Goal: Task Accomplishment & Management: Manage account settings

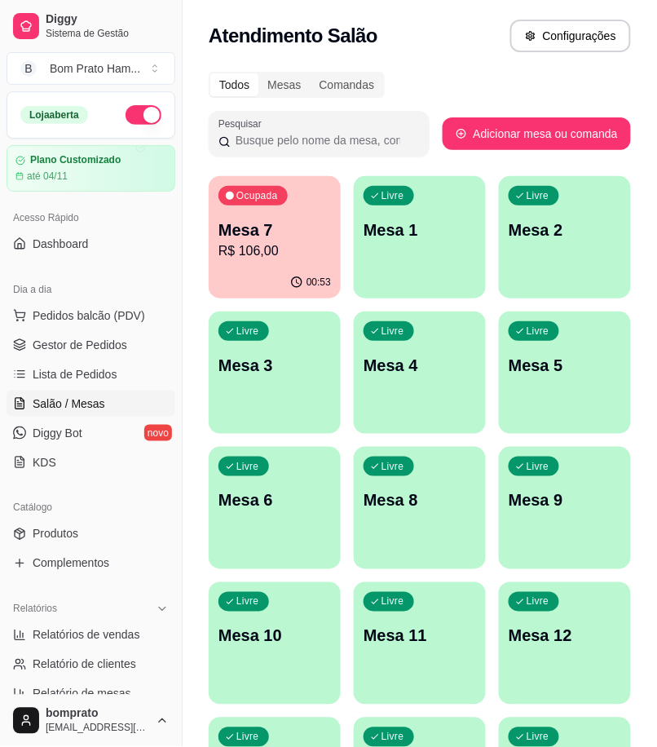
click at [292, 232] on p "Mesa 7" at bounding box center [275, 230] width 113 height 23
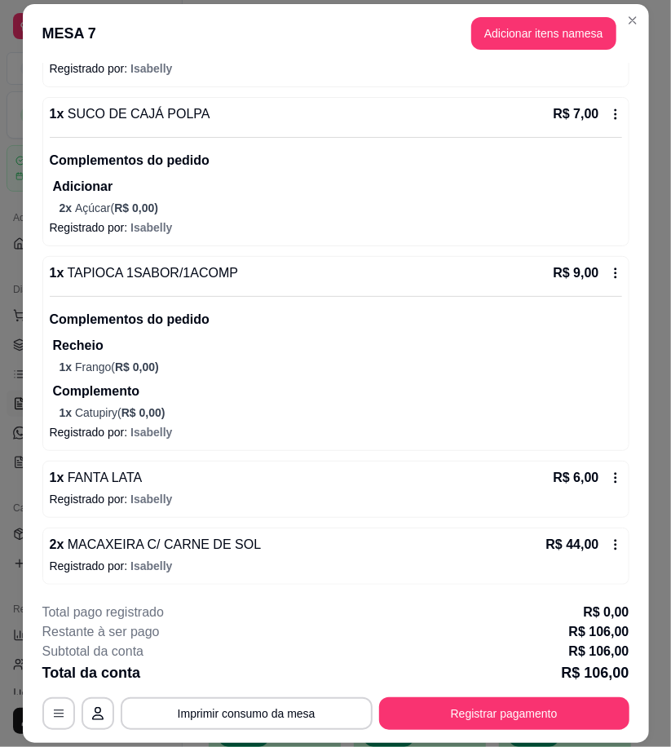
scroll to position [639, 0]
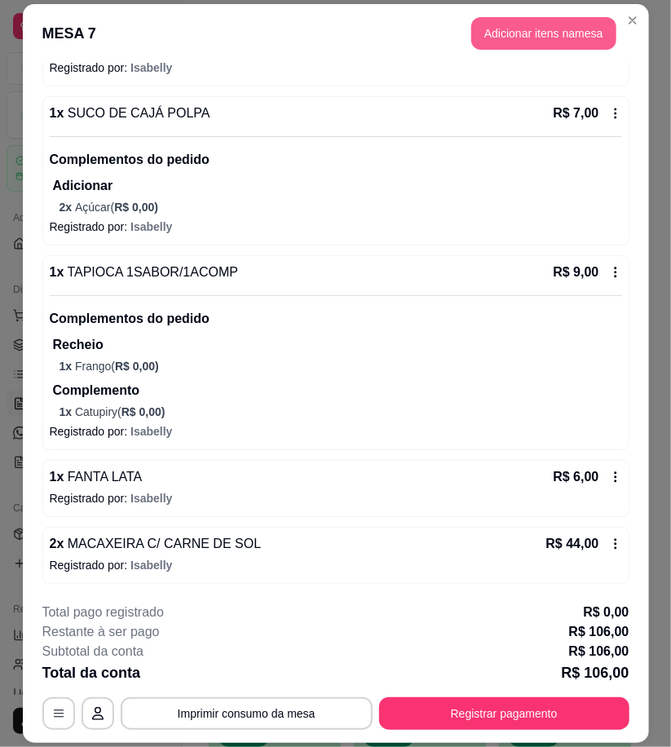
click at [555, 29] on button "Adicionar itens na mesa" at bounding box center [543, 33] width 145 height 33
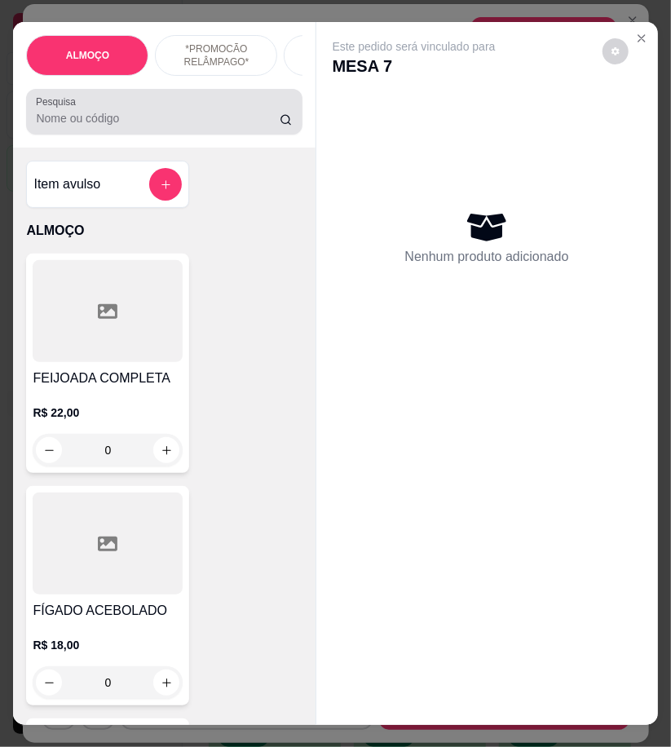
click at [139, 114] on div at bounding box center [164, 111] width 256 height 33
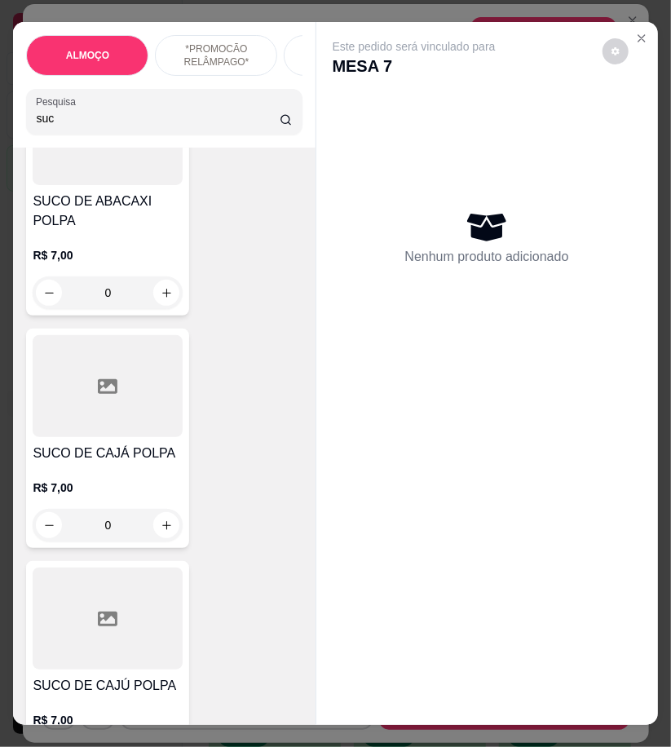
scroll to position [181, 0]
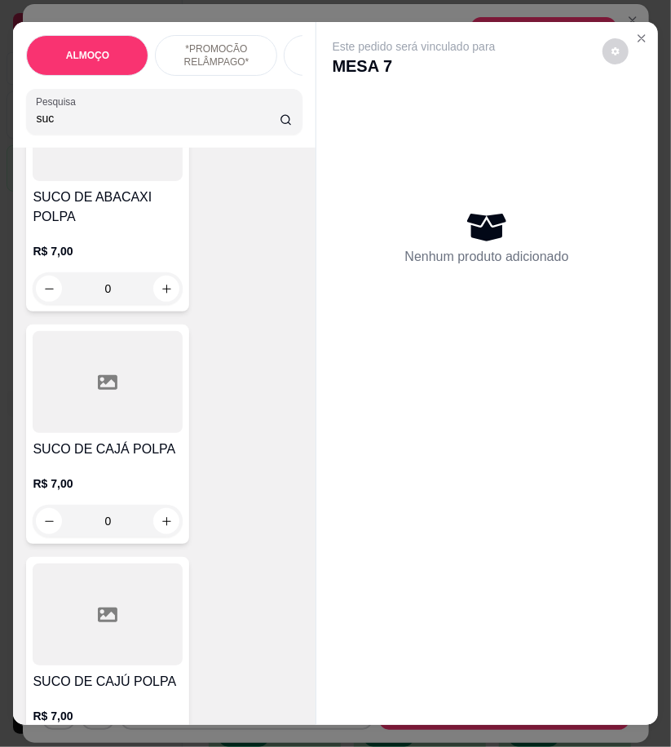
type input "suc"
click at [155, 617] on div at bounding box center [108, 615] width 150 height 102
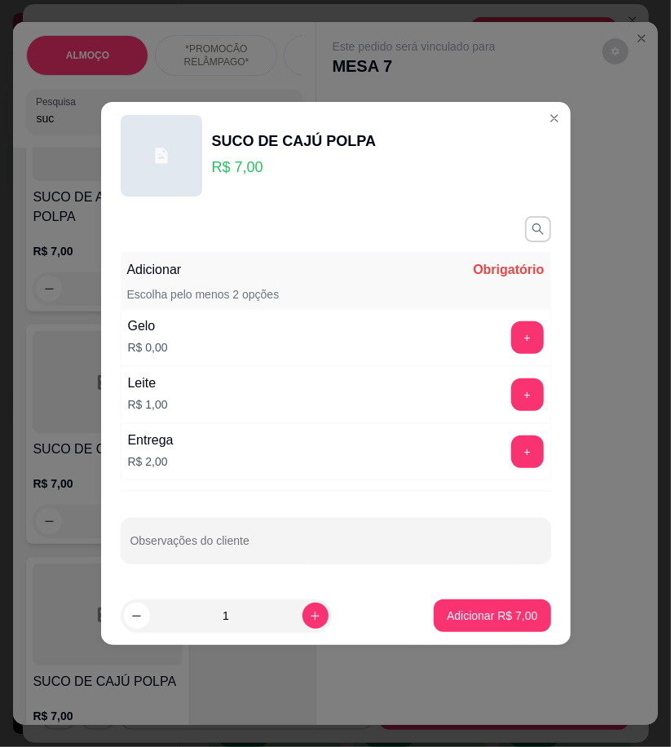
click at [543, 354] on div "Adicionar Obrigatório Escolha pelo menos 2 opções Gelo R$ 0,00 + Leite R$ 1,00 …" at bounding box center [336, 398] width 470 height 377
click at [511, 337] on button "+" at bounding box center [527, 338] width 32 height 32
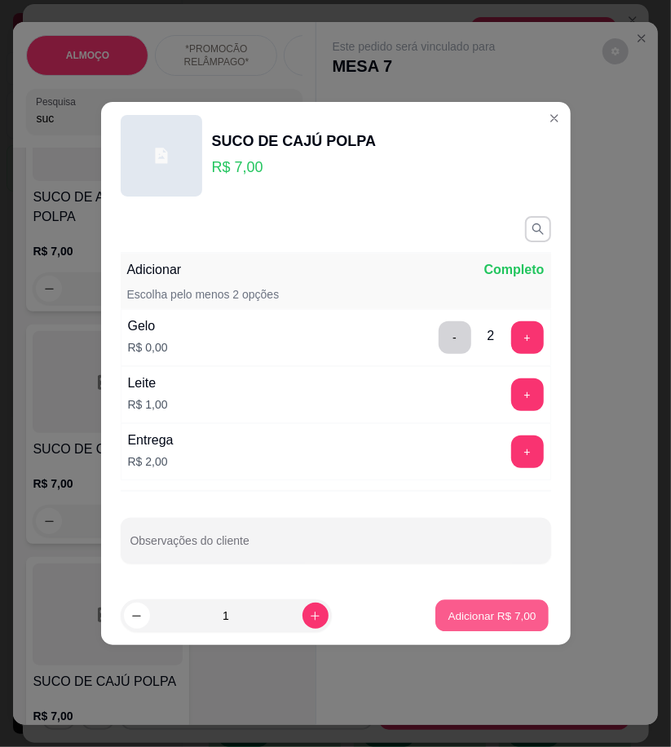
click at [510, 607] on button "Adicionar R$ 7,00" at bounding box center [491, 616] width 113 height 32
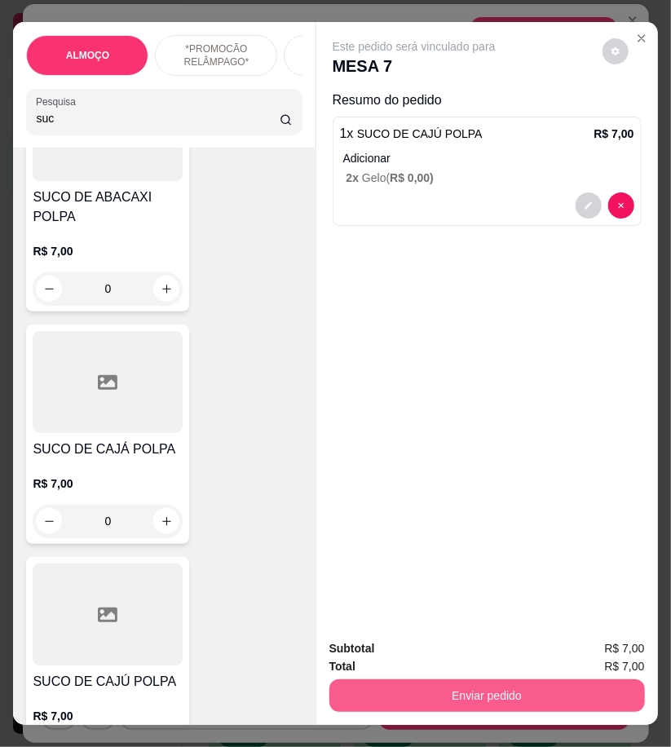
click at [563, 679] on button "Enviar pedido" at bounding box center [487, 695] width 316 height 33
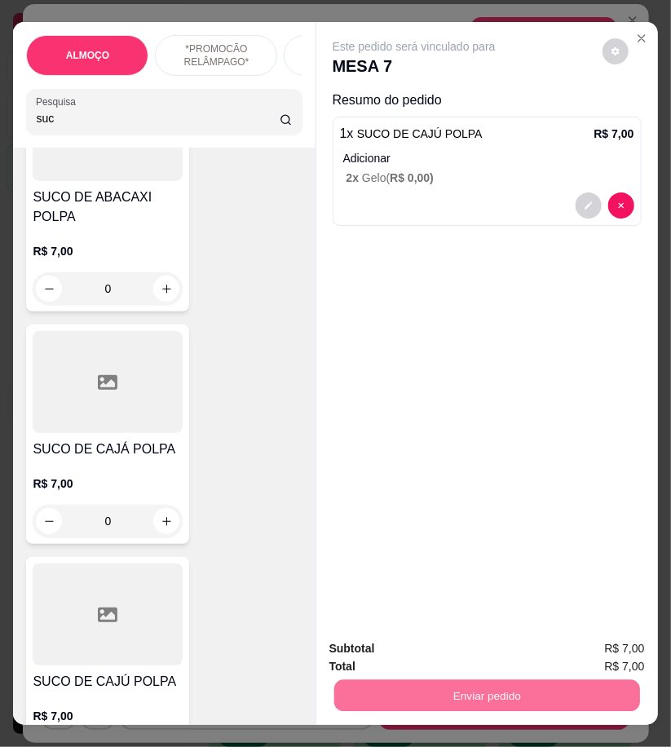
click at [537, 654] on button "Registrar cliente" at bounding box center [492, 649] width 104 height 30
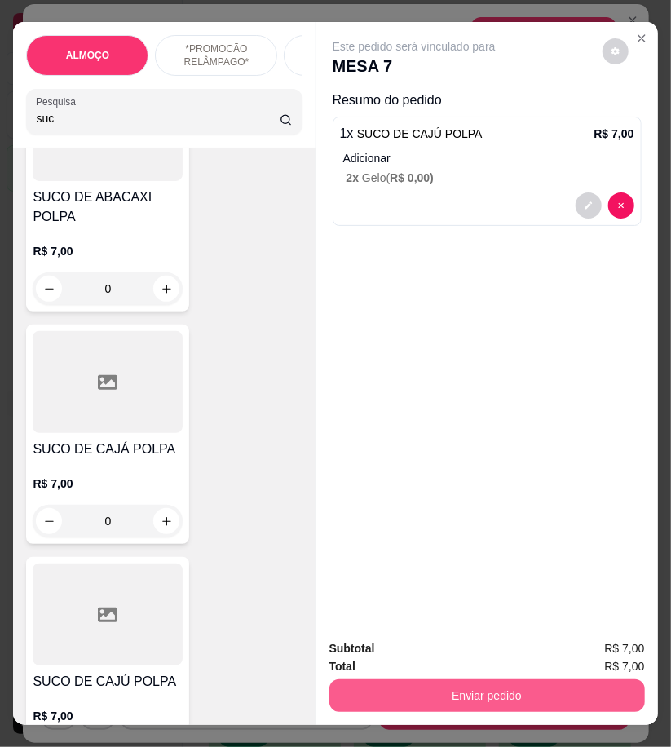
click at [612, 683] on button "Enviar pedido" at bounding box center [487, 695] width 316 height 33
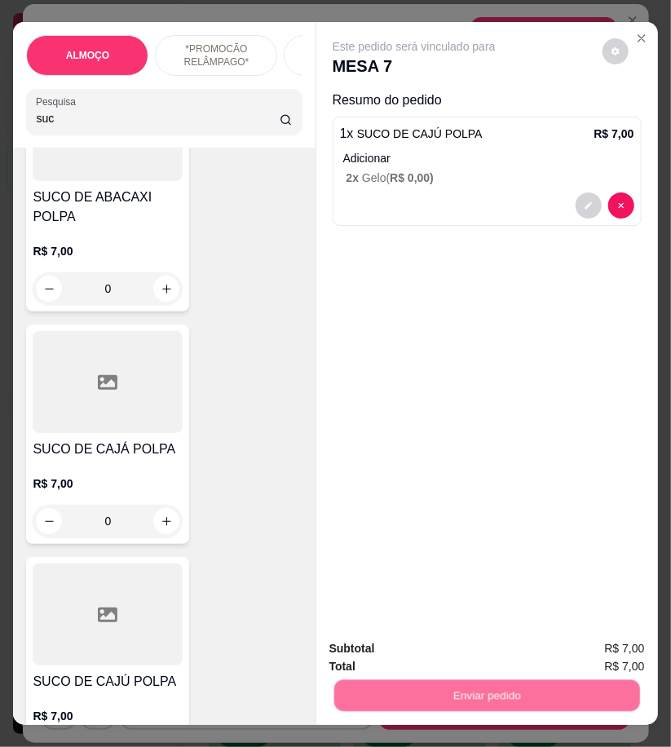
click at [596, 640] on button "Enviar pedido" at bounding box center [601, 649] width 90 height 30
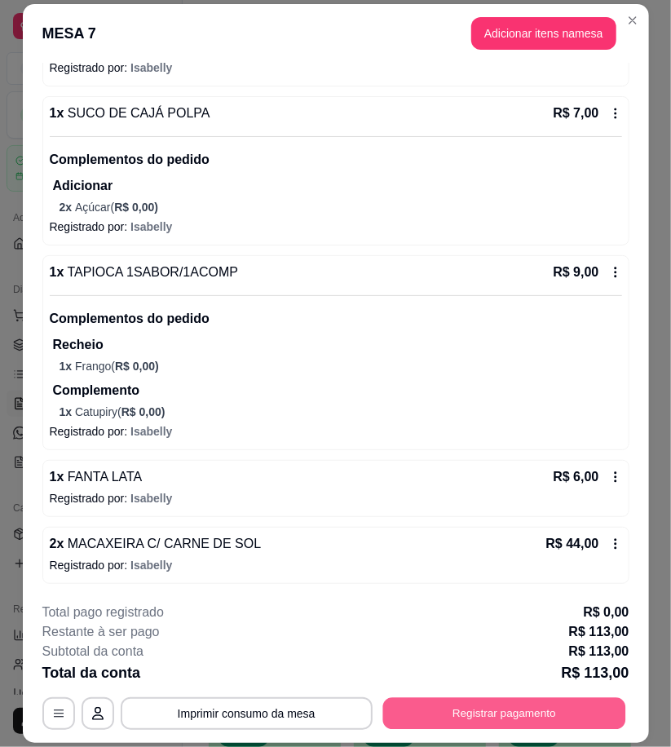
click at [599, 698] on button "Registrar pagamento" at bounding box center [503, 714] width 243 height 32
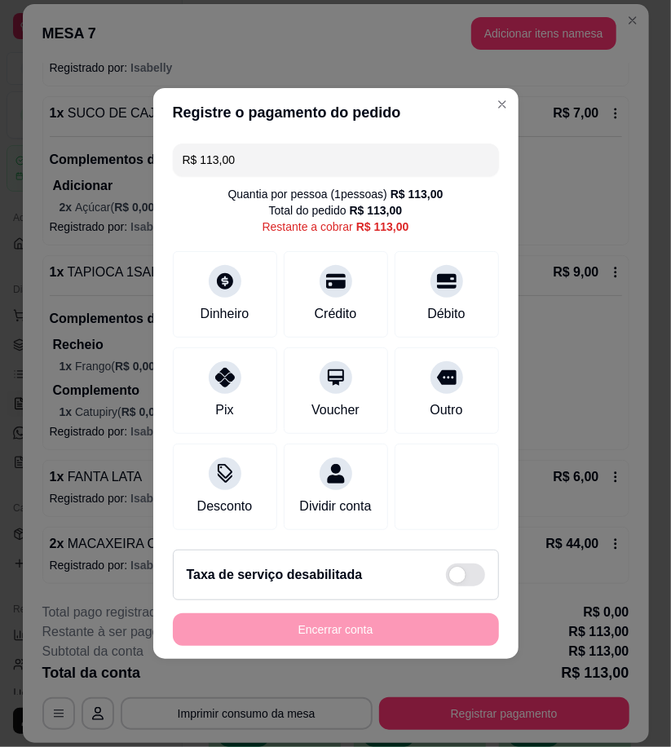
click at [261, 144] on input "R$ 113,00" at bounding box center [336, 160] width 307 height 33
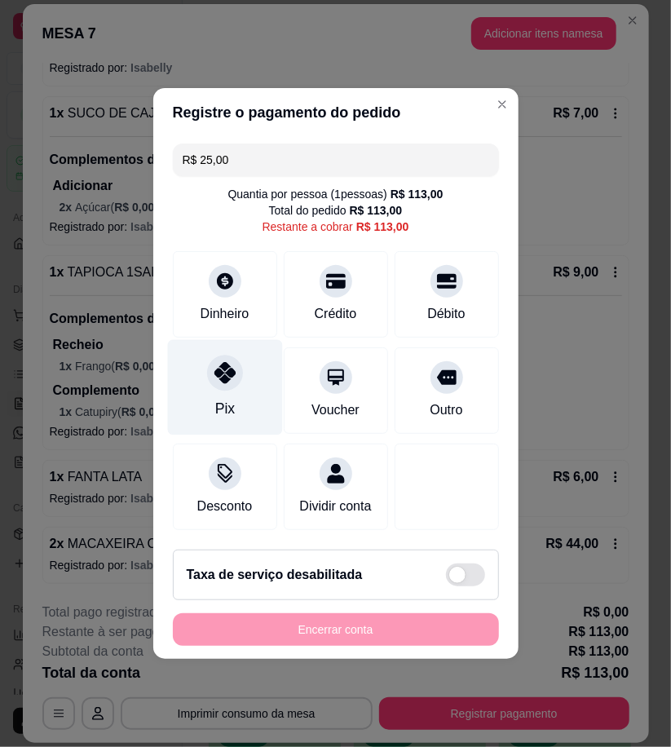
click at [185, 401] on div "Pix" at bounding box center [224, 387] width 115 height 95
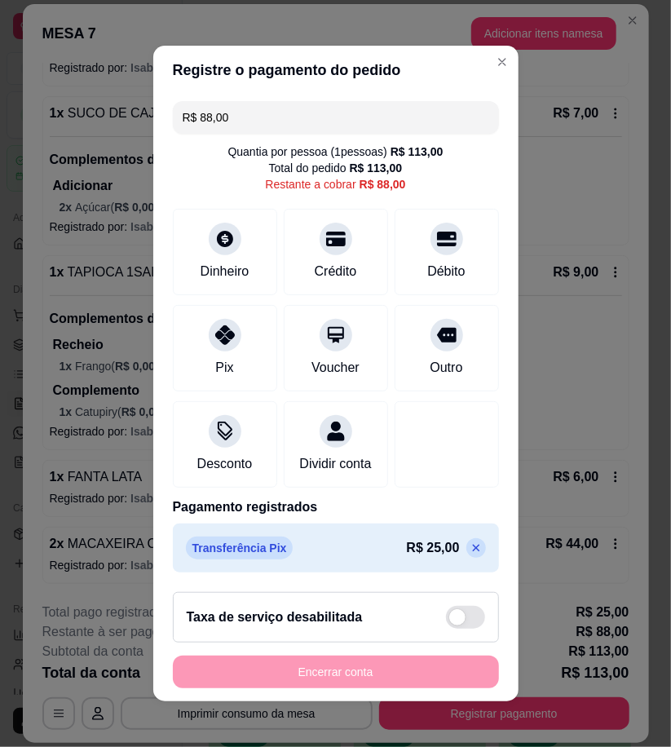
click at [247, 108] on input "R$ 88,00" at bounding box center [336, 117] width 307 height 33
click at [470, 555] on icon at bounding box center [476, 547] width 13 height 13
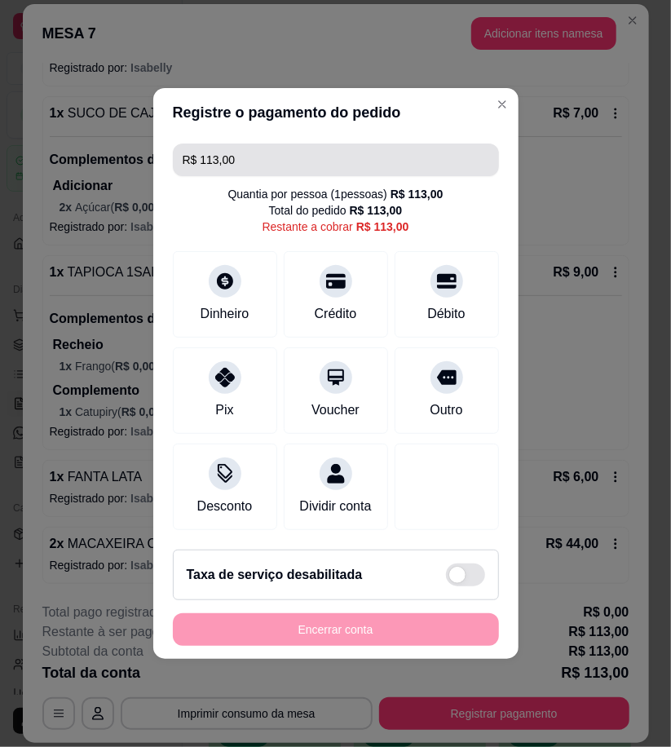
click at [279, 152] on input "R$ 113,00" at bounding box center [336, 160] width 307 height 33
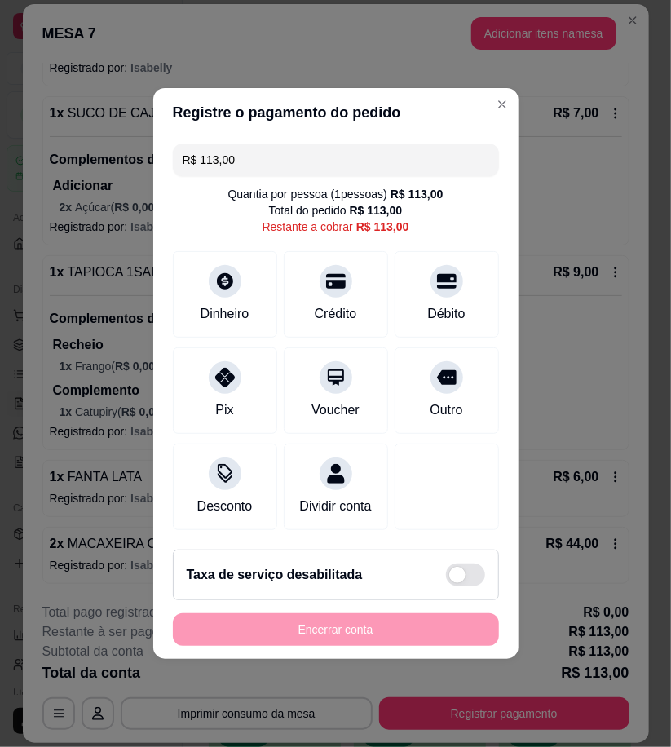
click at [279, 152] on input "R$ 113,00" at bounding box center [336, 160] width 307 height 33
click at [239, 335] on div "R$ 63,00 Quantia por pessoa ( 1 pessoas) R$ 113,00 Total do pedido R$ 113,00 Re…" at bounding box center [335, 337] width 365 height 400
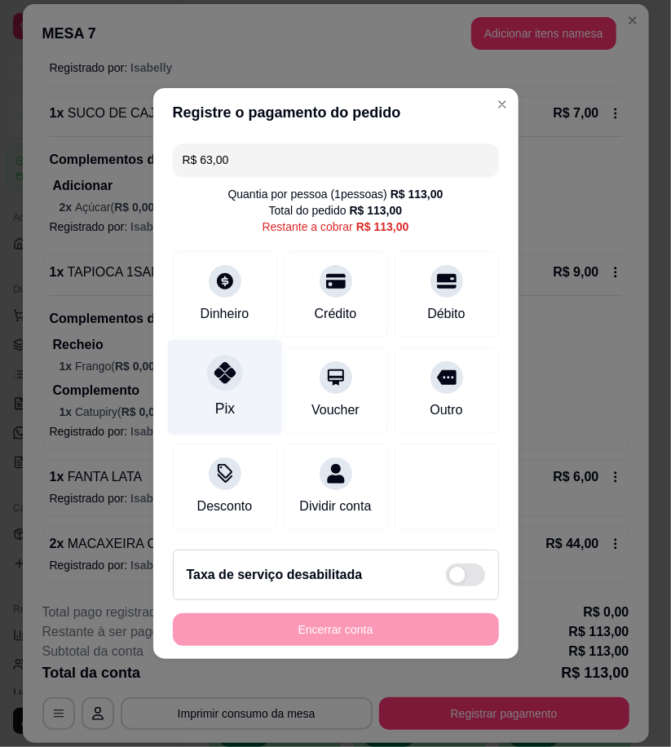
click at [235, 376] on div at bounding box center [225, 373] width 36 height 36
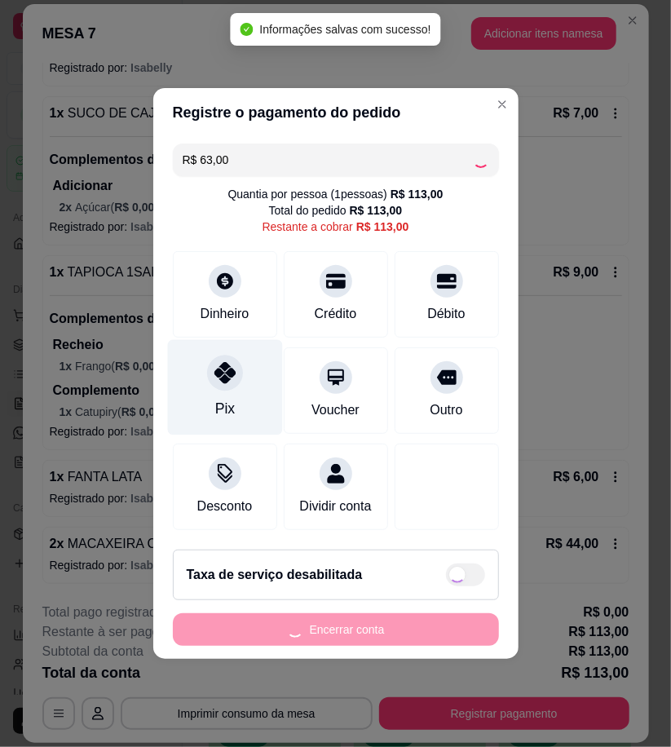
type input "R$ 50,00"
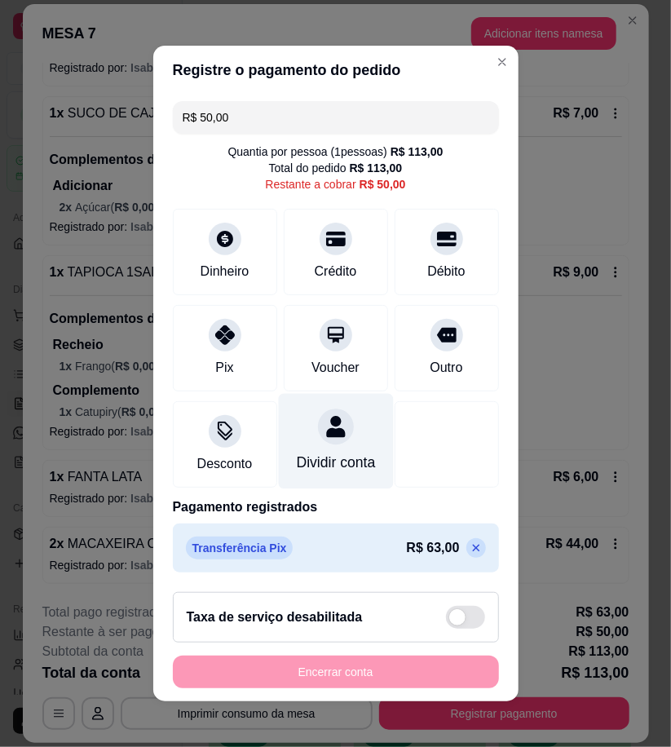
scroll to position [2, 0]
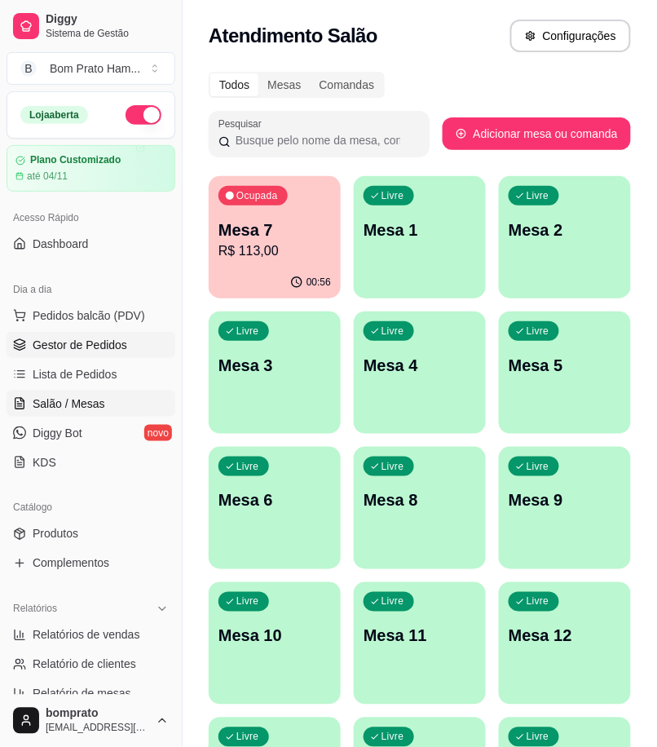
click at [91, 337] on span "Gestor de Pedidos" at bounding box center [80, 345] width 95 height 16
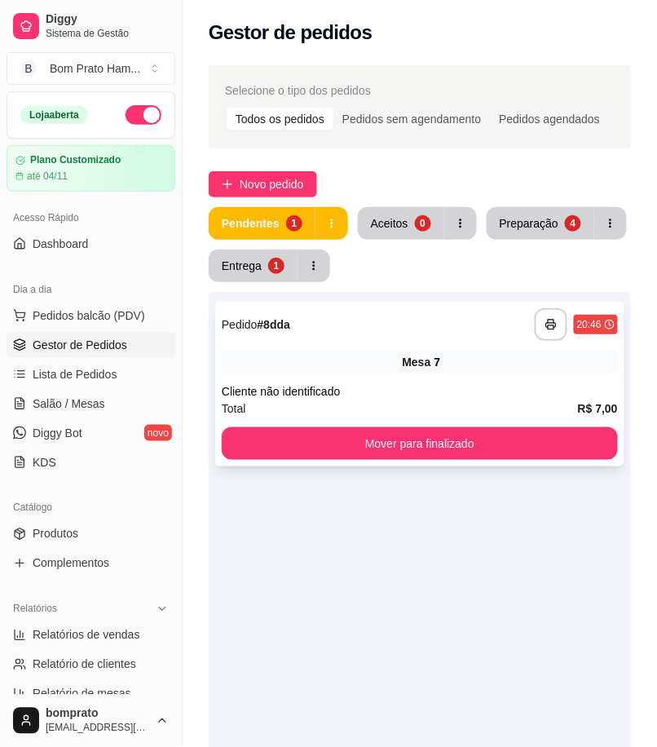
click at [408, 378] on div "**********" at bounding box center [419, 384] width 409 height 165
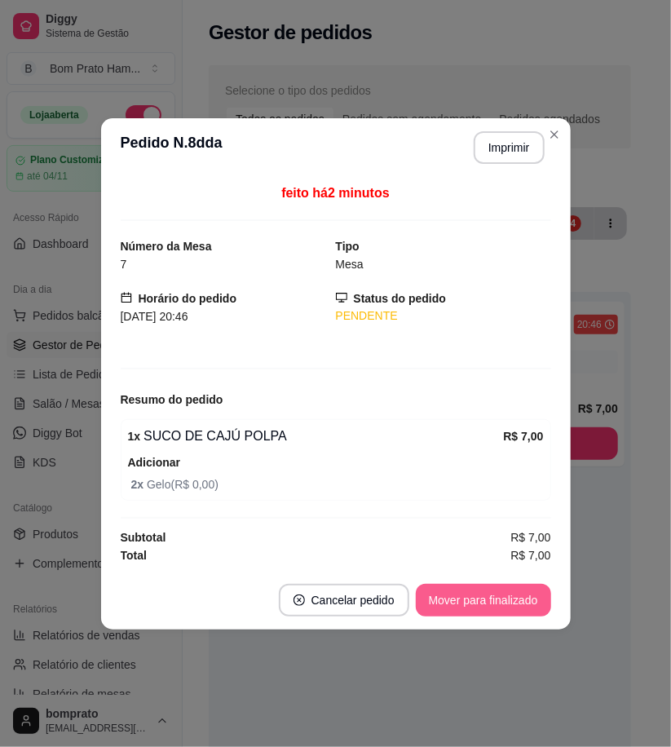
click at [534, 605] on button "Mover para finalizado" at bounding box center [483, 600] width 135 height 33
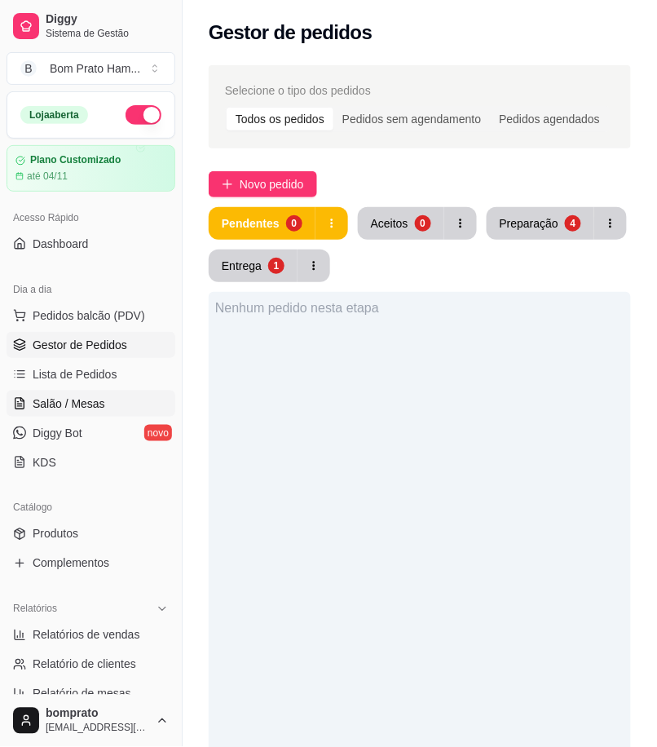
click at [102, 402] on link "Salão / Mesas" at bounding box center [91, 404] width 169 height 26
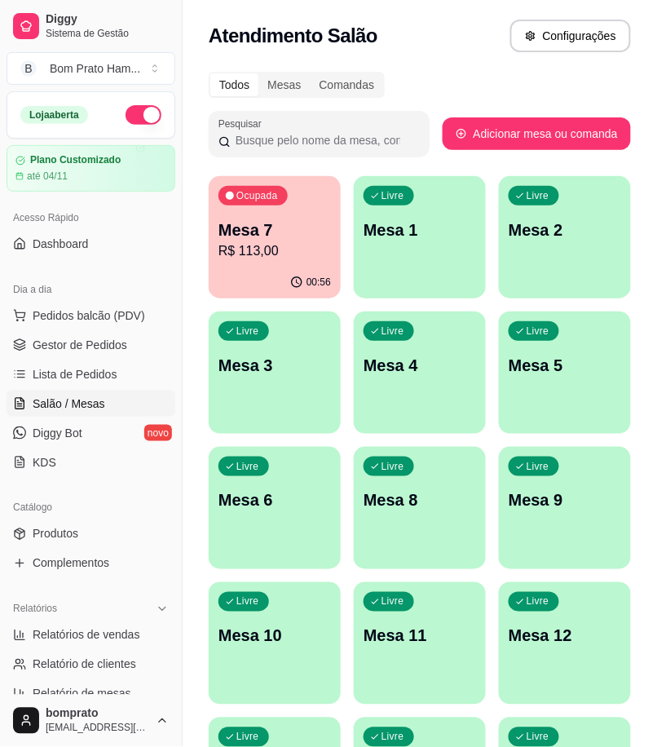
click at [258, 251] on p "R$ 113,00" at bounding box center [275, 251] width 113 height 20
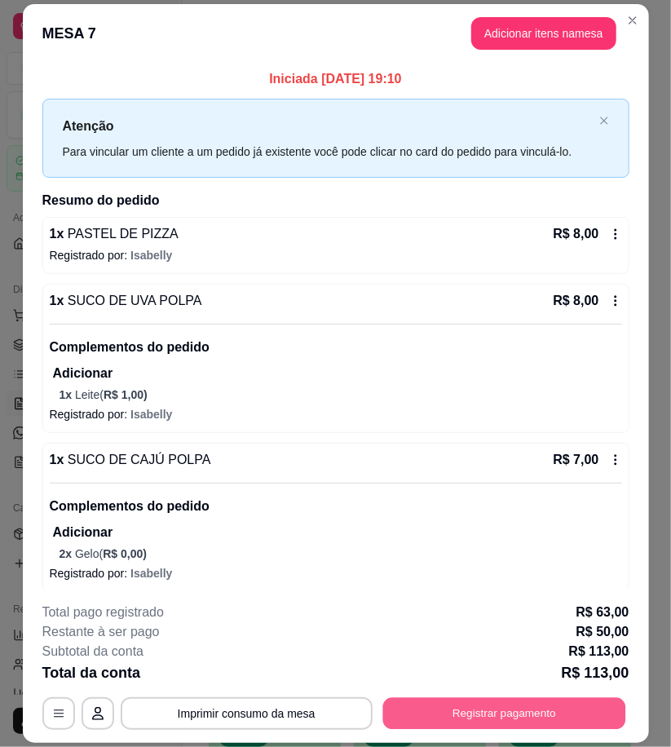
click at [473, 708] on button "Registrar pagamento" at bounding box center [503, 714] width 243 height 32
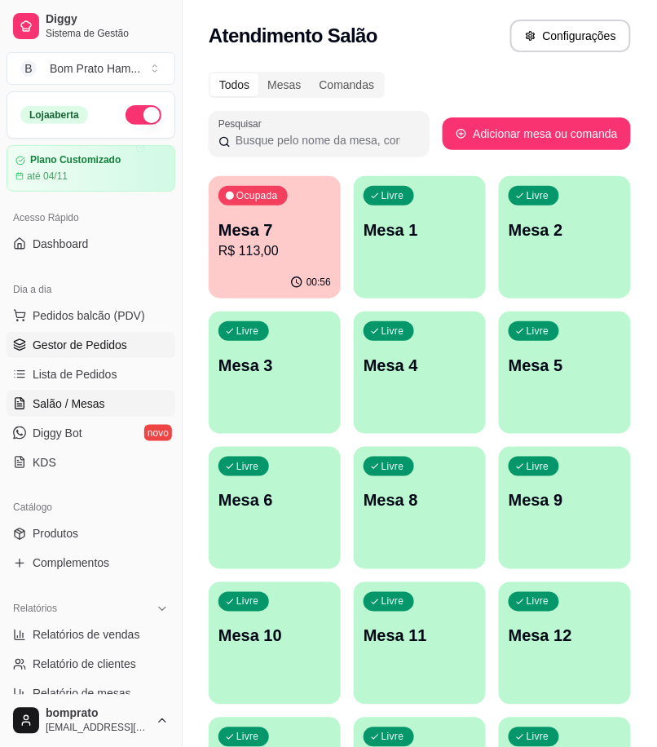
click at [132, 344] on link "Gestor de Pedidos" at bounding box center [91, 345] width 169 height 26
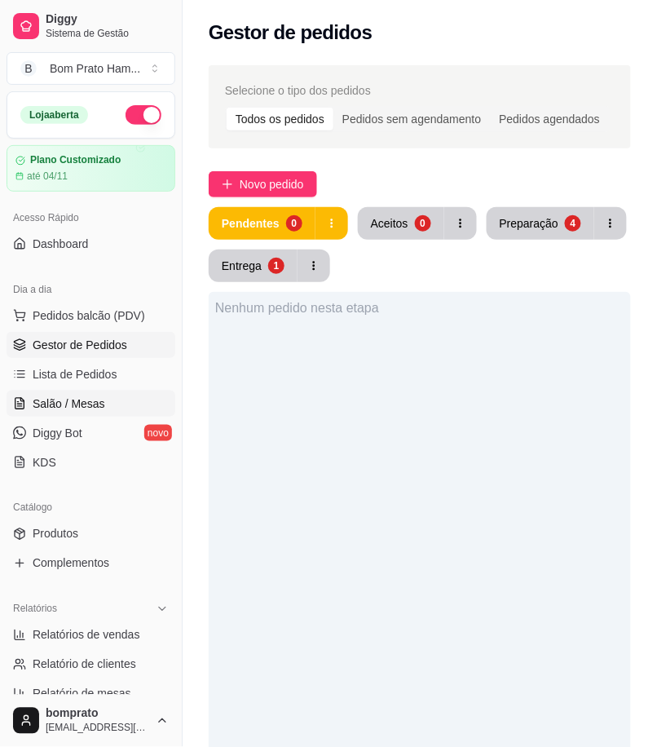
click at [124, 404] on link "Salão / Mesas" at bounding box center [91, 404] width 169 height 26
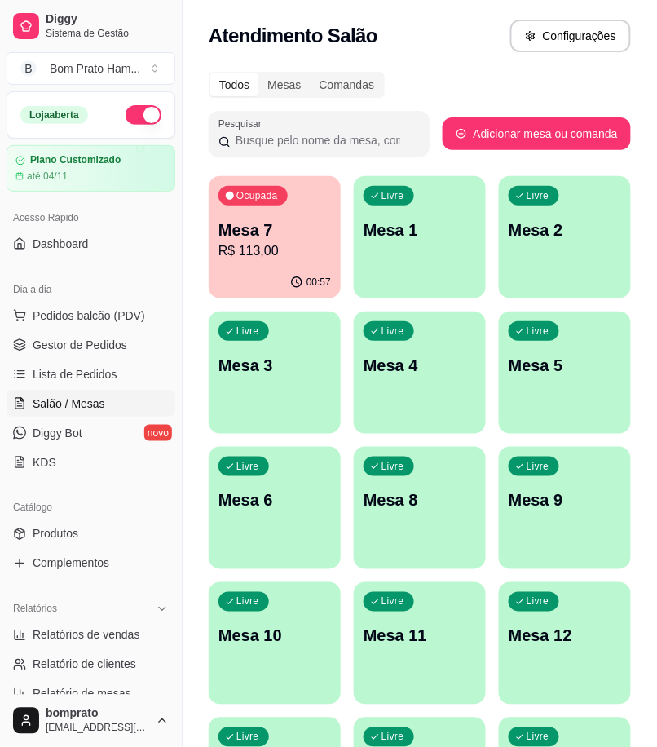
click at [274, 242] on div "Mesa 7 R$ 113,00" at bounding box center [275, 240] width 113 height 42
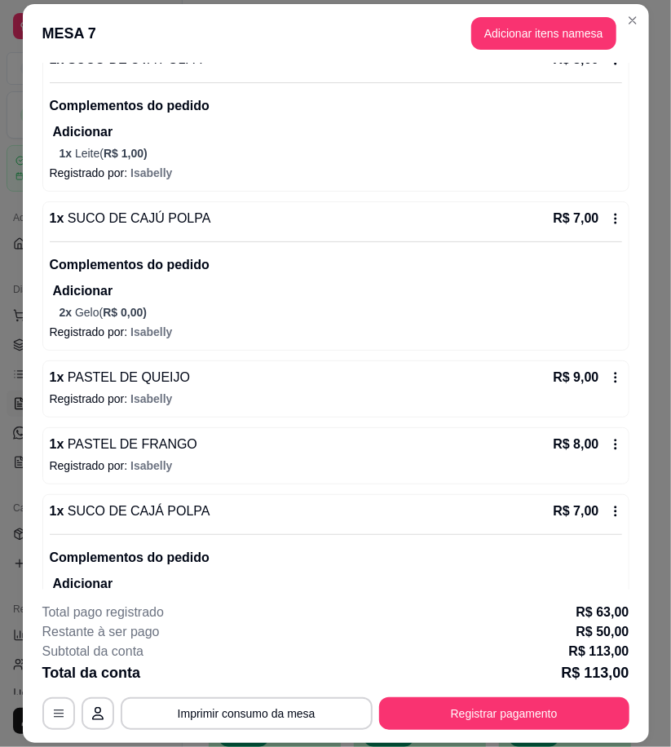
scroll to position [272, 0]
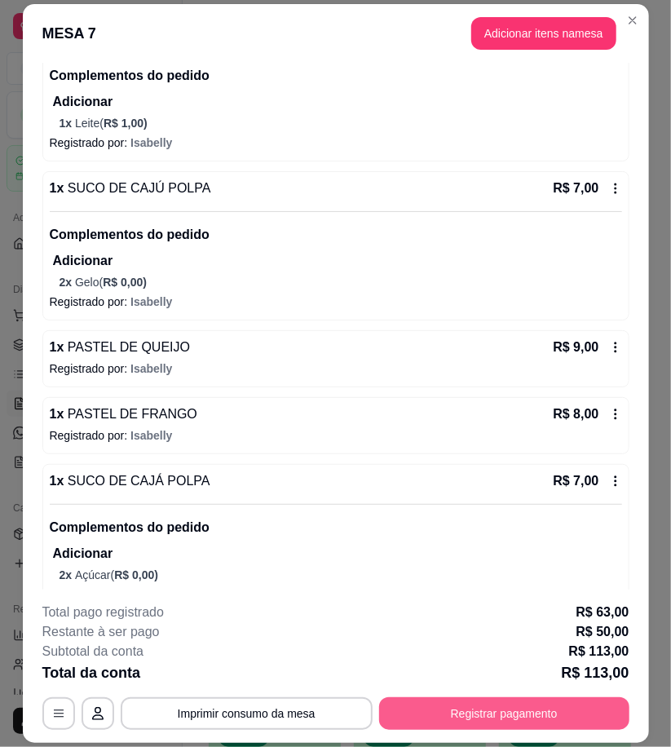
click at [538, 706] on button "Registrar pagamento" at bounding box center [504, 713] width 250 height 33
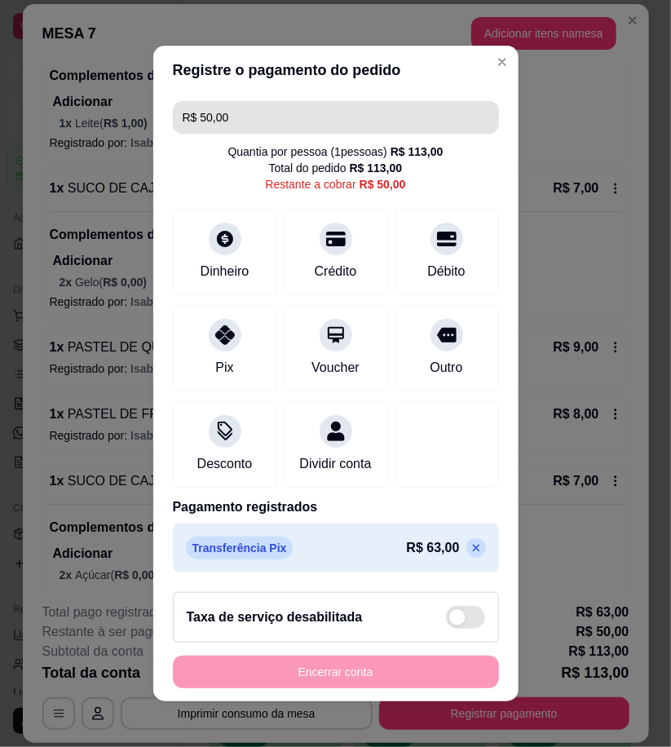
click at [259, 106] on input "R$ 50,00" at bounding box center [336, 117] width 307 height 33
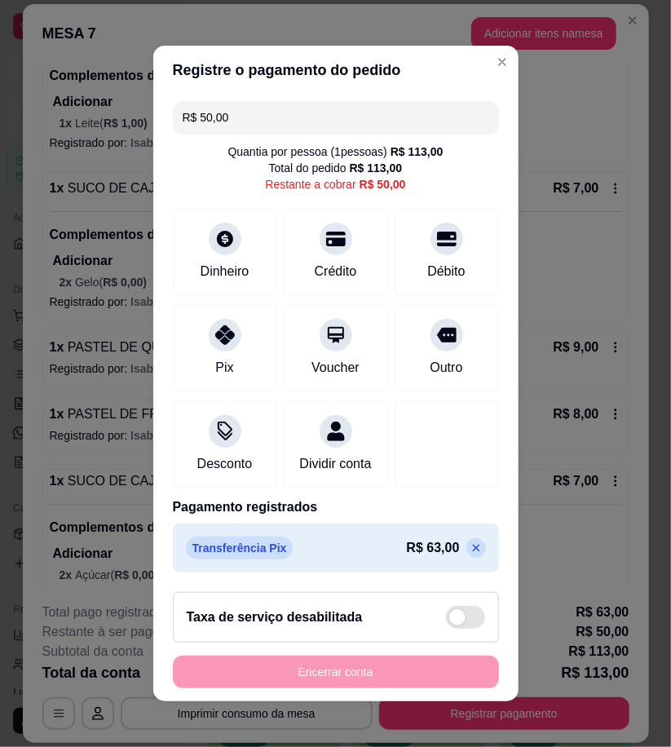
click at [259, 106] on input "R$ 50,00" at bounding box center [336, 117] width 307 height 33
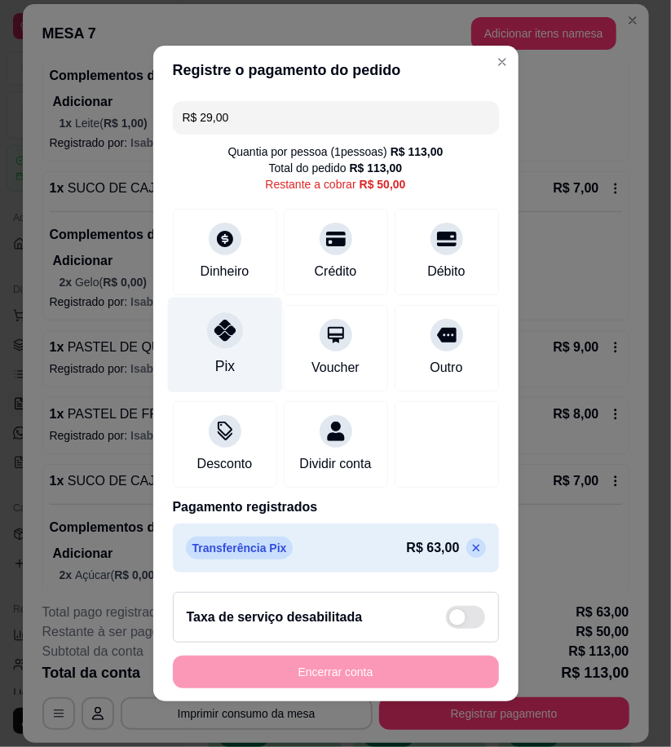
click at [210, 335] on div at bounding box center [225, 330] width 36 height 36
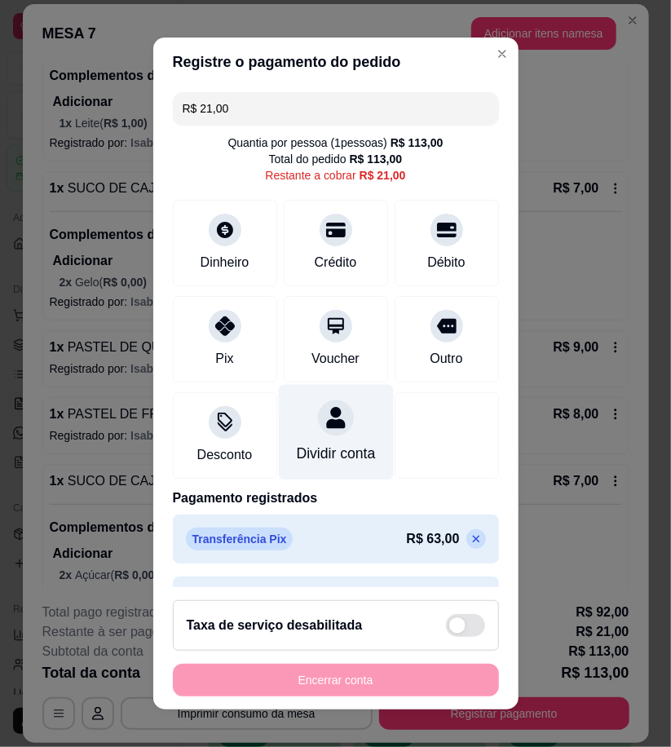
scroll to position [0, 0]
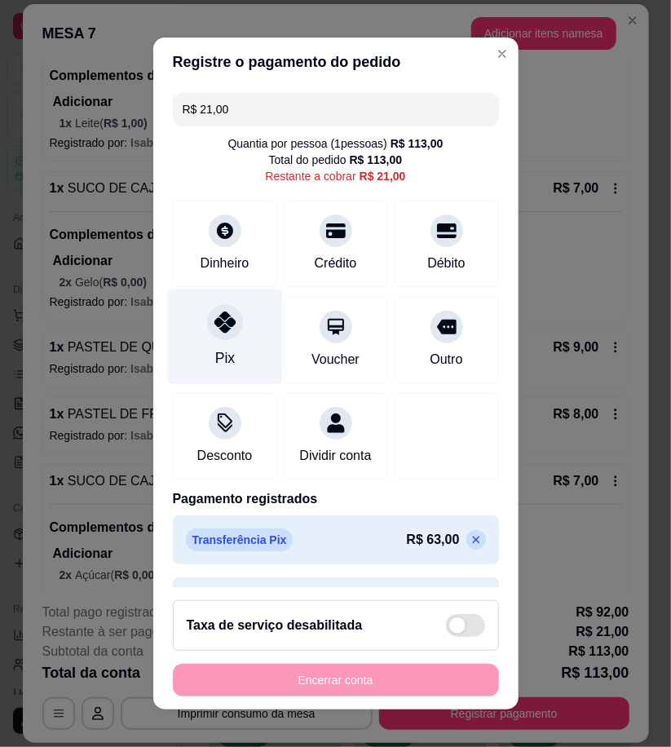
click at [232, 339] on div "Pix" at bounding box center [224, 336] width 115 height 95
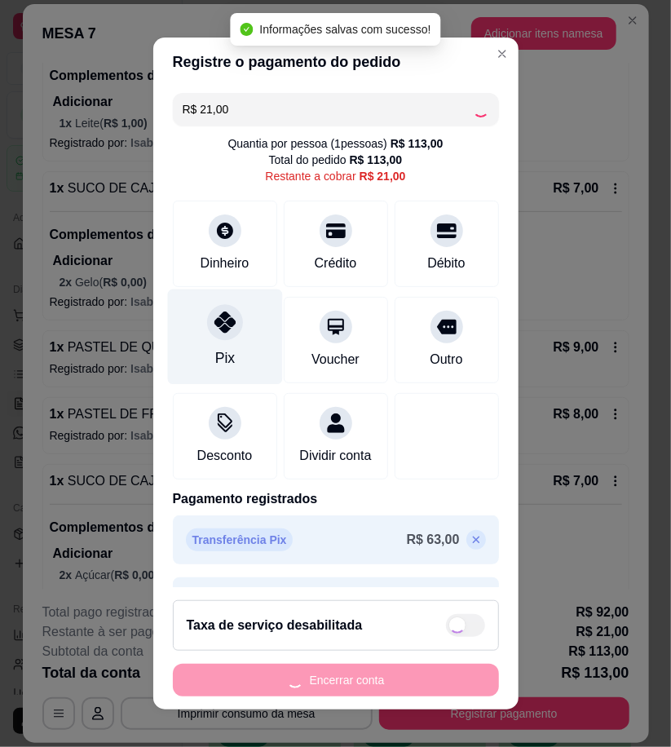
type input "R$ 0,00"
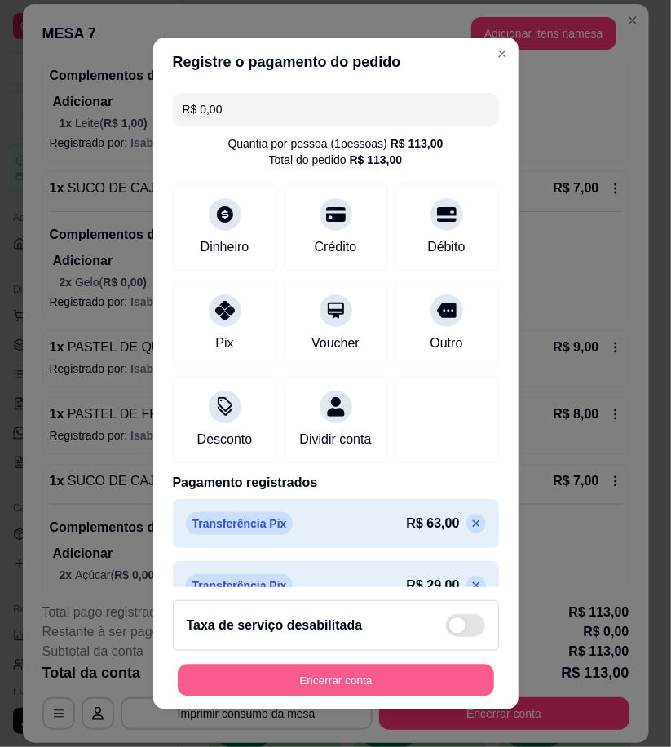
click at [441, 688] on button "Encerrar conta" at bounding box center [336, 681] width 316 height 32
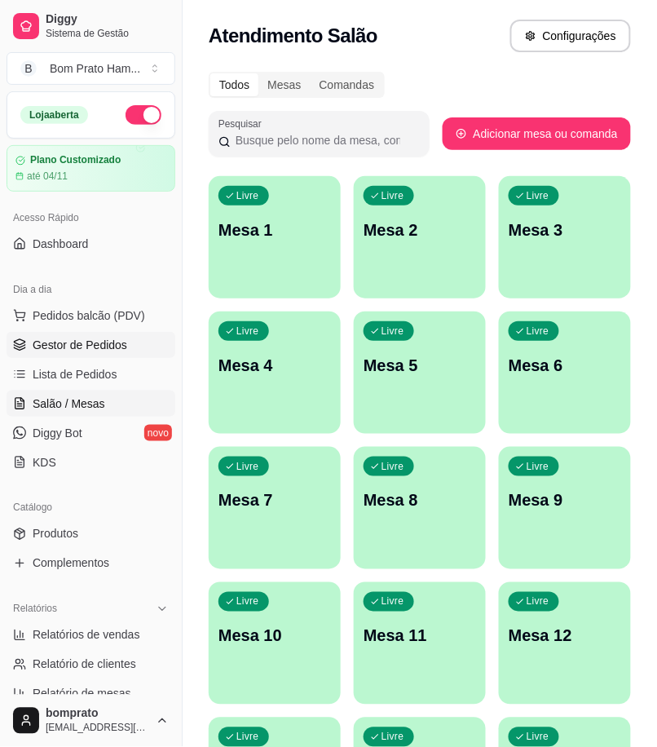
click at [140, 357] on link "Gestor de Pedidos" at bounding box center [91, 345] width 169 height 26
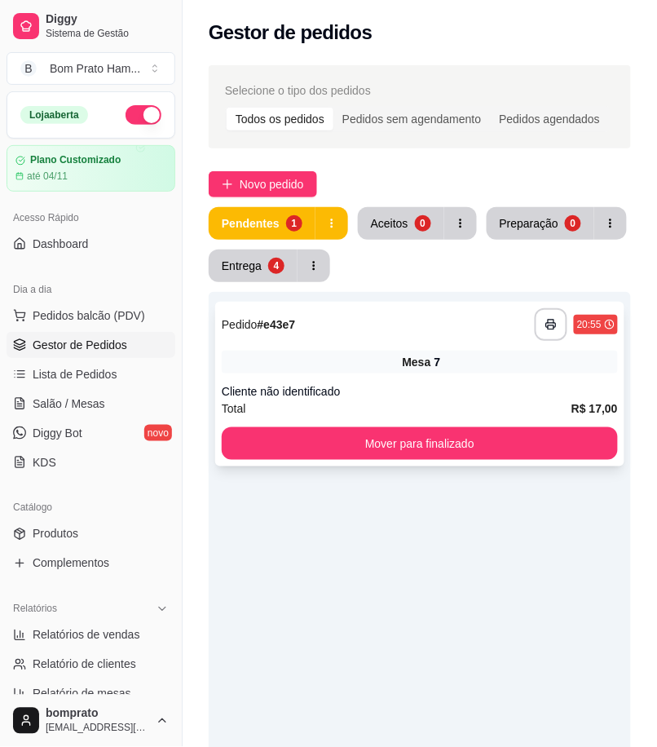
click at [438, 356] on div "Mesa 7" at bounding box center [420, 362] width 396 height 23
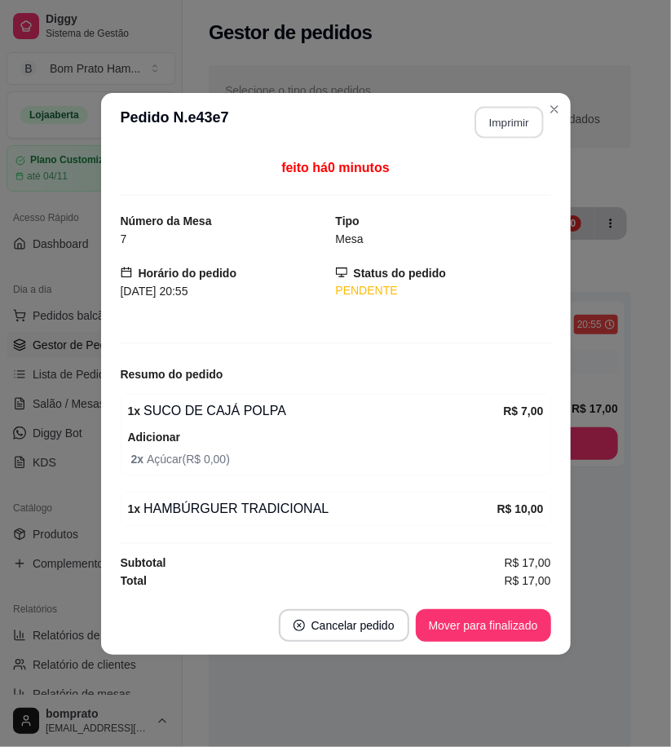
click at [518, 125] on button "Imprimir" at bounding box center [509, 122] width 69 height 32
click at [517, 621] on button "Mover para finalizado" at bounding box center [483, 625] width 135 height 33
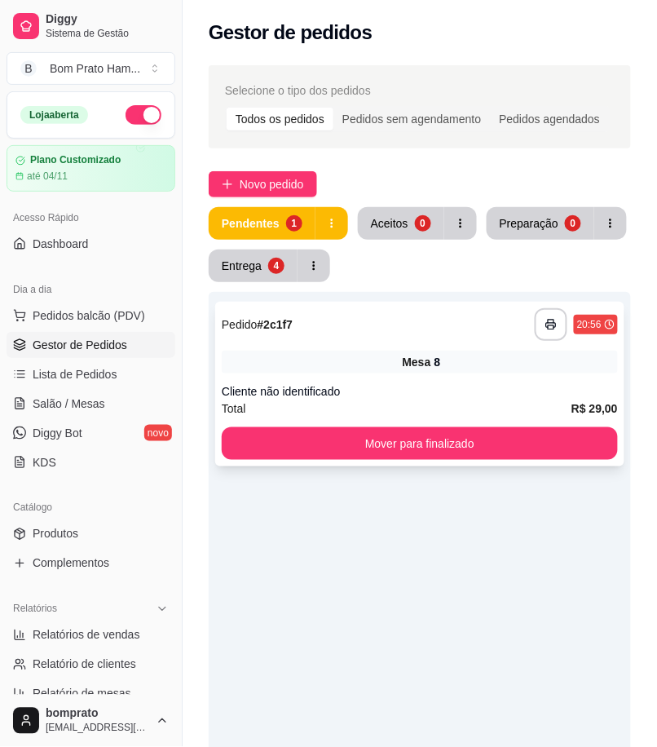
click at [474, 355] on div "Mesa 8" at bounding box center [420, 362] width 396 height 23
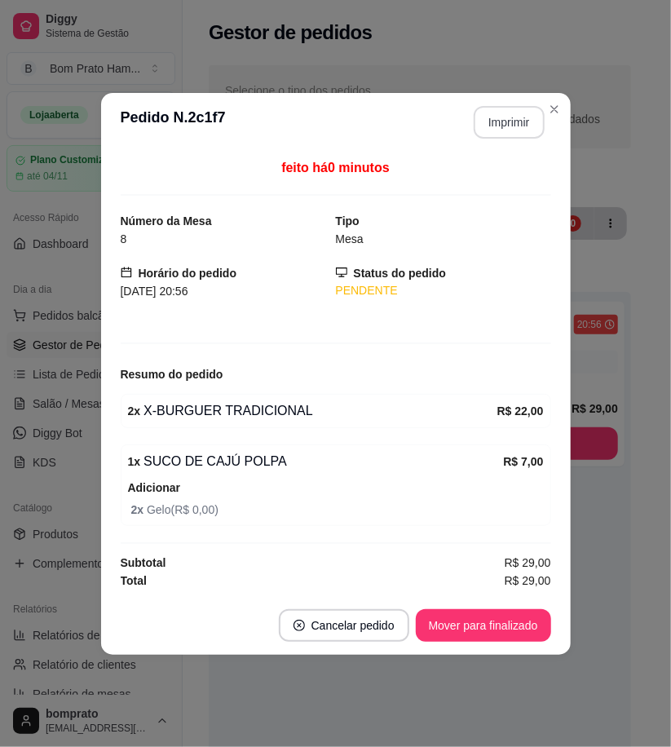
click at [504, 120] on button "Imprimir" at bounding box center [509, 122] width 71 height 33
click at [524, 621] on button "Mover para finalizado" at bounding box center [483, 625] width 135 height 33
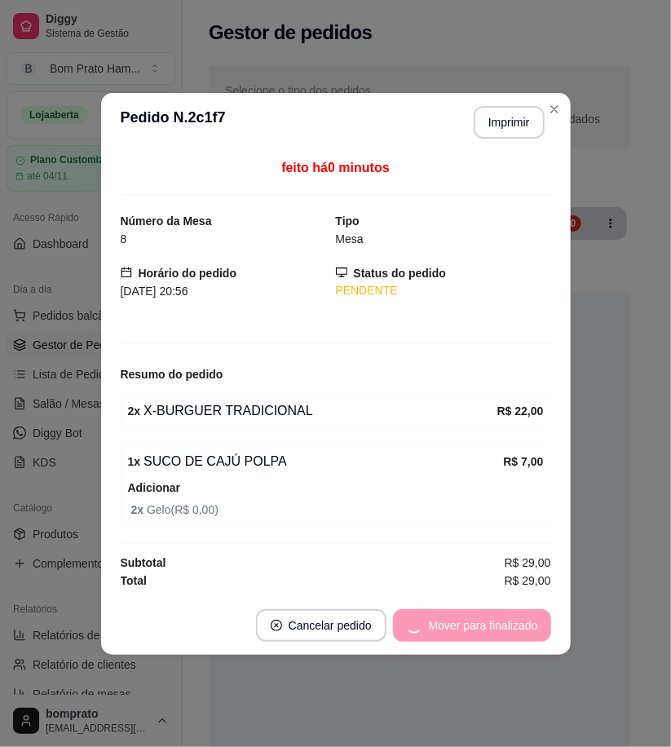
click at [569, 546] on div "feito há 0 minutos Número da Mesa 8 Tipo Mesa Horário do pedido [DATE] 20:56 St…" at bounding box center [336, 374] width 470 height 444
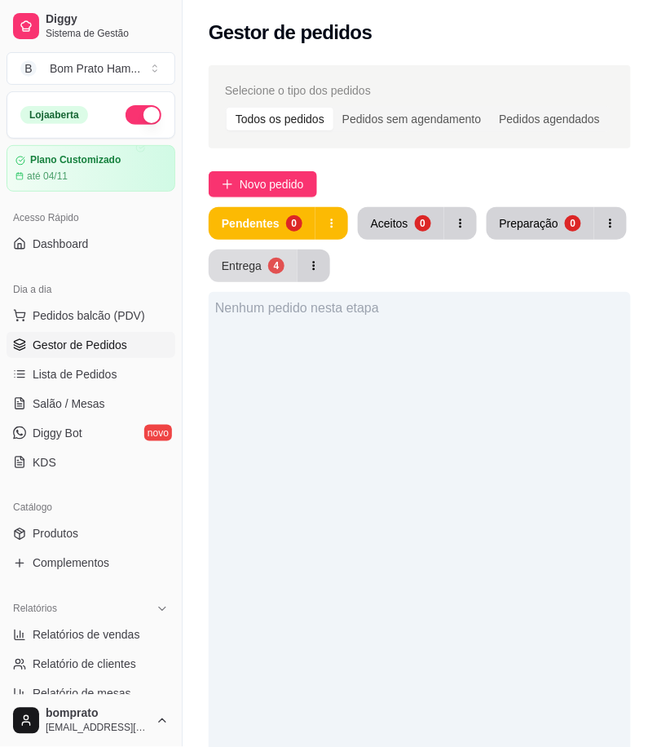
click at [275, 263] on div "4" at bounding box center [276, 266] width 16 height 16
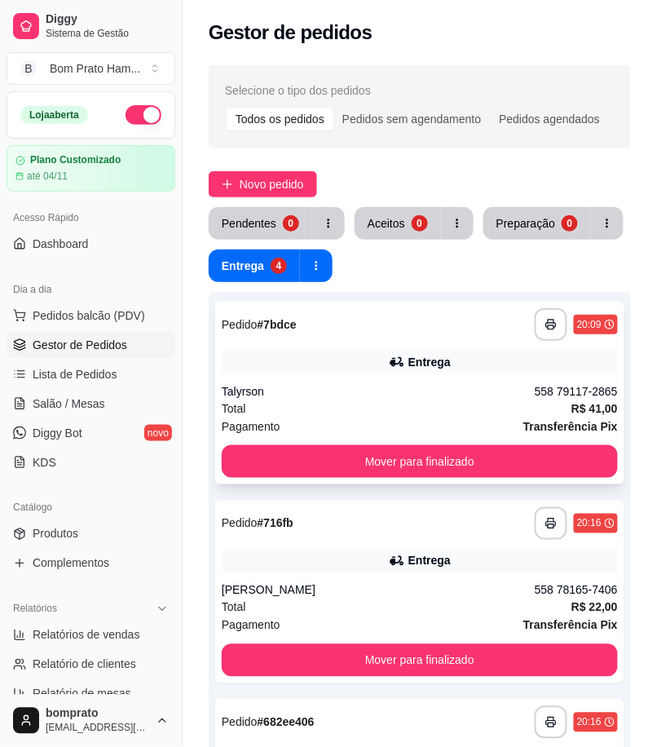
click at [387, 360] on div "Entrega" at bounding box center [420, 362] width 396 height 23
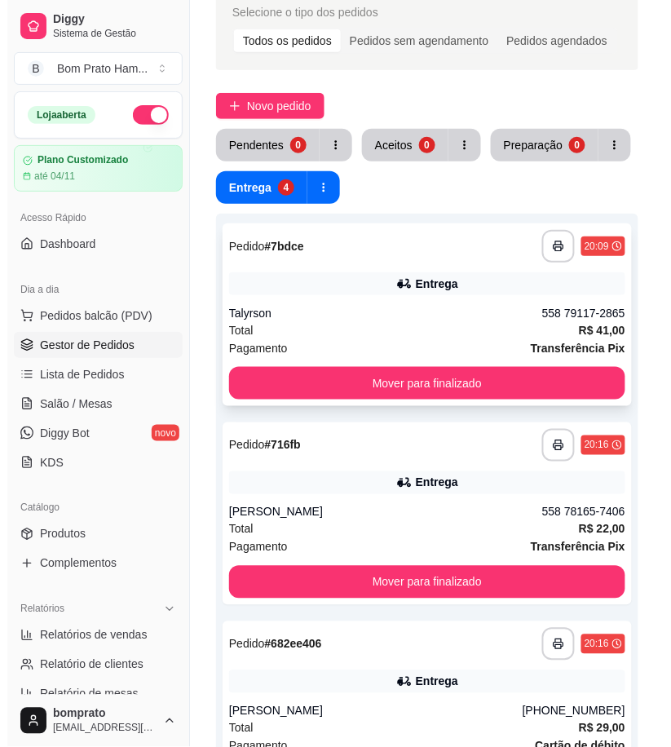
scroll to position [181, 0]
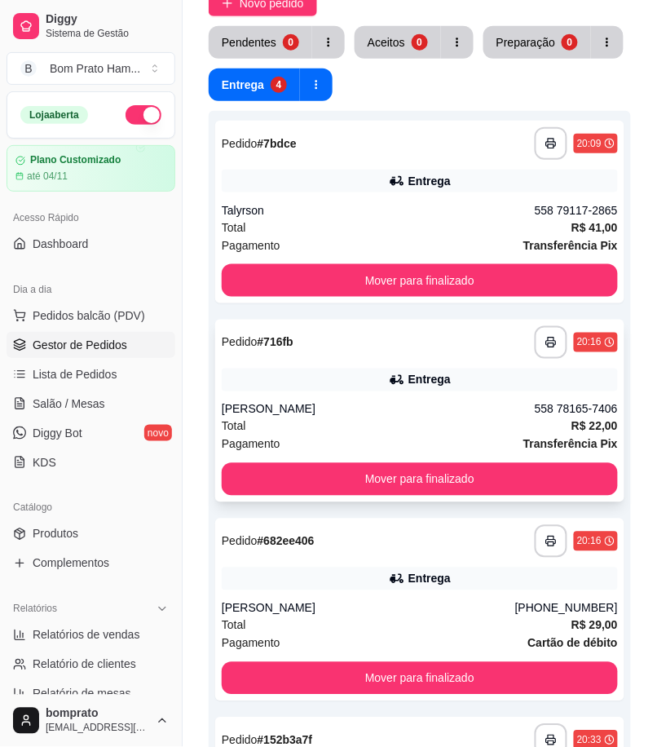
click at [471, 409] on div "[PERSON_NAME]" at bounding box center [378, 409] width 313 height 16
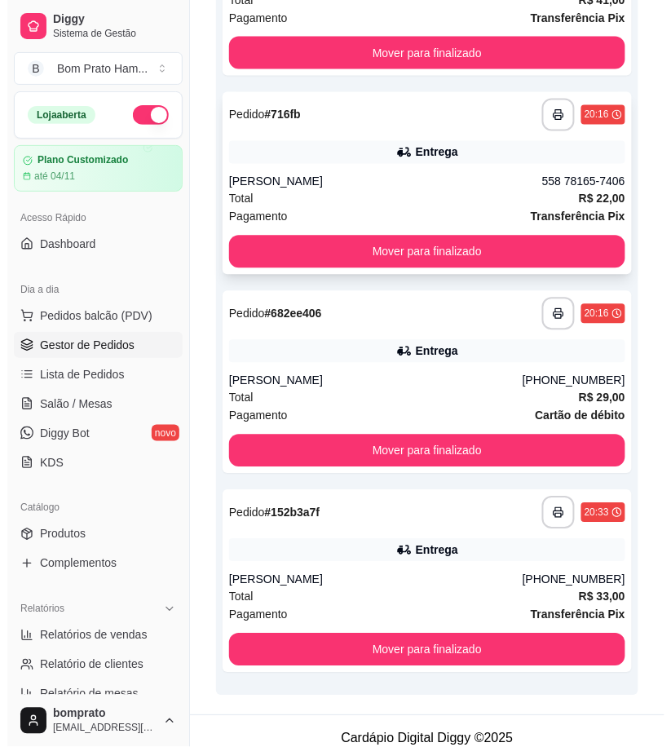
scroll to position [422, 0]
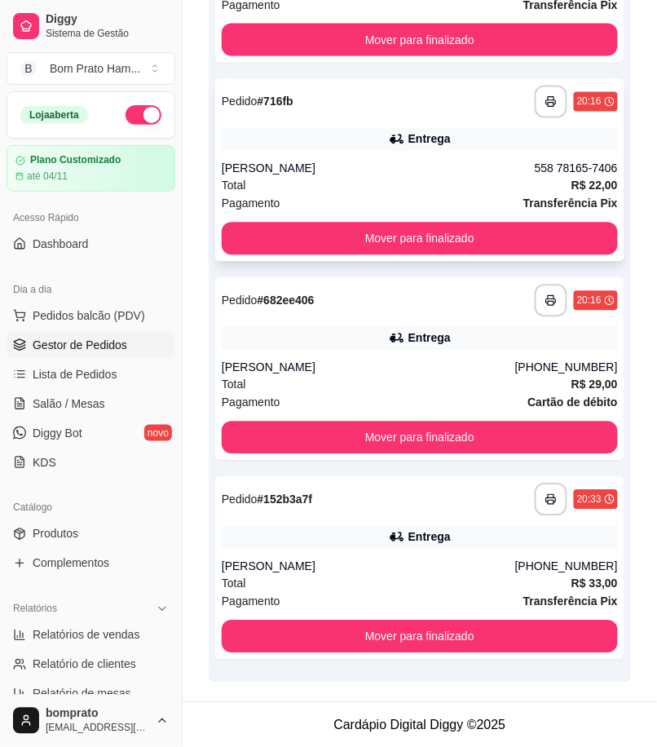
click at [457, 382] on div "Total R$ 29,00" at bounding box center [420, 385] width 396 height 18
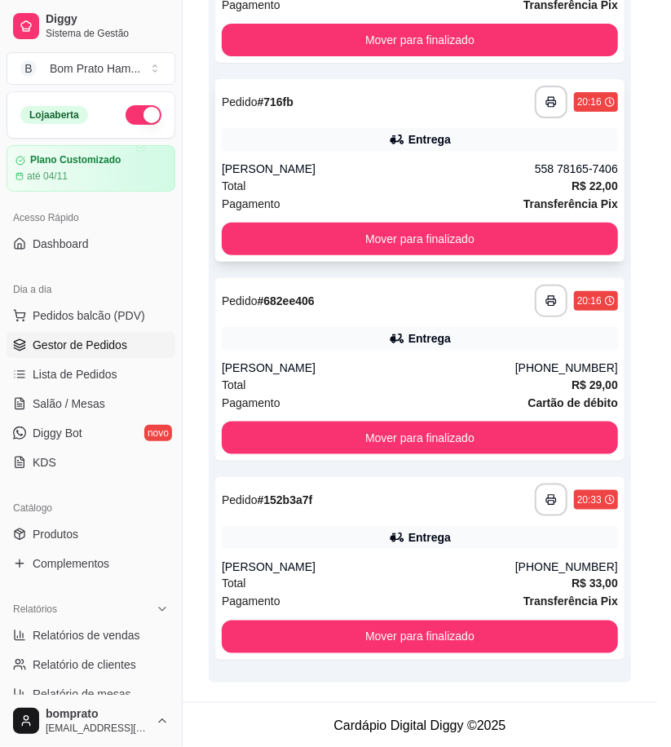
scroll to position [186, 0]
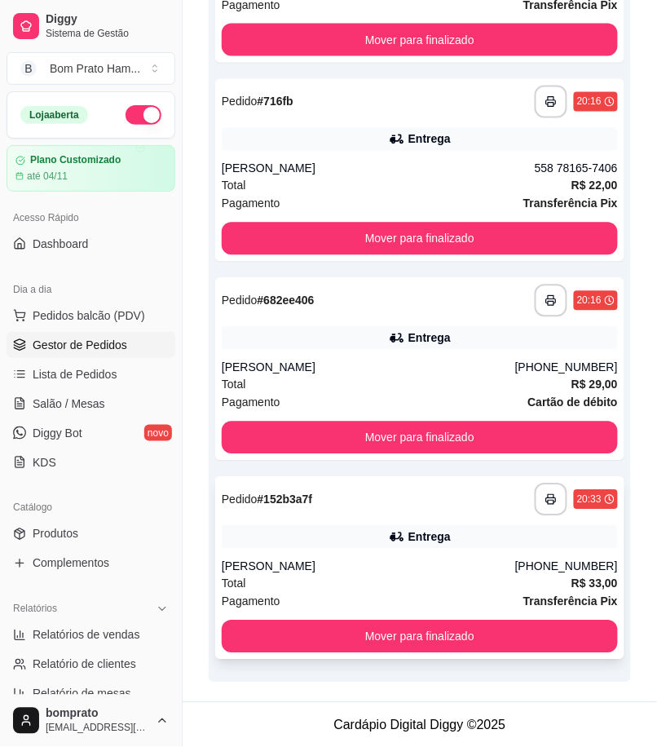
click at [403, 540] on icon at bounding box center [397, 537] width 11 height 9
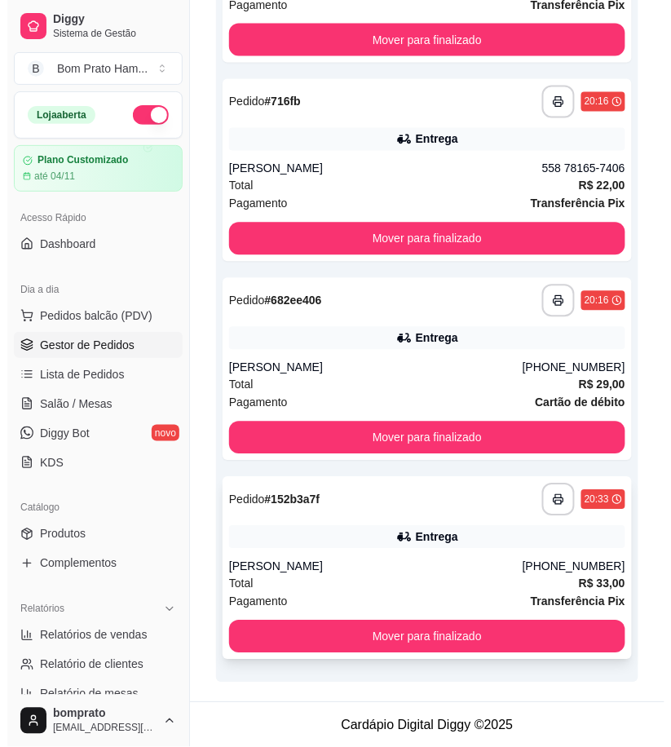
scroll to position [0, 0]
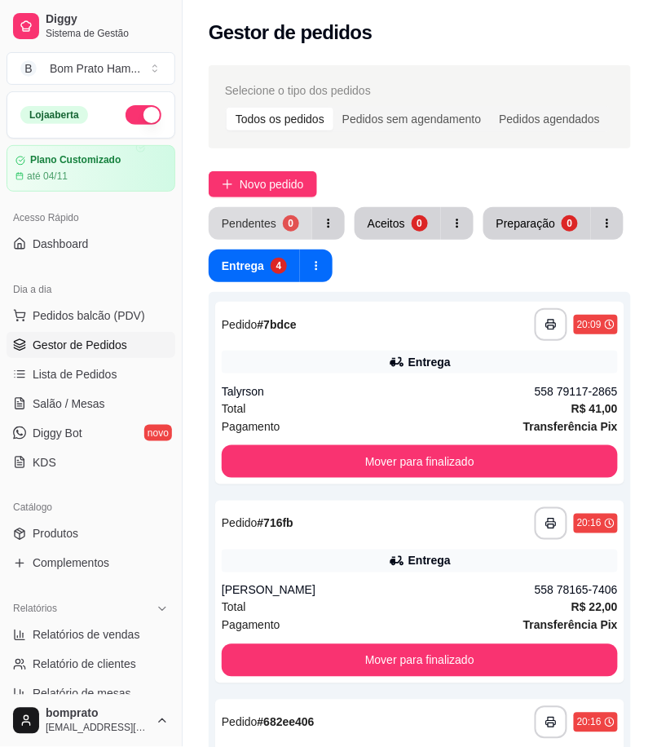
click at [296, 220] on button "Pendentes 0" at bounding box center [261, 223] width 104 height 33
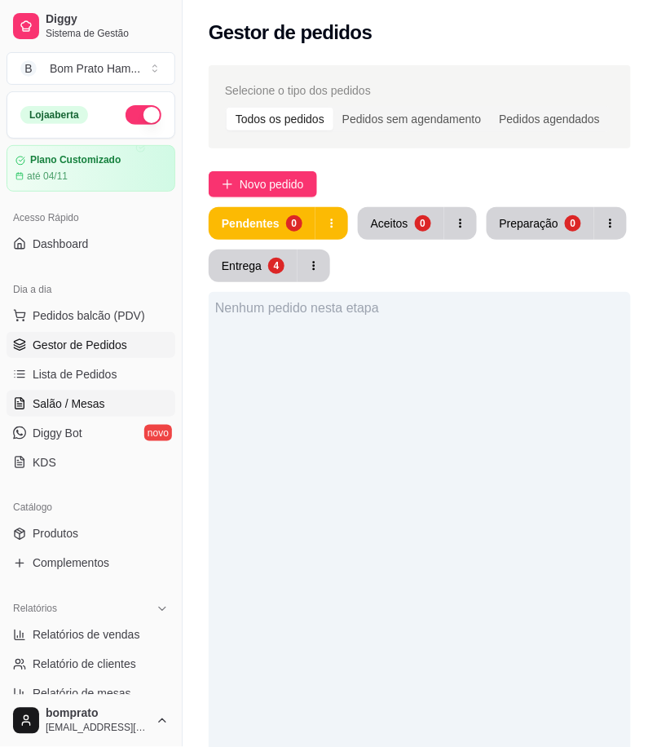
click at [102, 408] on link "Salão / Mesas" at bounding box center [91, 404] width 169 height 26
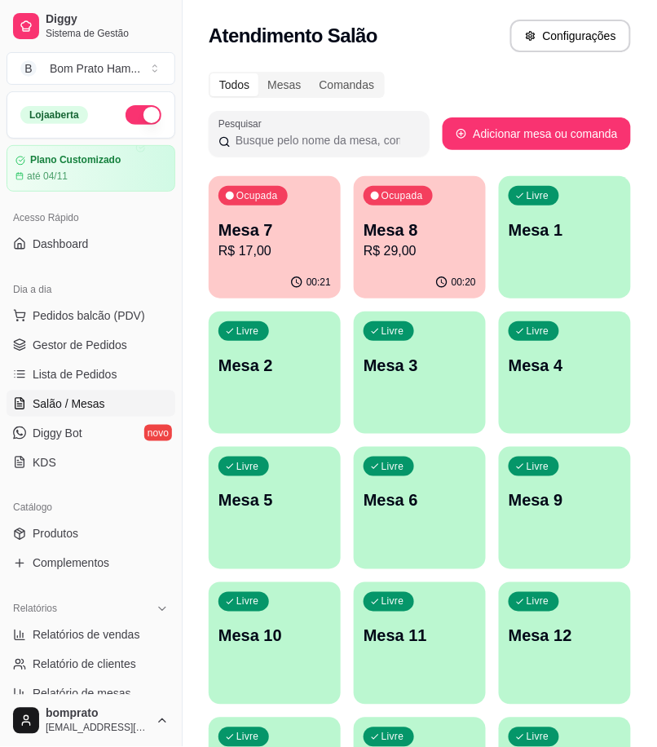
click at [233, 250] on p "R$ 17,00" at bounding box center [275, 251] width 113 height 20
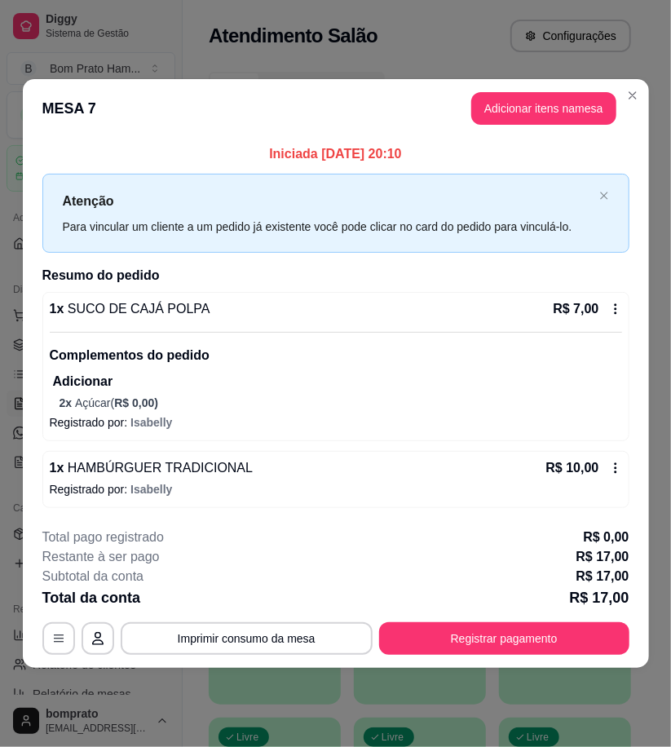
drag, startPoint x: 233, startPoint y: 250, endPoint x: 638, endPoint y: 362, distance: 419.6
click at [638, 362] on div "Iniciada [DATE] 20:10 Atenção Para vincular um cliente a um pedido já existente…" at bounding box center [336, 326] width 626 height 377
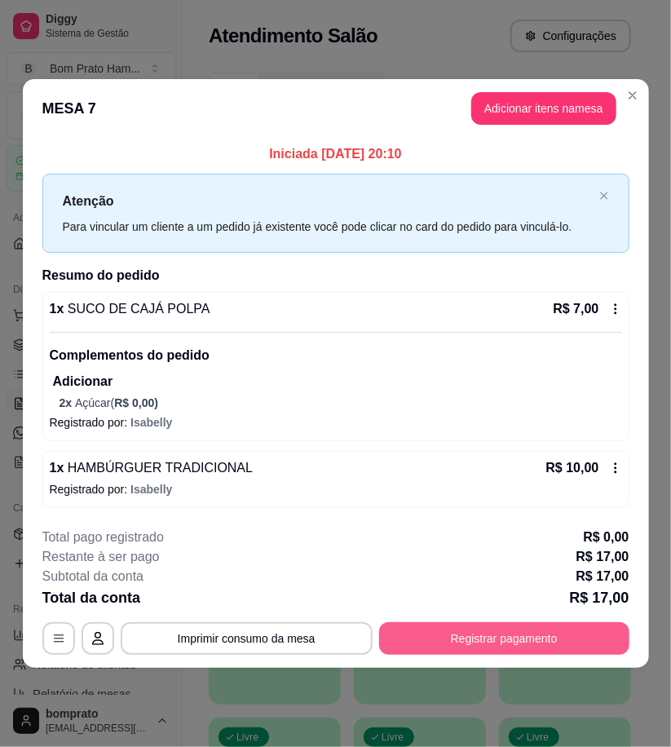
click at [599, 636] on button "Registrar pagamento" at bounding box center [504, 638] width 250 height 33
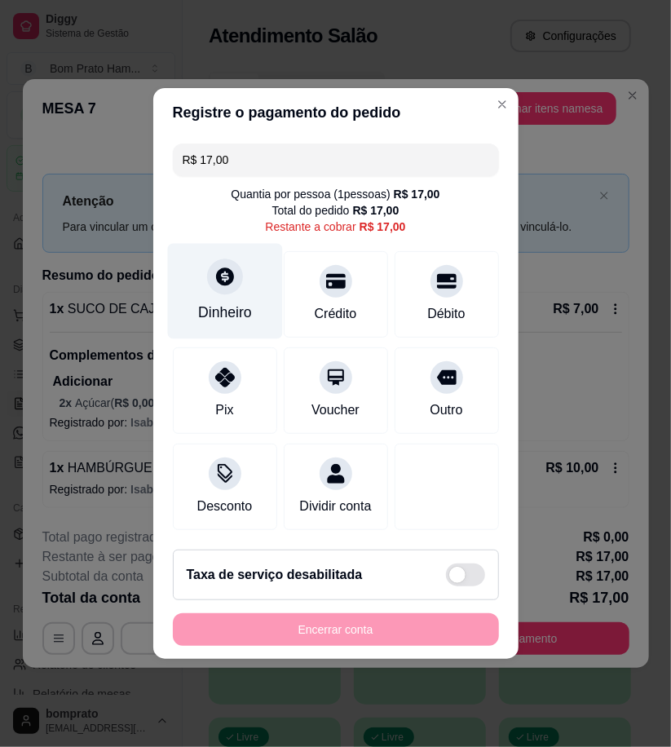
click at [196, 274] on div "Dinheiro" at bounding box center [224, 291] width 115 height 95
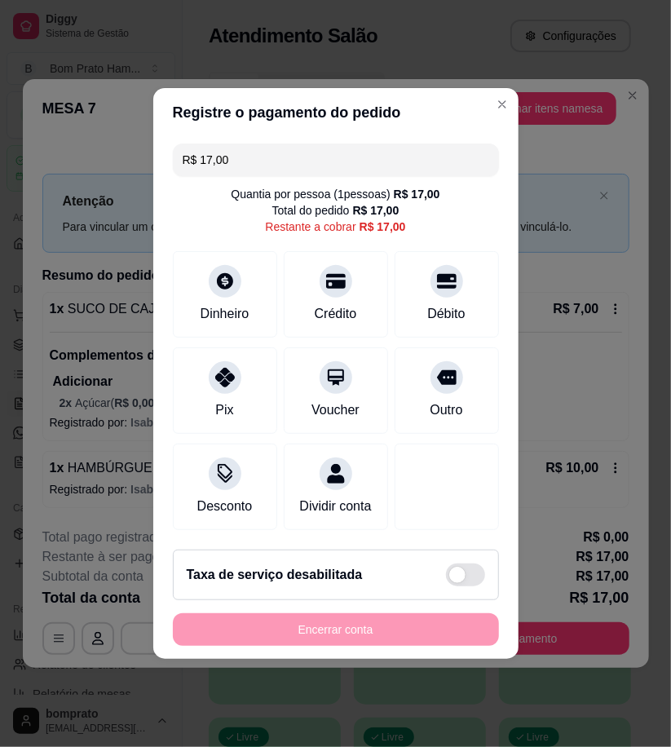
click at [360, 352] on input "0,00" at bounding box center [335, 358] width 326 height 33
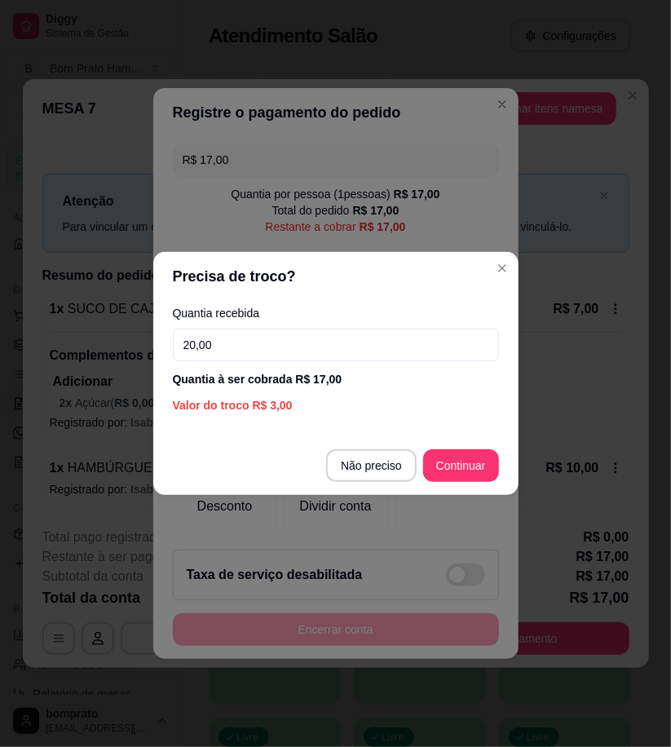
type input "20,00"
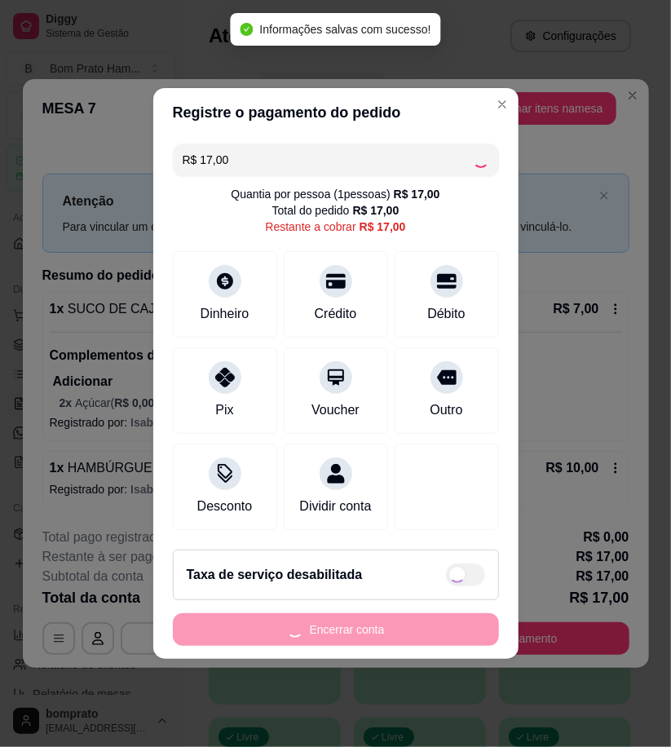
type input "R$ 0,00"
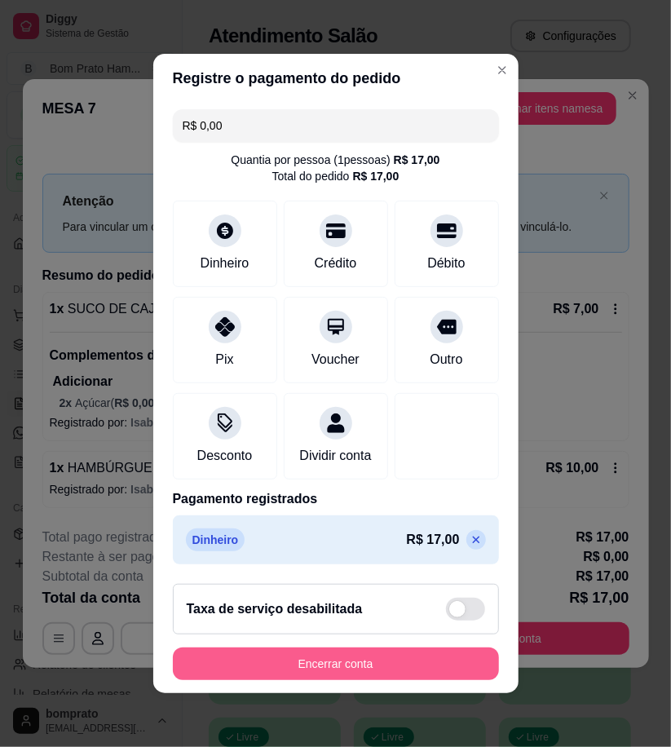
click at [451, 669] on button "Encerrar conta" at bounding box center [336, 664] width 326 height 33
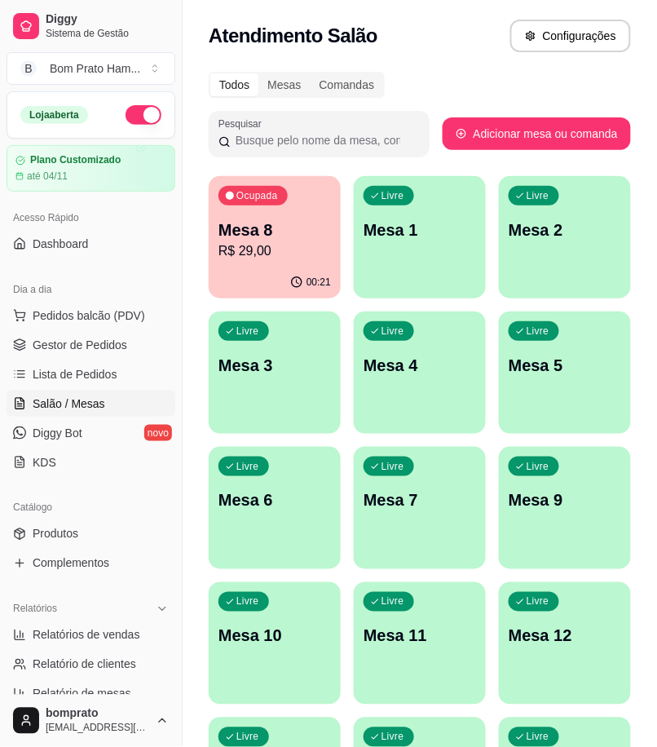
click at [117, 329] on ul "Pedidos balcão (PDV) Gestor de Pedidos Lista de Pedidos Salão / Mesas Diggy Bot…" at bounding box center [91, 389] width 169 height 173
click at [124, 351] on span "Gestor de Pedidos" at bounding box center [80, 345] width 95 height 16
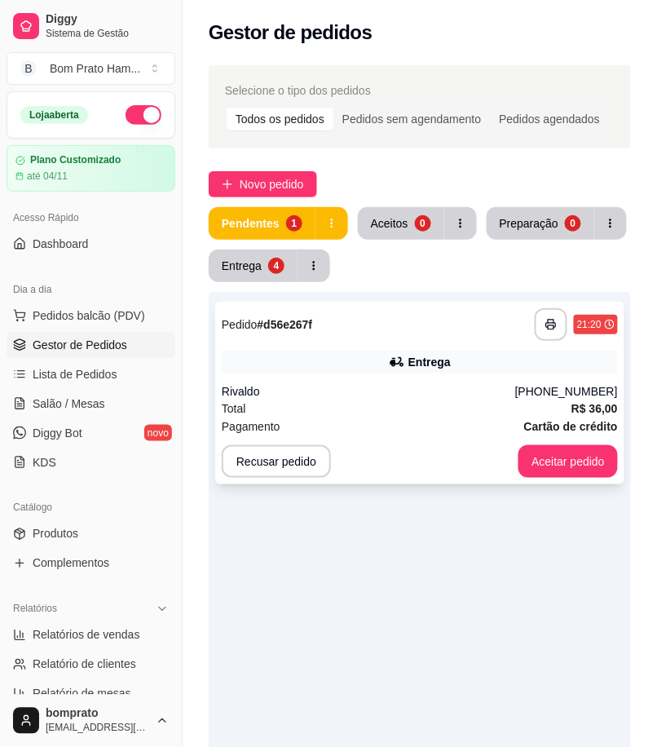
click at [389, 397] on div "Rivaldo" at bounding box center [369, 391] width 294 height 16
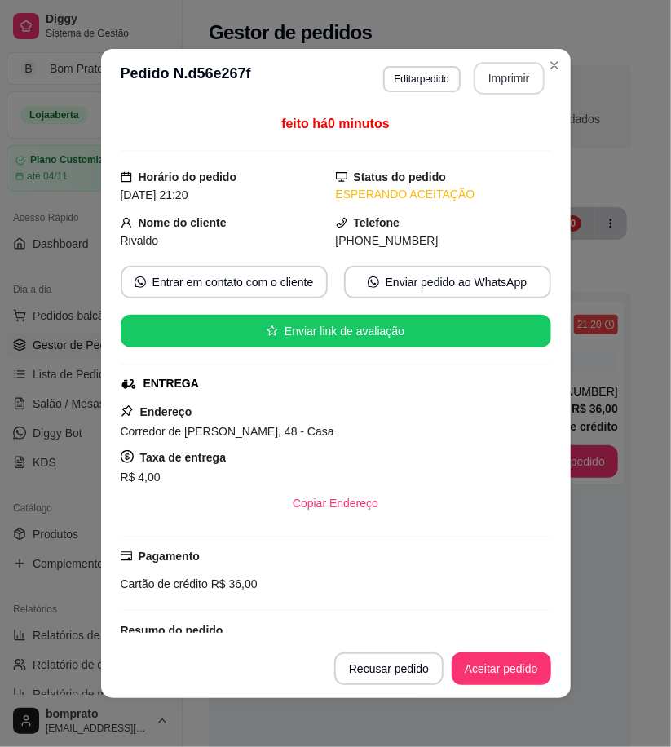
click at [514, 77] on button "Imprimir" at bounding box center [509, 78] width 71 height 33
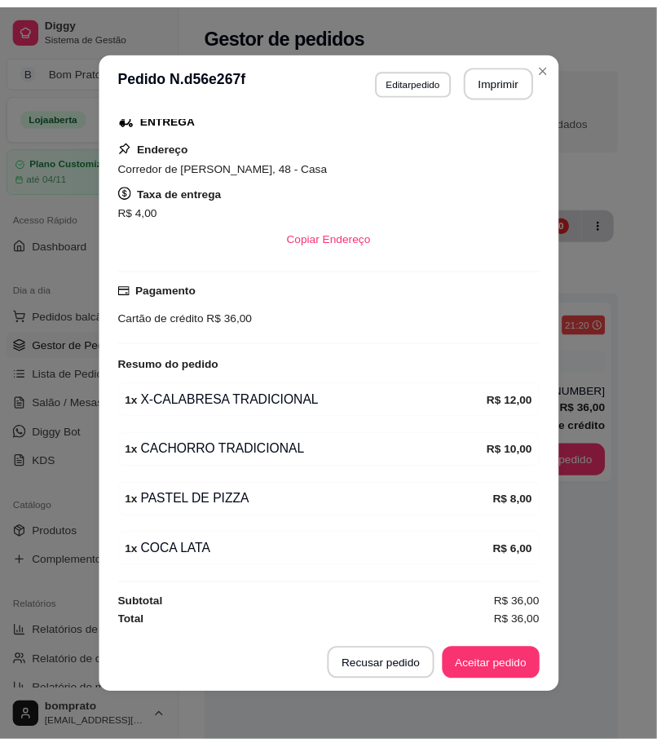
scroll to position [267, 0]
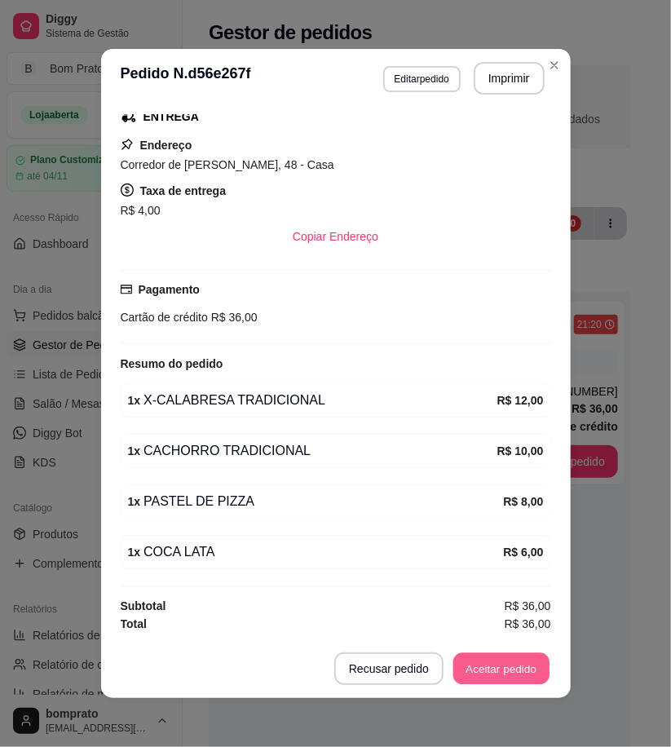
click at [498, 661] on button "Aceitar pedido" at bounding box center [501, 669] width 96 height 32
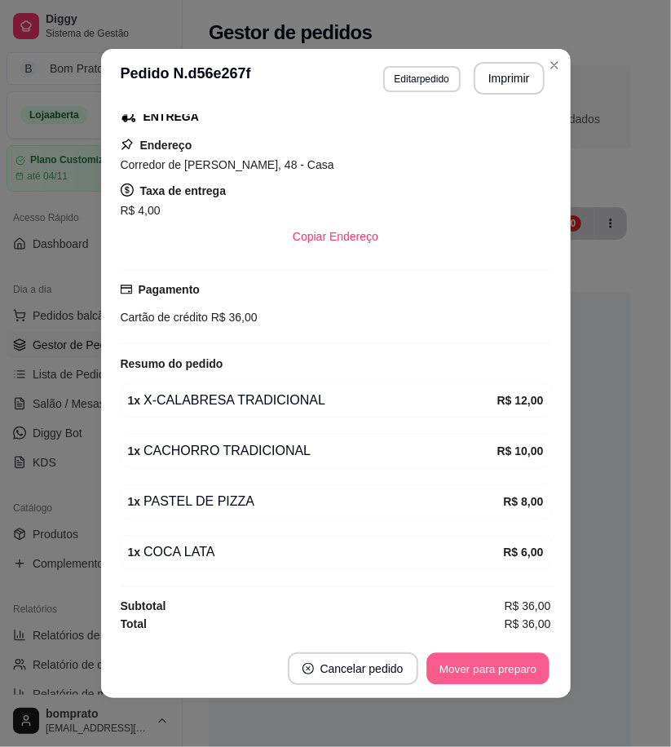
click at [498, 665] on button "Mover para preparo" at bounding box center [488, 669] width 122 height 32
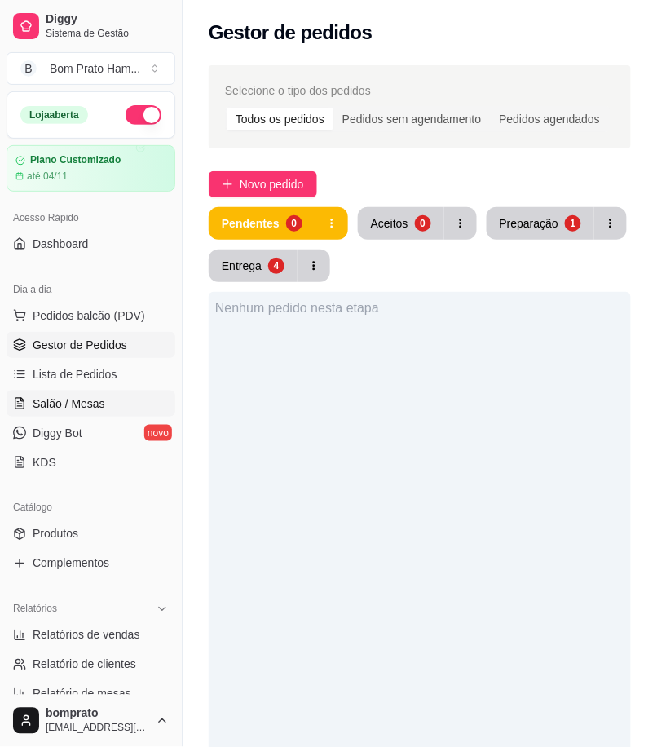
click at [116, 405] on link "Salão / Mesas" at bounding box center [91, 404] width 169 height 26
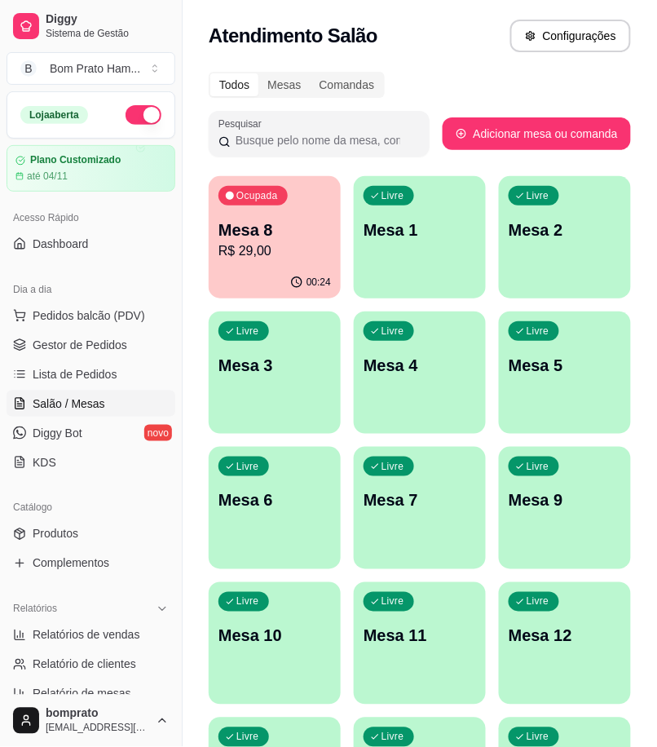
click at [250, 219] on p "Mesa 8" at bounding box center [275, 230] width 113 height 23
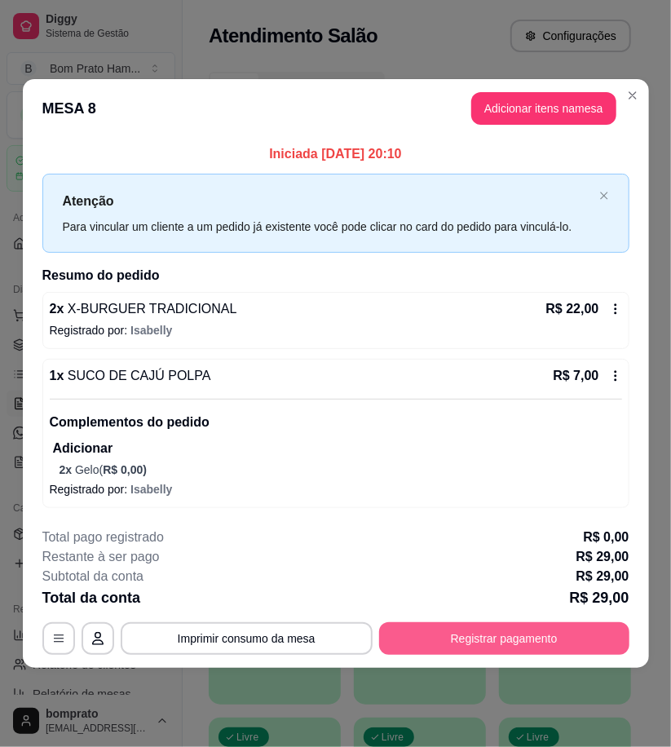
click at [604, 648] on button "Registrar pagamento" at bounding box center [504, 638] width 250 height 33
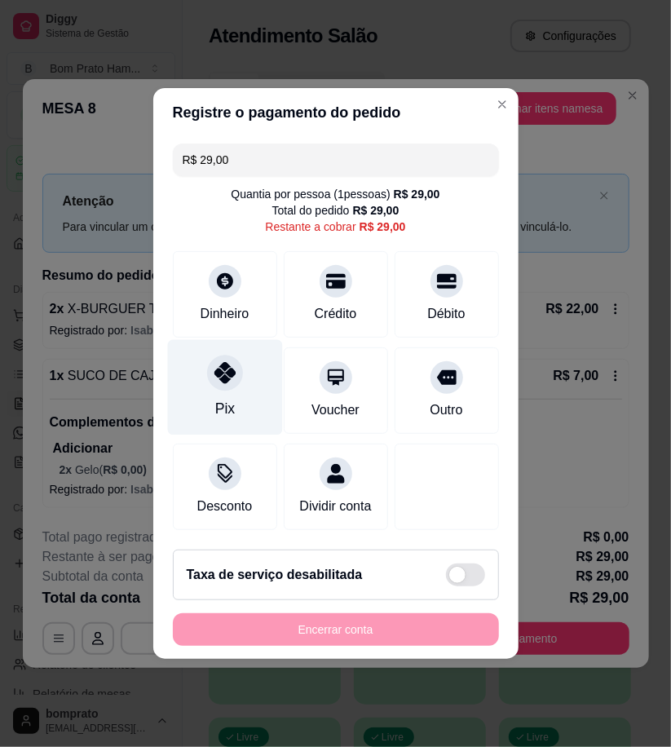
click at [228, 416] on div "Pix" at bounding box center [224, 387] width 115 height 95
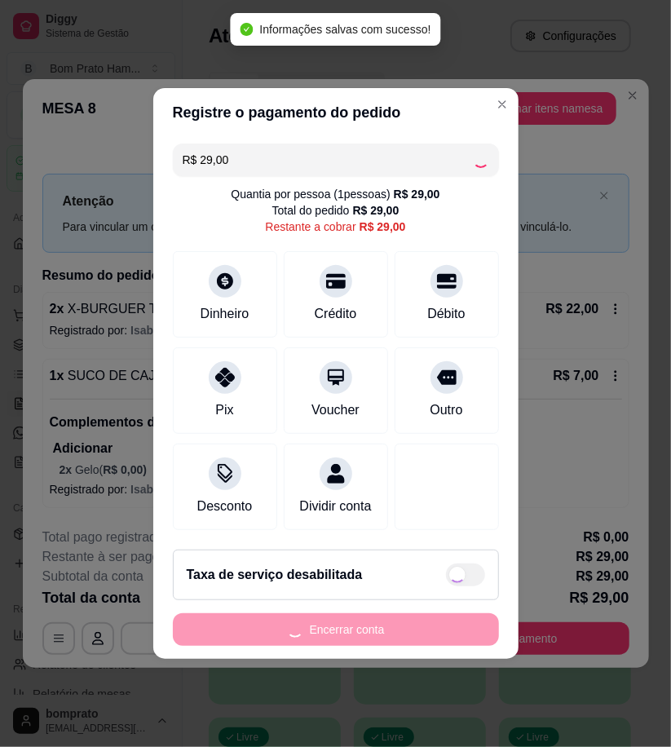
type input "R$ 0,00"
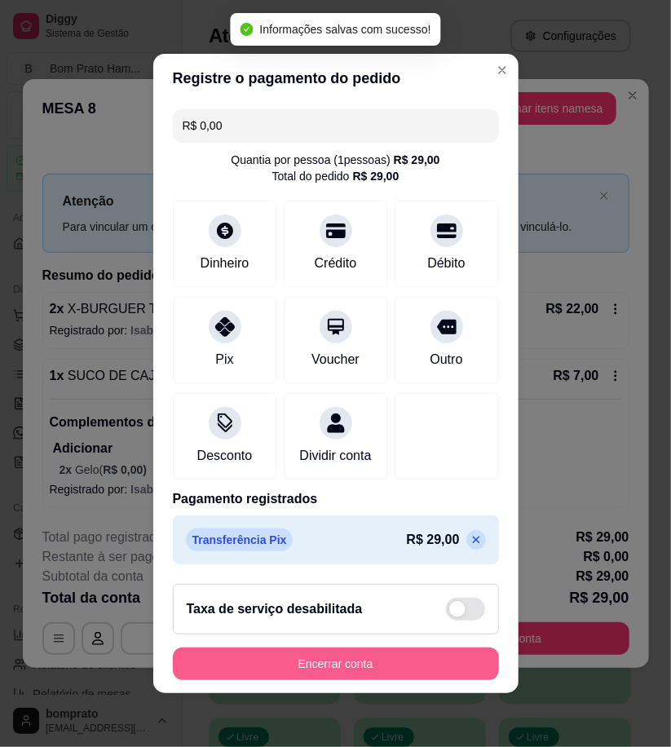
click at [421, 678] on button "Encerrar conta" at bounding box center [336, 664] width 326 height 33
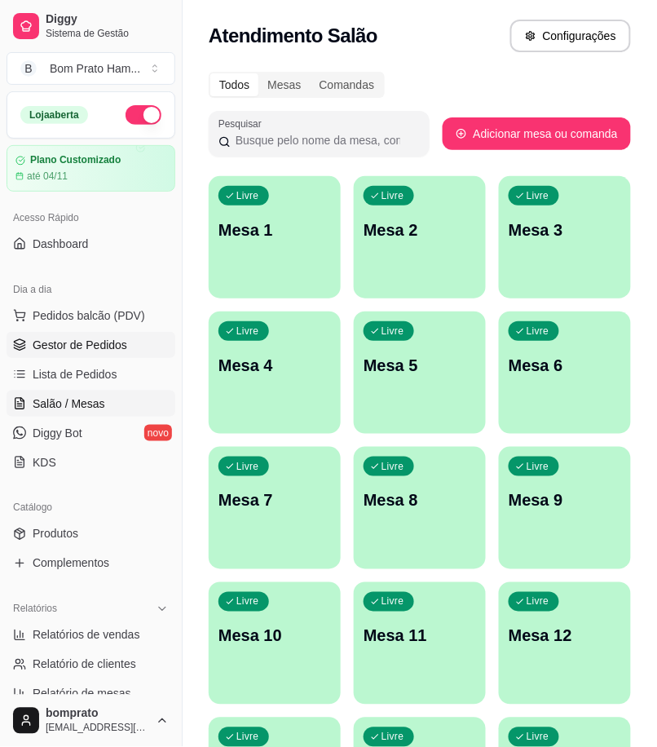
click at [148, 347] on link "Gestor de Pedidos" at bounding box center [91, 345] width 169 height 26
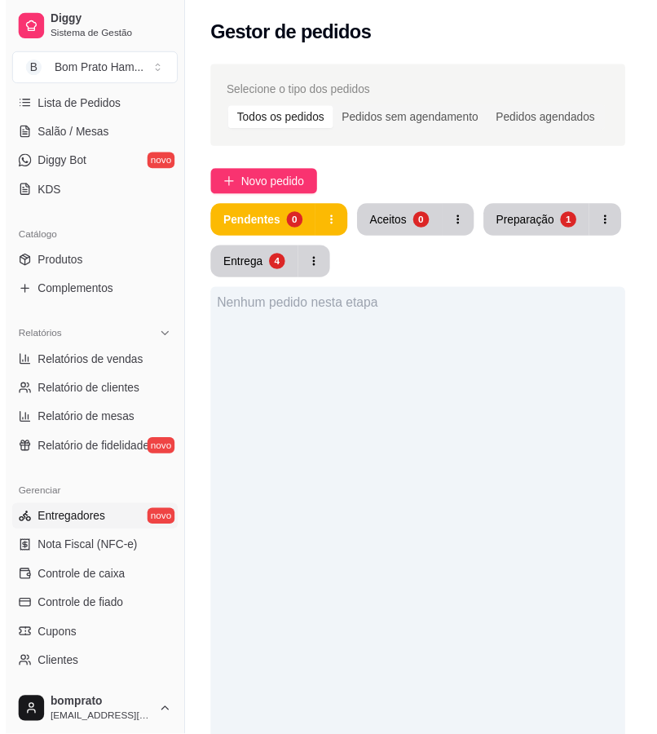
scroll to position [272, 0]
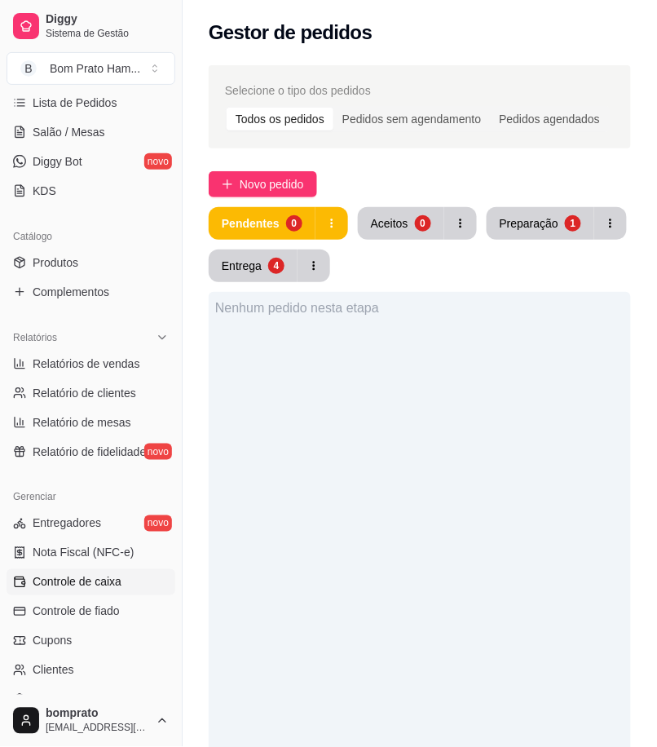
click at [119, 572] on link "Controle de caixa" at bounding box center [91, 582] width 169 height 26
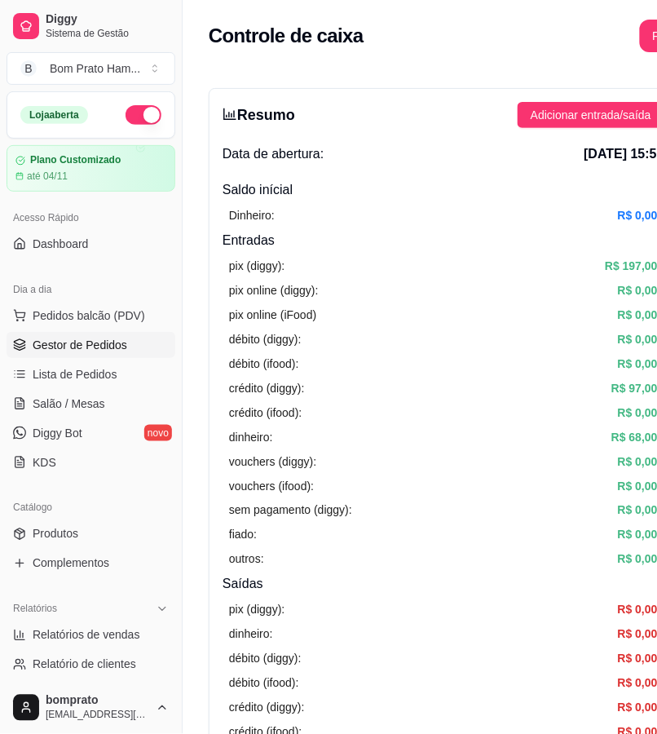
click at [136, 356] on link "Gestor de Pedidos" at bounding box center [91, 345] width 169 height 26
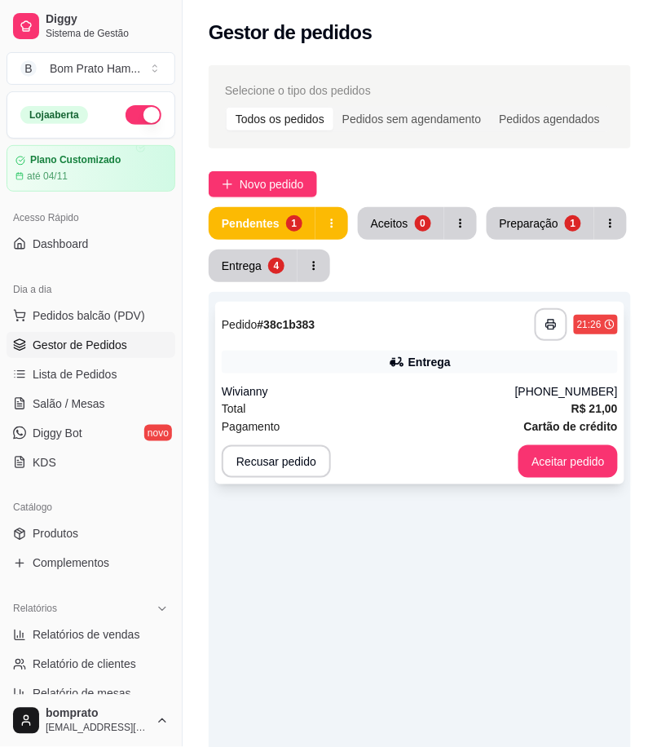
click at [452, 336] on div "**********" at bounding box center [420, 324] width 396 height 33
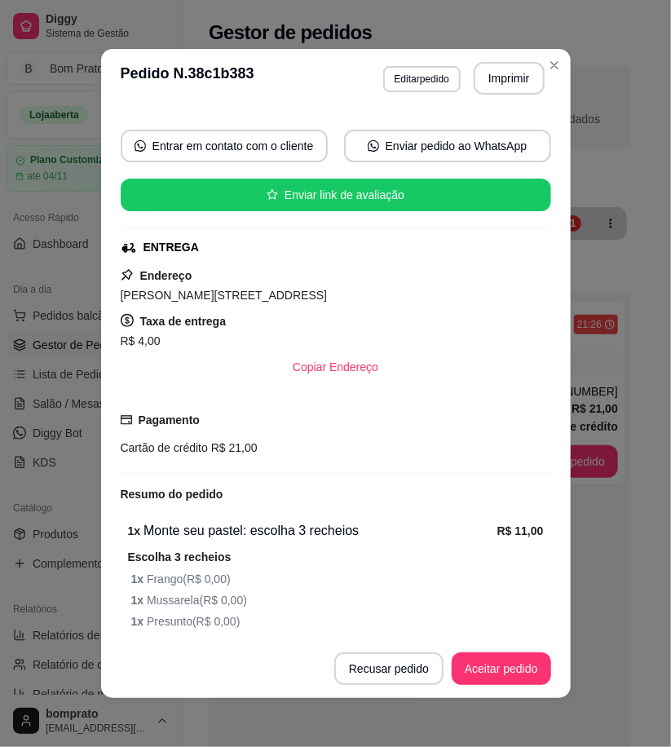
scroll to position [256, 0]
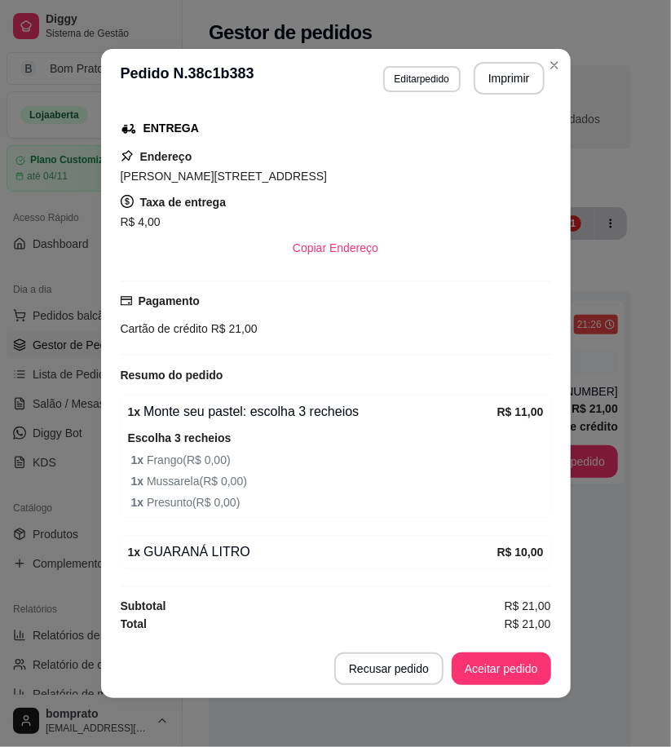
click at [503, 76] on button "Imprimir" at bounding box center [509, 78] width 71 height 33
click at [525, 665] on button "Aceitar pedido" at bounding box center [501, 668] width 99 height 33
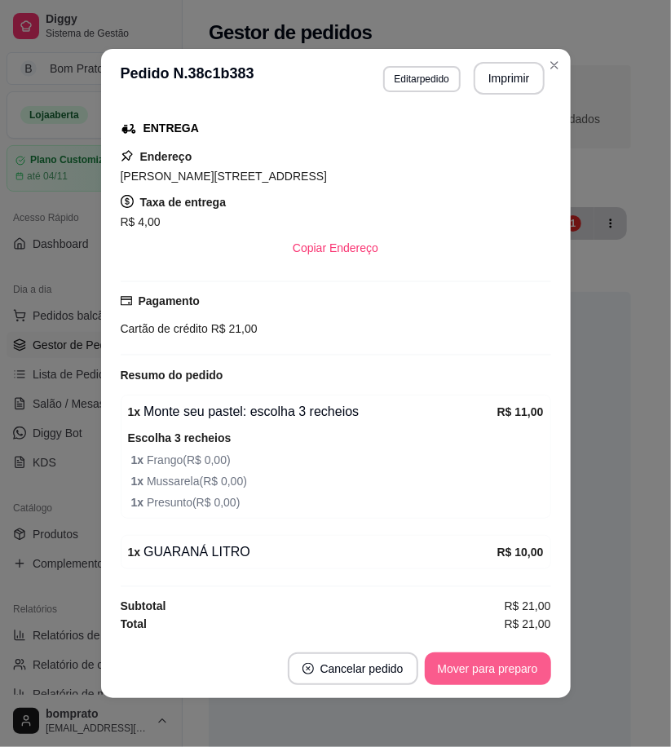
click at [524, 670] on button "Mover para preparo" at bounding box center [488, 668] width 126 height 33
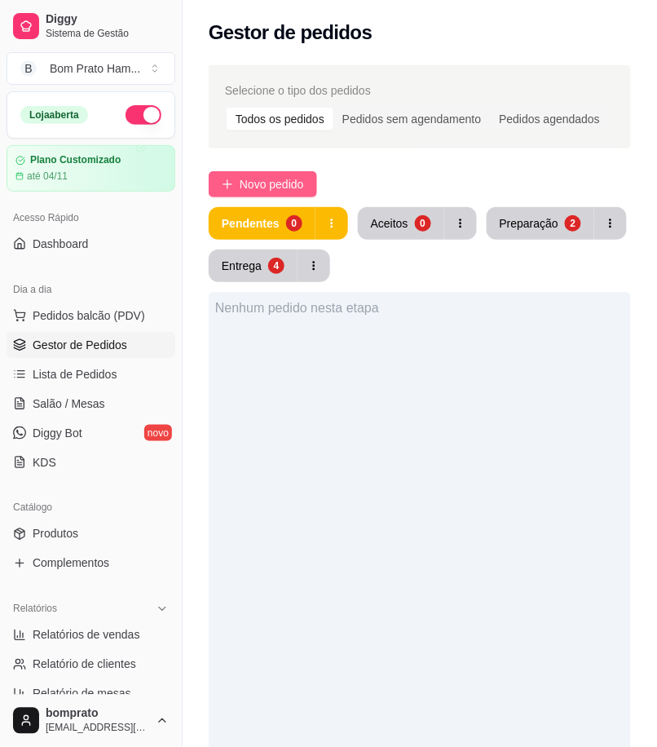
click at [296, 182] on span "Novo pedido" at bounding box center [272, 184] width 64 height 18
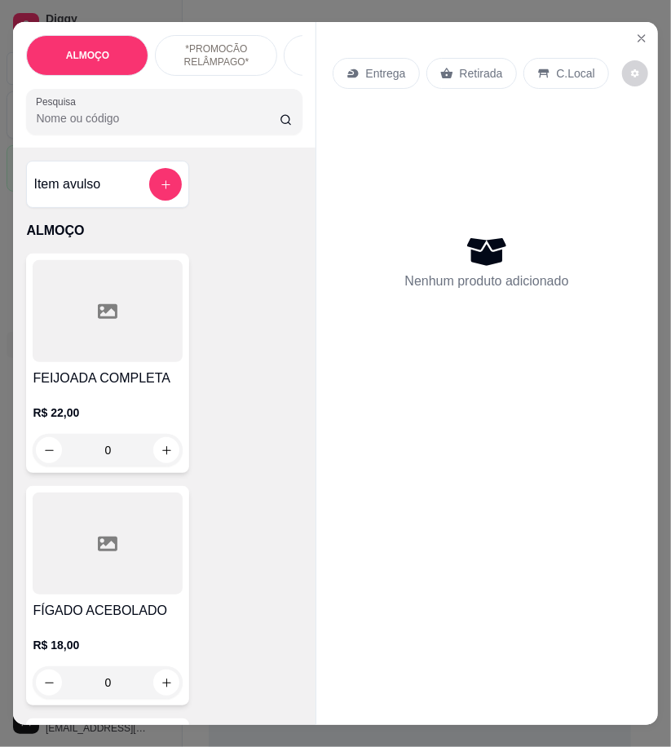
click at [142, 126] on input "Pesquisa" at bounding box center [158, 118] width 244 height 16
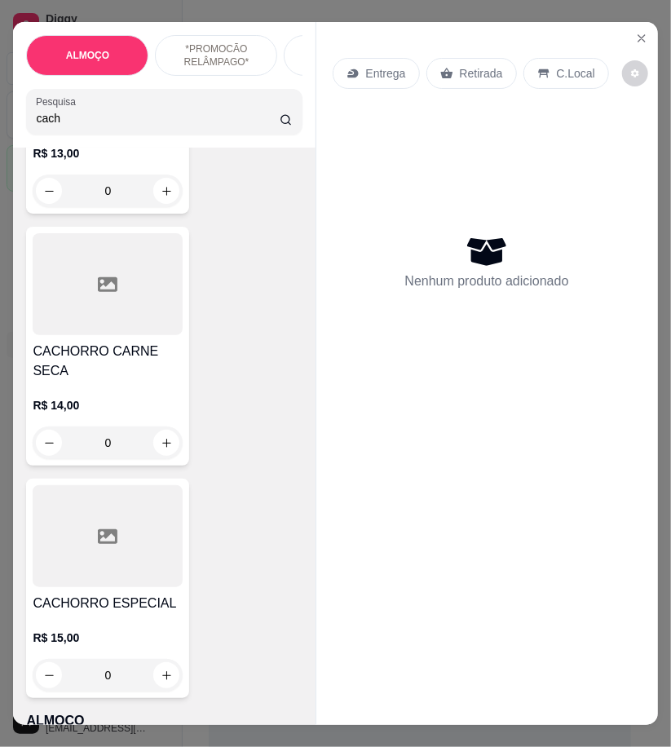
scroll to position [2174, 0]
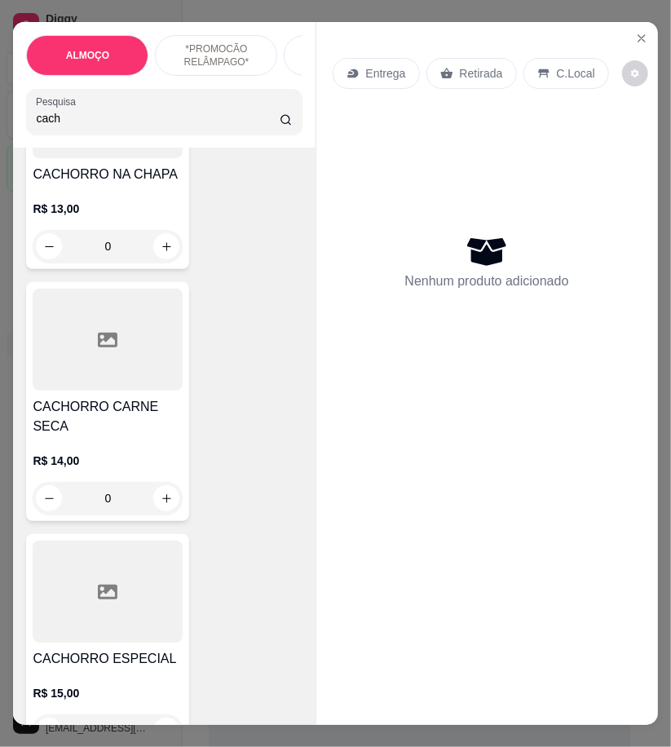
type input "cach"
click at [167, 714] on div "0" at bounding box center [108, 730] width 150 height 33
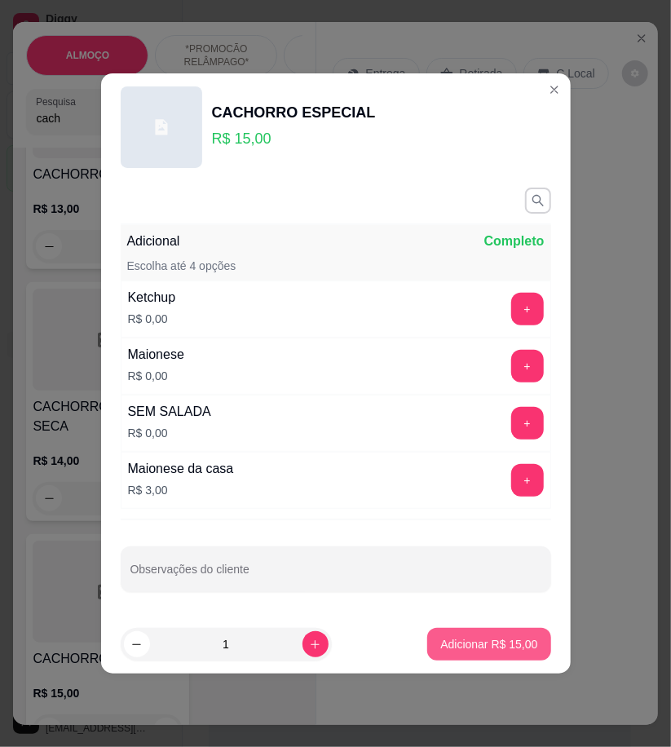
click at [460, 638] on p "Adicionar R$ 15,00" at bounding box center [488, 644] width 97 height 16
type input "1"
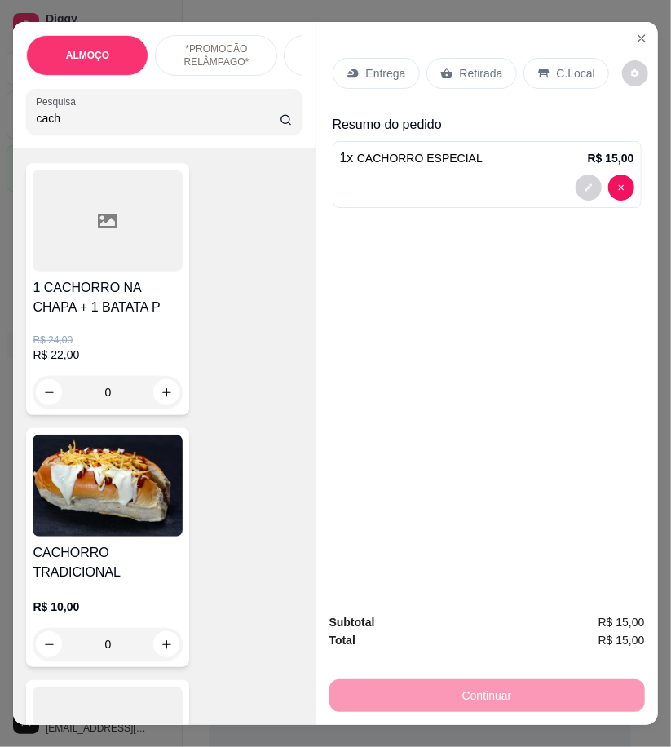
scroll to position [0, 0]
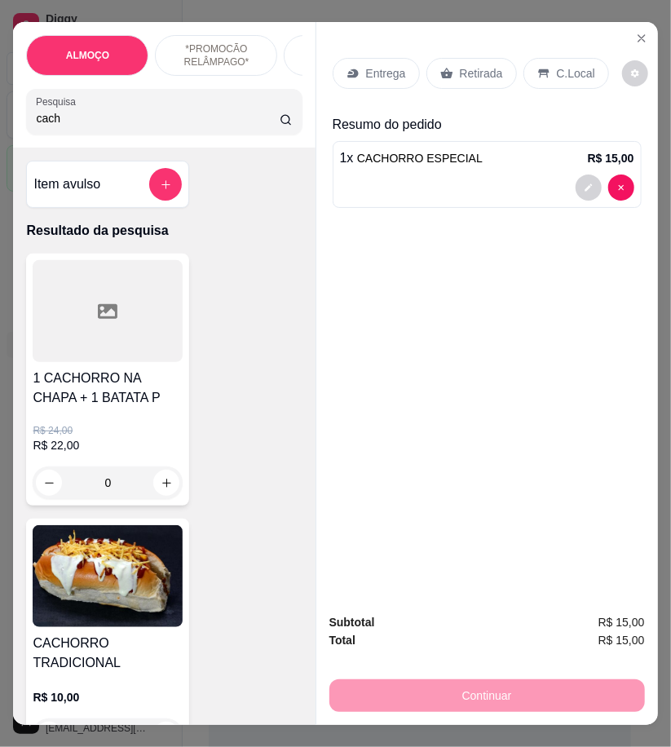
click at [54, 123] on input "cach" at bounding box center [158, 118] width 244 height 16
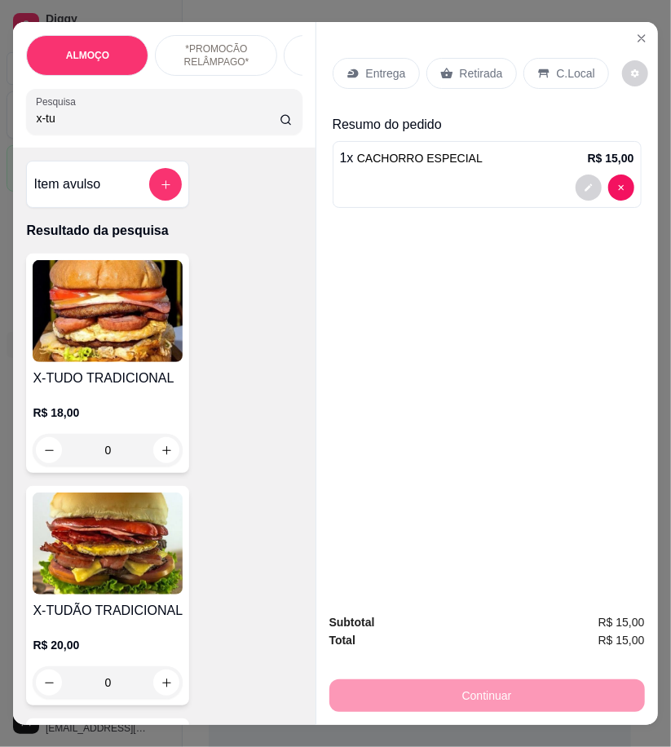
type input "x-tu"
click at [110, 590] on img at bounding box center [108, 544] width 150 height 102
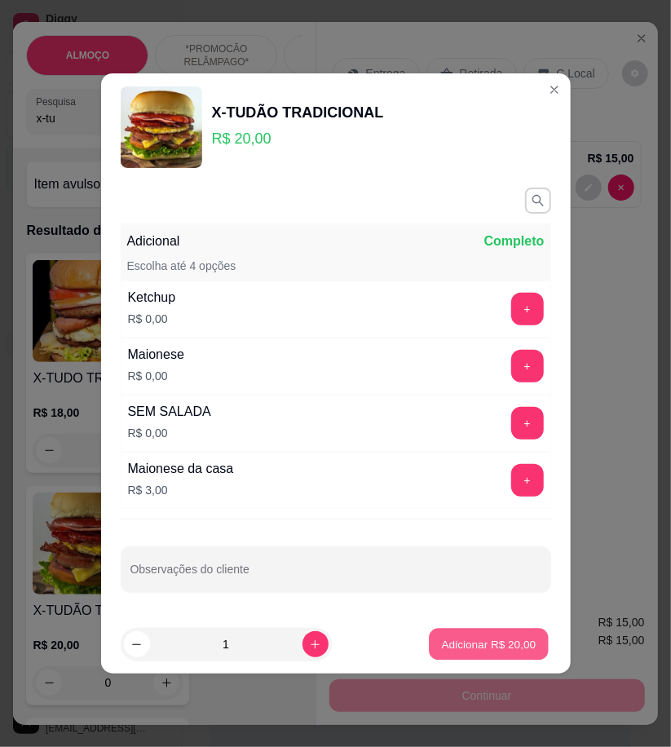
click at [504, 646] on p "Adicionar R$ 20,00" at bounding box center [489, 643] width 95 height 15
type input "1"
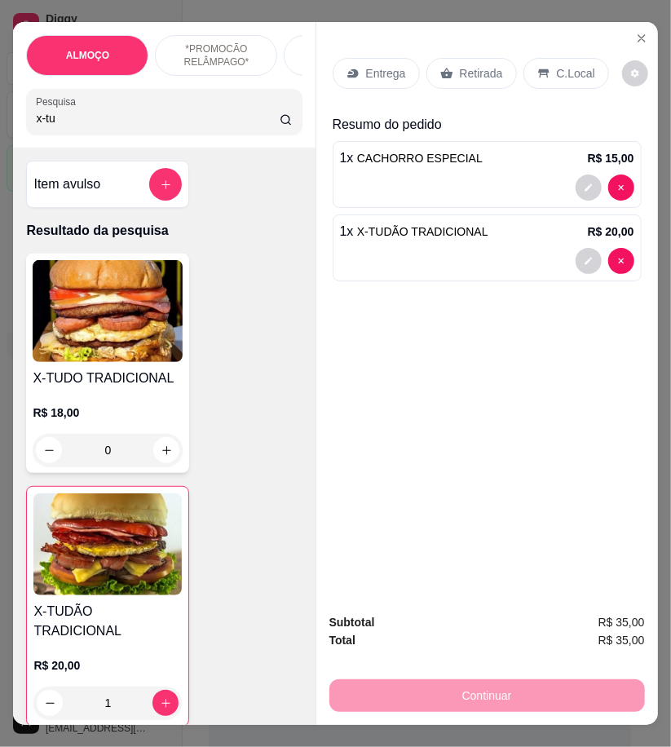
click at [365, 77] on div "Entrega" at bounding box center [376, 73] width 87 height 31
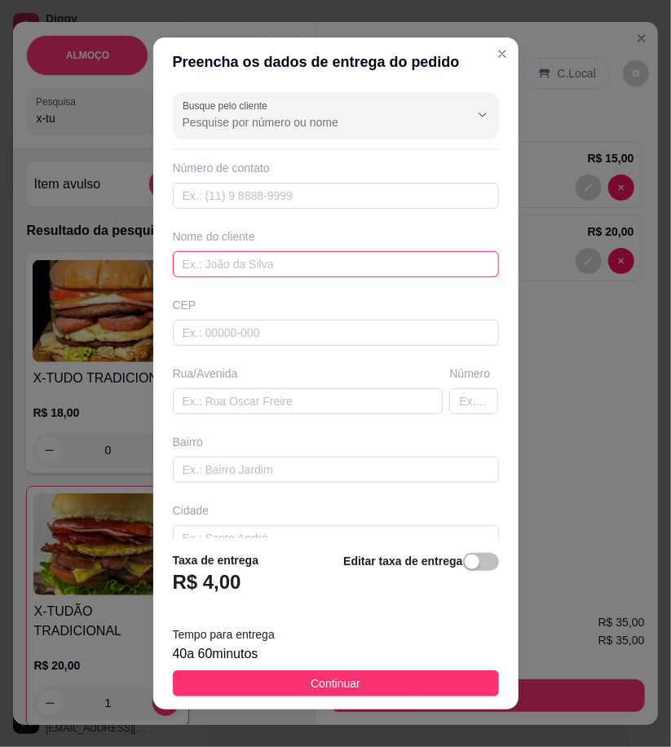
paste input "[PERSON_NAME]"
type input "[PERSON_NAME]"
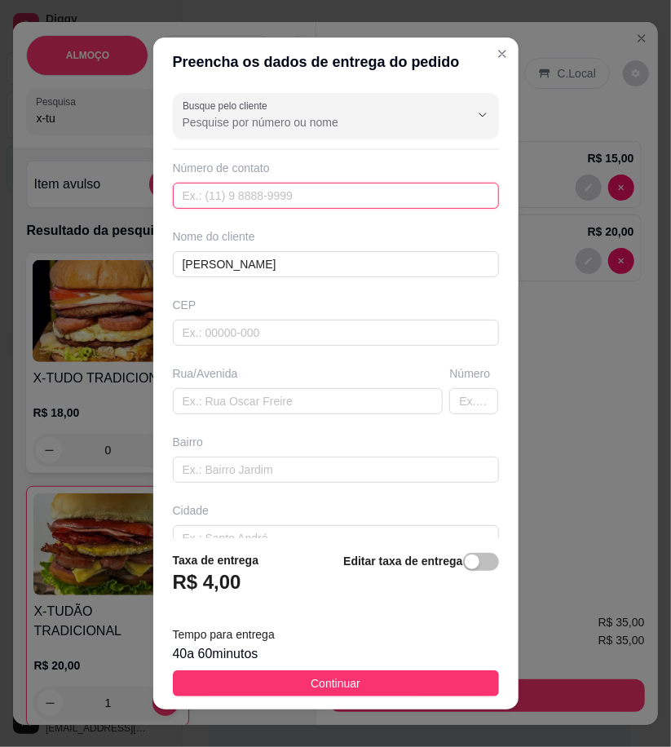
paste input "558 79126-4755"
type input "558 79126-4755"
click at [438, 687] on button "Continuar" at bounding box center [336, 683] width 326 height 26
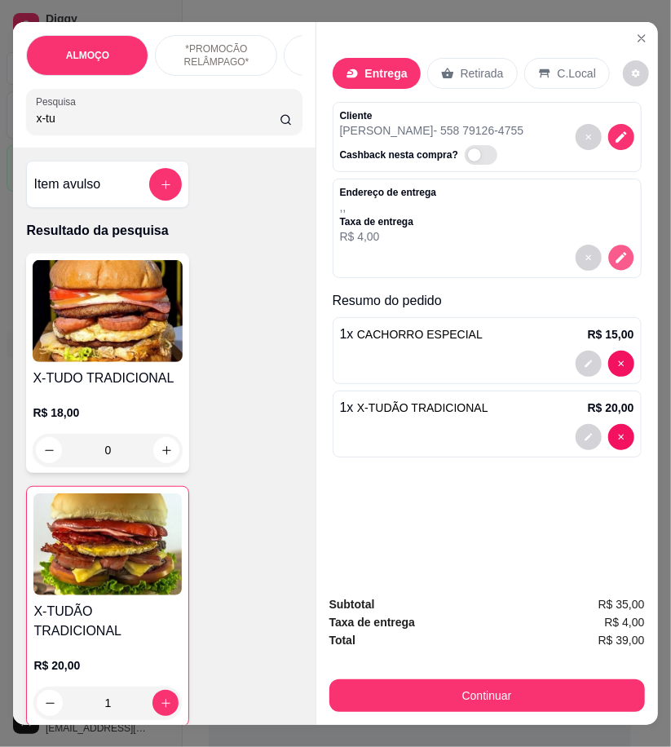
click at [616, 255] on icon "decrease-product-quantity" at bounding box center [621, 258] width 11 height 11
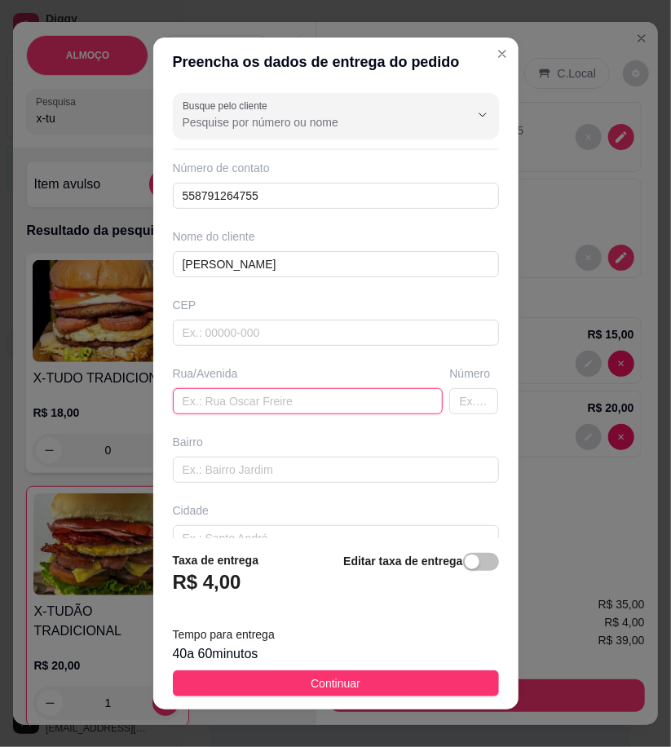
paste input "[PERSON_NAME], quase em frente as distribuidora de [PERSON_NAME]"
type input "[PERSON_NAME], quase em frente as distribuidora de [PERSON_NAME]"
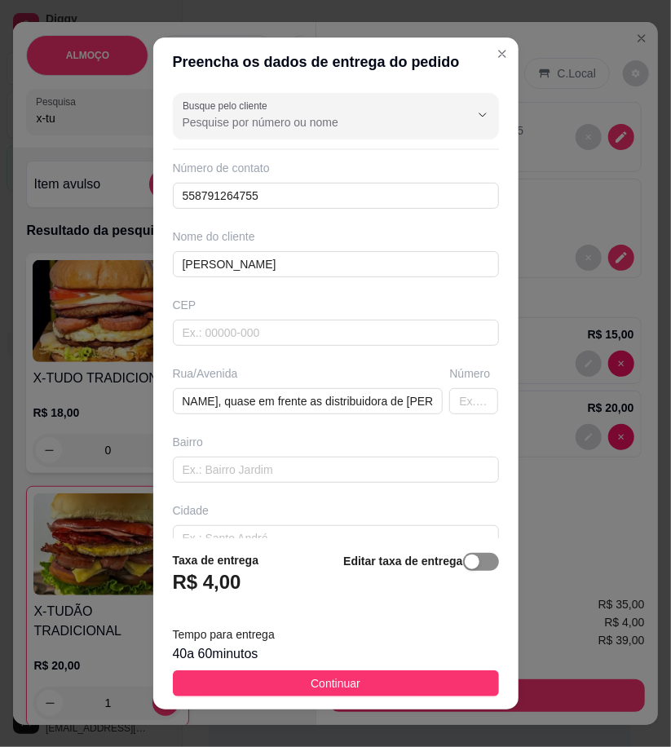
click at [463, 564] on span "button" at bounding box center [481, 562] width 36 height 18
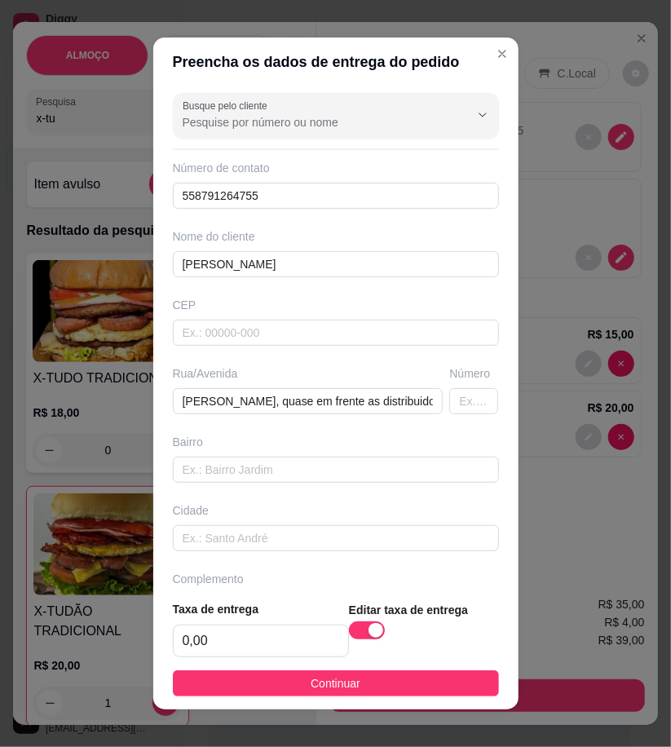
click at [462, 681] on button "Continuar" at bounding box center [336, 683] width 326 height 26
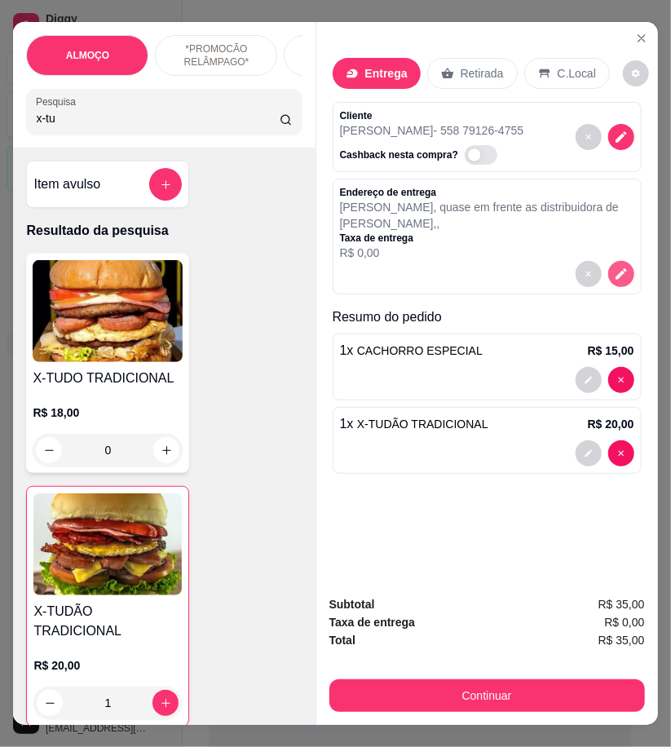
click at [614, 267] on icon "decrease-product-quantity" at bounding box center [621, 274] width 15 height 15
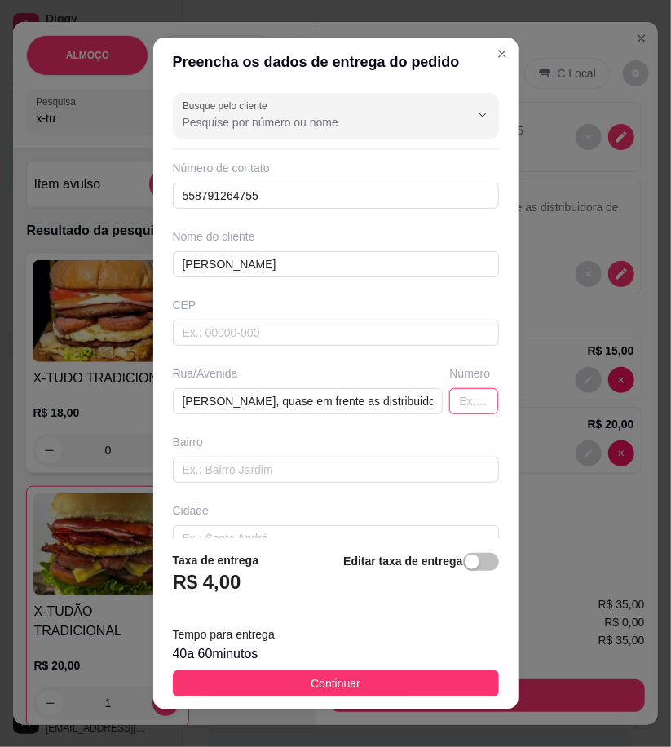
paste input "44A"
type input "44A"
click at [467, 564] on span "button" at bounding box center [481, 562] width 36 height 18
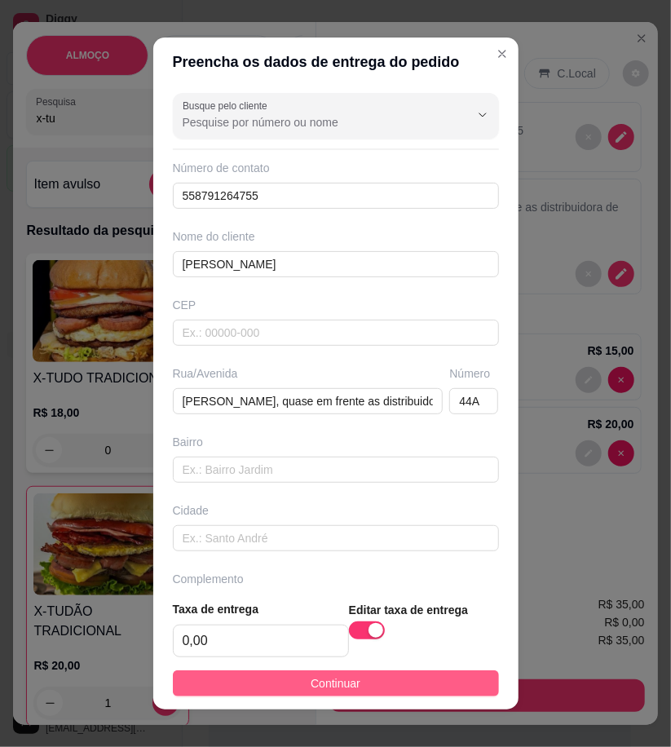
click at [449, 678] on button "Continuar" at bounding box center [336, 683] width 326 height 26
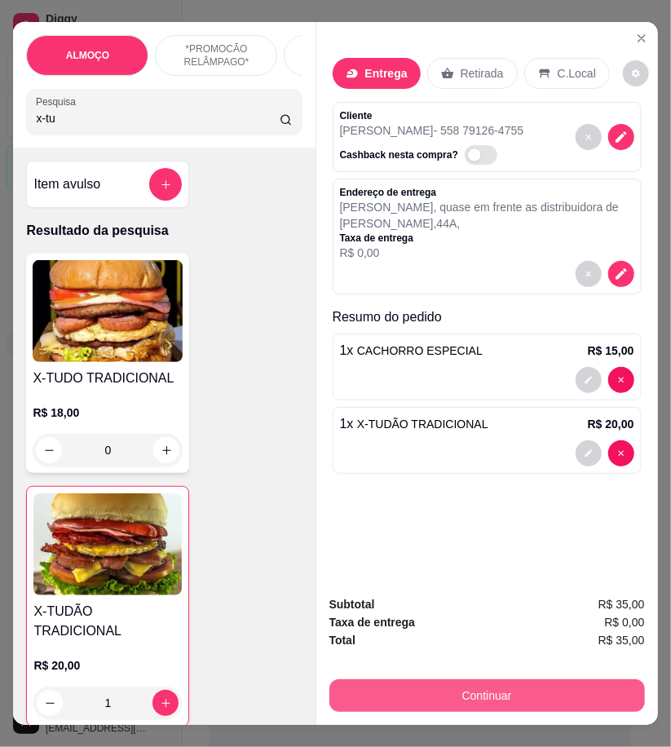
click at [509, 679] on button "Continuar" at bounding box center [487, 695] width 316 height 33
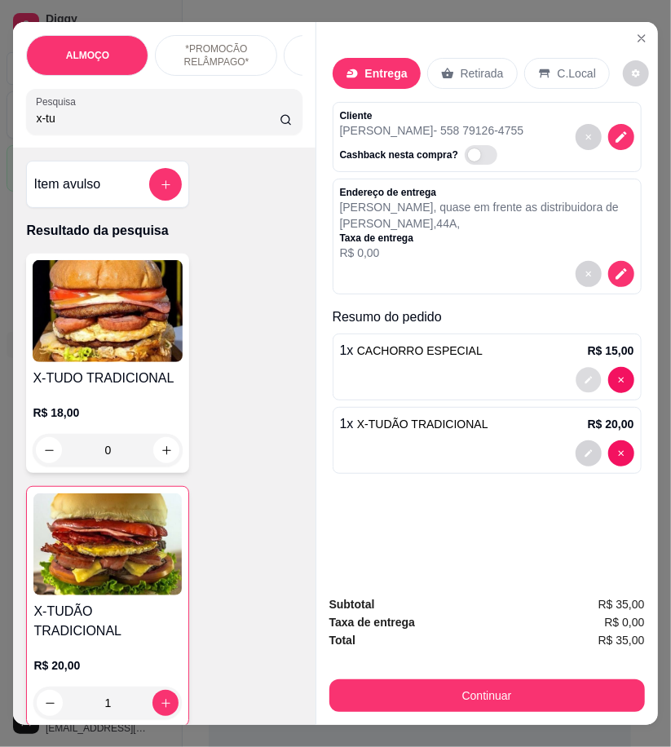
click at [586, 376] on icon "decrease-product-quantity" at bounding box center [589, 381] width 10 height 10
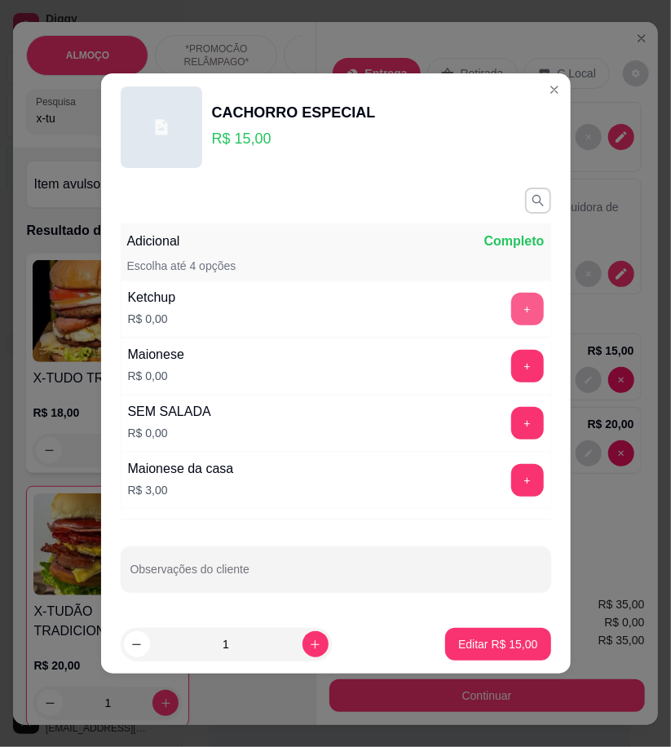
click at [519, 310] on button "+" at bounding box center [527, 309] width 33 height 33
click at [522, 376] on button "+" at bounding box center [527, 367] width 32 height 32
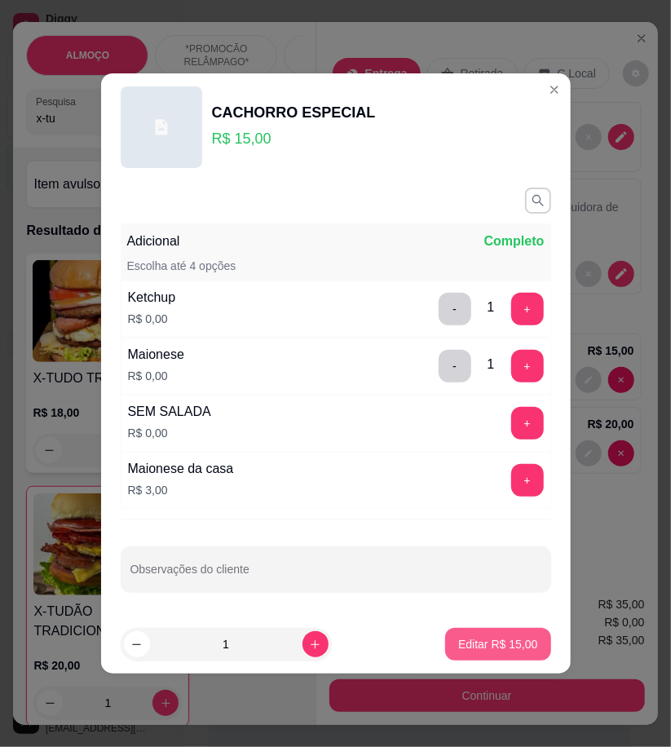
click at [507, 648] on p "Editar R$ 15,00" at bounding box center [497, 644] width 79 height 16
type input "0"
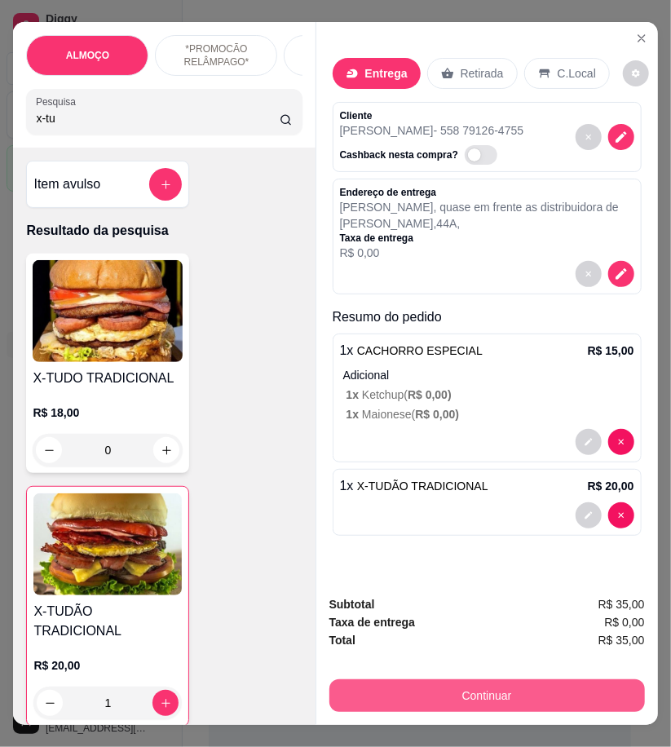
click at [515, 688] on button "Continuar" at bounding box center [487, 695] width 316 height 33
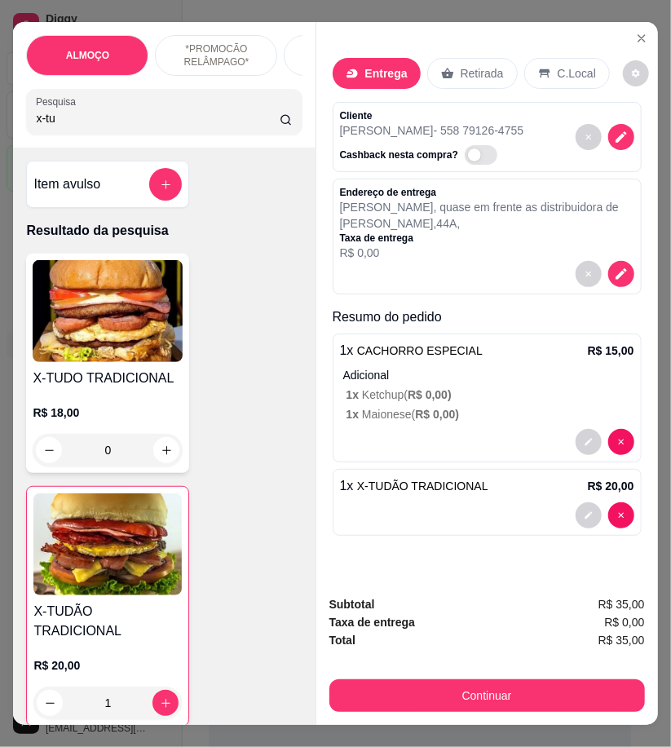
click at [214, 313] on div "Dinheiro" at bounding box center [225, 313] width 54 height 21
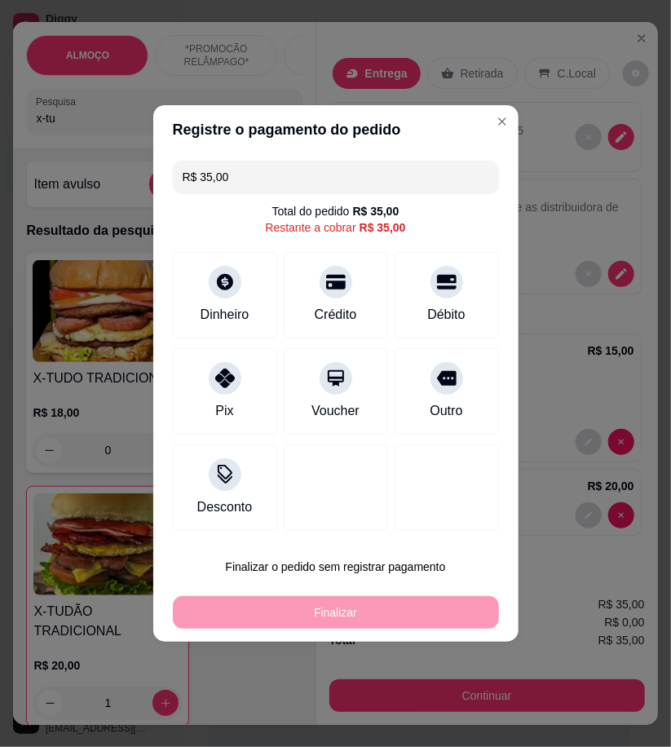
click at [363, 355] on input "0,00" at bounding box center [335, 358] width 326 height 33
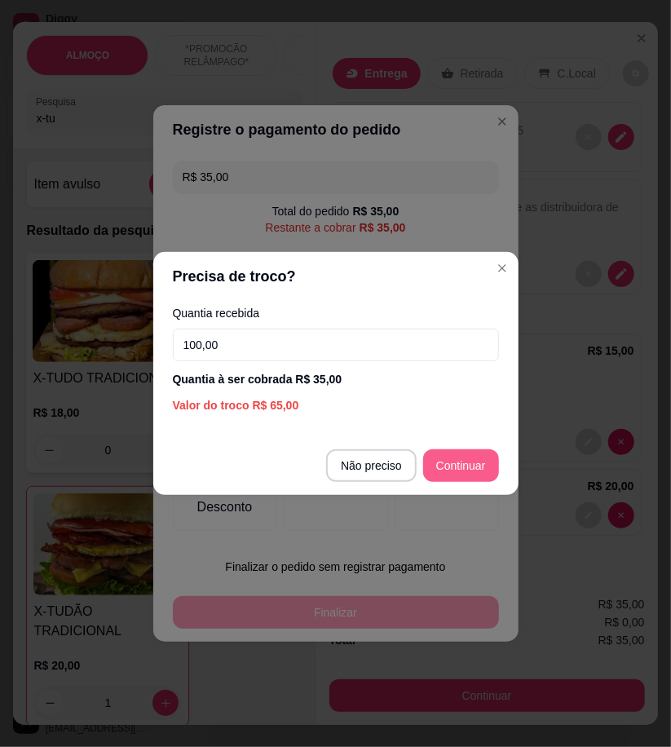
type input "100,00"
type input "R$ 0,00"
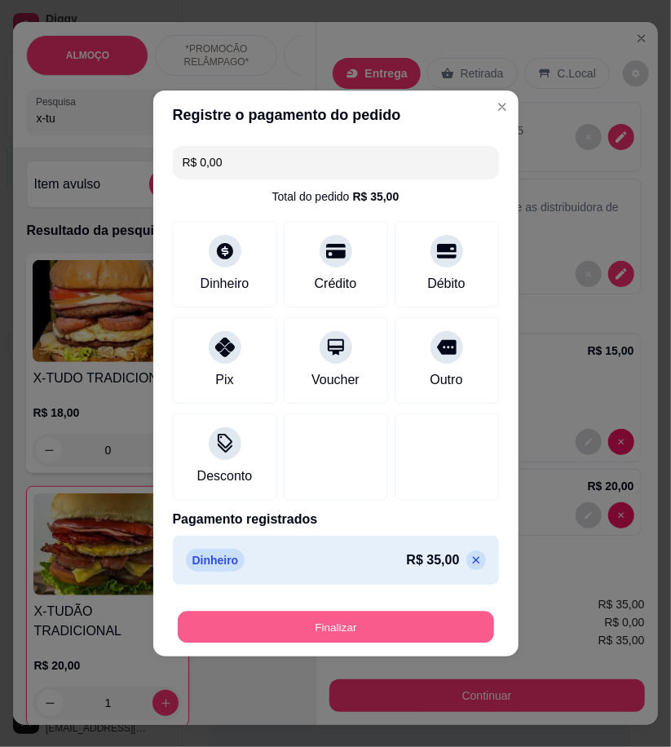
click at [462, 614] on button "Finalizar" at bounding box center [336, 628] width 316 height 32
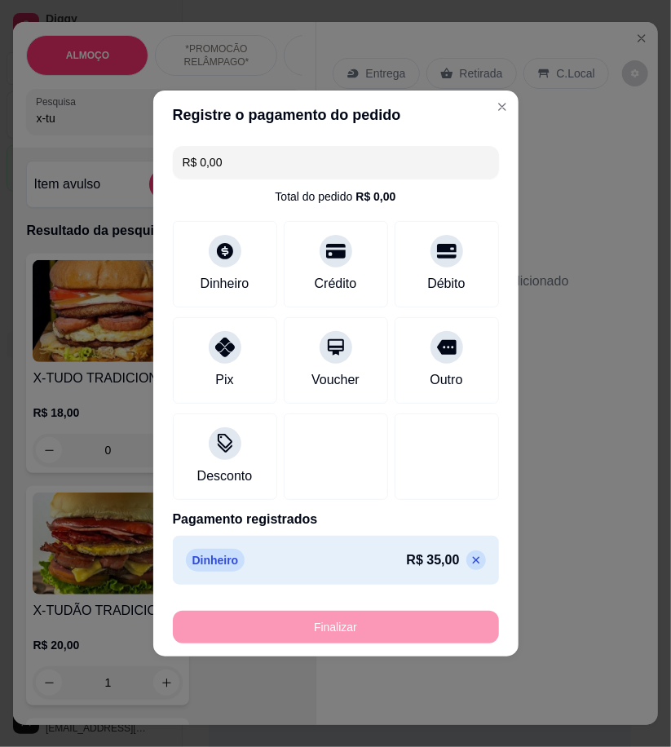
type input "0"
type input "-R$ 35,00"
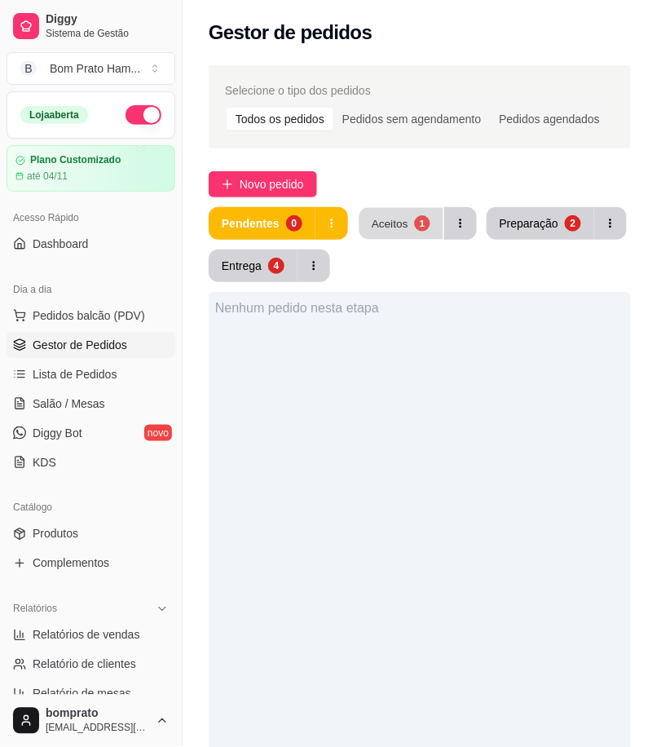
click at [382, 215] on div "Aceitos" at bounding box center [390, 222] width 37 height 15
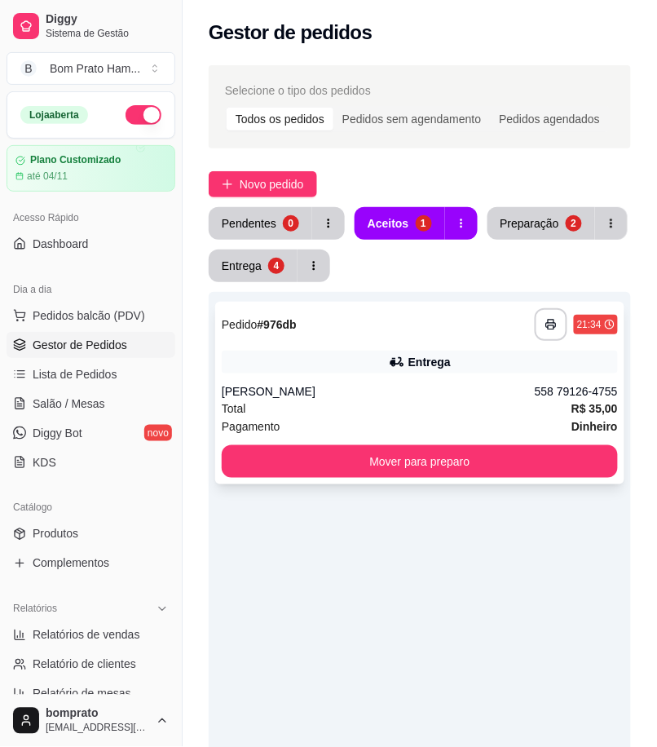
click at [444, 369] on div "Entrega" at bounding box center [430, 362] width 42 height 16
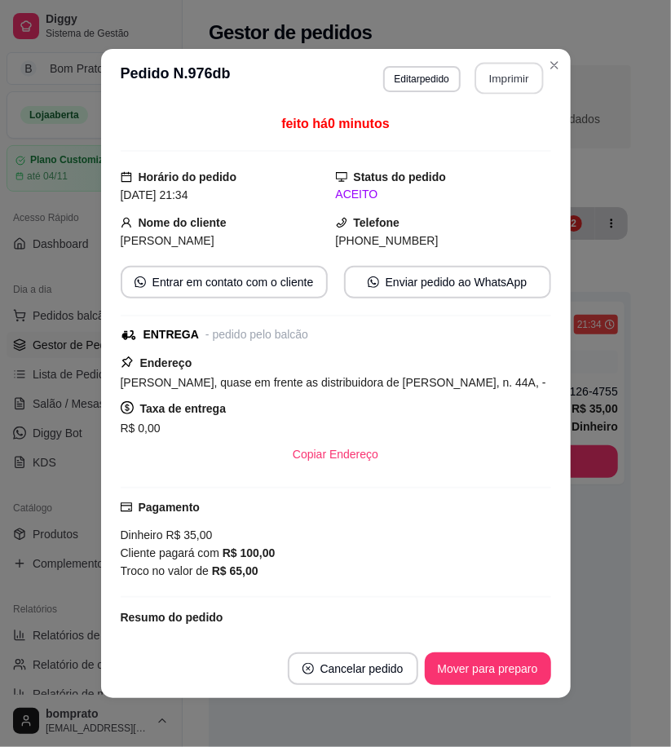
click at [499, 84] on button "Imprimir" at bounding box center [509, 79] width 69 height 32
click at [504, 651] on footer "Cancelar pedido Mover para preparo" at bounding box center [336, 668] width 470 height 59
click at [509, 671] on button "Mover para preparo" at bounding box center [488, 668] width 126 height 33
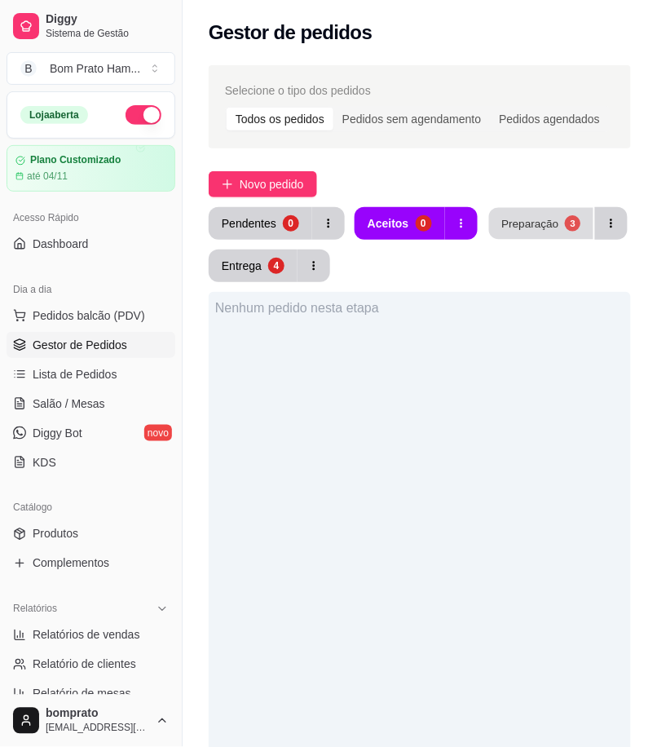
click at [537, 216] on div "Preparação" at bounding box center [530, 222] width 57 height 15
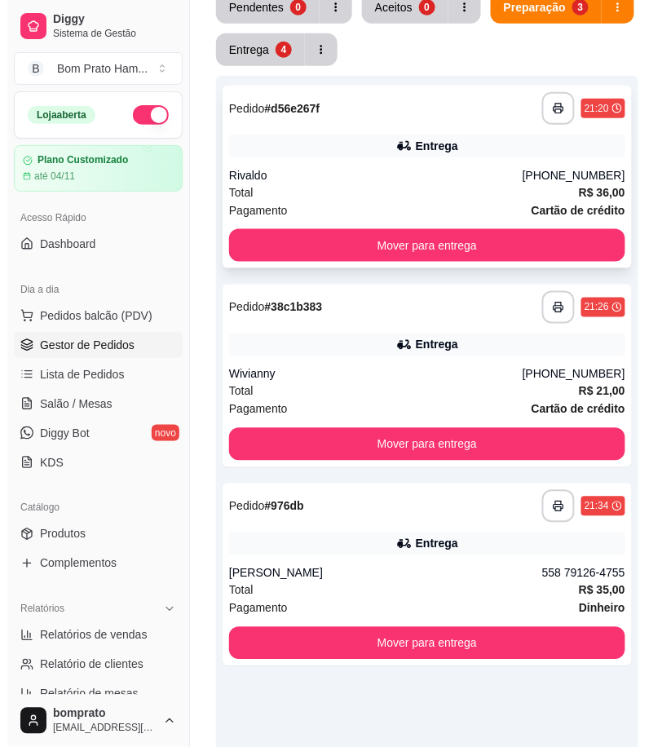
scroll to position [357, 0]
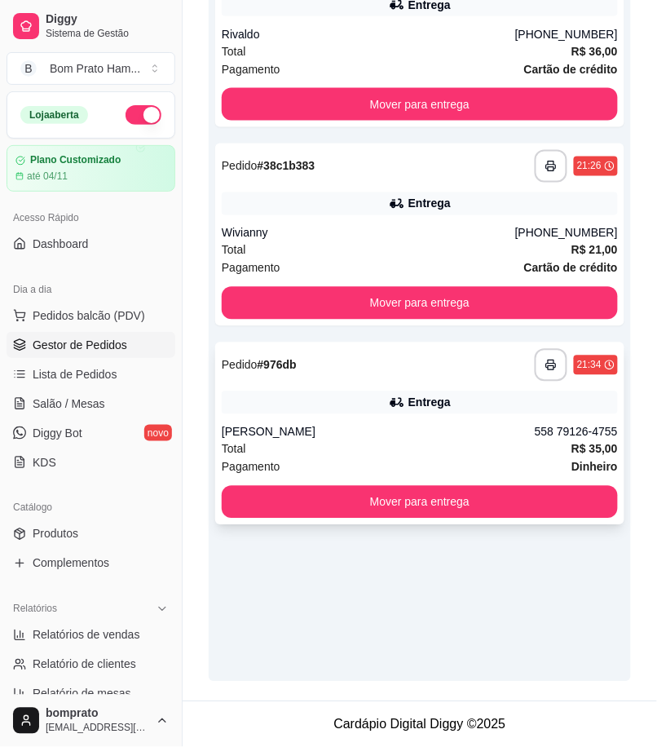
click at [375, 427] on div "[PERSON_NAME]" at bounding box center [378, 432] width 313 height 16
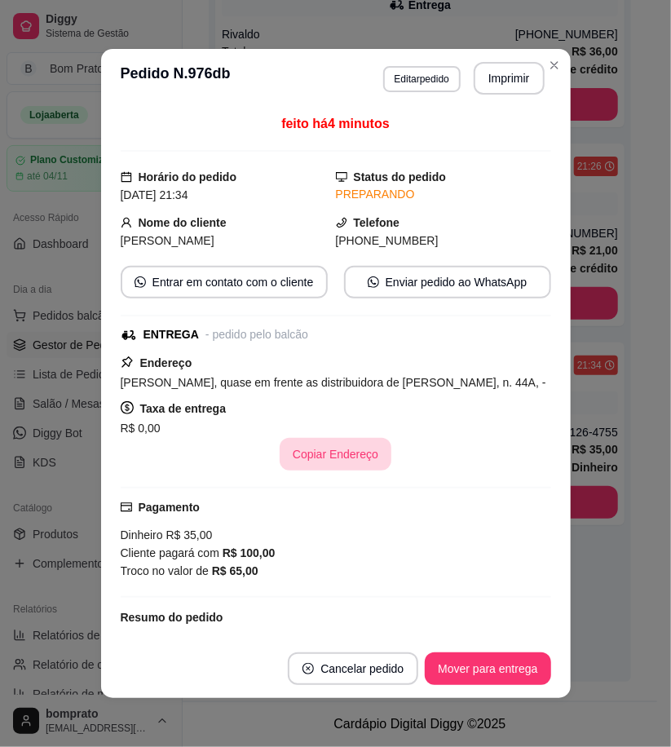
click at [338, 455] on button "Copiar Endereço" at bounding box center [336, 454] width 112 height 33
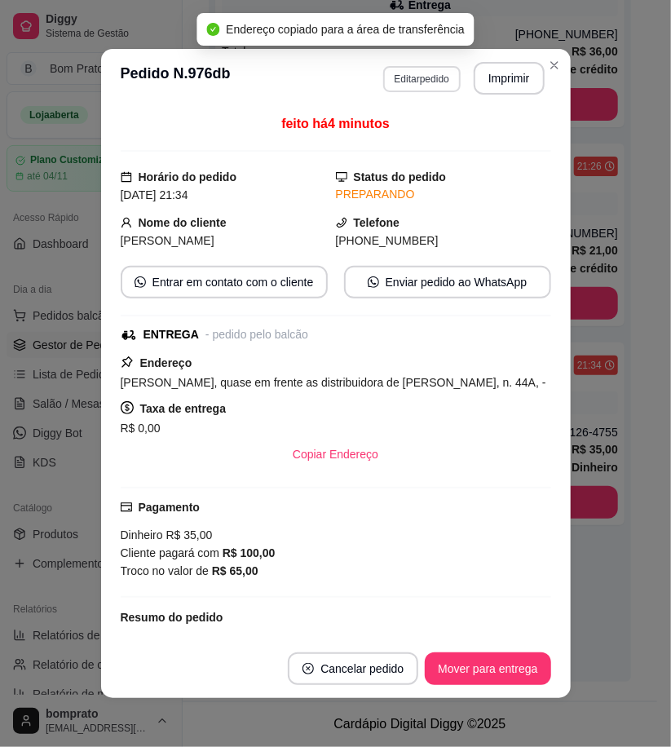
click at [442, 66] on button "Editar pedido" at bounding box center [421, 79] width 77 height 26
click at [425, 74] on button "Editar pedido" at bounding box center [422, 78] width 76 height 25
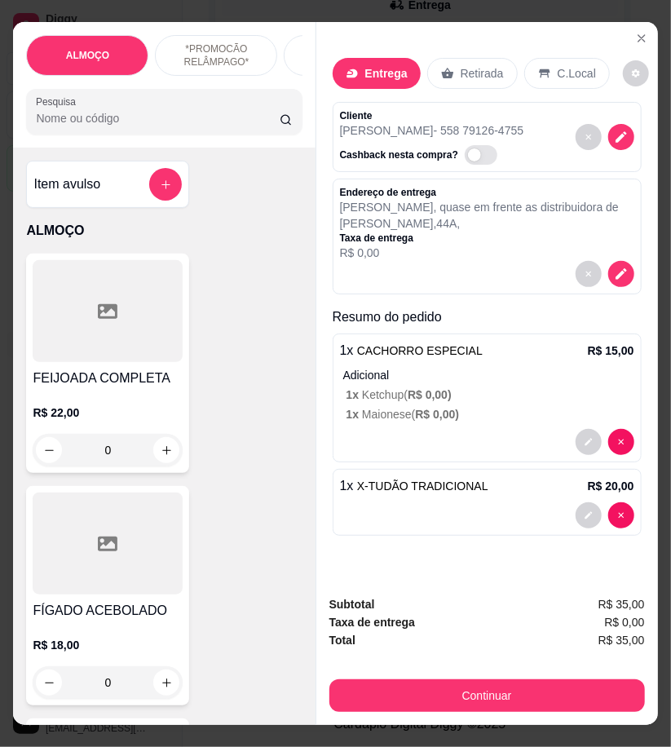
click at [169, 125] on input "Pesquisa" at bounding box center [158, 118] width 244 height 16
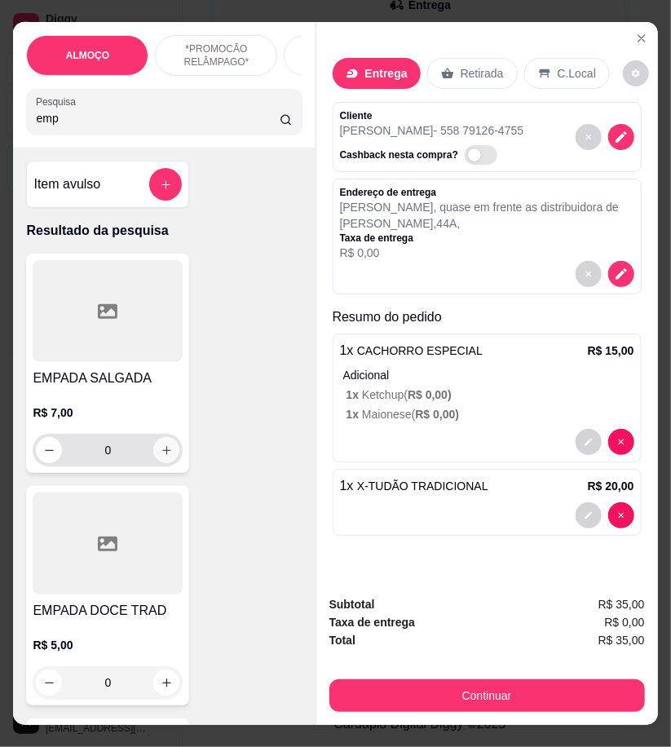
type input "emp"
click at [164, 457] on icon "increase-product-quantity" at bounding box center [167, 450] width 12 height 12
type input "1"
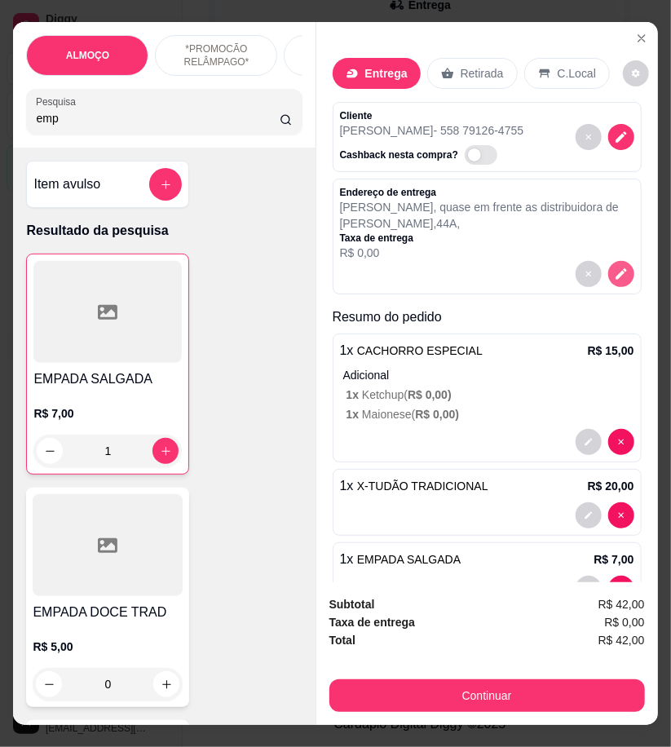
click at [614, 272] on icon "decrease-product-quantity" at bounding box center [621, 274] width 15 height 15
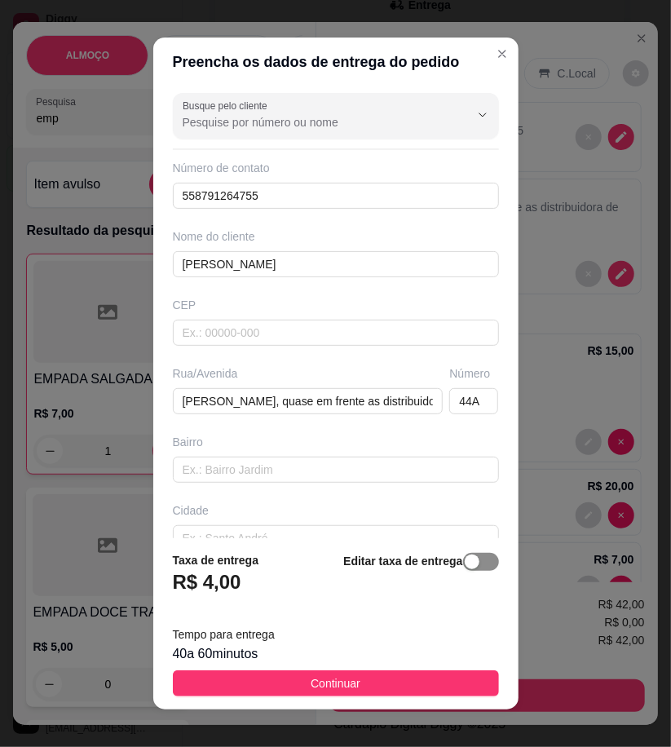
click at [475, 566] on span "button" at bounding box center [481, 562] width 36 height 18
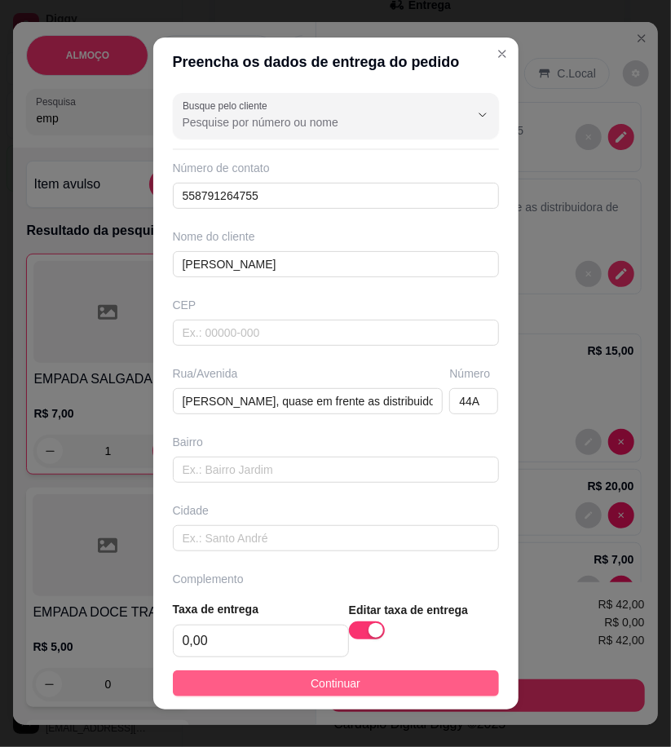
click at [427, 672] on button "Continuar" at bounding box center [336, 683] width 326 height 26
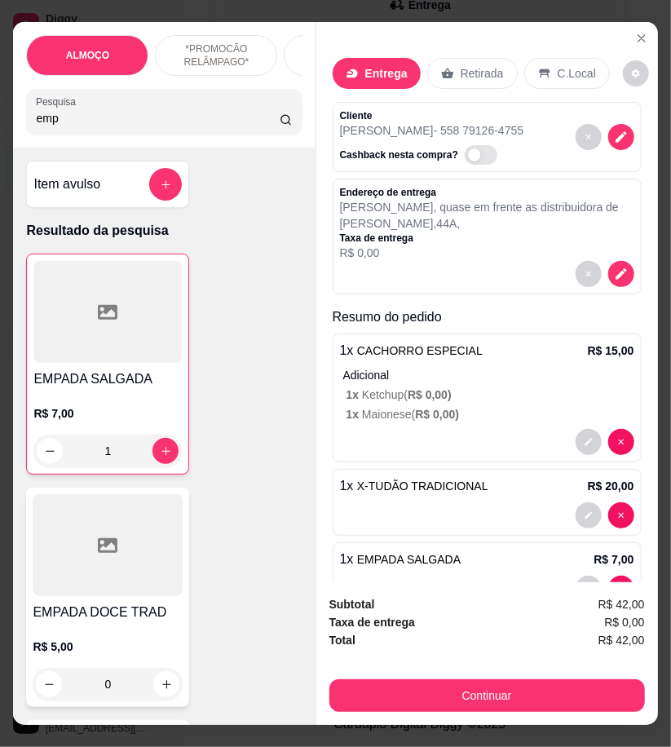
click at [477, 665] on div "Subtotal R$ 42,00 Taxa de entrega R$ 0,00 Total R$ 42,00 Continuar" at bounding box center [487, 653] width 316 height 117
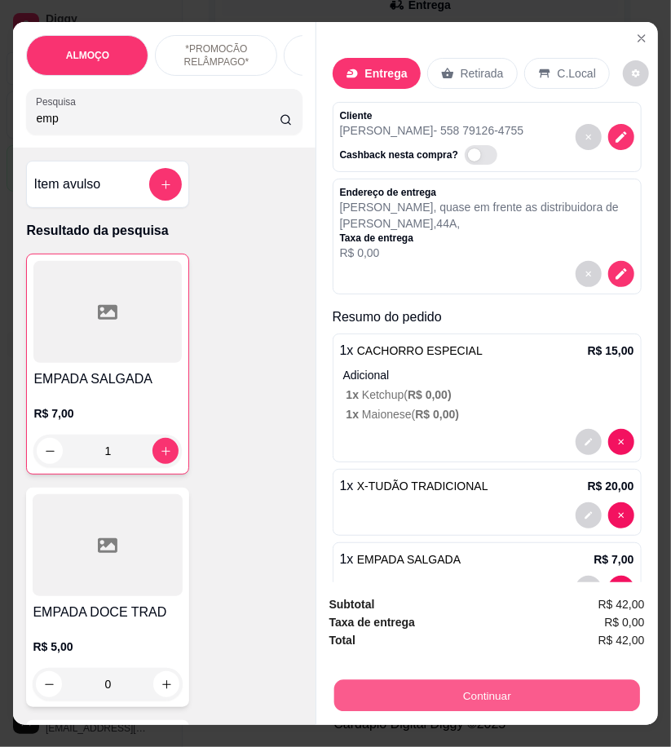
click at [478, 681] on button "Continuar" at bounding box center [487, 695] width 306 height 32
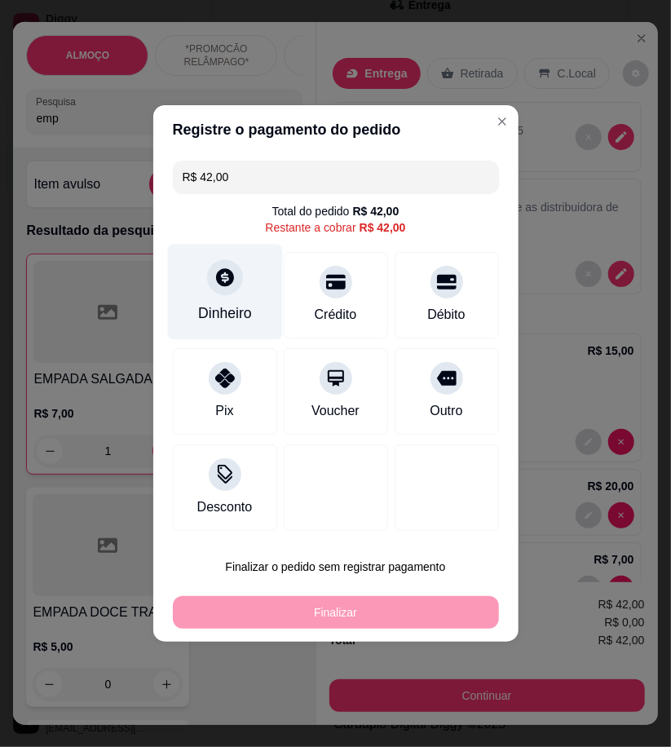
click at [227, 305] on div "Dinheiro" at bounding box center [225, 313] width 54 height 21
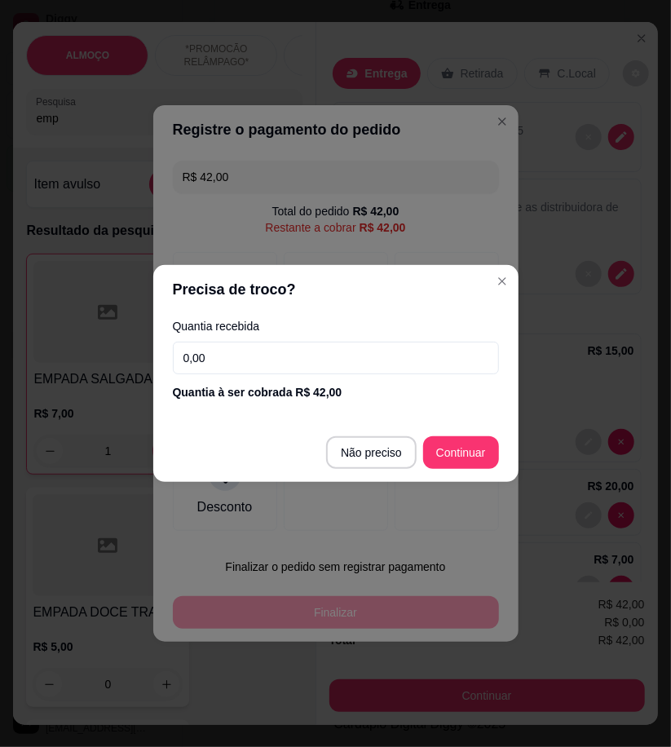
click at [335, 351] on input "0,00" at bounding box center [336, 358] width 326 height 33
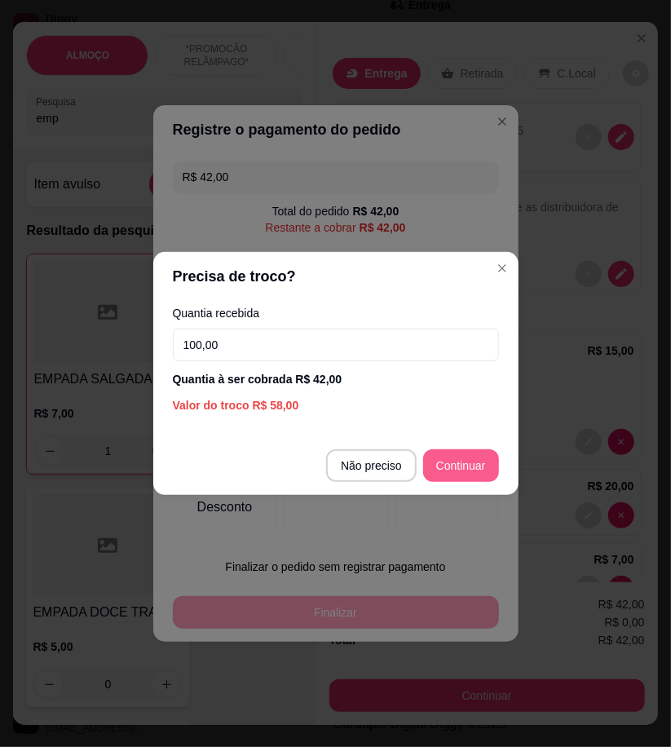
type input "100,00"
type input "R$ 0,00"
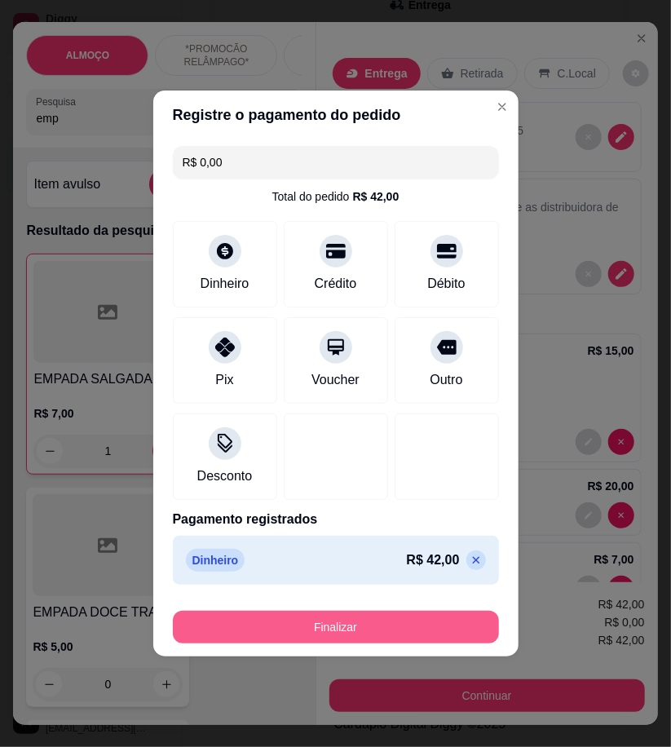
click at [450, 640] on button "Finalizar" at bounding box center [336, 627] width 326 height 33
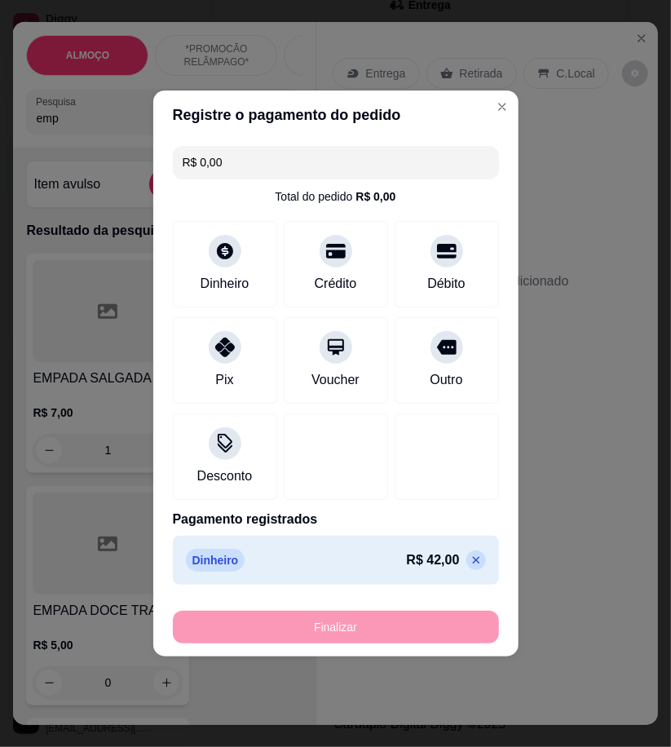
type input "0"
type input "-R$ 42,00"
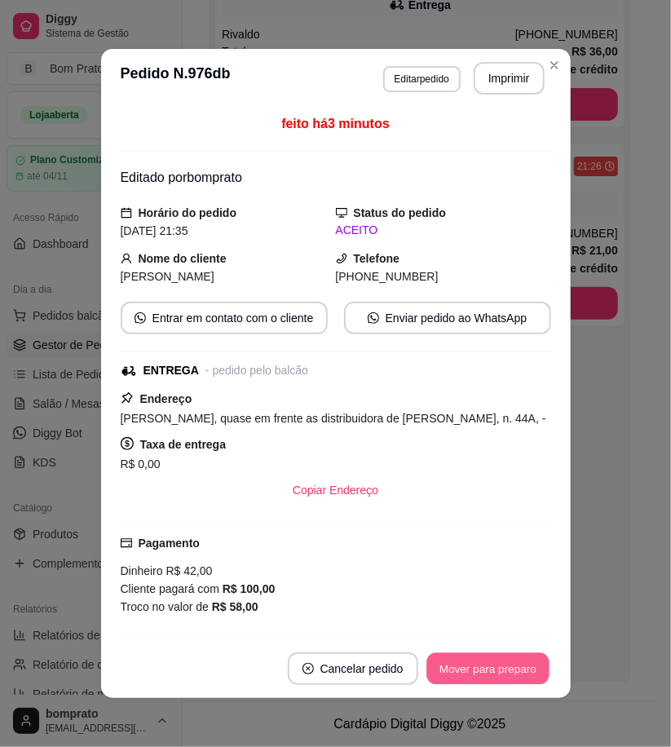
click at [479, 679] on button "Mover para preparo" at bounding box center [488, 669] width 122 height 32
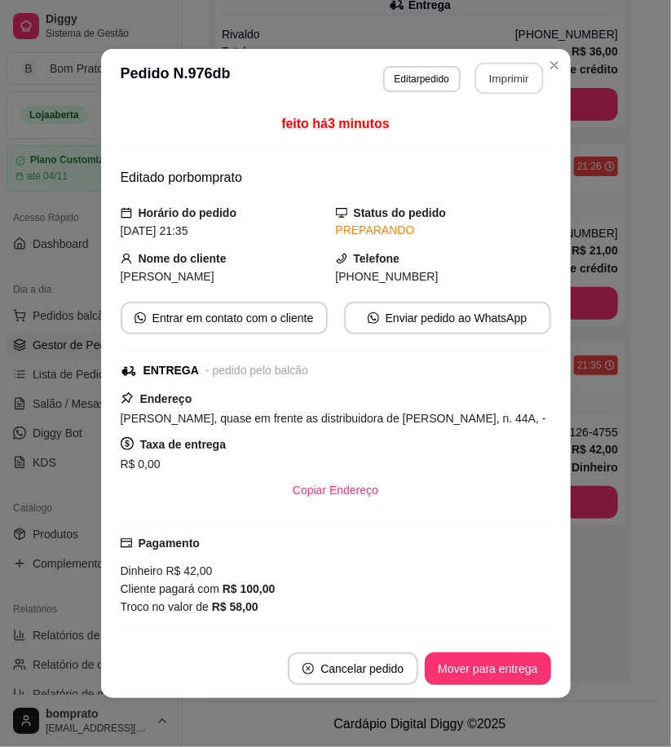
click at [494, 84] on button "Imprimir" at bounding box center [509, 79] width 69 height 32
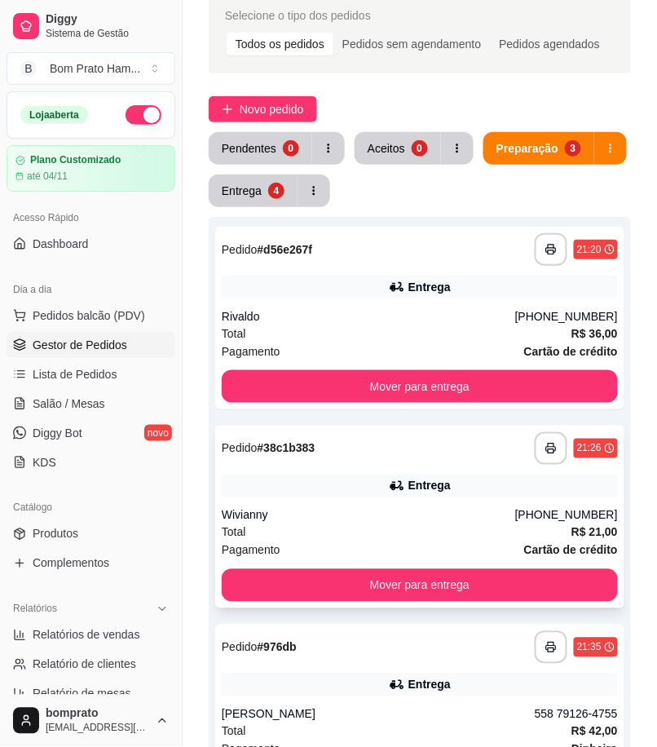
scroll to position [0, 0]
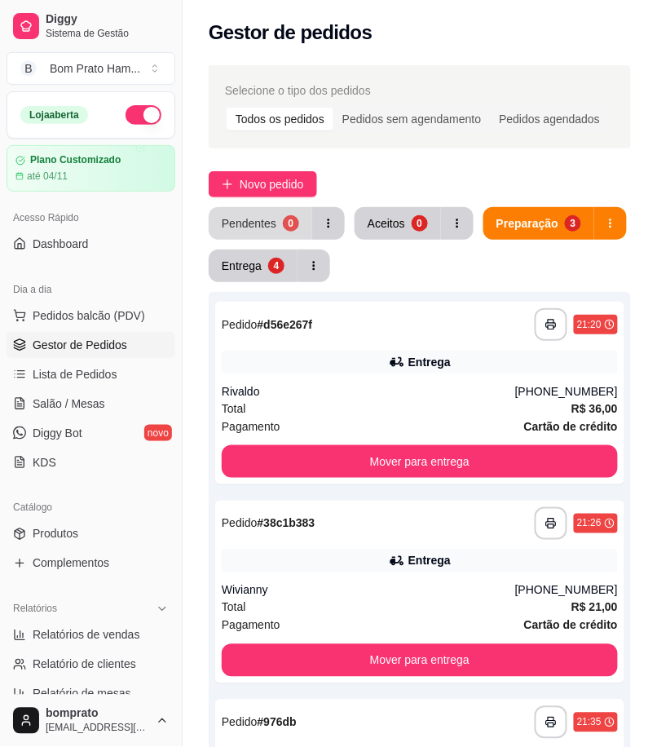
click at [278, 223] on button "Pendentes 0" at bounding box center [261, 223] width 104 height 33
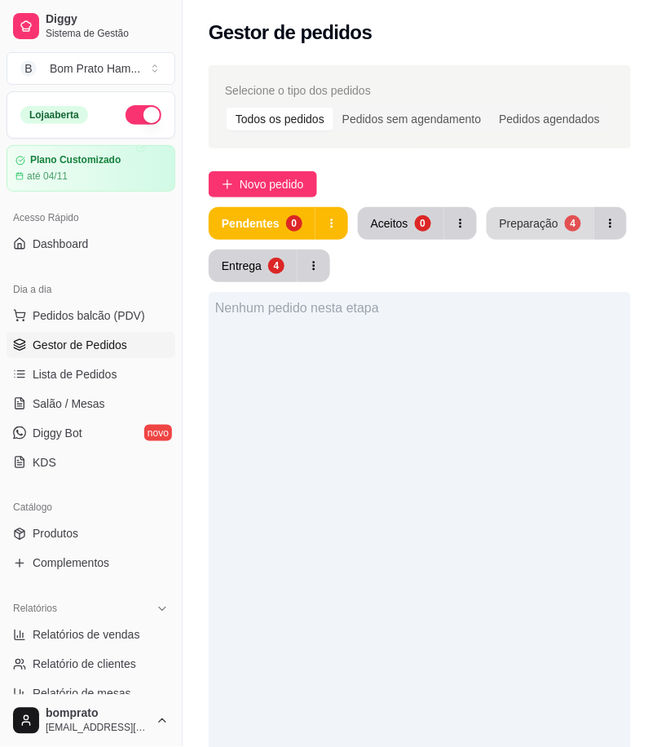
click at [517, 233] on button "Preparação 4" at bounding box center [541, 223] width 108 height 33
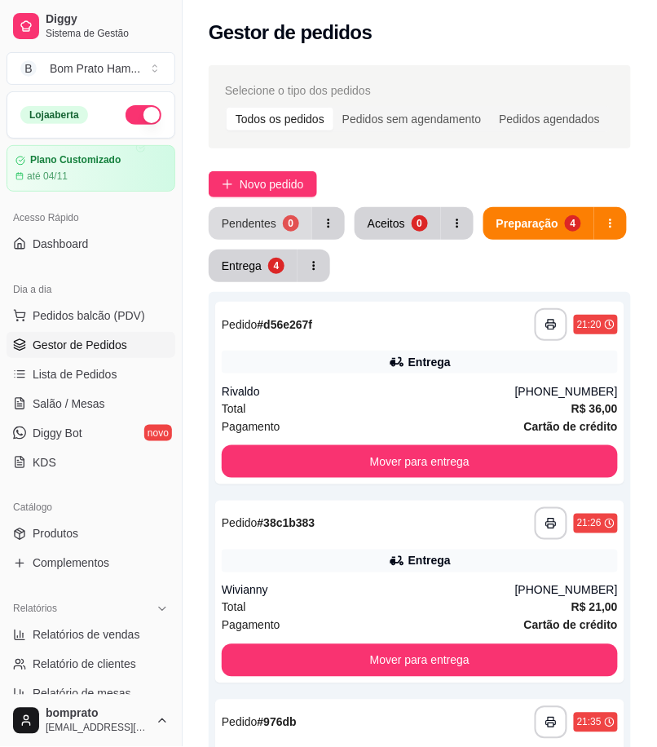
click at [300, 218] on button "Pendentes 0" at bounding box center [261, 223] width 104 height 33
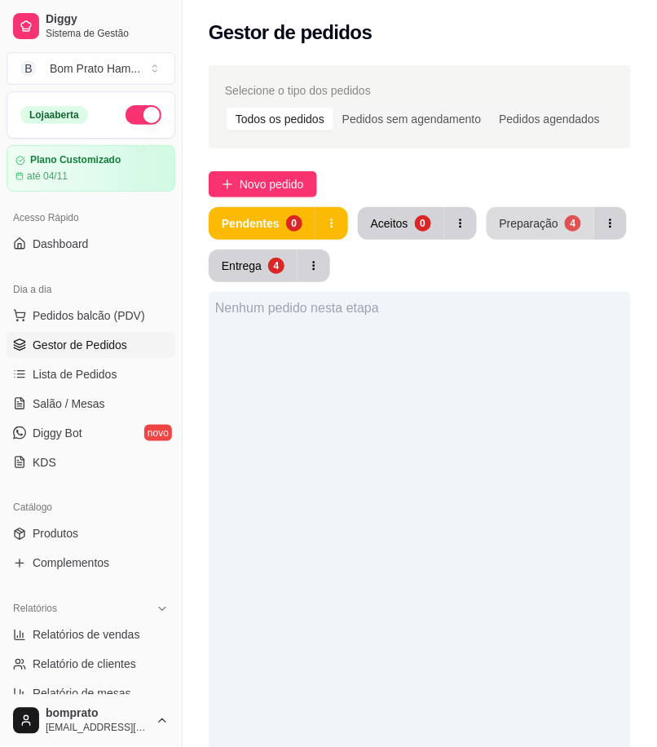
click at [565, 224] on div "4" at bounding box center [573, 223] width 16 height 16
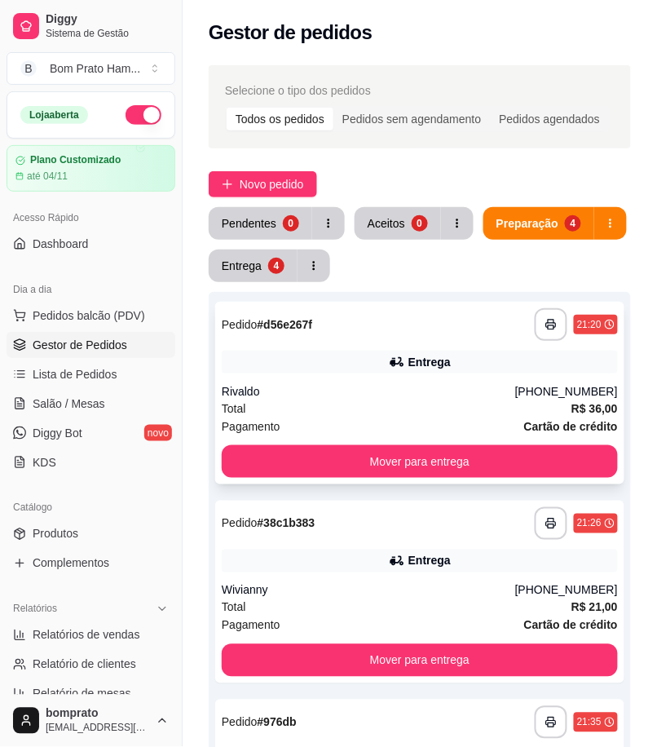
click at [387, 383] on div "Rivaldo" at bounding box center [369, 391] width 294 height 16
click at [245, 221] on div "Pendentes" at bounding box center [249, 222] width 53 height 15
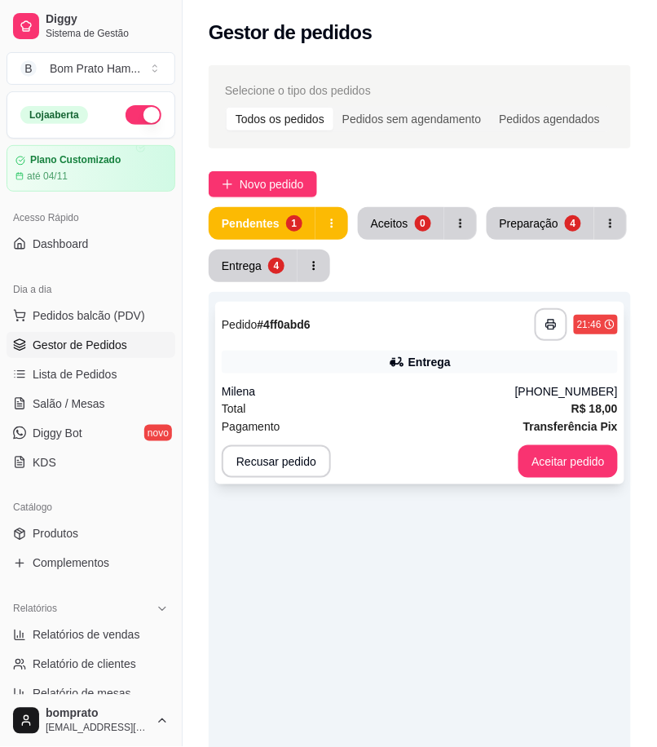
click at [434, 409] on div "Total R$ 18,00" at bounding box center [420, 409] width 396 height 18
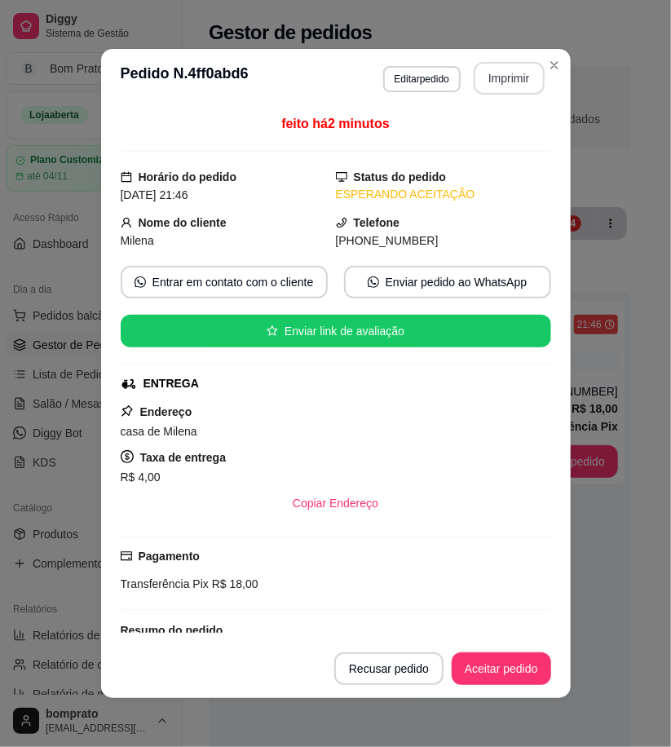
click at [509, 71] on button "Imprimir" at bounding box center [509, 78] width 71 height 33
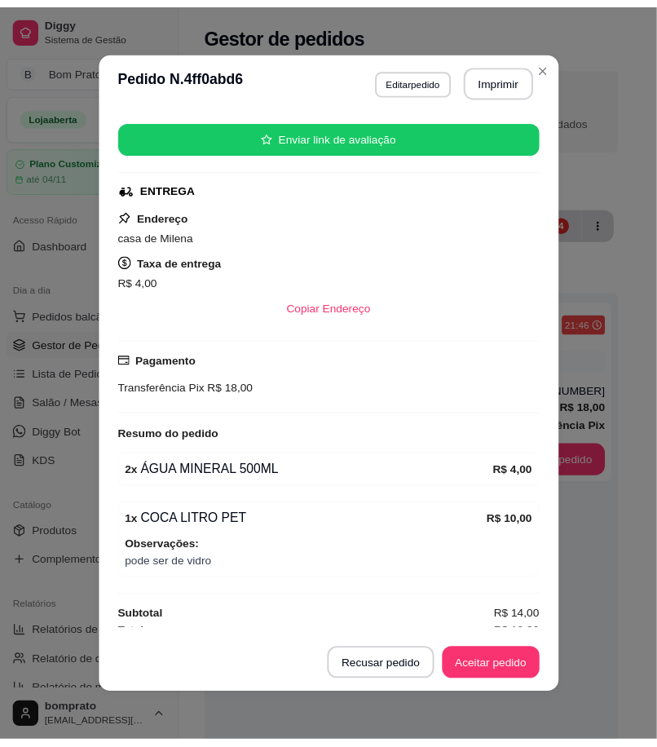
scroll to position [209, 0]
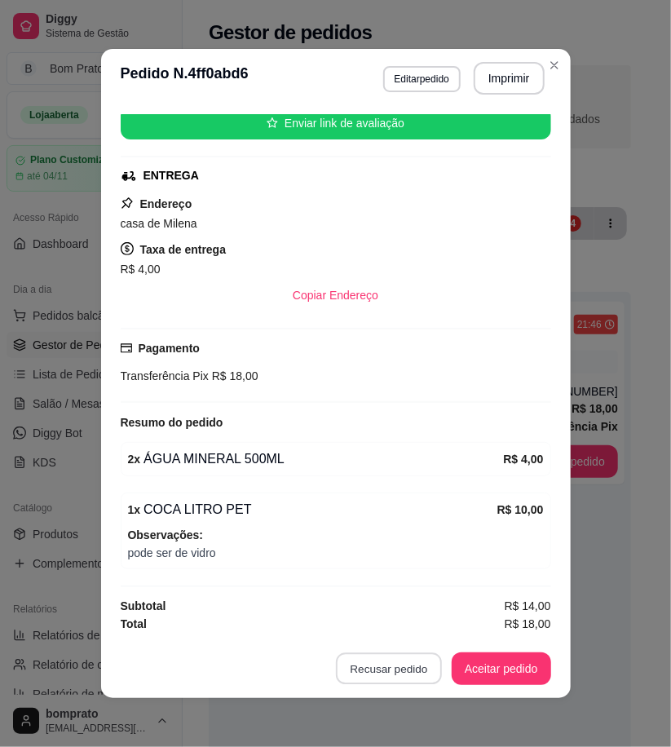
click at [400, 671] on button "Recusar pedido" at bounding box center [389, 669] width 106 height 32
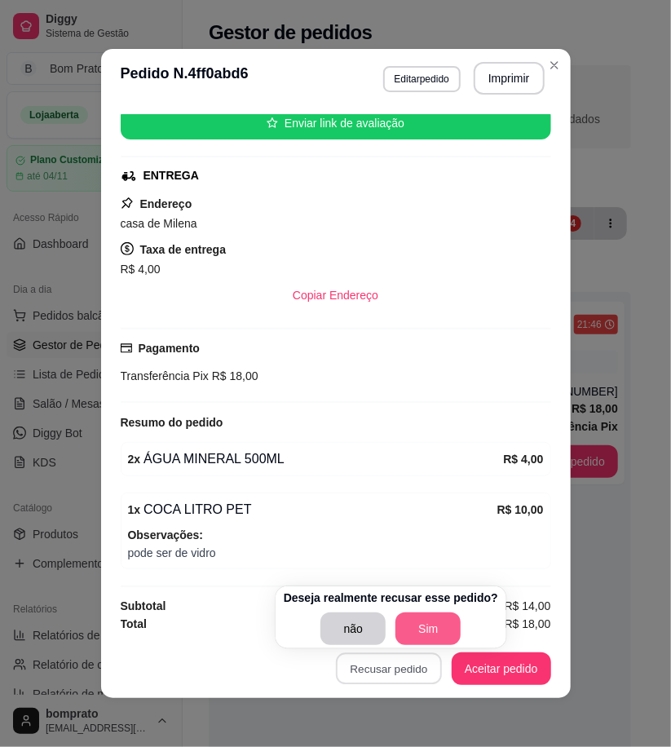
click at [439, 625] on button "Sim" at bounding box center [428, 628] width 65 height 33
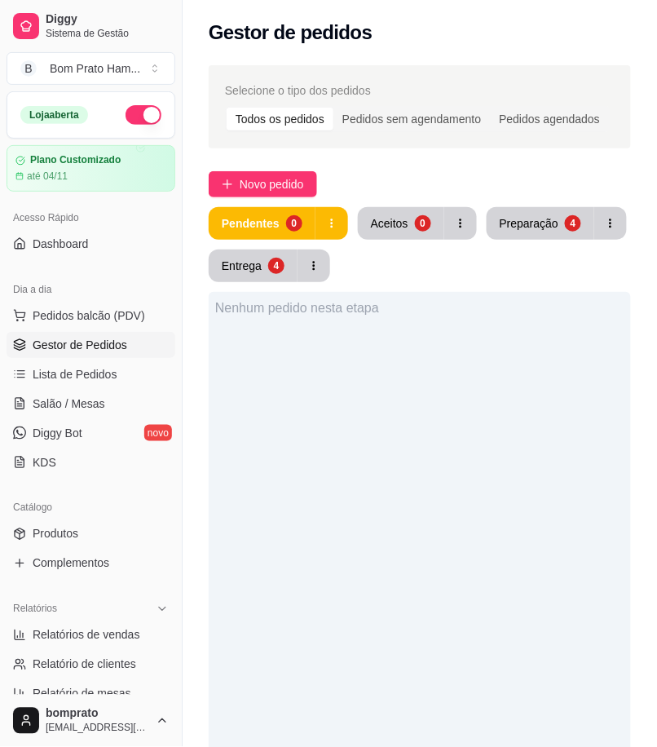
drag, startPoint x: 608, startPoint y: 525, endPoint x: 1001, endPoint y: 784, distance: 470.5
click at [656, 746] on html "Diggy Sistema de Gestão B Bom Prato Ham ... Loja aberta Plano Customizado até 0…" at bounding box center [328, 373] width 657 height 747
click at [525, 238] on button "Preparação 4" at bounding box center [541, 223] width 108 height 33
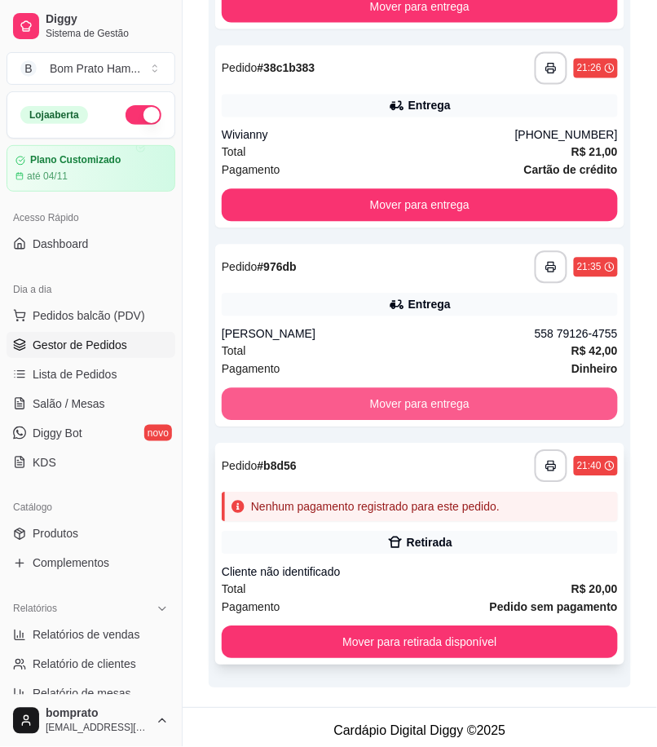
scroll to position [461, 0]
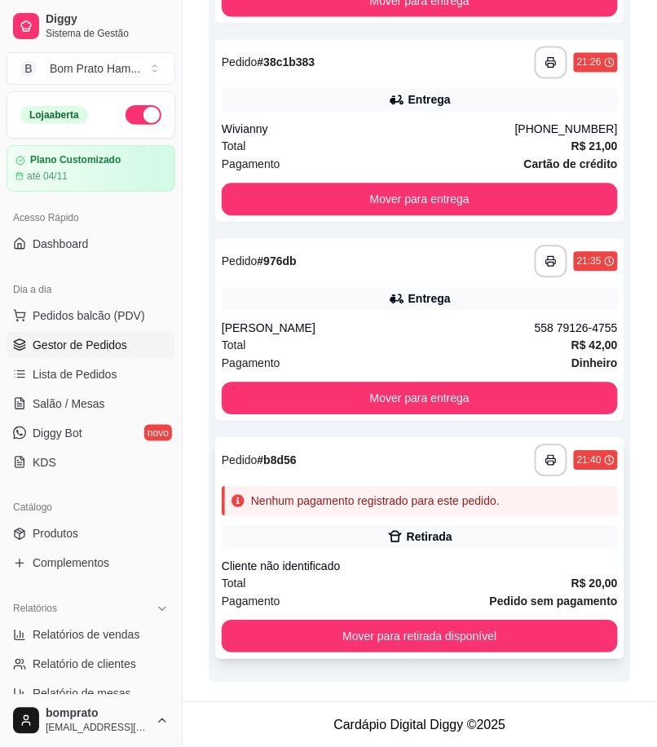
click at [418, 512] on div "Nenhum pagamento registrado para este pedido." at bounding box center [420, 501] width 396 height 29
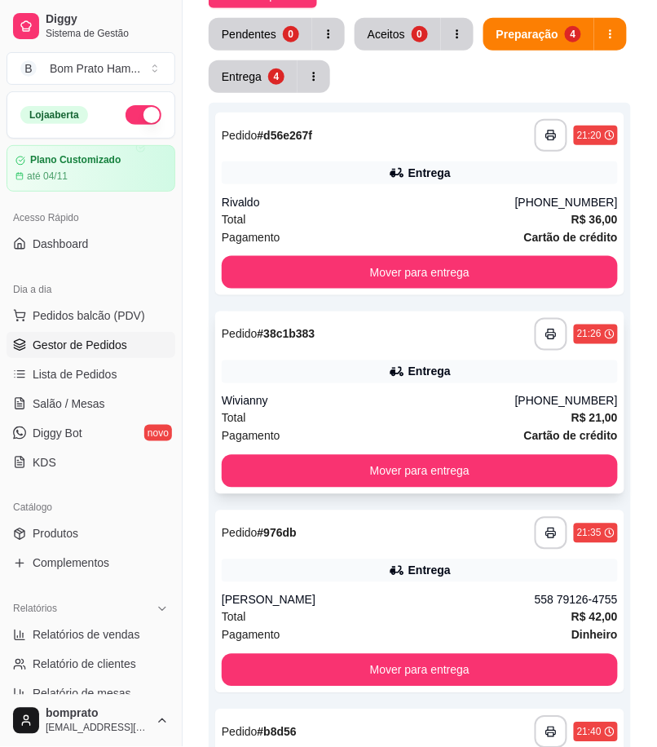
scroll to position [99, 0]
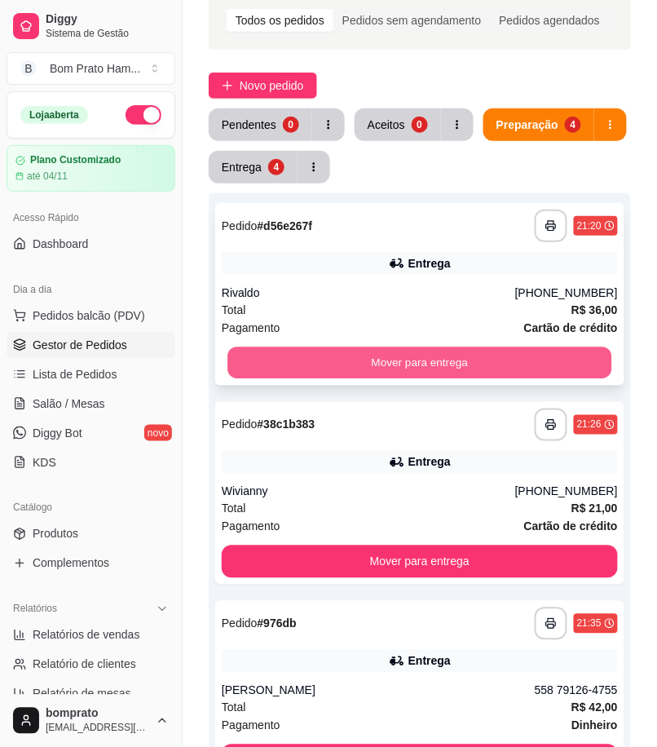
click at [497, 361] on button "Mover para entrega" at bounding box center [420, 363] width 384 height 32
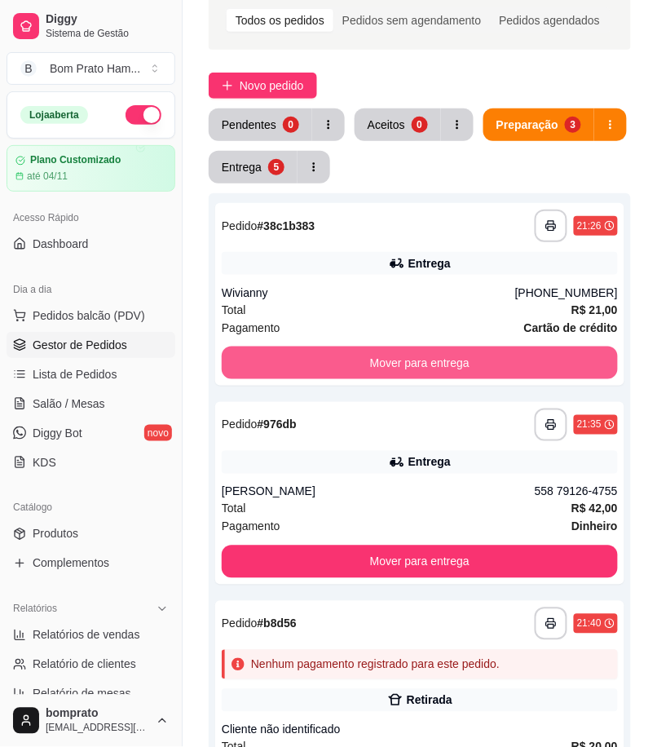
click at [497, 361] on button "Mover para entrega" at bounding box center [420, 363] width 396 height 33
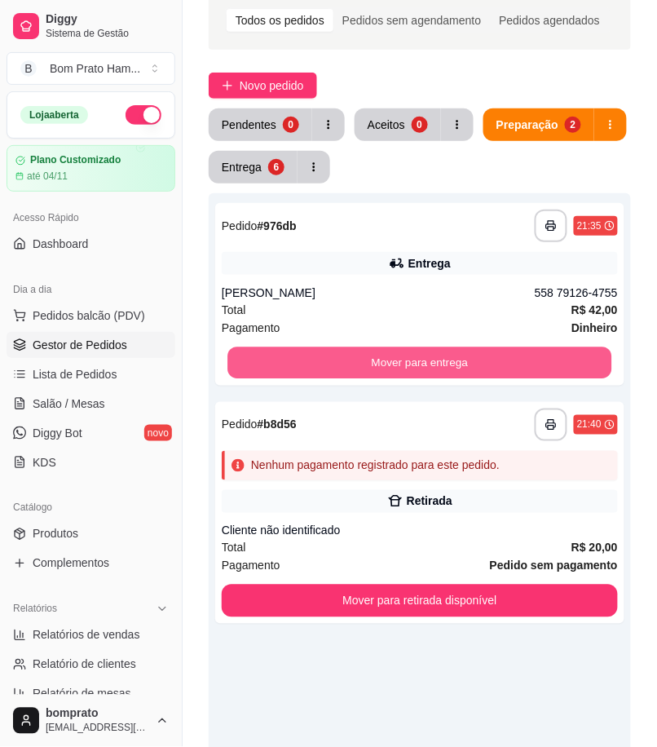
click at [497, 361] on button "Mover para entrega" at bounding box center [420, 363] width 384 height 32
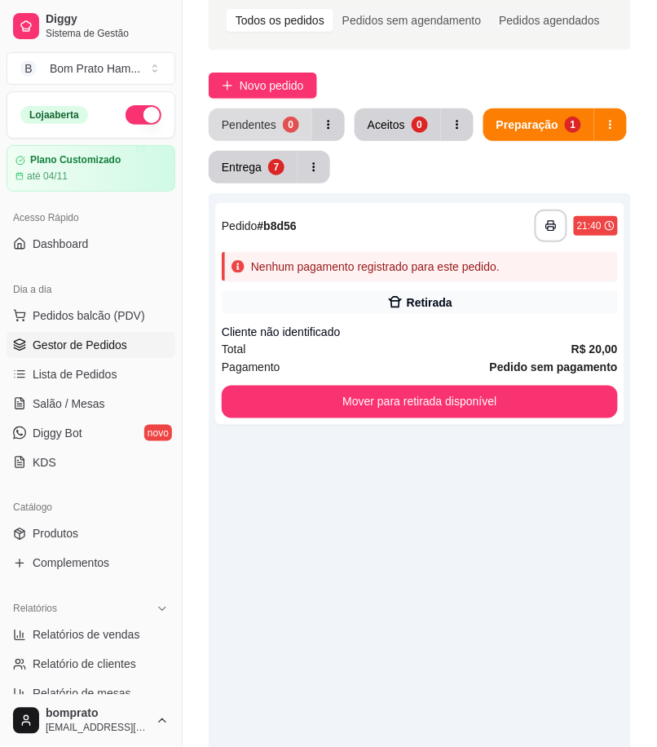
click at [283, 128] on div "0" at bounding box center [291, 125] width 16 height 16
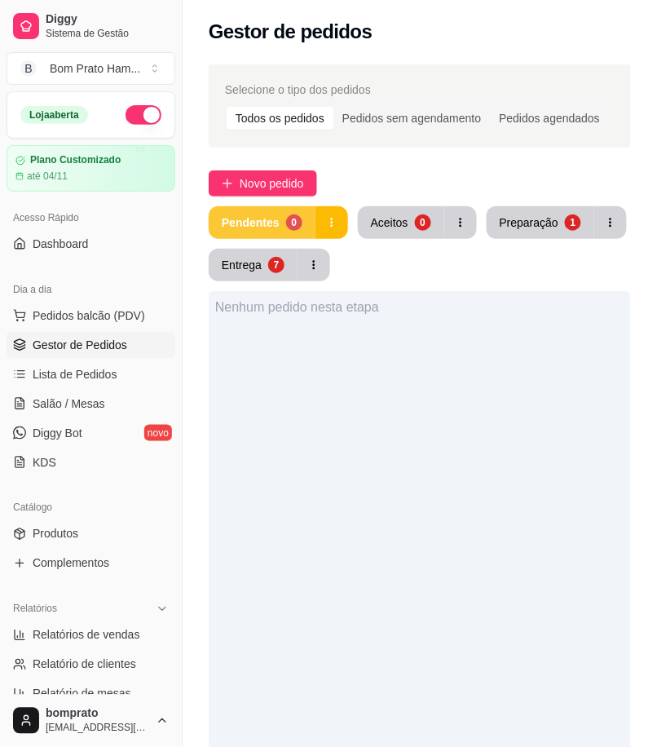
scroll to position [0, 0]
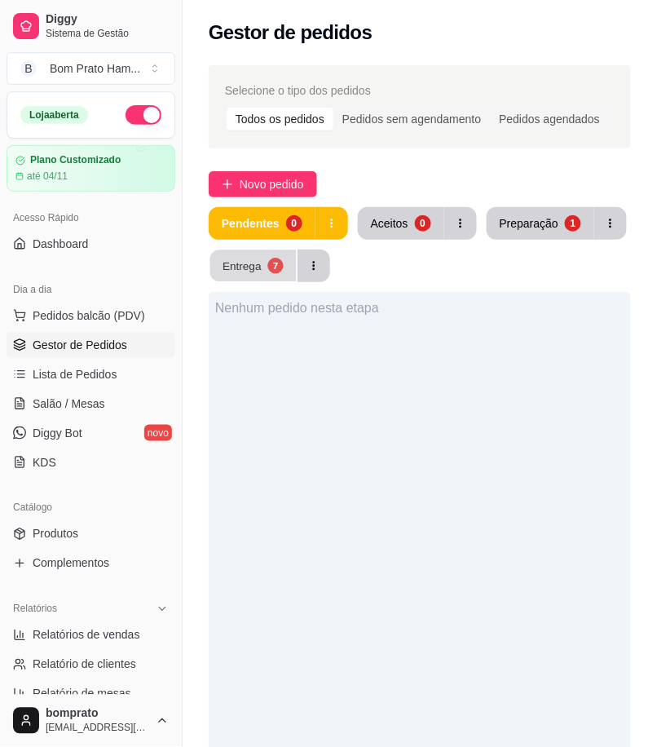
click at [269, 272] on button "Entrega 7" at bounding box center [253, 266] width 86 height 32
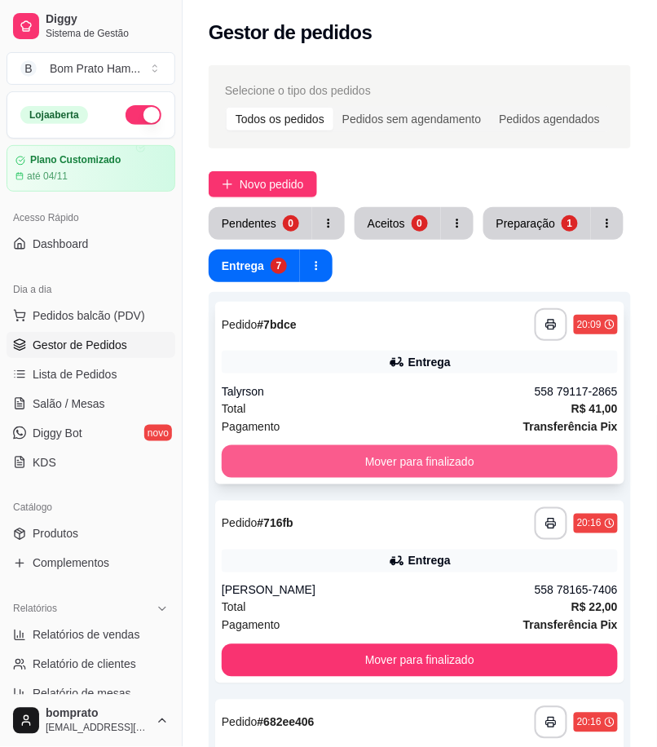
click at [469, 462] on button "Mover para finalizado" at bounding box center [420, 461] width 396 height 33
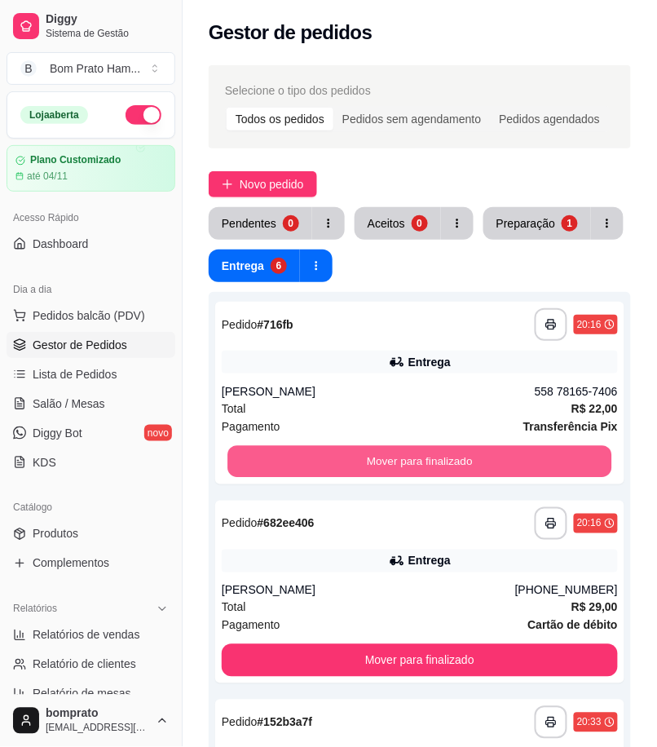
click at [469, 462] on button "Mover para finalizado" at bounding box center [420, 462] width 384 height 32
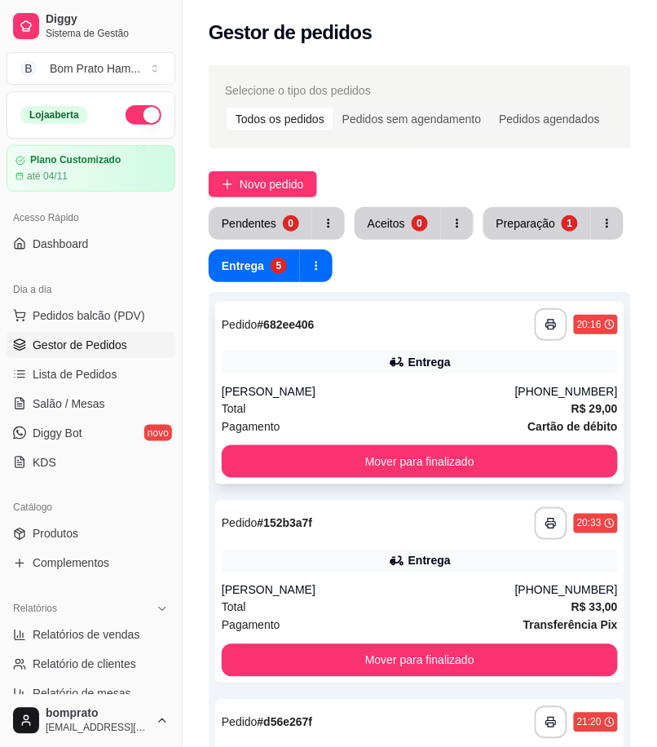
click at [470, 390] on div "[PERSON_NAME]" at bounding box center [369, 391] width 294 height 16
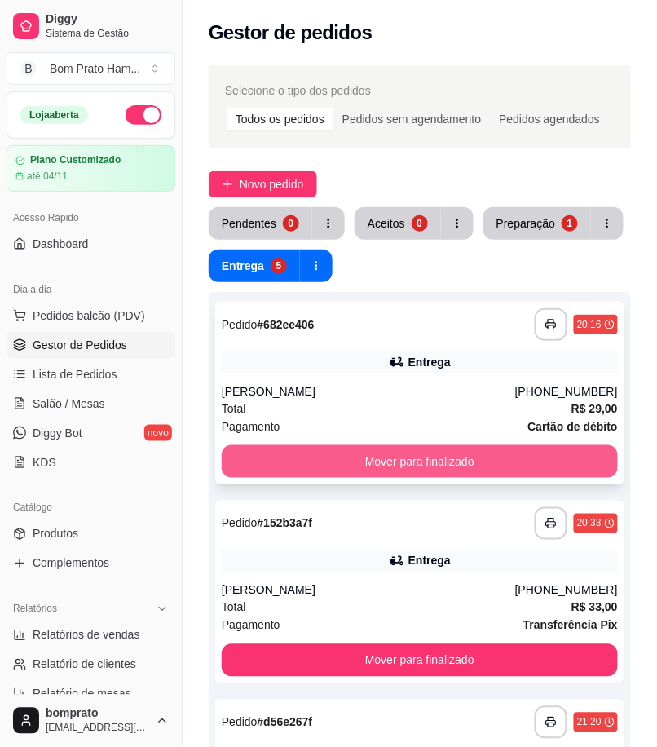
click at [469, 452] on button "Mover para finalizado" at bounding box center [420, 461] width 396 height 33
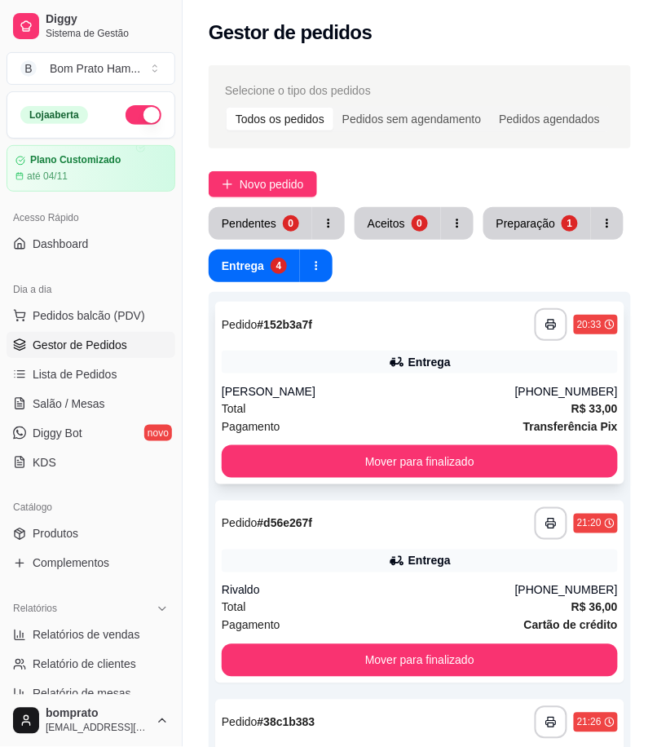
click at [422, 390] on div "[PERSON_NAME]" at bounding box center [369, 391] width 294 height 16
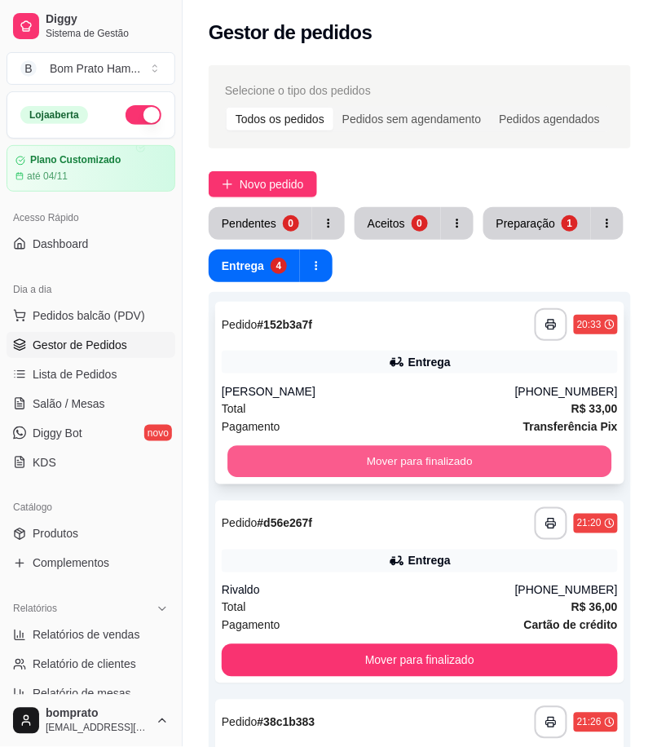
click at [550, 469] on button "Mover para finalizado" at bounding box center [420, 462] width 384 height 32
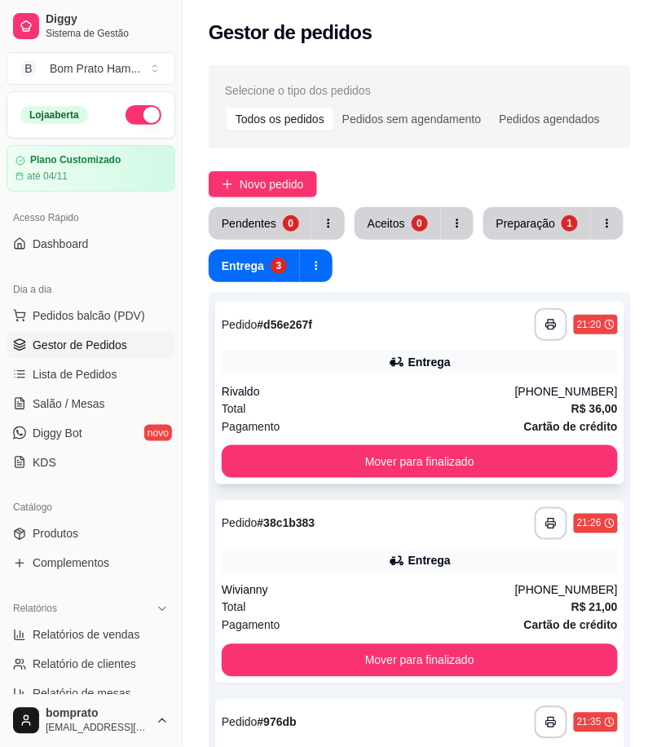
click at [420, 396] on div "Rivaldo" at bounding box center [369, 391] width 294 height 16
click at [283, 227] on div "0" at bounding box center [291, 223] width 16 height 16
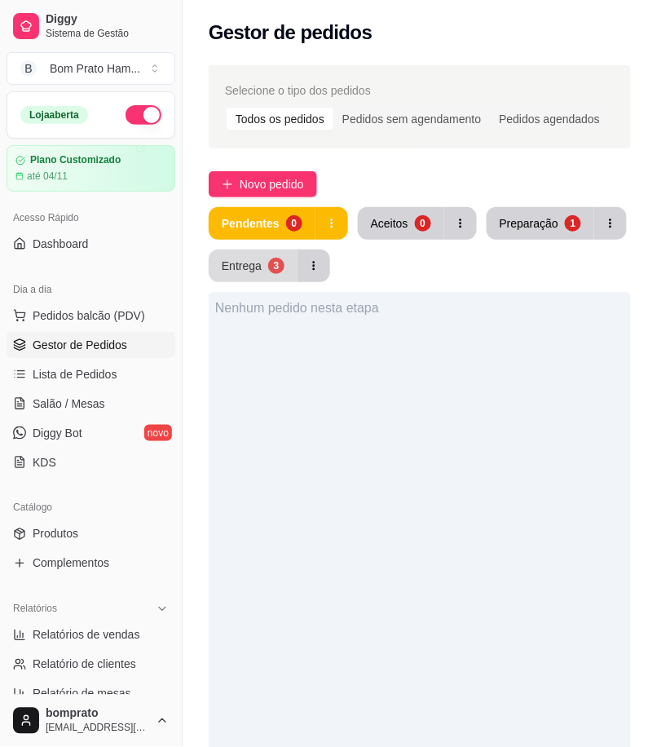
click at [273, 269] on div "3" at bounding box center [276, 266] width 16 height 16
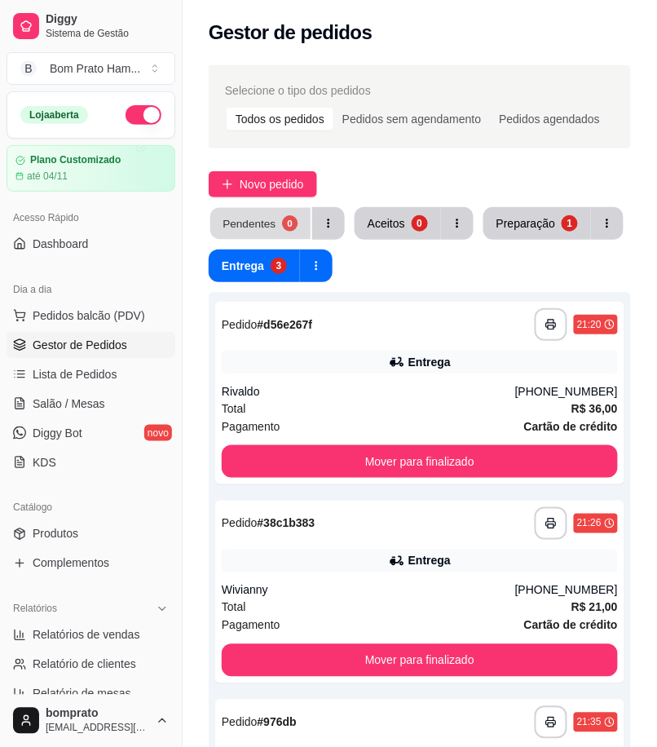
click at [273, 225] on button "Pendentes 0" at bounding box center [260, 224] width 100 height 32
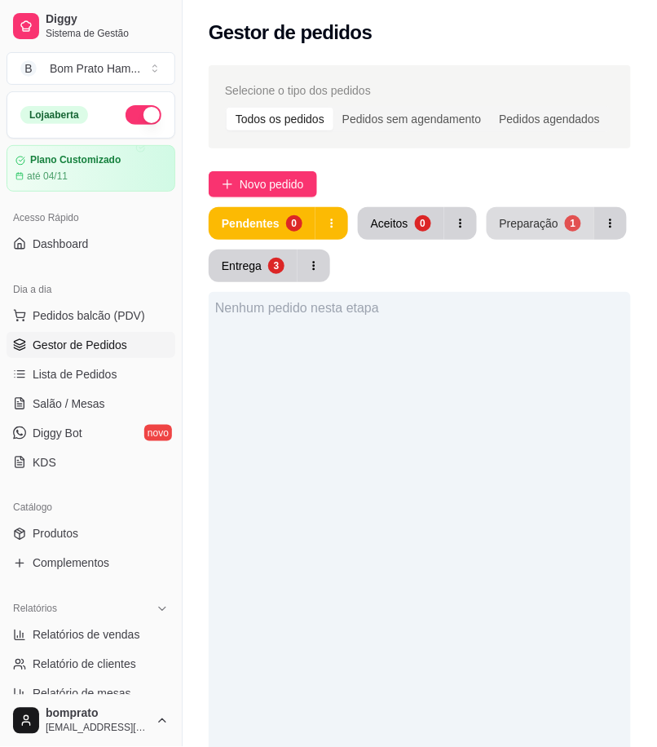
click at [528, 226] on div "Preparação" at bounding box center [529, 223] width 59 height 16
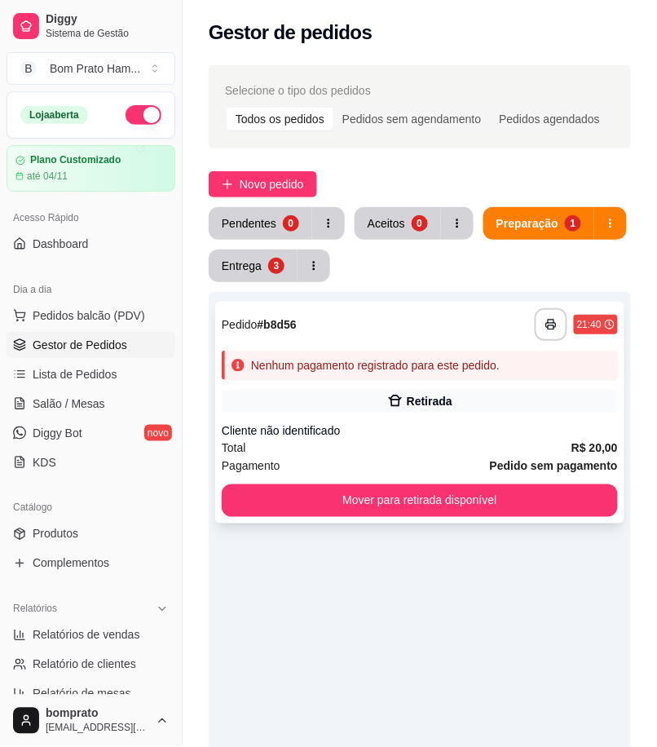
click at [411, 401] on div "Retirada" at bounding box center [430, 401] width 46 height 16
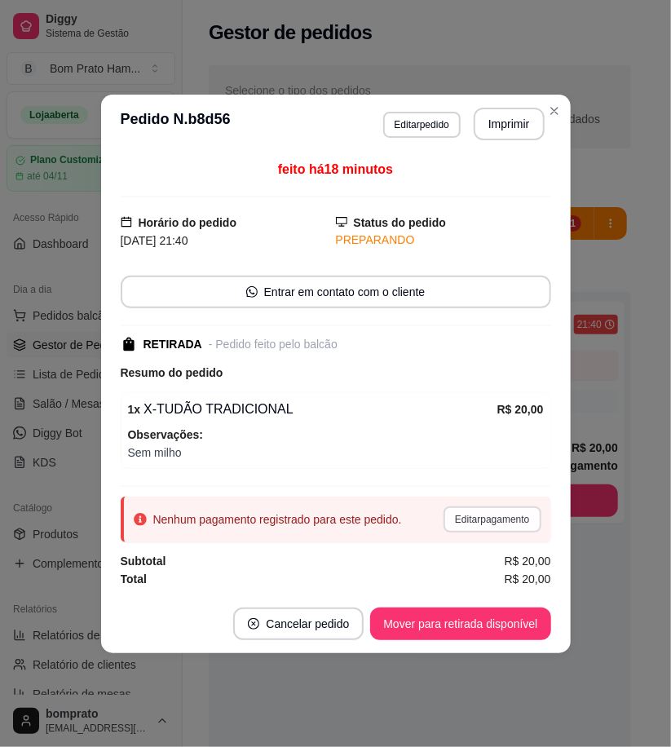
click at [527, 524] on button "Editar pagamento" at bounding box center [492, 519] width 97 height 26
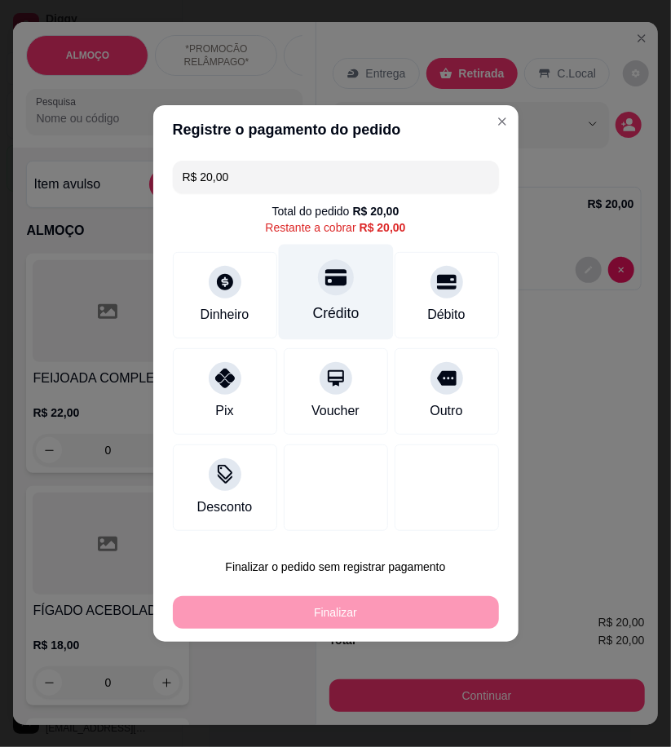
click at [373, 305] on div "Crédito" at bounding box center [335, 292] width 115 height 95
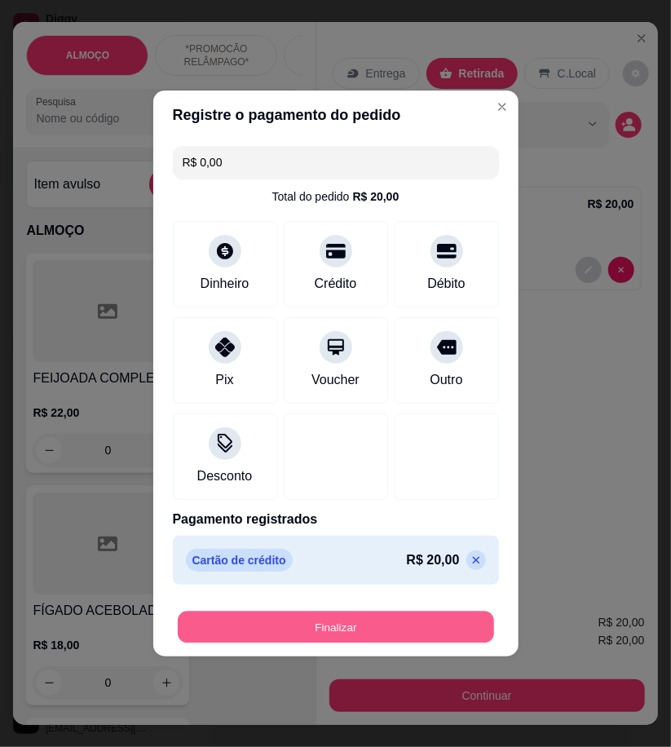
click at [473, 623] on button "Finalizar" at bounding box center [336, 628] width 316 height 32
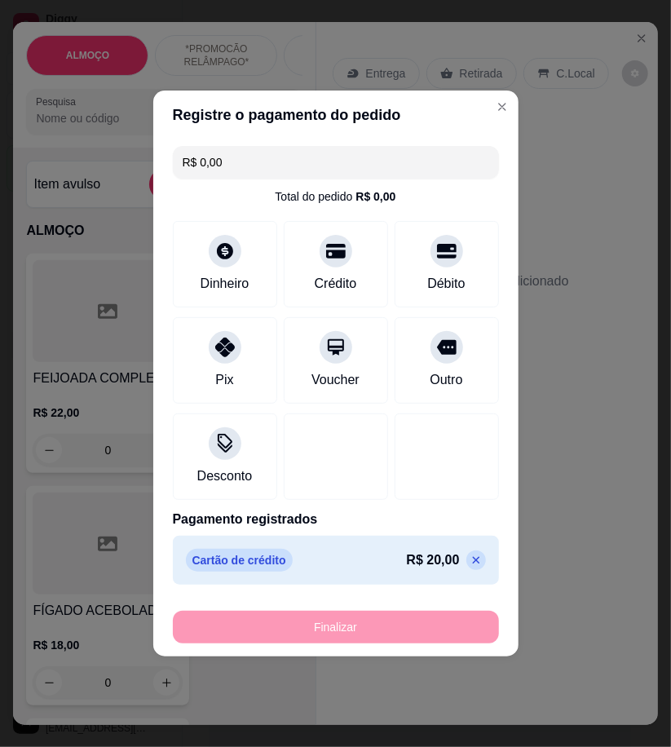
type input "-R$ 20,00"
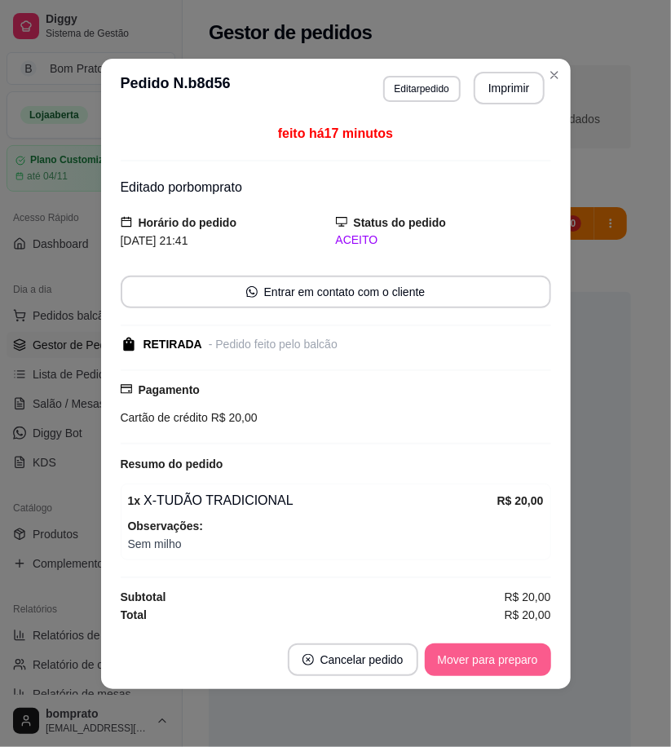
click at [484, 661] on button "Mover para preparo" at bounding box center [488, 659] width 126 height 33
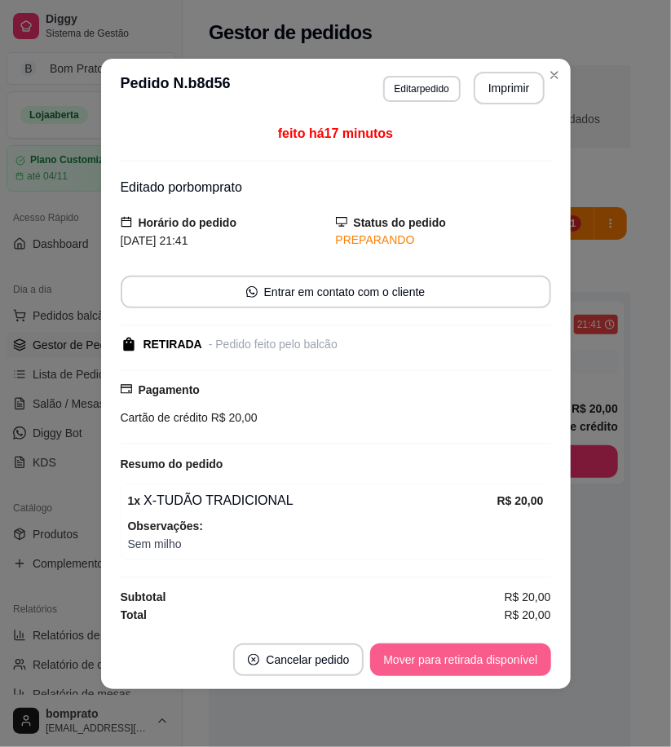
click at [487, 661] on button "Mover para retirada disponível" at bounding box center [460, 659] width 180 height 33
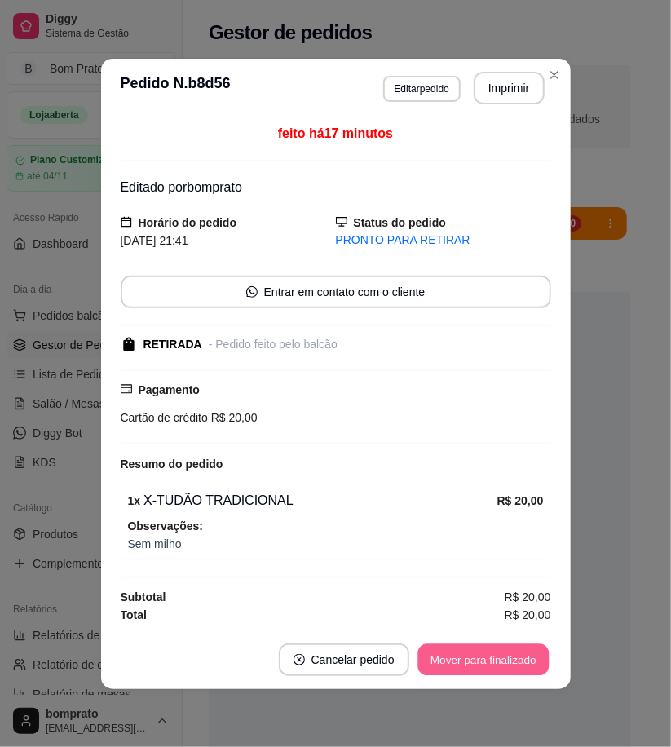
click at [487, 661] on button "Mover para finalizado" at bounding box center [483, 659] width 131 height 32
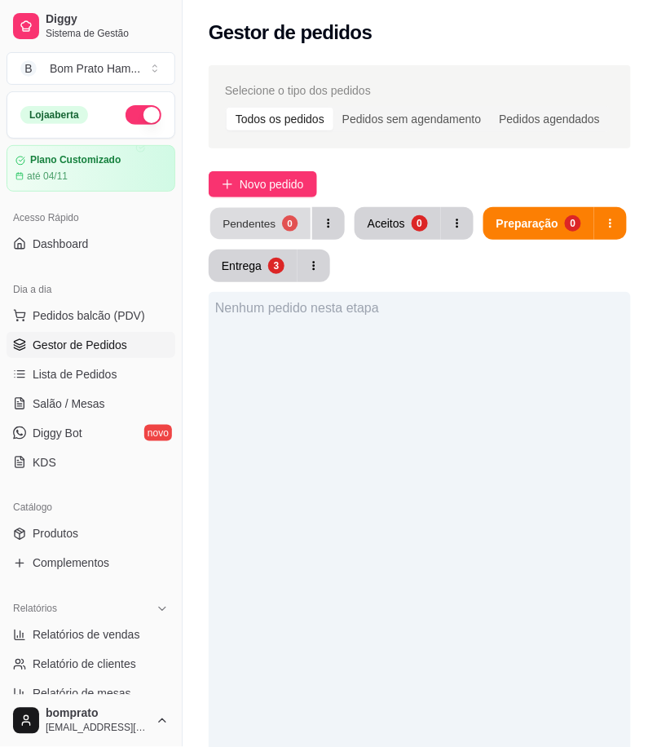
click at [278, 228] on button "Pendentes 0" at bounding box center [260, 224] width 100 height 32
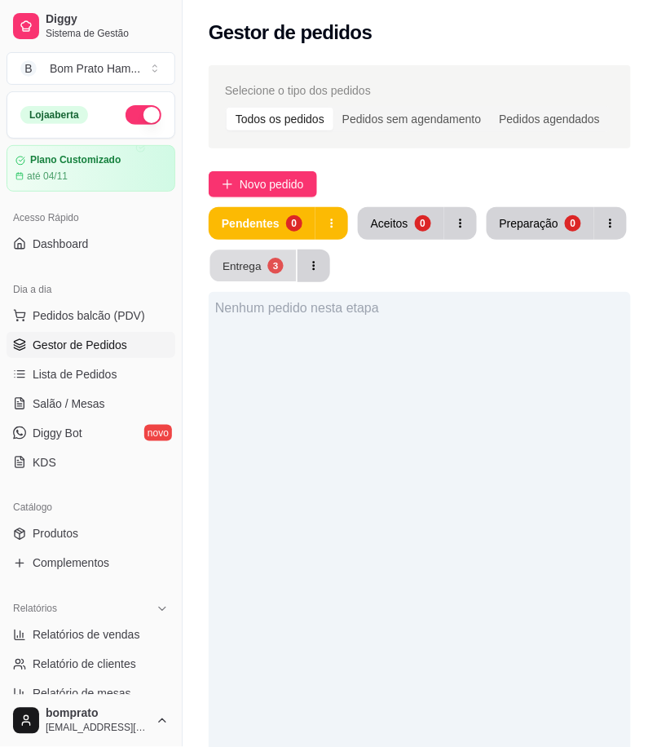
click at [246, 263] on div "Entrega" at bounding box center [242, 265] width 39 height 15
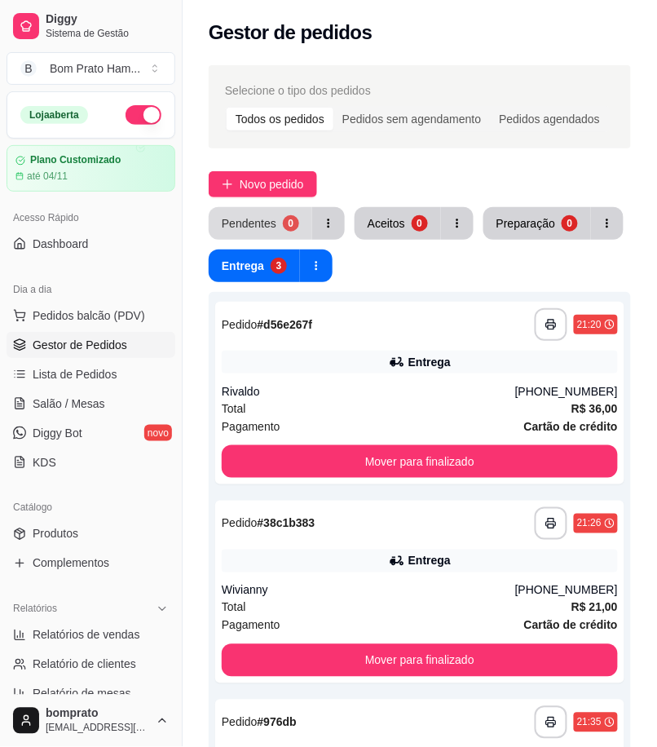
click at [261, 224] on div "Pendentes" at bounding box center [249, 223] width 55 height 16
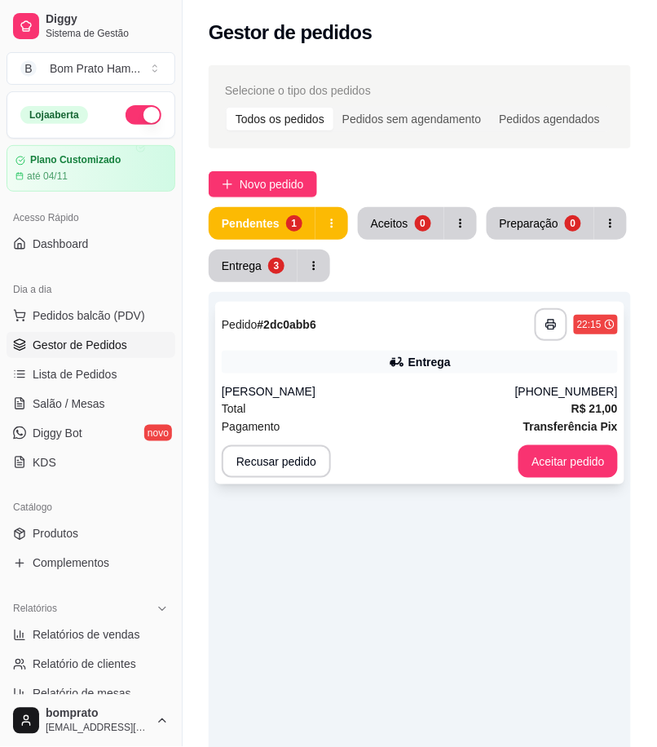
click at [396, 416] on div "Total R$ 21,00" at bounding box center [420, 409] width 396 height 18
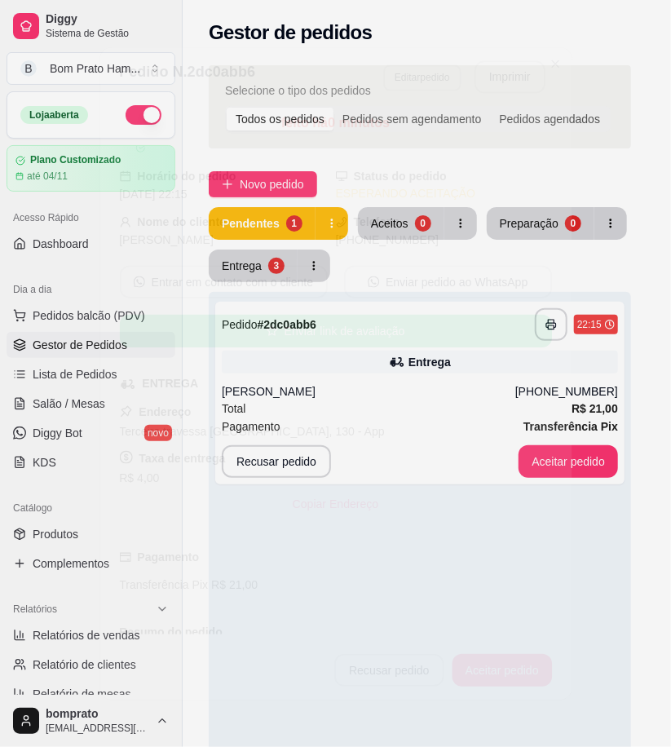
scroll to position [116, 0]
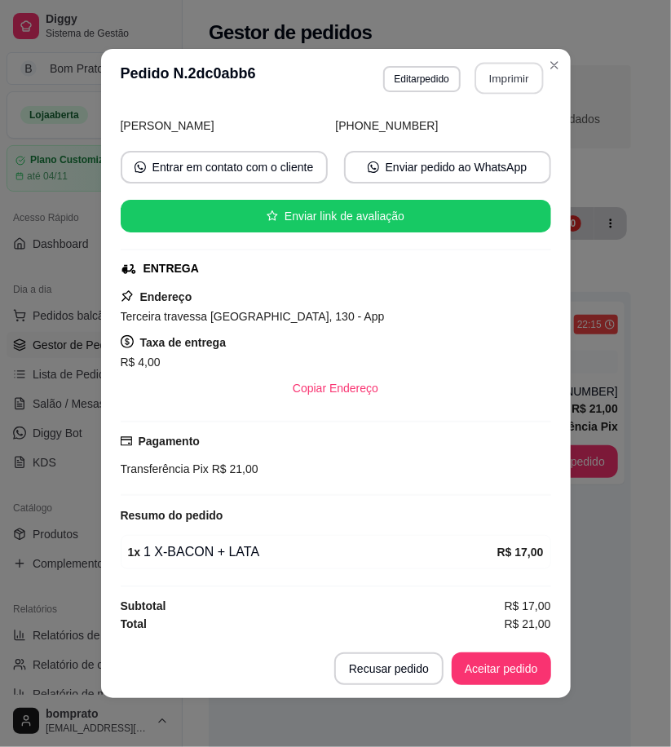
click at [495, 75] on button "Imprimir" at bounding box center [509, 79] width 69 height 32
click at [518, 683] on button "Aceitar pedido" at bounding box center [501, 668] width 99 height 33
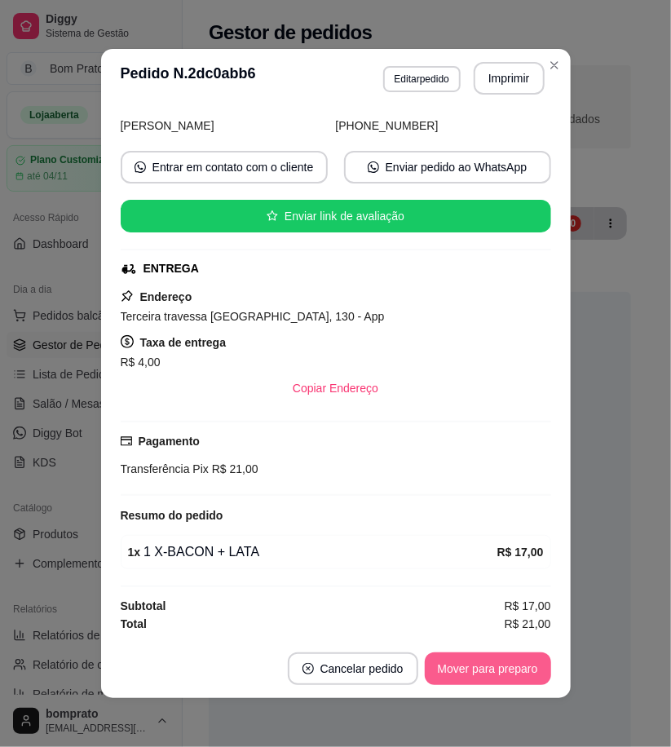
click at [519, 678] on button "Mover para preparo" at bounding box center [488, 668] width 126 height 33
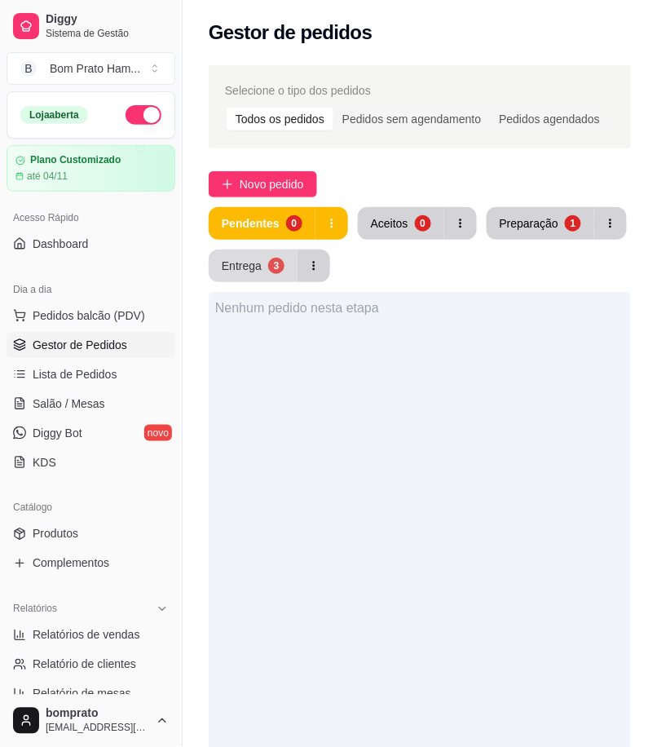
click at [251, 272] on div "Entrega" at bounding box center [242, 266] width 40 height 16
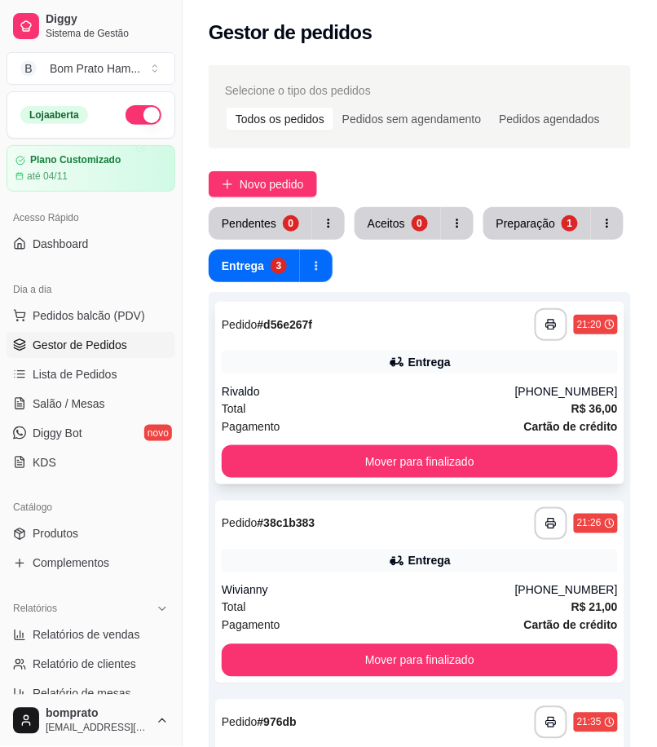
click at [372, 408] on div "Total R$ 36,00" at bounding box center [420, 409] width 396 height 18
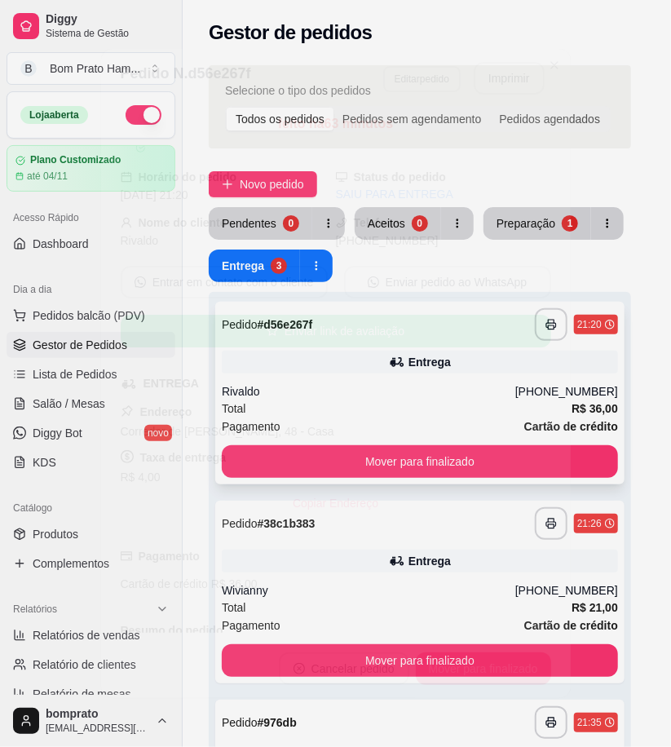
scroll to position [267, 0]
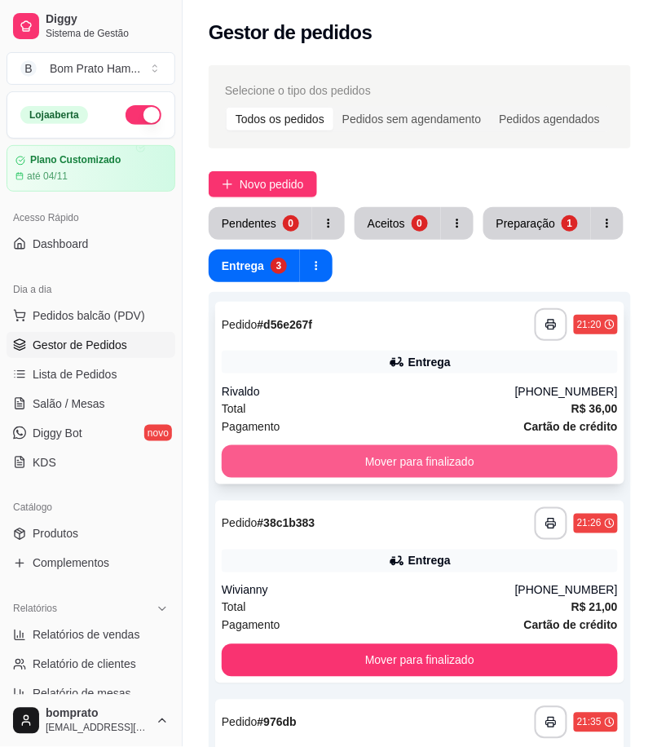
click at [519, 457] on button "Mover para finalizado" at bounding box center [420, 461] width 396 height 33
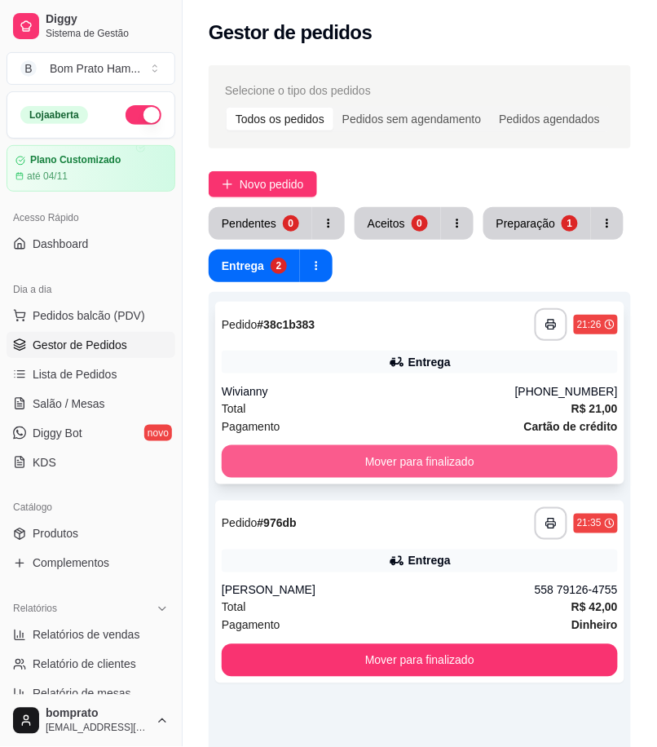
click at [516, 457] on button "Mover para finalizado" at bounding box center [420, 461] width 396 height 33
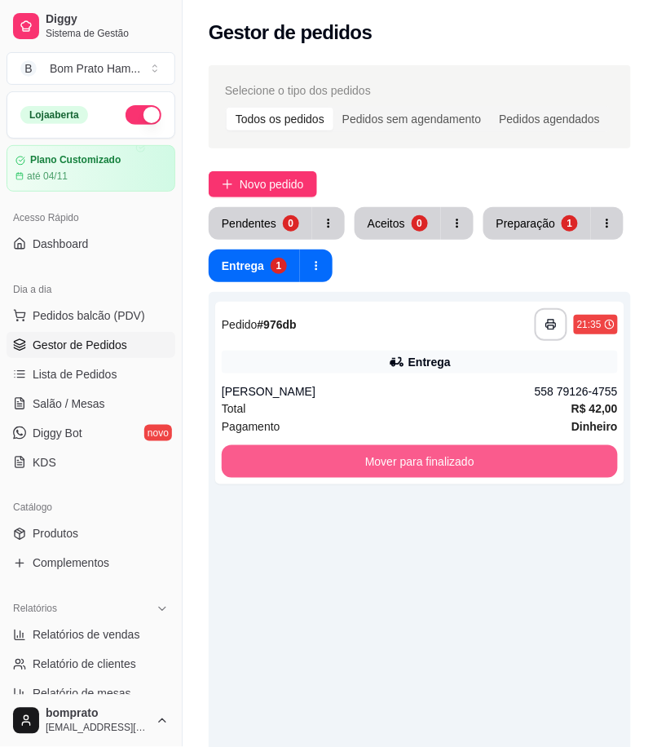
click at [516, 457] on button "Mover para finalizado" at bounding box center [420, 461] width 396 height 33
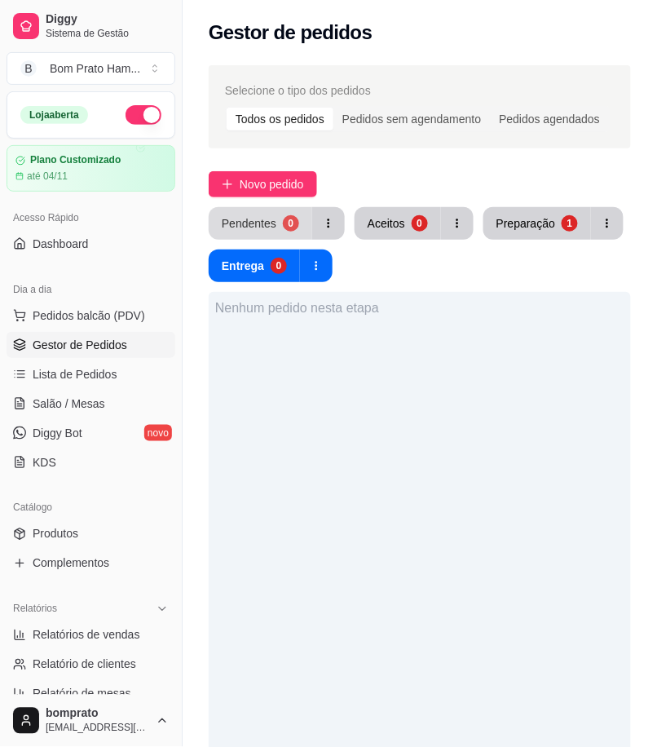
click at [265, 212] on button "Pendentes 0" at bounding box center [261, 223] width 104 height 33
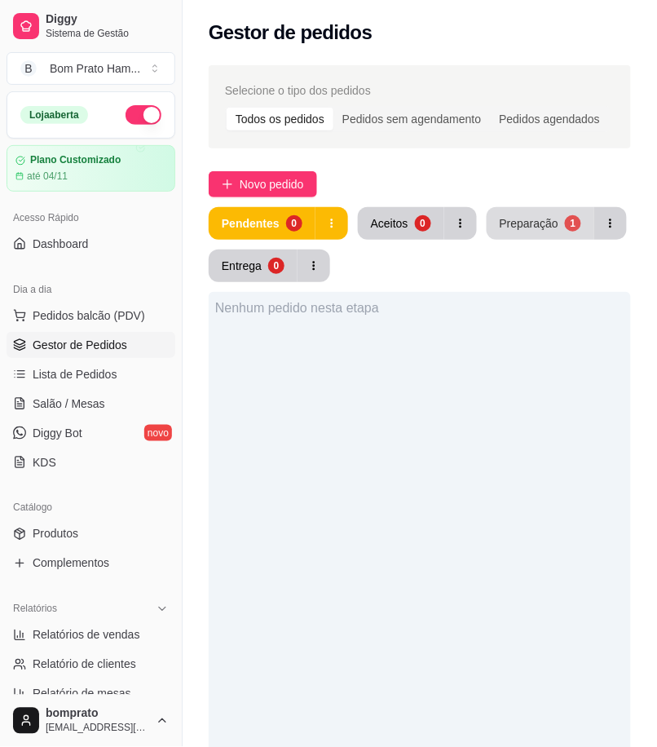
click at [530, 246] on div "Pendentes 0 Aceitos 0 Preparação 1 Entrega 0" at bounding box center [420, 244] width 422 height 75
click at [528, 232] on button "Preparação 1" at bounding box center [540, 224] width 104 height 32
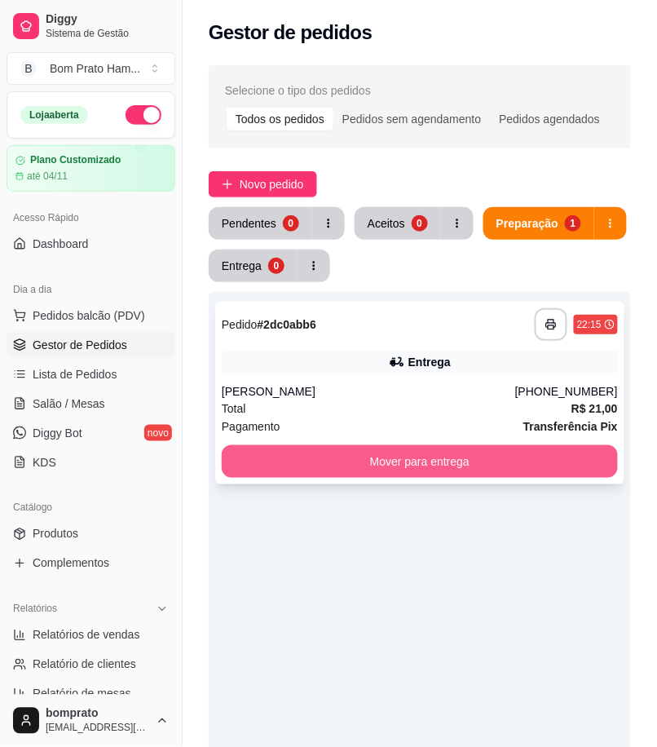
click at [457, 466] on button "Mover para entrega" at bounding box center [420, 461] width 396 height 33
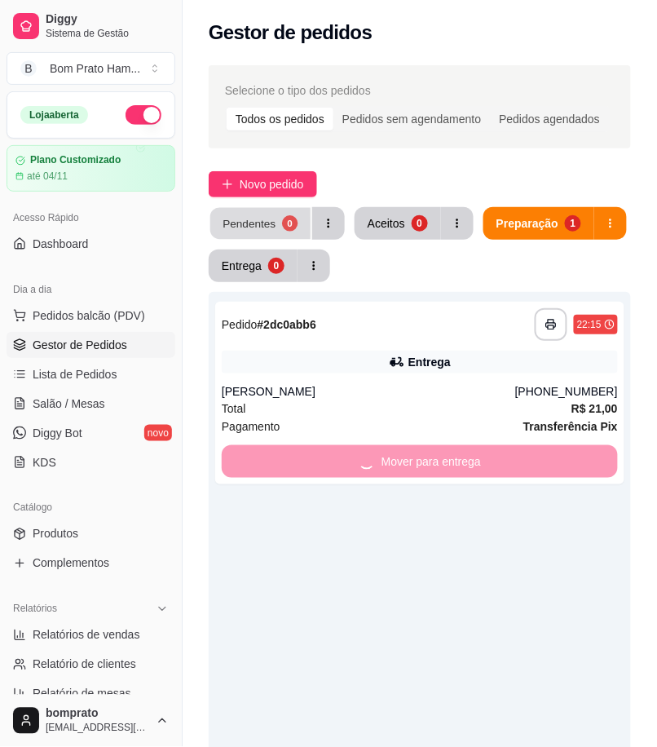
click at [262, 226] on div "Pendentes" at bounding box center [249, 222] width 53 height 15
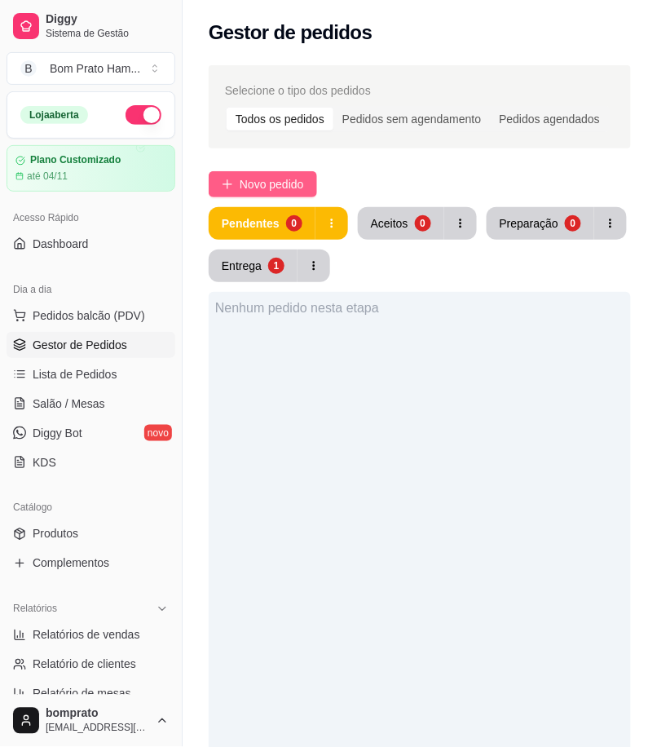
click at [315, 189] on button "Novo pedido" at bounding box center [263, 184] width 108 height 26
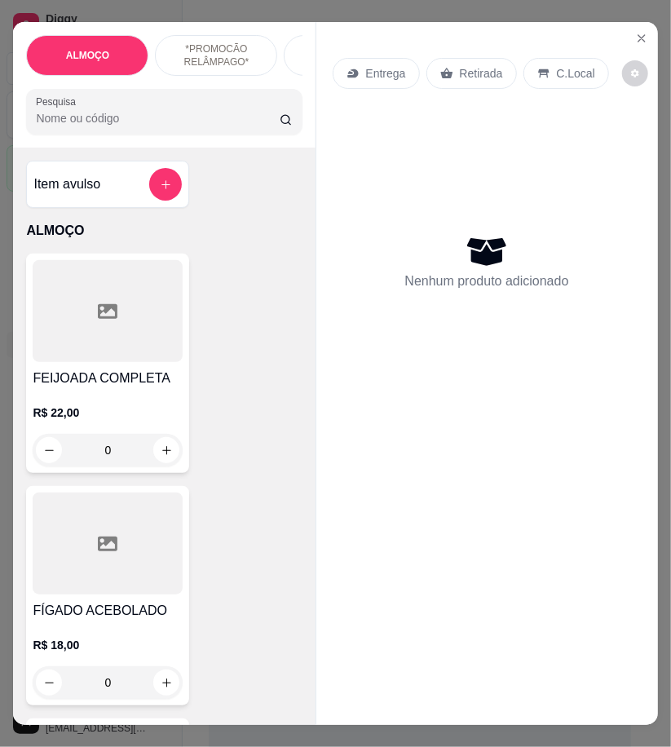
click at [116, 126] on input "Pesquisa" at bounding box center [158, 118] width 244 height 16
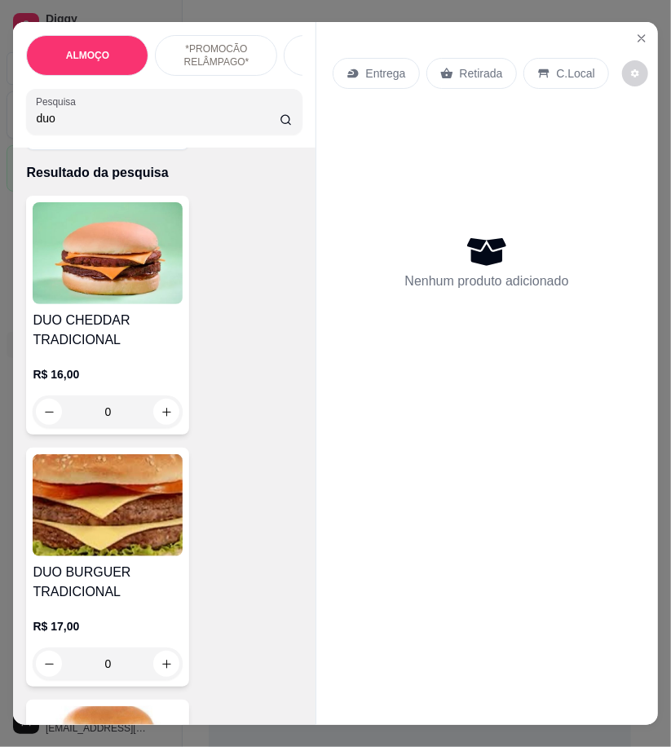
scroll to position [181, 0]
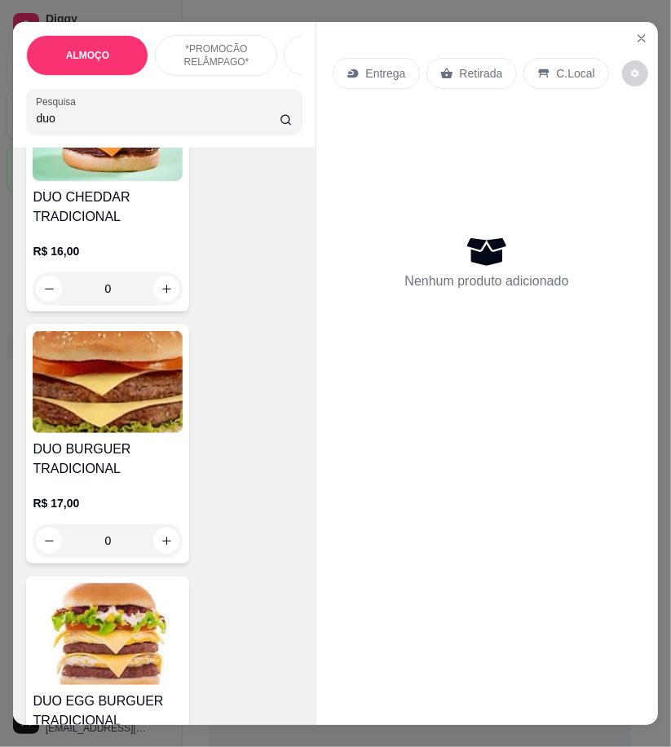
type input "duo"
click at [141, 426] on img at bounding box center [108, 382] width 150 height 102
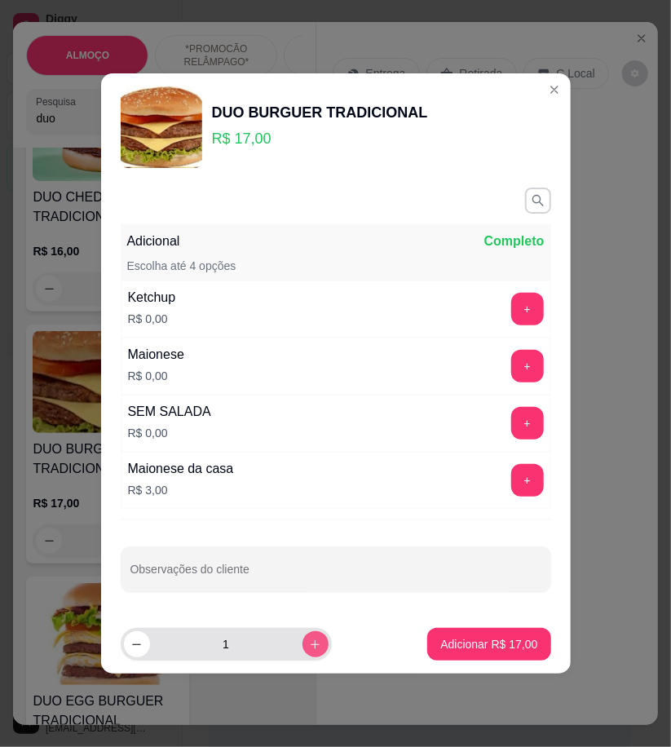
click at [312, 648] on button "increase-product-quantity" at bounding box center [316, 644] width 26 height 26
type input "2"
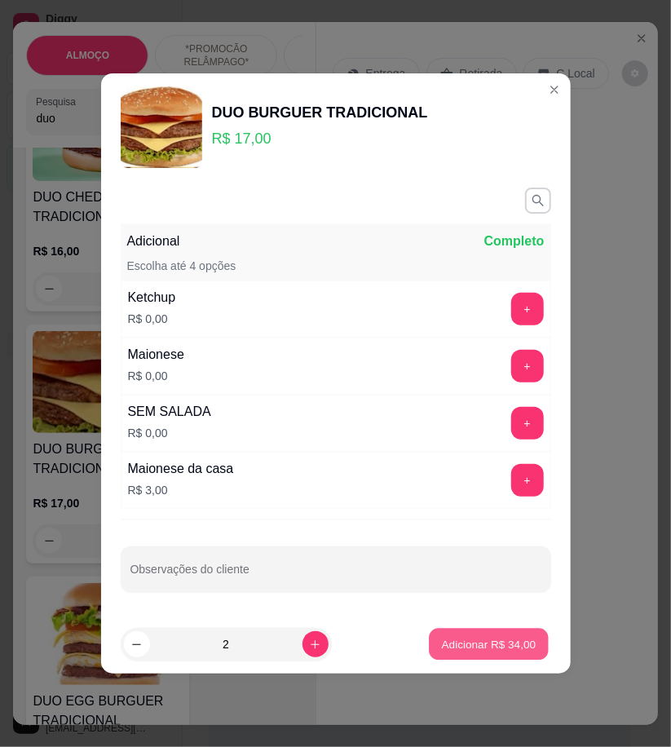
click at [470, 649] on p "Adicionar R$ 34,00" at bounding box center [489, 643] width 95 height 15
type input "2"
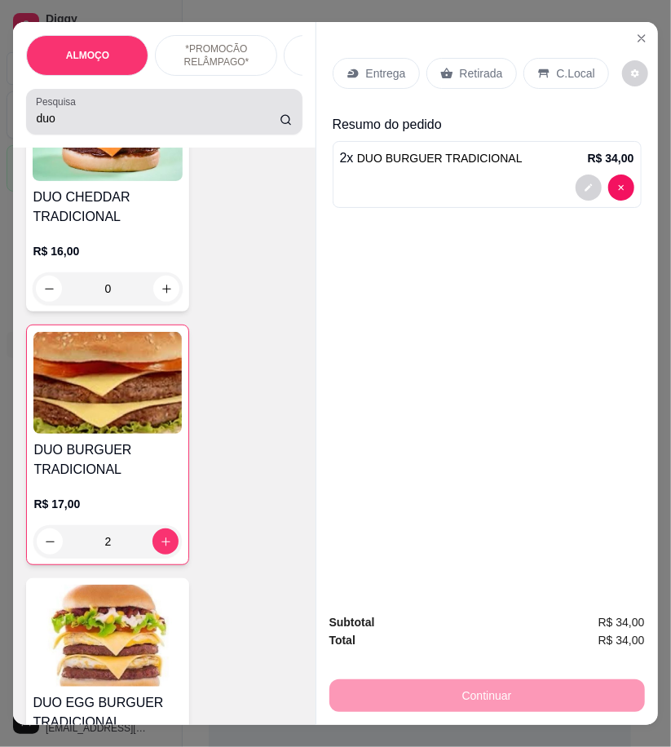
click at [52, 125] on input "duo" at bounding box center [158, 118] width 244 height 16
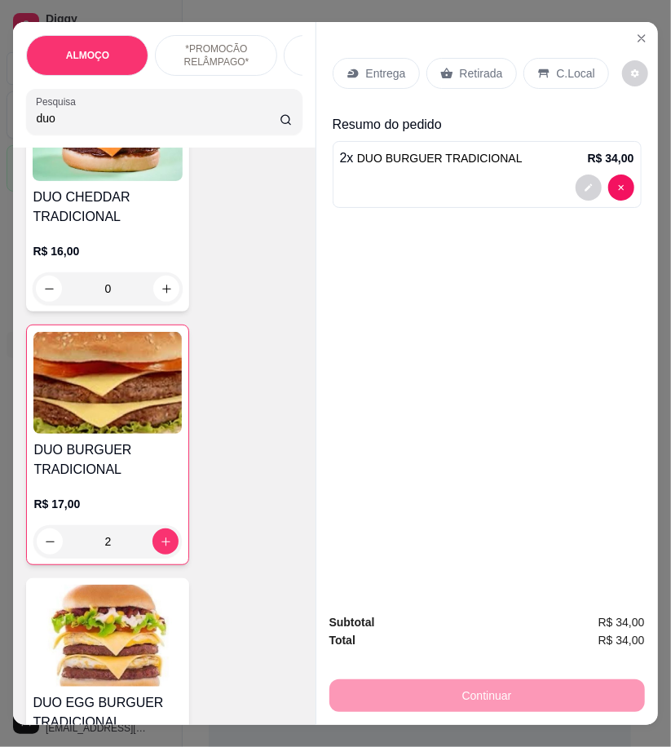
click at [52, 125] on input "duo" at bounding box center [158, 118] width 244 height 16
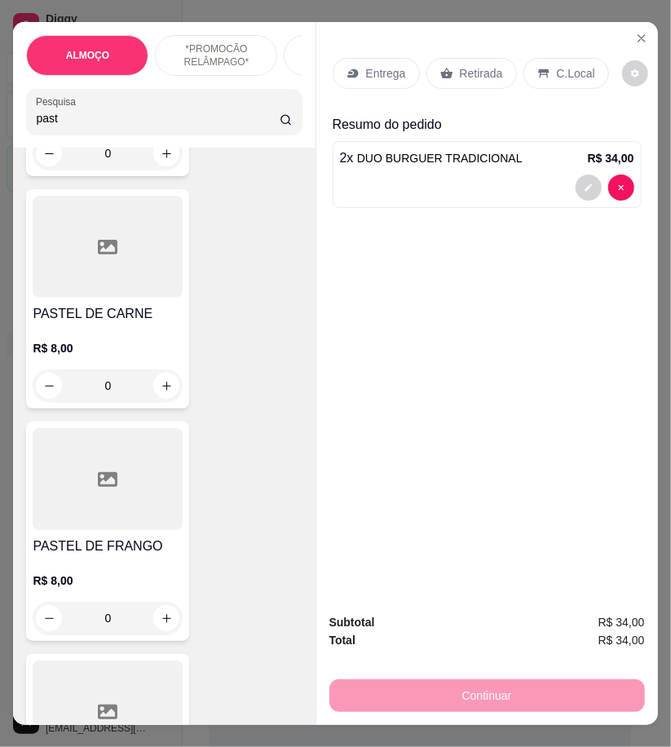
scroll to position [543, 0]
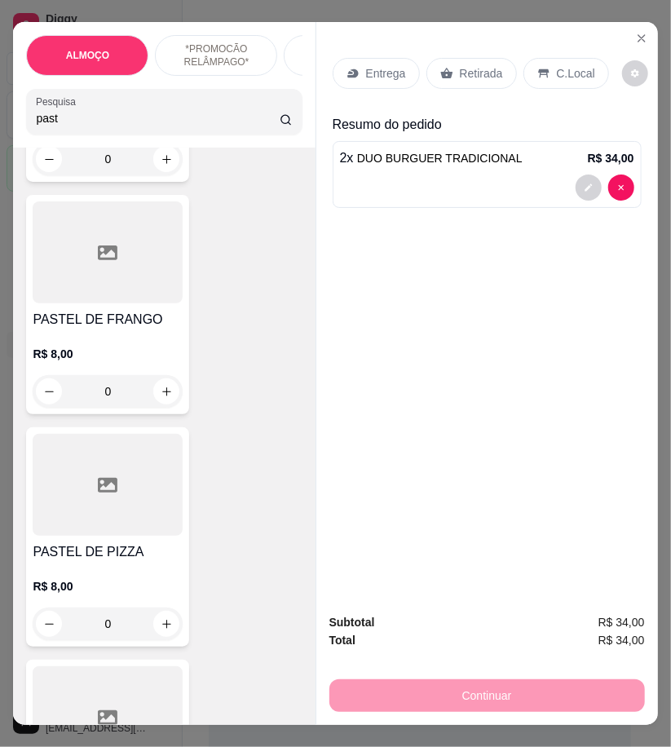
click at [152, 391] on div "0" at bounding box center [108, 391] width 150 height 33
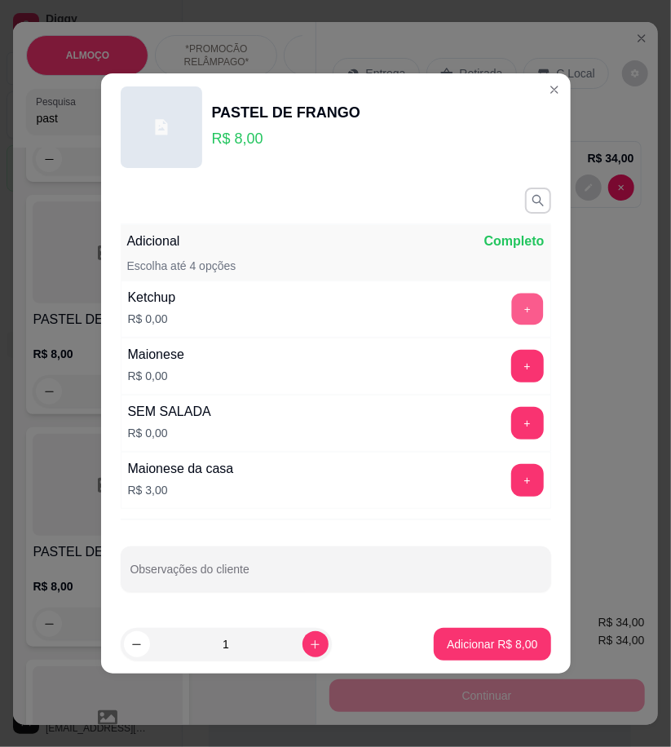
click at [511, 320] on button "+" at bounding box center [527, 310] width 32 height 32
click at [511, 391] on div "Maionese R$ 0,00 +" at bounding box center [336, 366] width 431 height 57
click at [511, 379] on button "+" at bounding box center [527, 366] width 33 height 33
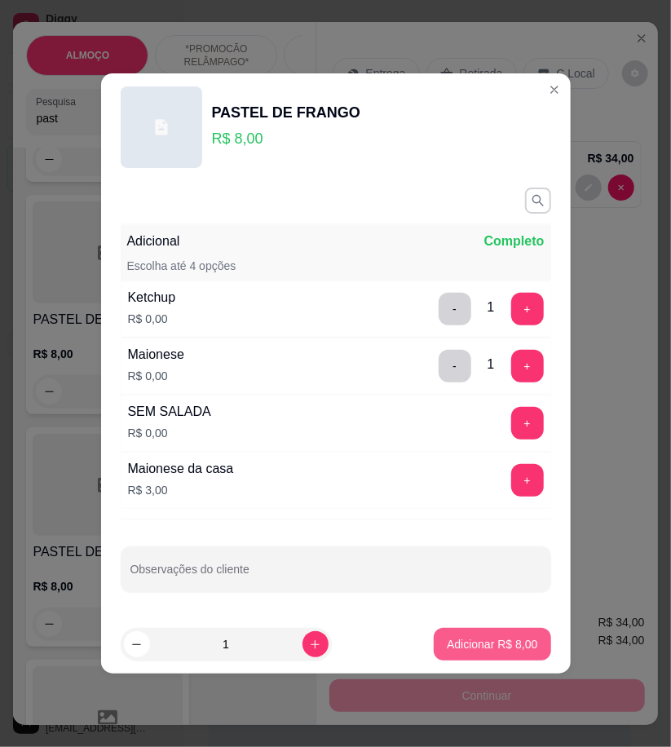
click at [501, 639] on p "Adicionar R$ 8,00" at bounding box center [492, 644] width 91 height 16
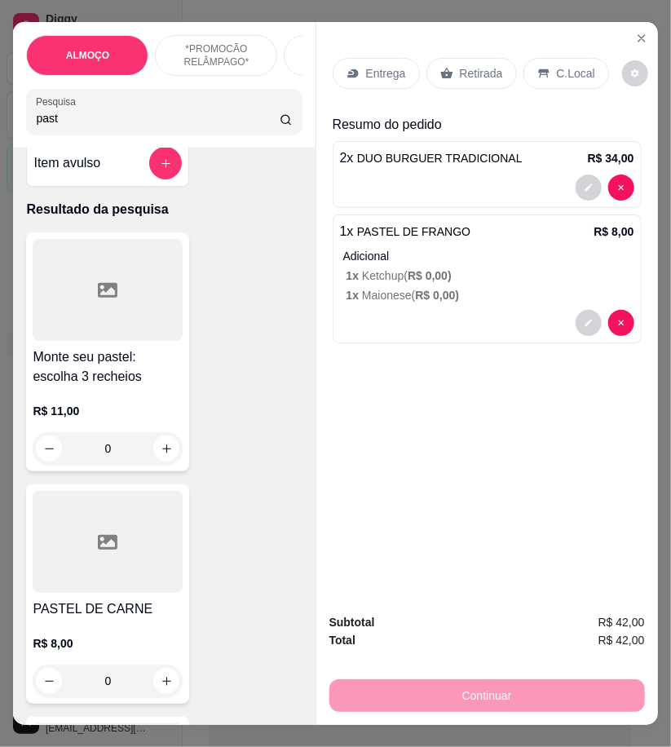
scroll to position [0, 0]
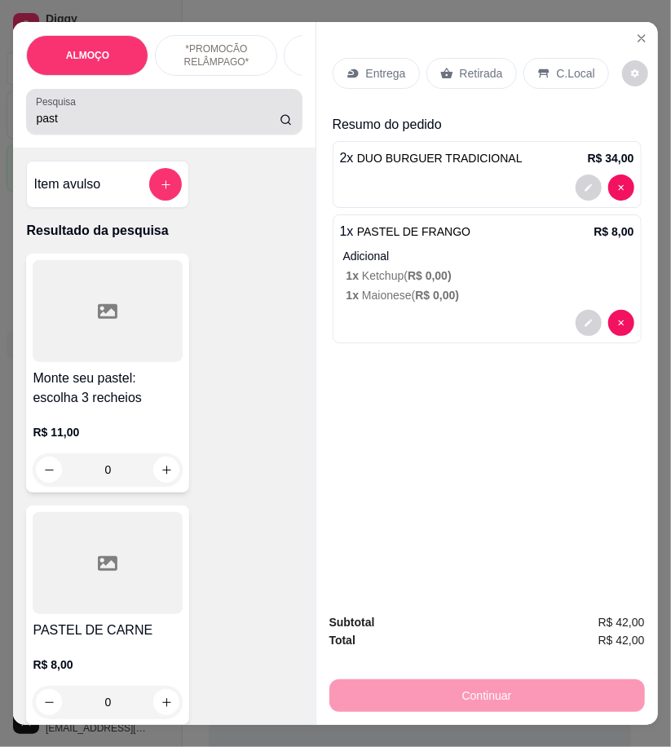
click at [73, 126] on input "past" at bounding box center [158, 118] width 244 height 16
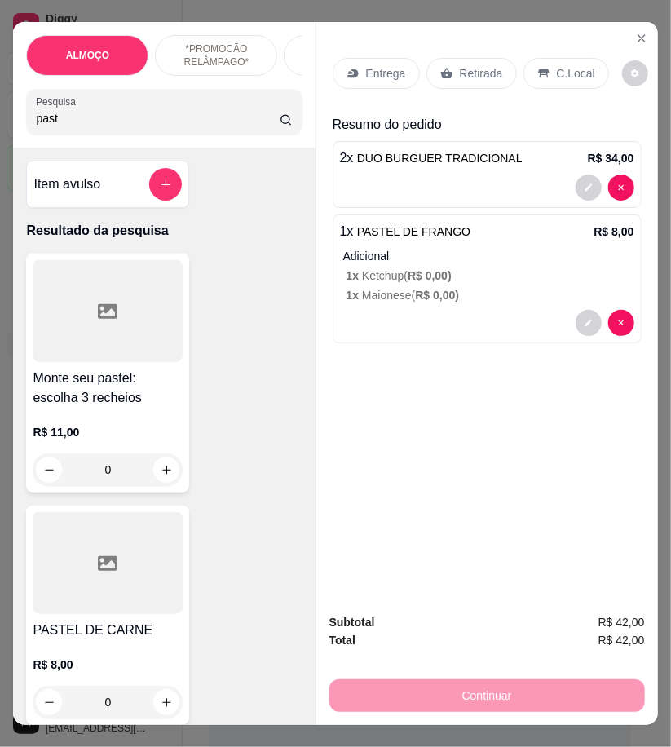
click at [73, 126] on input "past" at bounding box center [158, 118] width 244 height 16
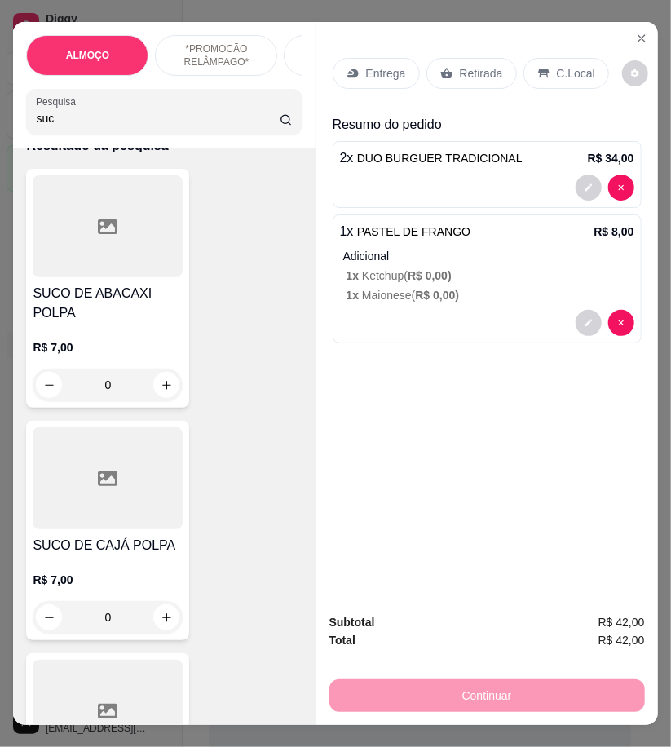
scroll to position [272, 0]
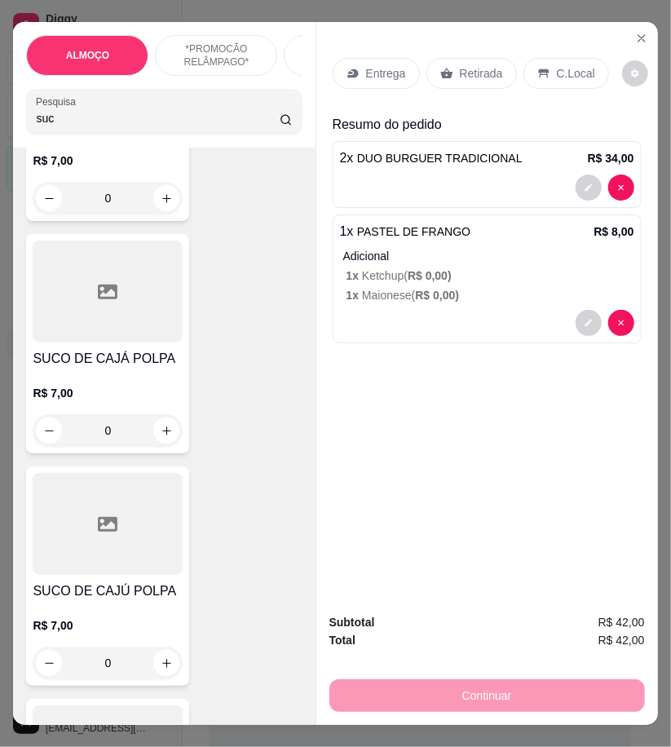
click at [160, 385] on p "R$ 7,00" at bounding box center [108, 393] width 150 height 16
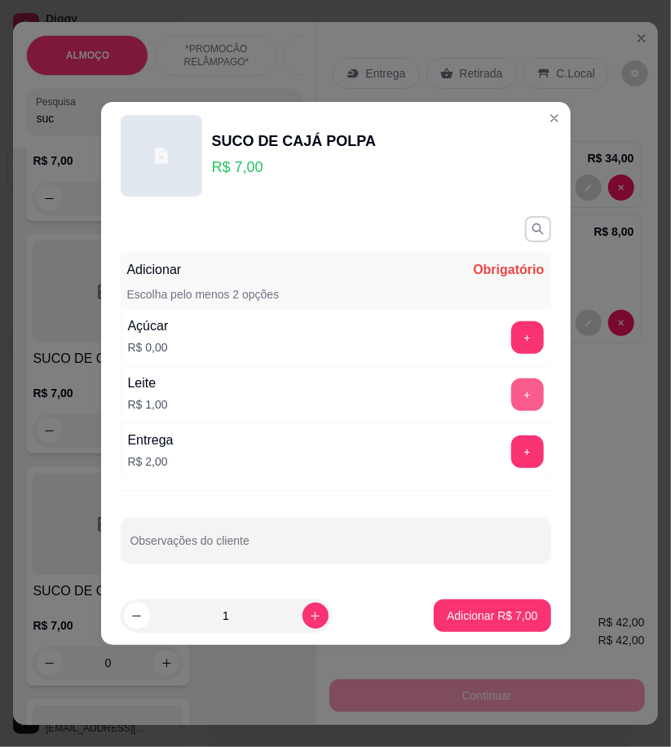
click at [511, 396] on button "+" at bounding box center [527, 394] width 33 height 33
click at [511, 336] on button "+" at bounding box center [527, 338] width 32 height 32
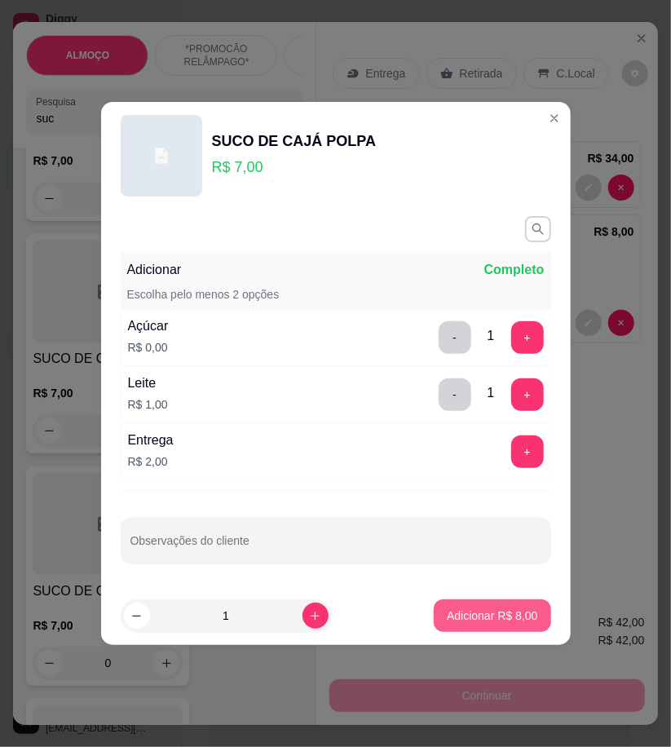
click at [509, 607] on button "Adicionar R$ 8,00" at bounding box center [492, 615] width 117 height 33
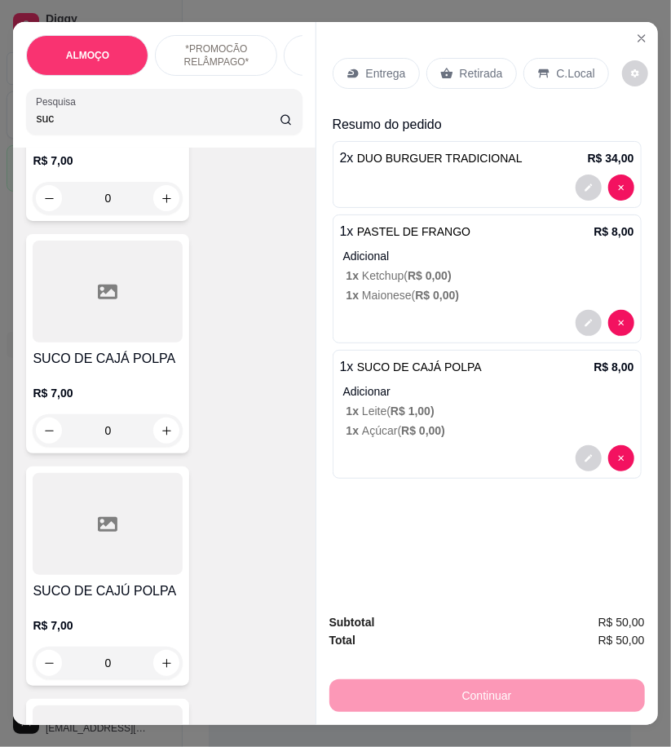
click at [103, 117] on input "suc" at bounding box center [158, 118] width 244 height 16
click at [86, 123] on input "suc" at bounding box center [158, 118] width 244 height 16
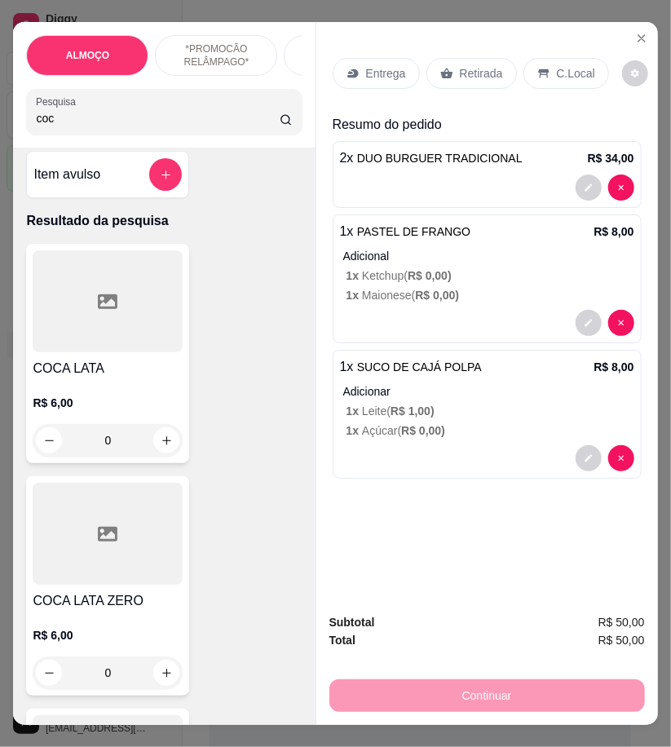
scroll to position [0, 0]
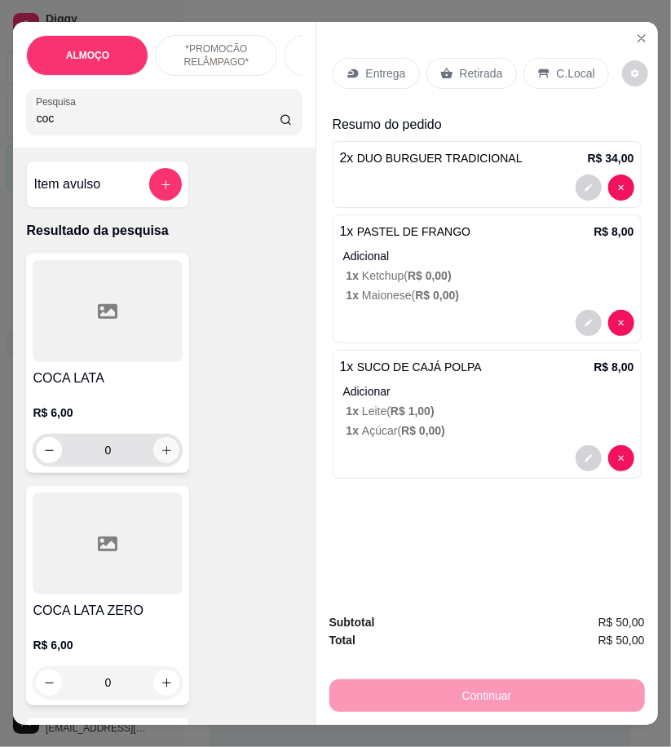
type input "coc"
click at [161, 457] on icon "increase-product-quantity" at bounding box center [167, 450] width 12 height 12
type input "1"
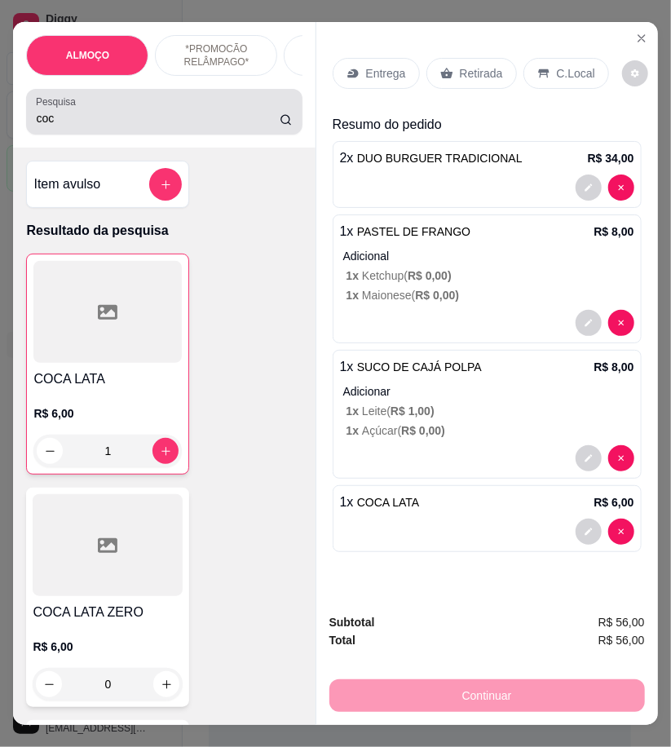
click at [108, 135] on div "Pesquisa coc" at bounding box center [164, 112] width 276 height 46
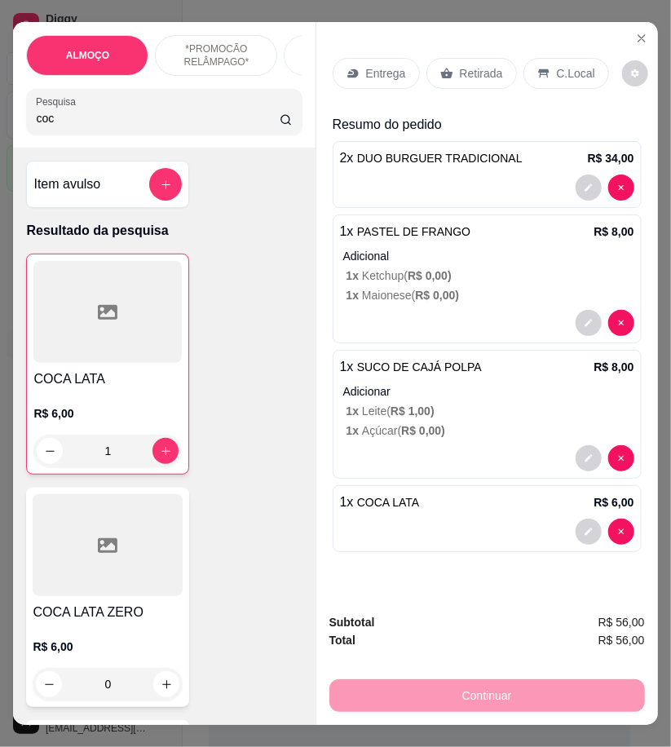
click at [102, 135] on div "Pesquisa coc" at bounding box center [164, 112] width 276 height 46
click at [96, 126] on input "coc" at bounding box center [158, 118] width 244 height 16
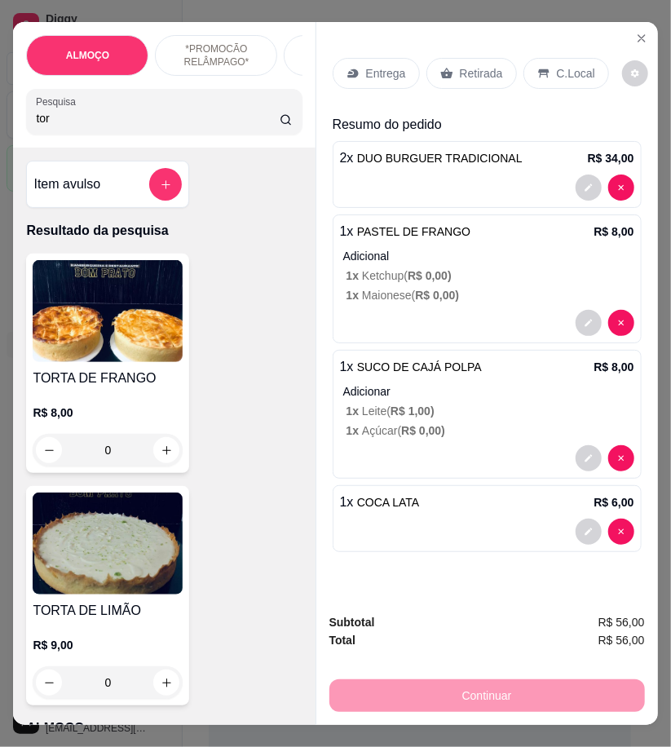
type input "tor"
click at [133, 586] on img at bounding box center [108, 544] width 150 height 102
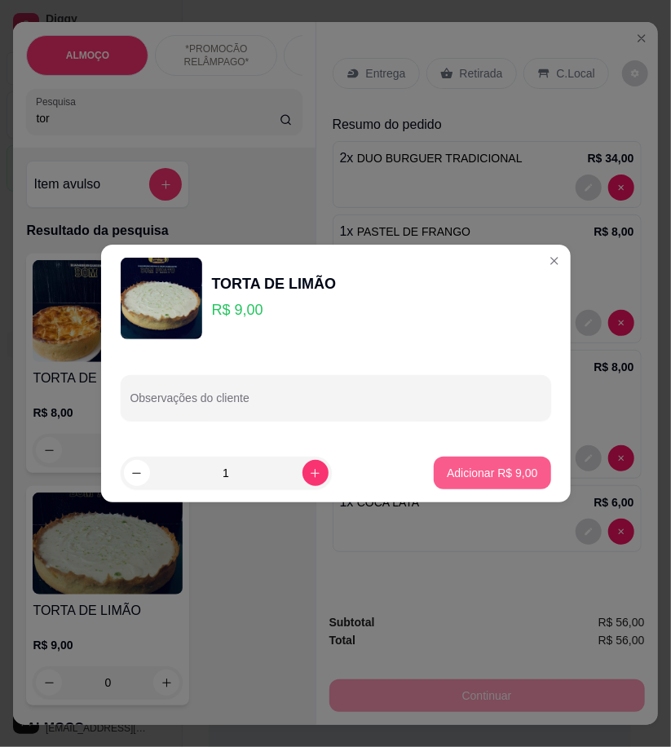
click at [473, 478] on p "Adicionar R$ 9,00" at bounding box center [492, 473] width 91 height 16
type input "1"
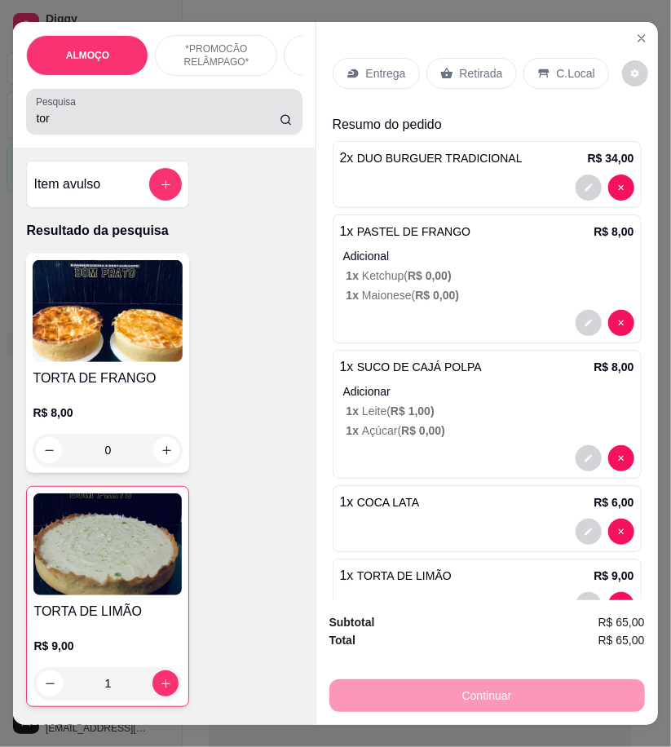
click at [39, 126] on input "tor" at bounding box center [158, 118] width 244 height 16
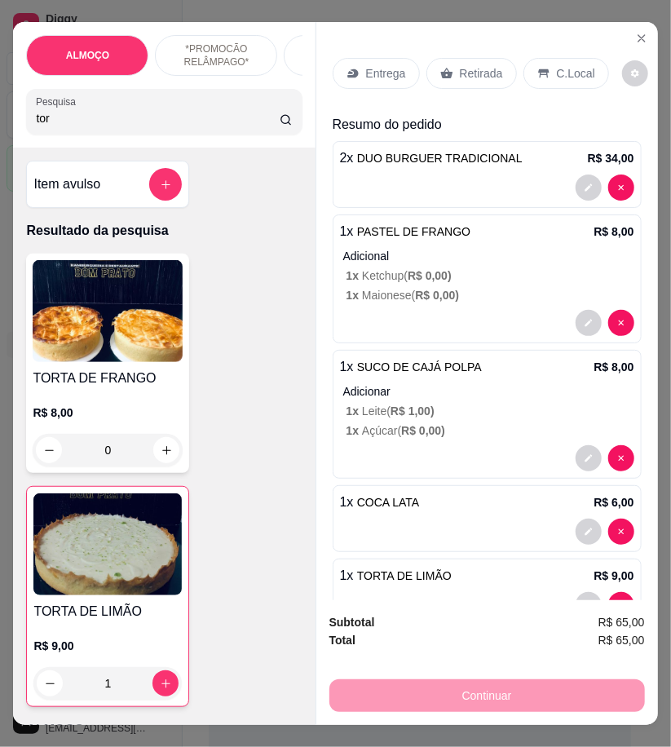
click at [49, 126] on input "tor" at bounding box center [158, 118] width 244 height 16
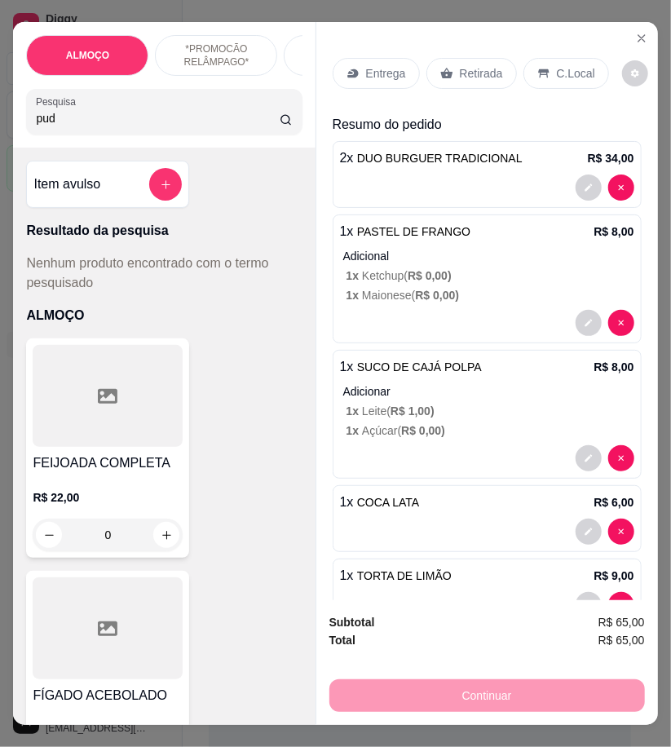
drag, startPoint x: 71, startPoint y: 122, endPoint x: 1, endPoint y: 121, distance: 70.2
click at [1, 121] on div "ALMOÇO *PROMOCÃO RELÂMPAGO* HAMBÚRGUER TRADICIONAL HAMBÚRGUER ARTESANAL BATATA …" at bounding box center [335, 373] width 671 height 747
type input "pud"
click at [168, 183] on button "add-separate-item" at bounding box center [165, 184] width 33 height 33
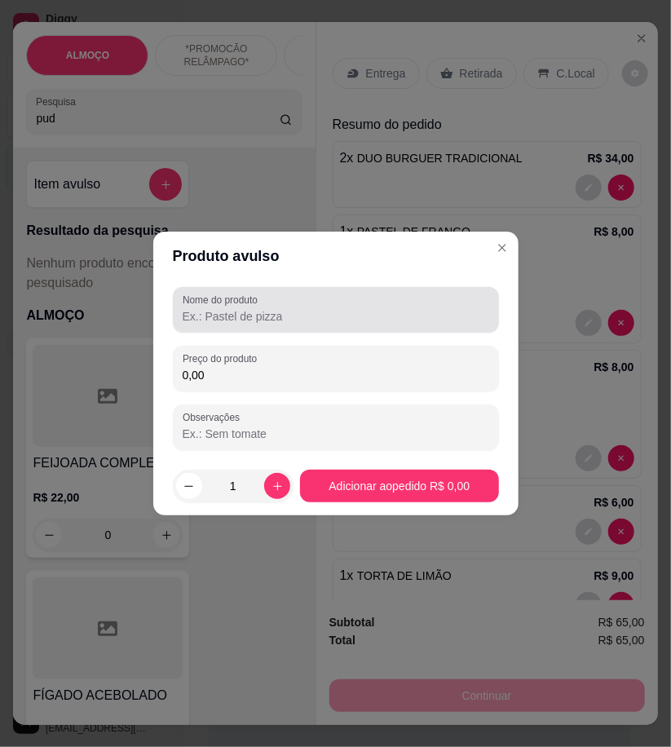
click at [269, 323] on input "Nome do produto" at bounding box center [336, 316] width 307 height 16
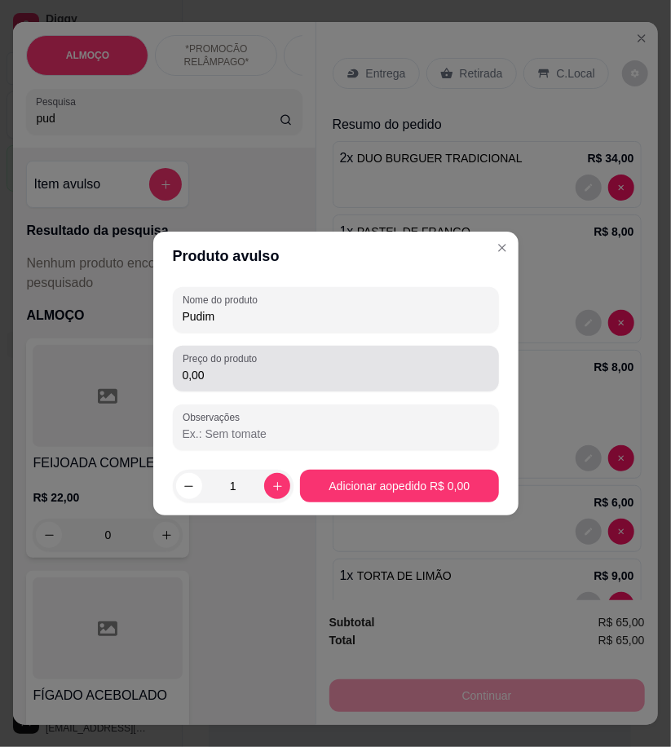
type input "Pudim"
click at [237, 376] on input "0,00" at bounding box center [336, 375] width 307 height 16
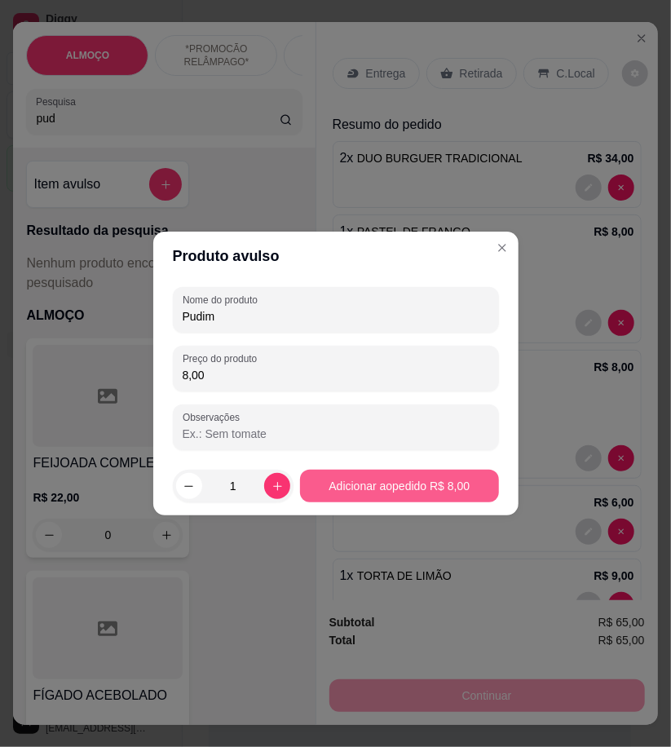
type input "8,00"
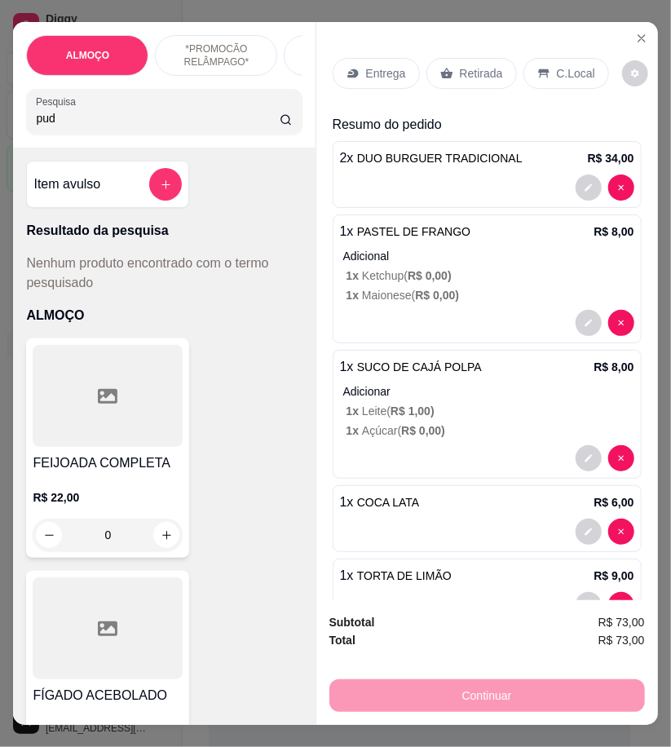
click at [369, 65] on p "Entrega" at bounding box center [386, 73] width 40 height 16
click at [347, 72] on icon at bounding box center [349, 73] width 5 height 3
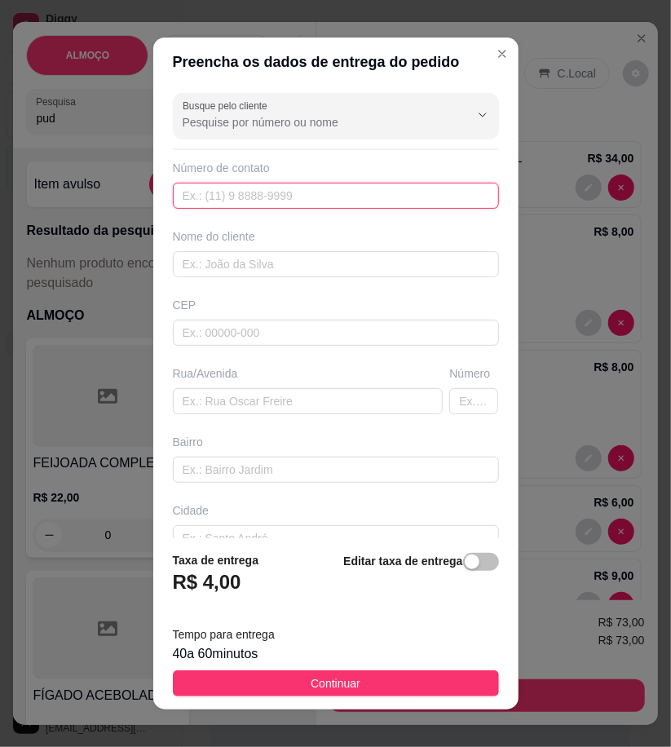
paste input "558 78868-2414"
type input "558 78868-2414"
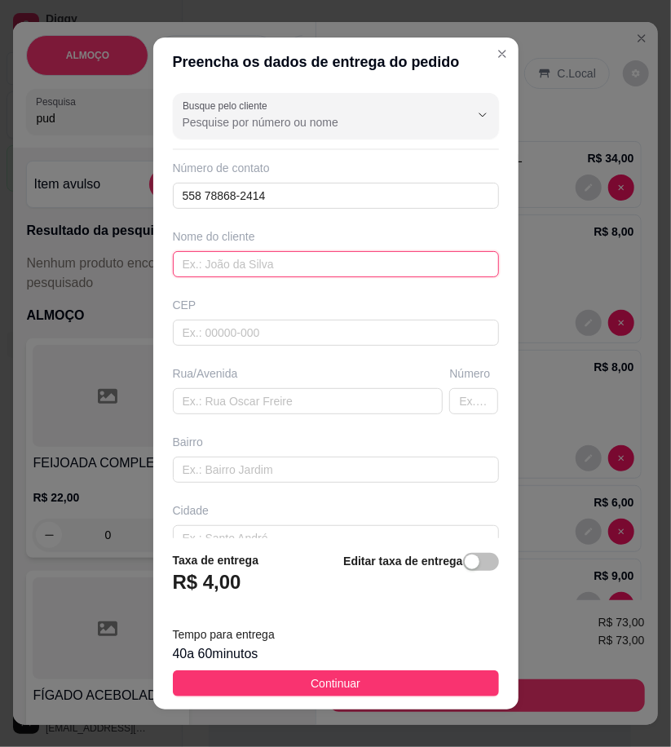
paste input "Jefferson"
type input "Jefferson"
click at [471, 567] on span "button" at bounding box center [481, 562] width 36 height 18
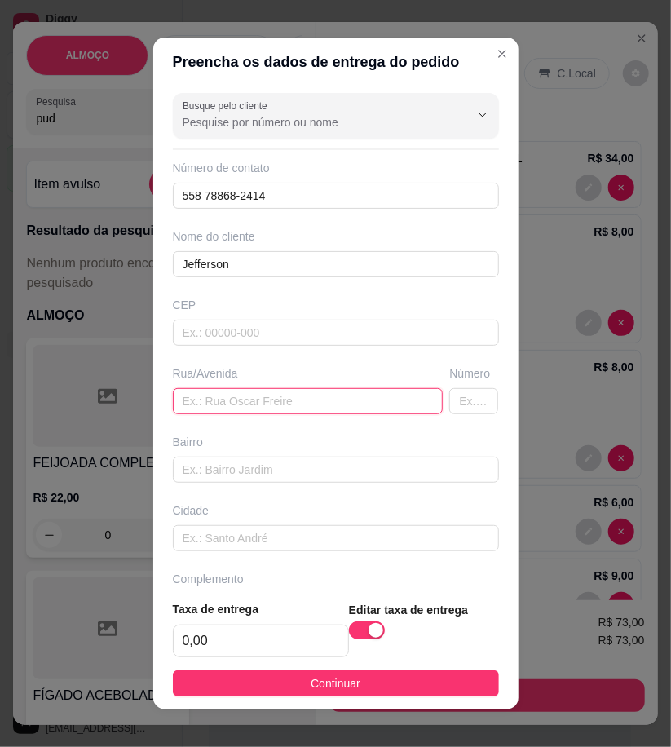
paste input "[PERSON_NAME] número 44 bairro [GEOGRAPHIC_DATA]"
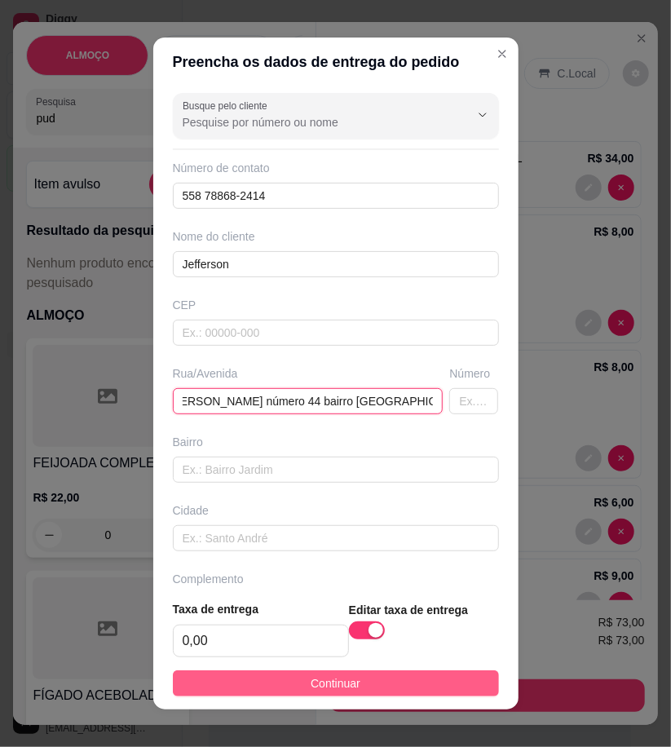
type input "[PERSON_NAME] número 44 bairro [GEOGRAPHIC_DATA]"
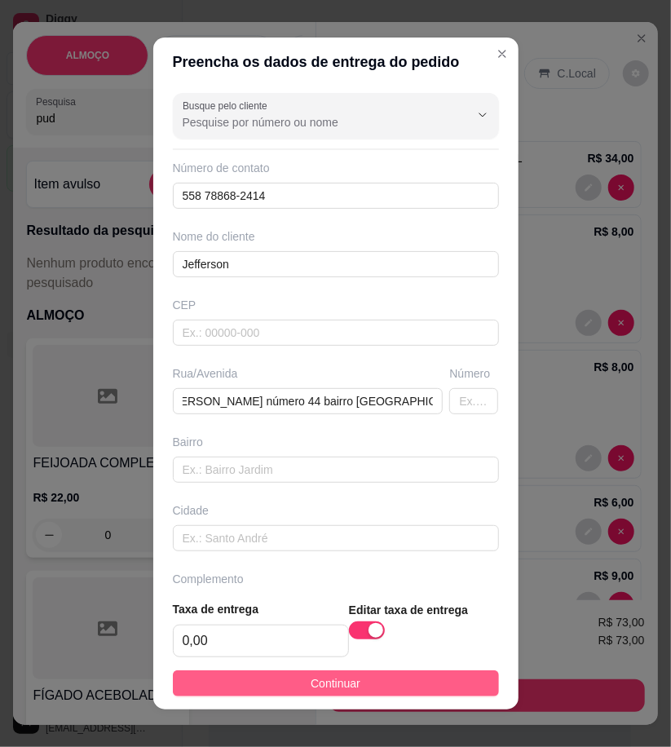
click at [457, 678] on button "Continuar" at bounding box center [336, 683] width 326 height 26
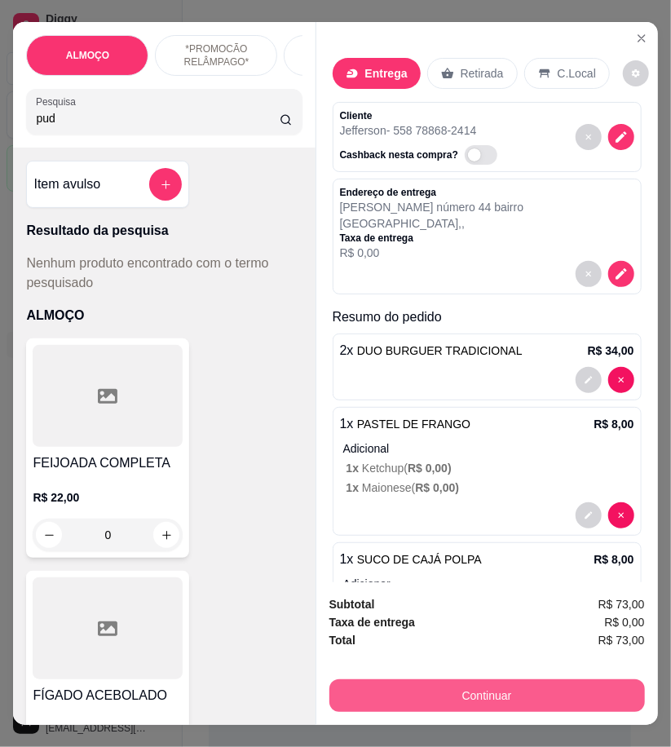
click at [559, 689] on button "Continuar" at bounding box center [487, 695] width 316 height 33
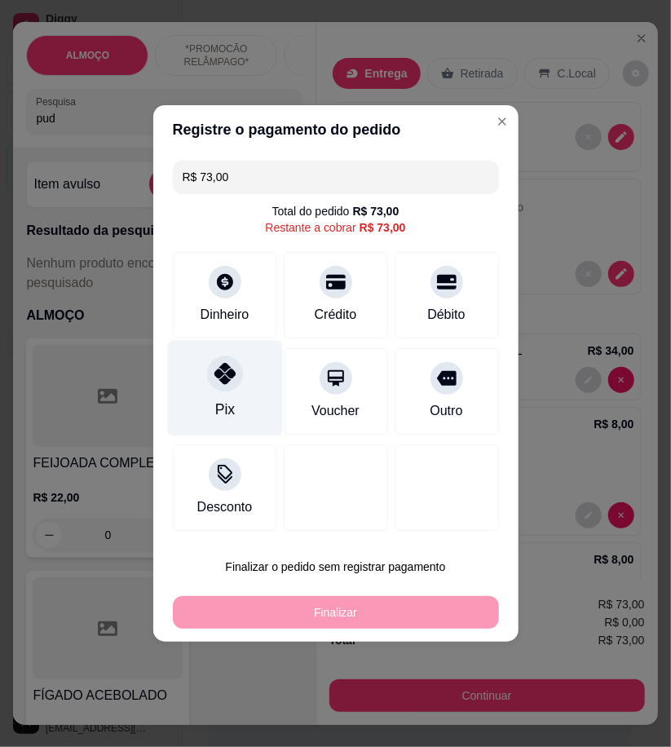
click at [245, 413] on div "Pix" at bounding box center [224, 388] width 115 height 95
type input "R$ 0,00"
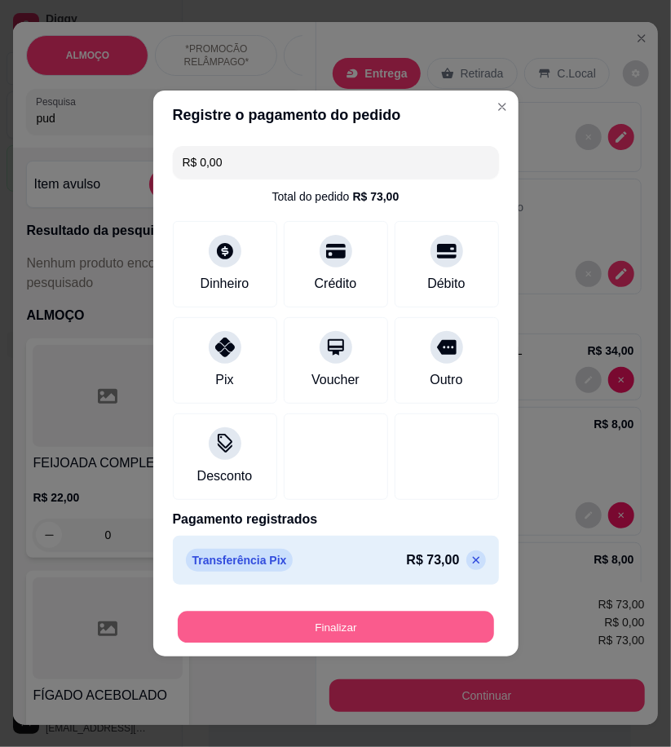
click at [422, 639] on button "Finalizar" at bounding box center [336, 628] width 316 height 32
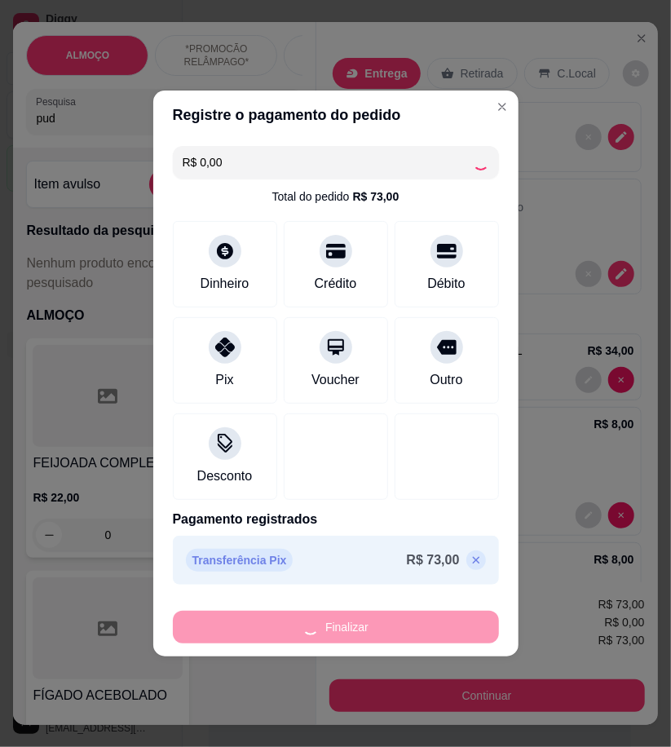
type input "0"
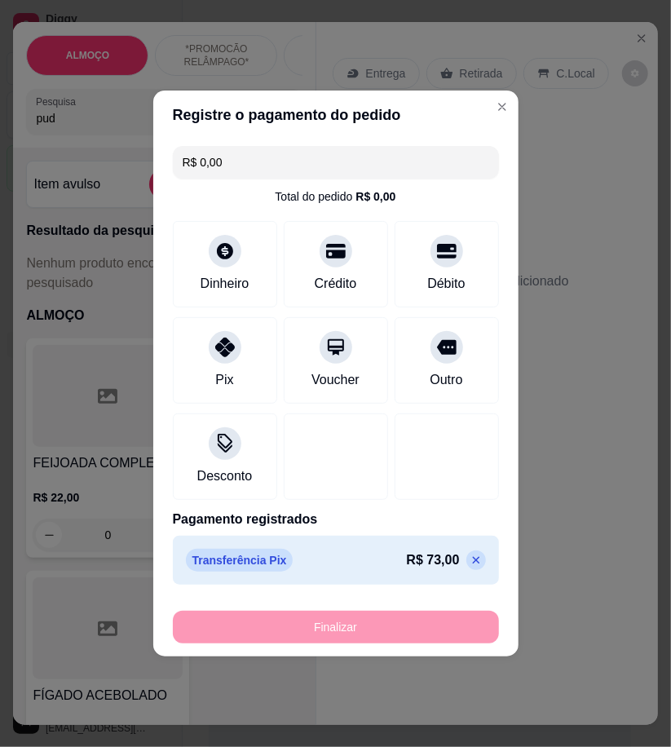
type input "-R$ 73,00"
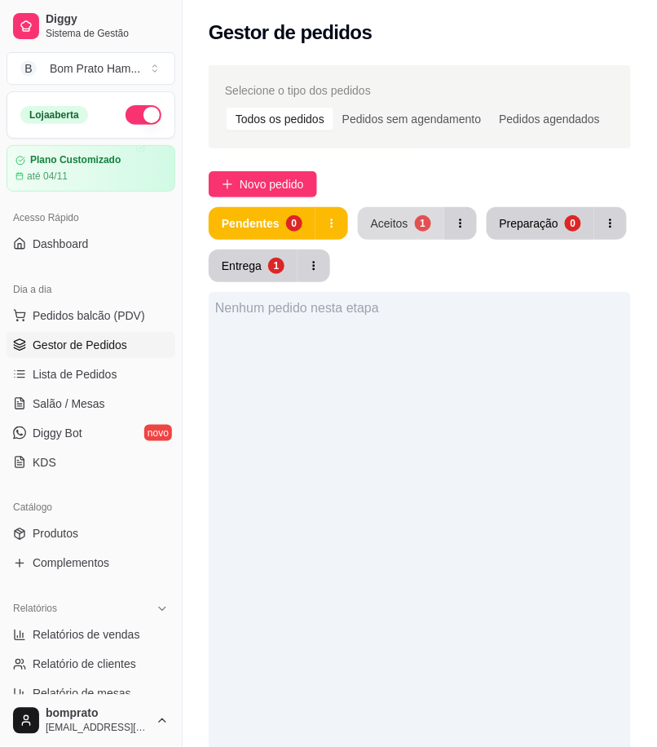
click at [373, 218] on div "Aceitos" at bounding box center [390, 223] width 38 height 16
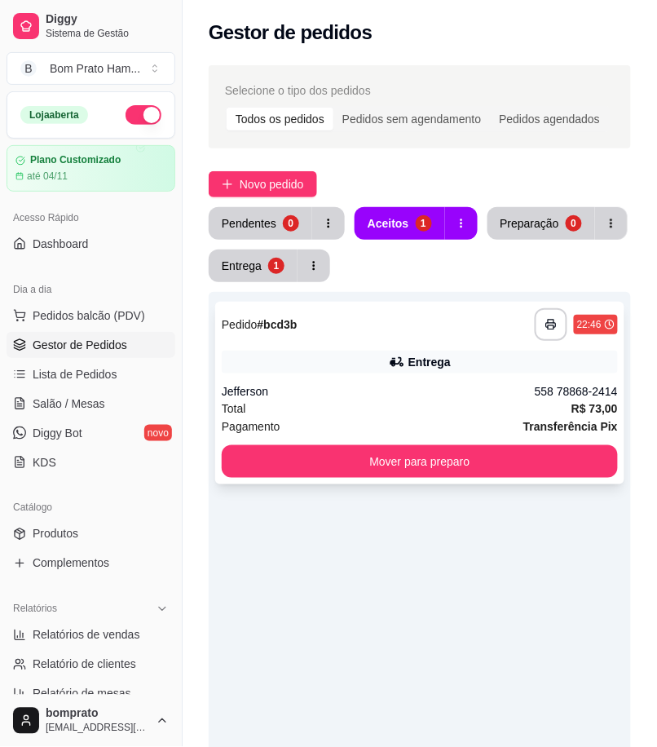
click at [422, 360] on div "Entrega" at bounding box center [430, 362] width 42 height 16
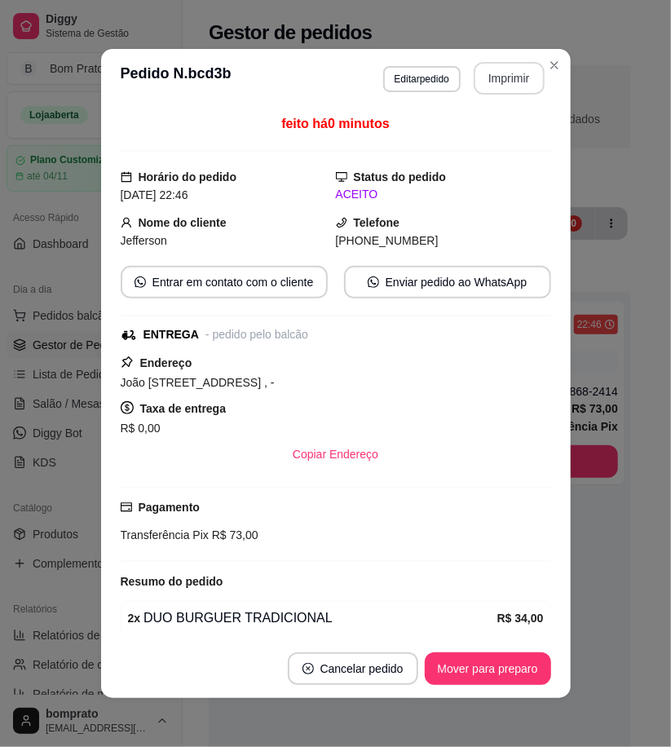
click at [498, 82] on button "Imprimir" at bounding box center [509, 78] width 71 height 33
click at [509, 674] on button "Mover para preparo" at bounding box center [488, 668] width 126 height 33
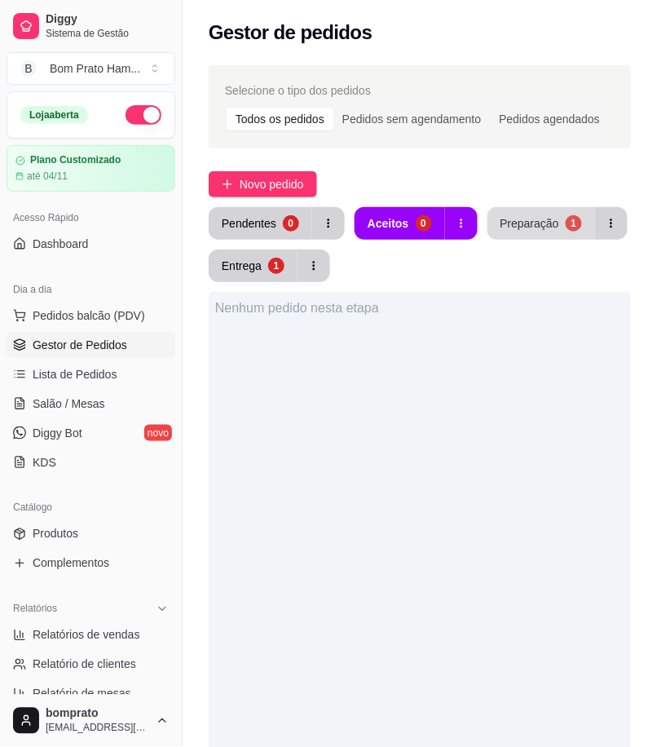
click at [519, 238] on button "Preparação 1" at bounding box center [542, 223] width 108 height 33
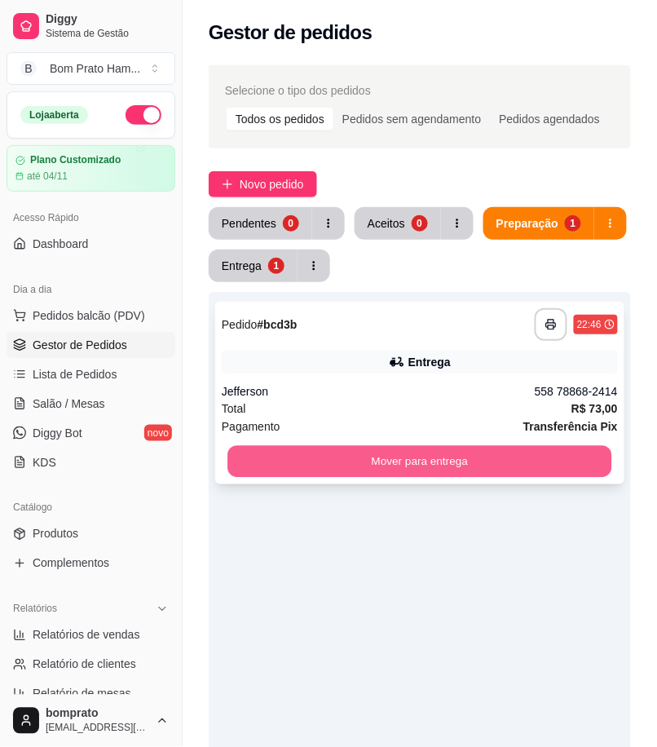
click at [484, 460] on button "Mover para entrega" at bounding box center [420, 462] width 384 height 32
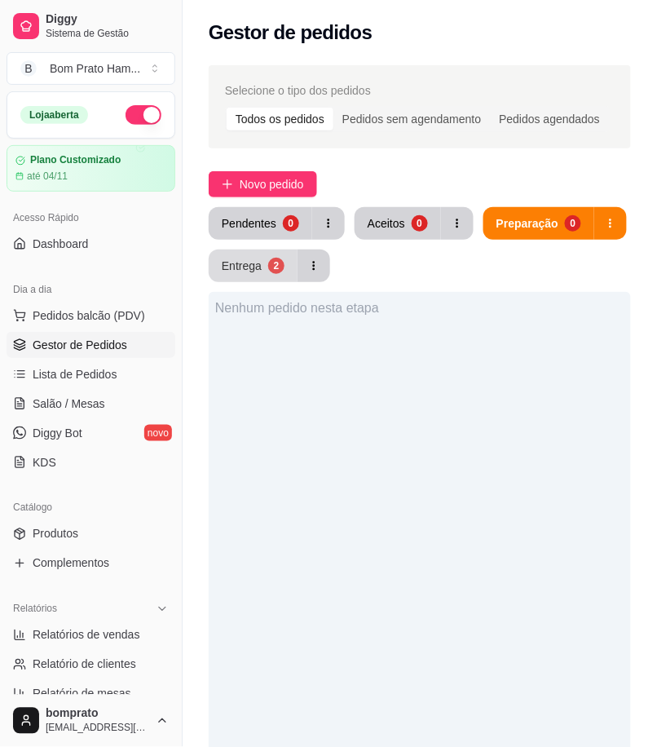
click at [257, 259] on div "Entrega" at bounding box center [242, 266] width 40 height 16
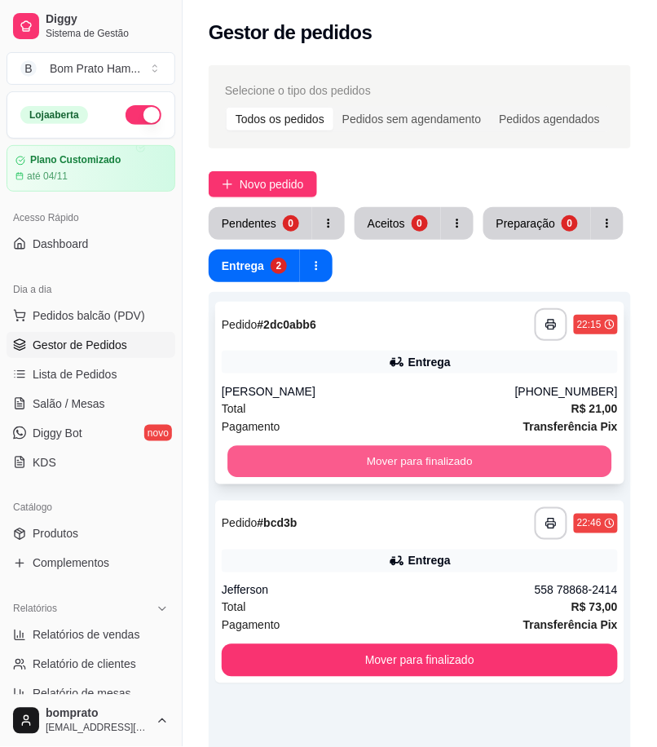
click at [426, 471] on button "Mover para finalizado" at bounding box center [420, 462] width 384 height 32
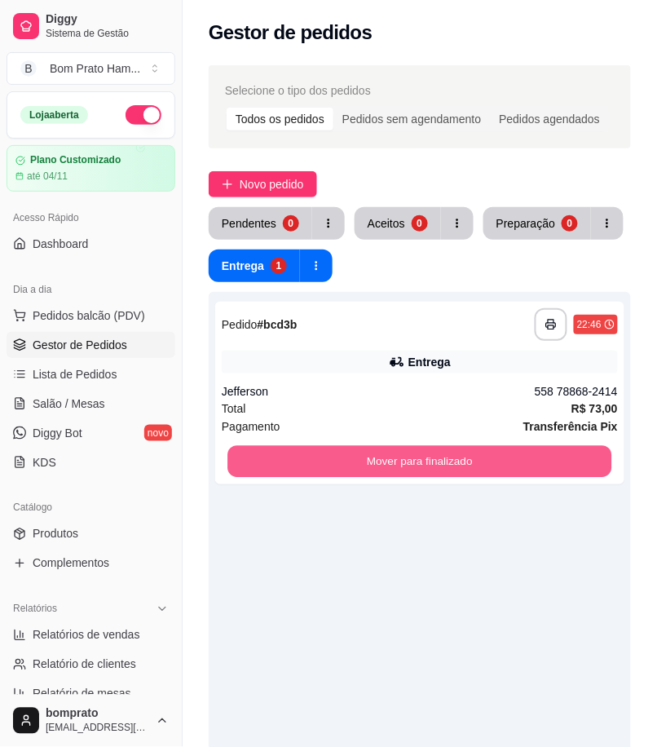
click at [443, 468] on button "Mover para finalizado" at bounding box center [420, 462] width 384 height 32
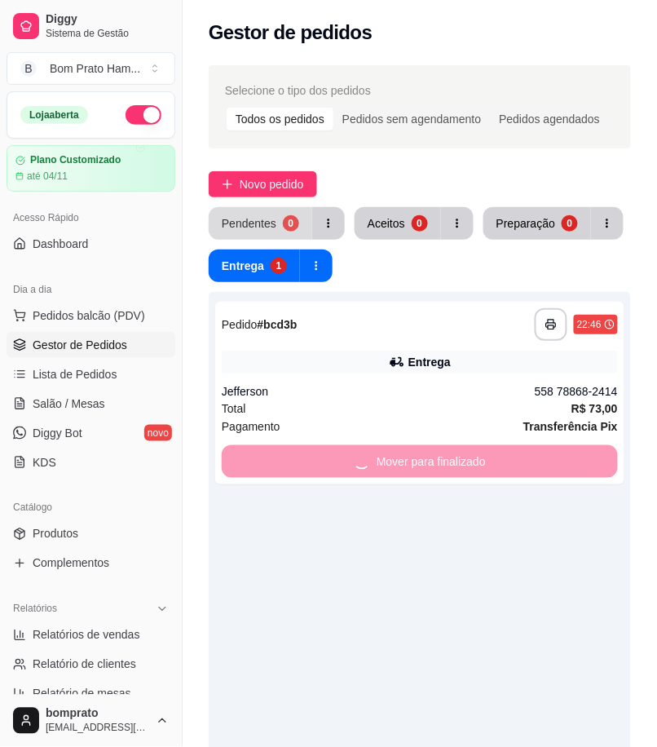
click at [285, 217] on div "0" at bounding box center [291, 223] width 16 height 16
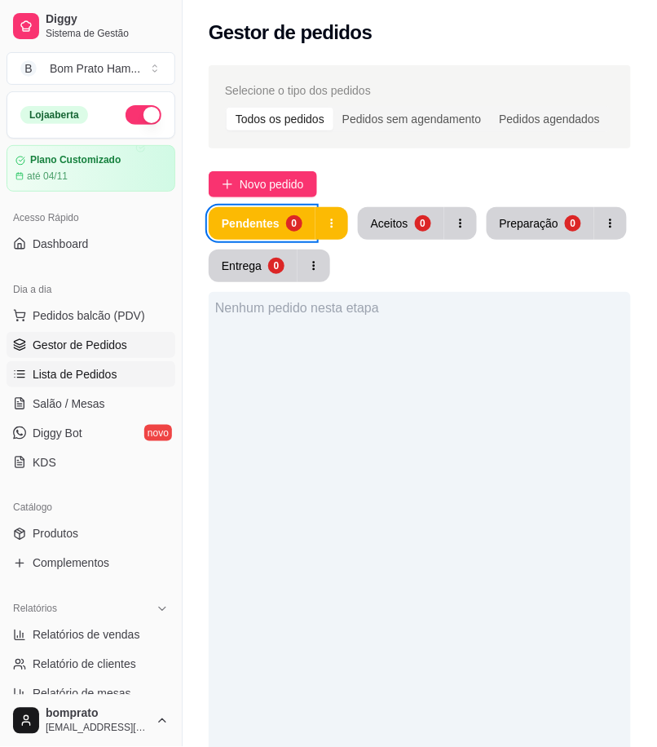
click at [123, 376] on link "Lista de Pedidos" at bounding box center [91, 374] width 169 height 26
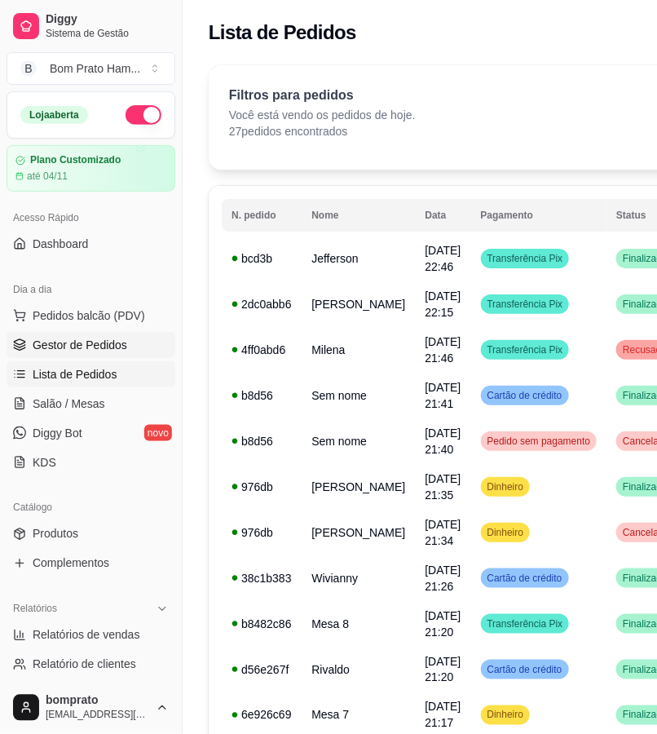
click at [143, 348] on link "Gestor de Pedidos" at bounding box center [91, 345] width 169 height 26
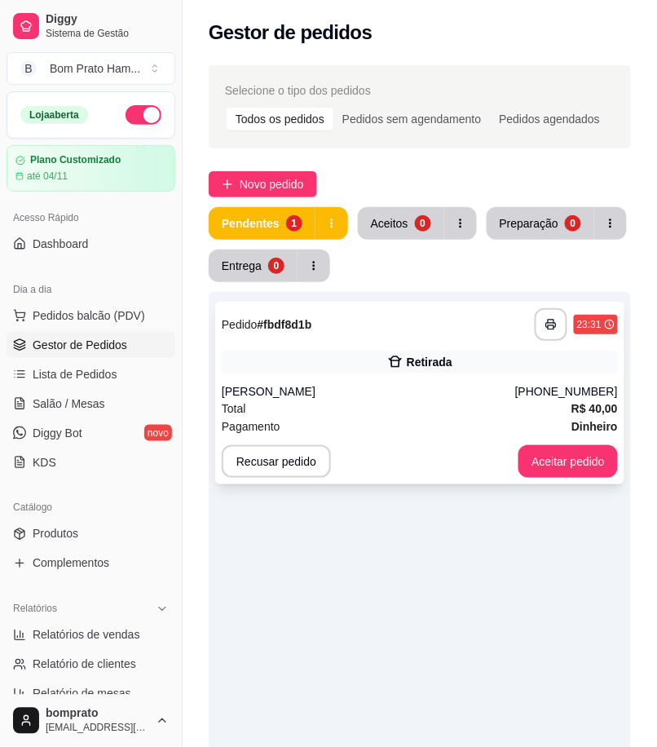
click at [471, 442] on div "**********" at bounding box center [419, 393] width 409 height 183
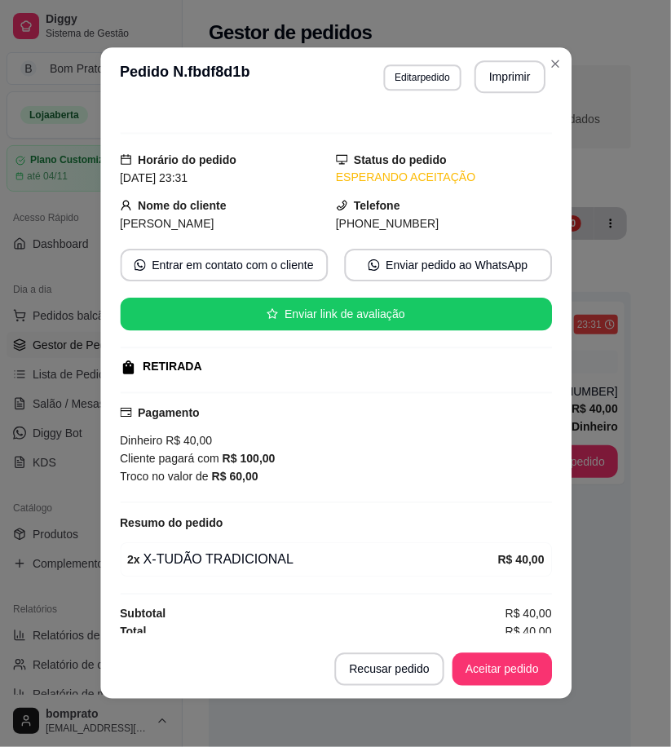
scroll to position [24, 0]
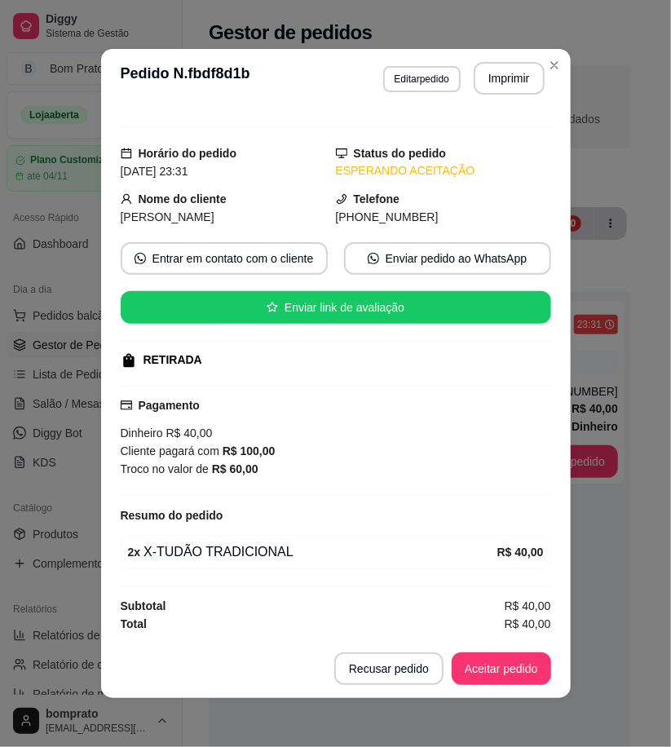
click at [507, 86] on button "Imprimir" at bounding box center [509, 78] width 71 height 33
click at [512, 665] on button "Aceitar pedido" at bounding box center [501, 668] width 99 height 33
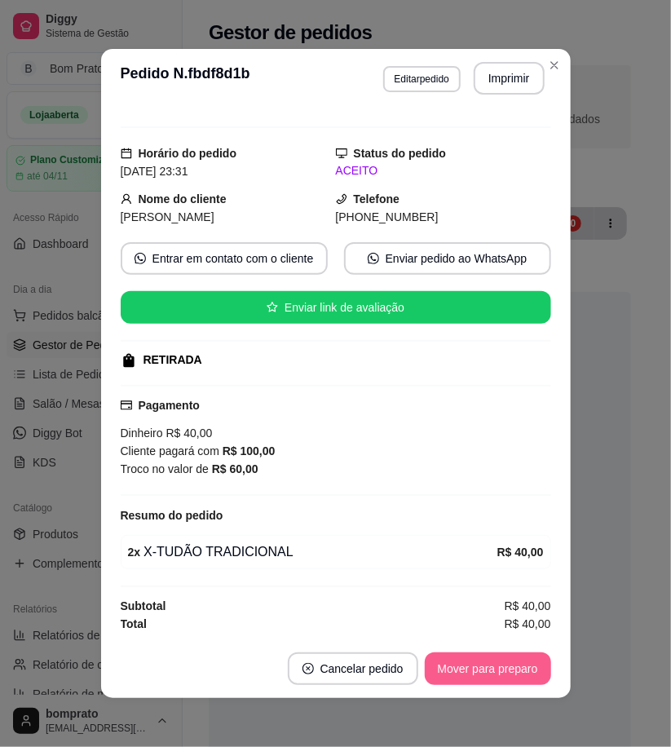
click at [511, 665] on button "Mover para preparo" at bounding box center [488, 668] width 126 height 33
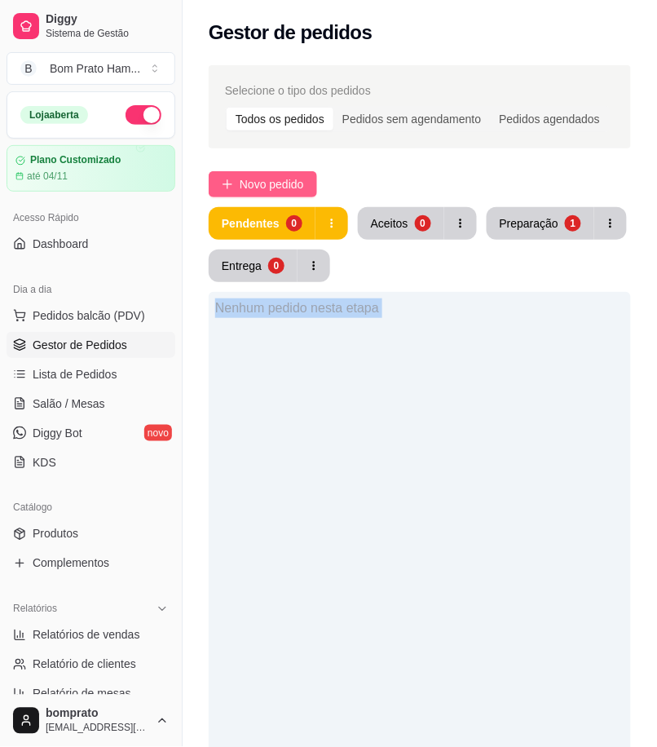
click at [242, 191] on span "Novo pedido" at bounding box center [272, 184] width 64 height 18
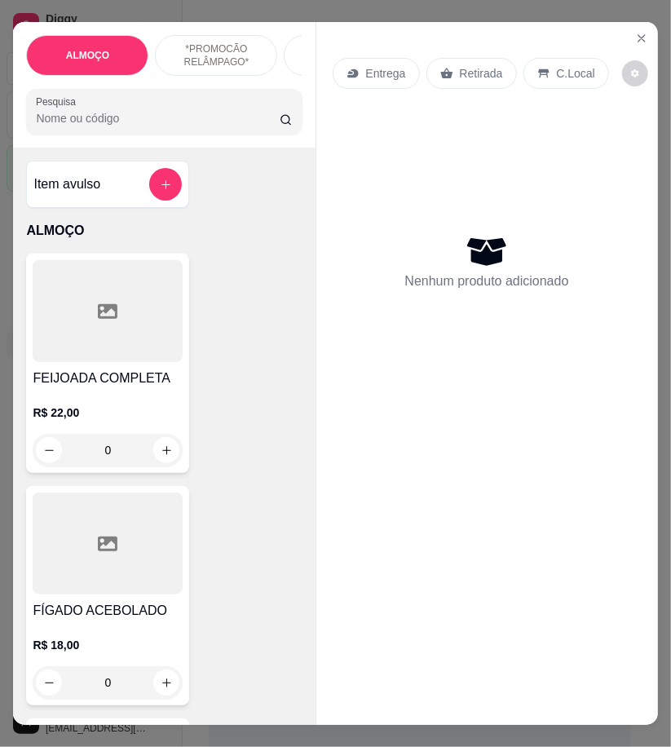
click at [100, 135] on div "Pesquisa" at bounding box center [164, 112] width 276 height 46
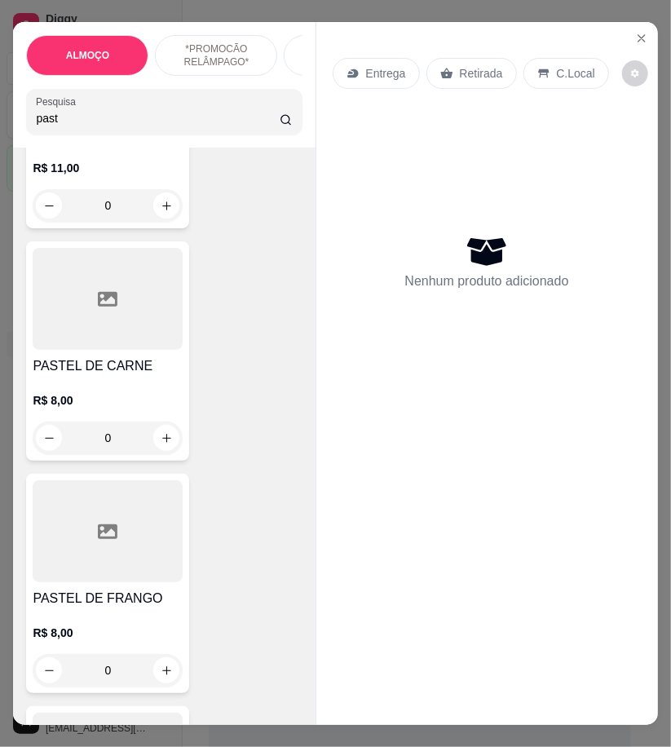
scroll to position [362, 0]
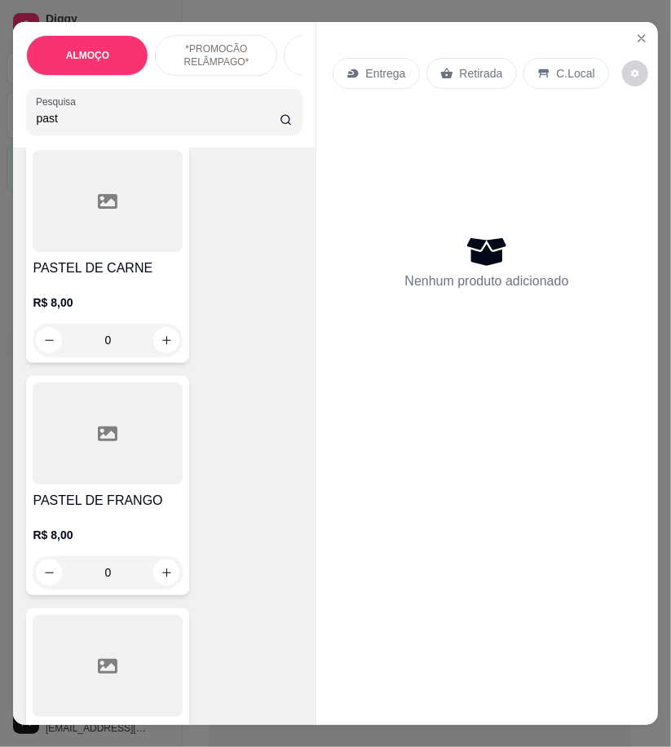
type input "past"
click at [114, 263] on div "PASTEL DE CARNE R$ 8,00 0" at bounding box center [107, 253] width 163 height 219
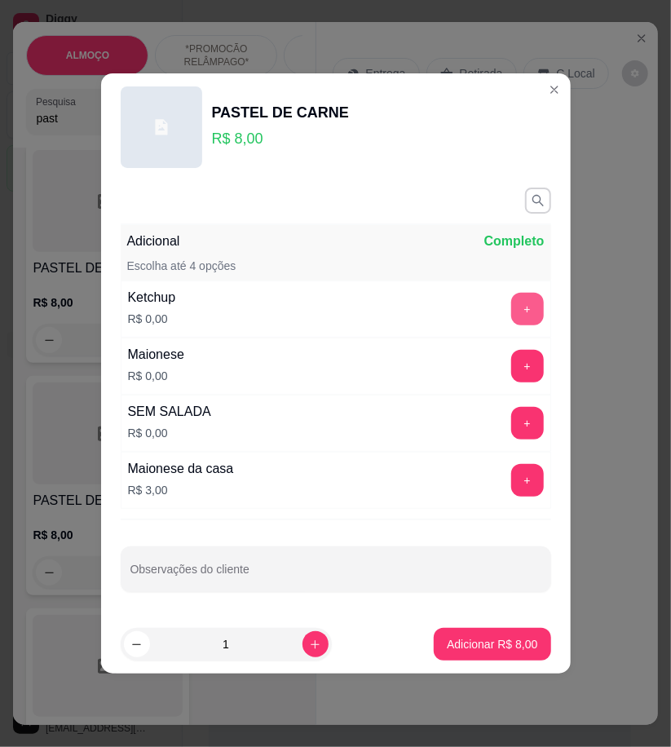
click at [519, 303] on button "+" at bounding box center [527, 309] width 33 height 33
click at [523, 373] on button "+" at bounding box center [527, 367] width 32 height 32
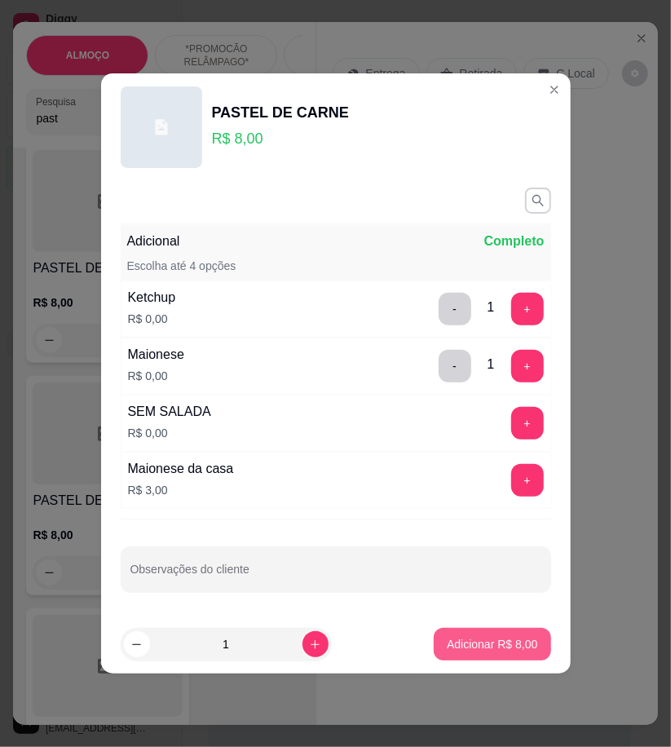
click at [510, 638] on p "Adicionar R$ 8,00" at bounding box center [492, 644] width 91 height 16
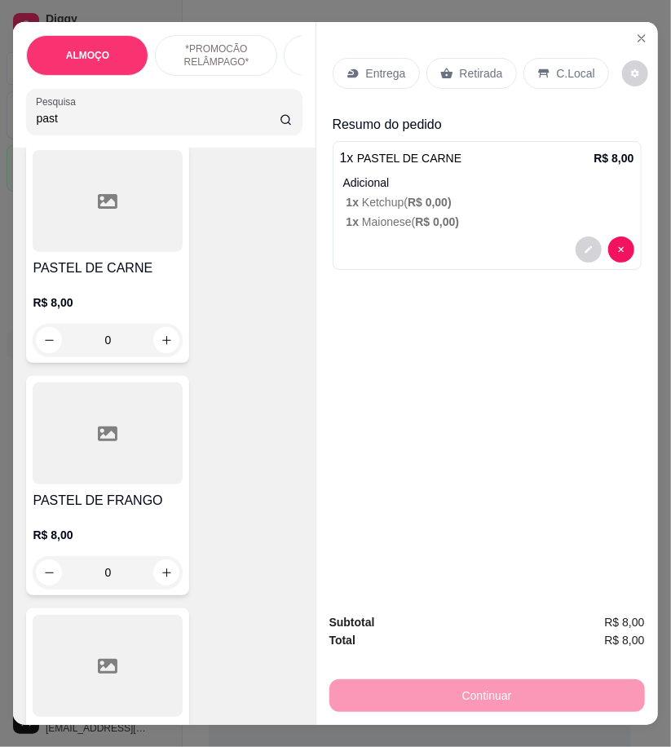
click at [157, 493] on div "PASTEL DE FRANGO R$ 8,00 0" at bounding box center [107, 485] width 163 height 219
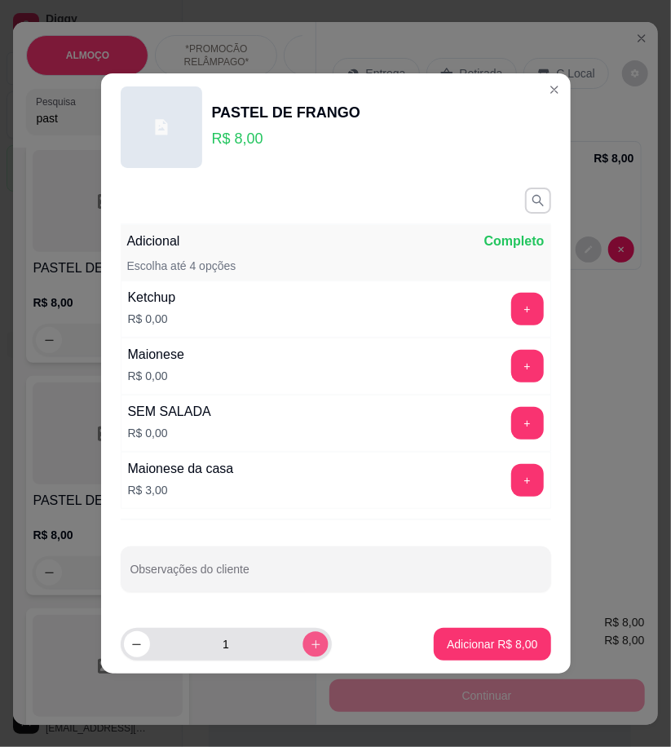
click at [305, 637] on button "increase-product-quantity" at bounding box center [315, 643] width 25 height 25
type input "2"
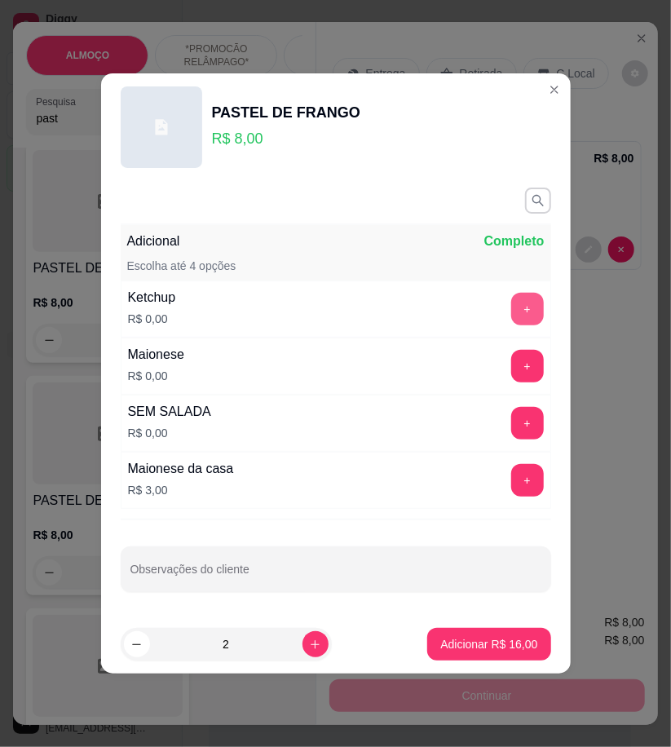
click at [523, 289] on div "Ketchup R$ 0,00 +" at bounding box center [336, 309] width 431 height 57
click at [523, 313] on button "+" at bounding box center [527, 310] width 32 height 32
click at [522, 372] on button "+" at bounding box center [527, 366] width 33 height 33
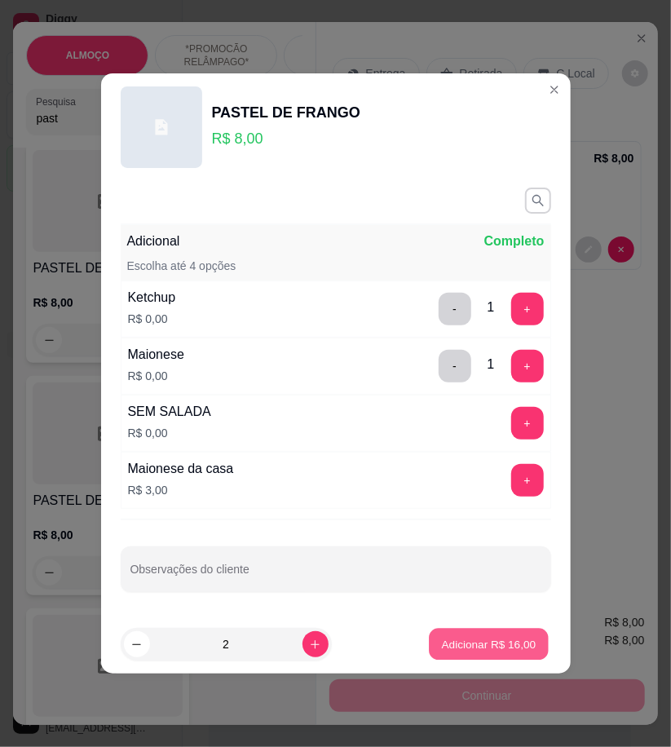
click at [523, 636] on button "Adicionar R$ 16,00" at bounding box center [490, 645] width 120 height 32
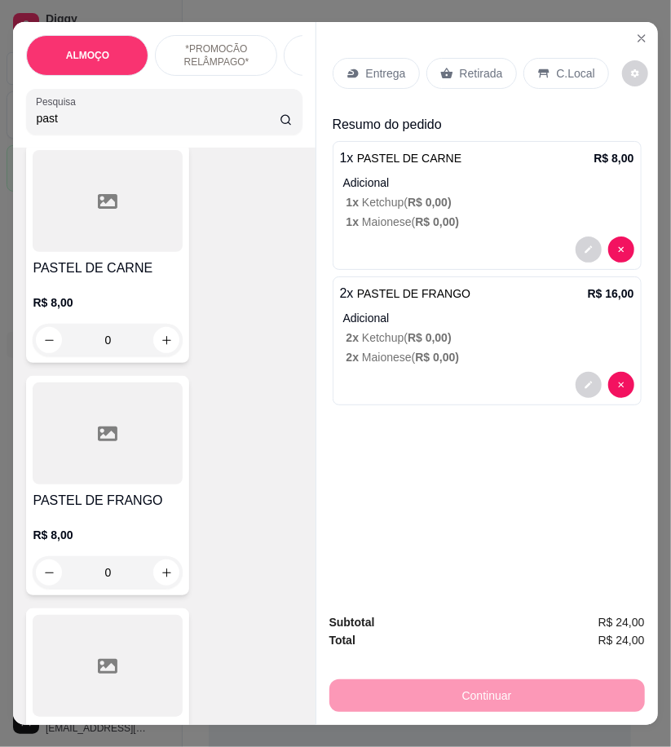
click at [372, 79] on div "Entrega" at bounding box center [376, 73] width 87 height 31
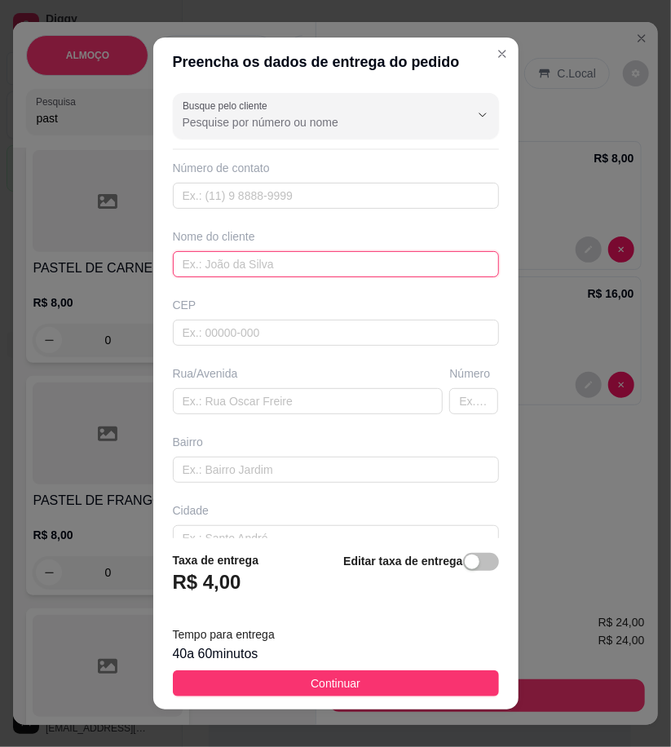
paste input "Jefferson"
type input "Jefferson"
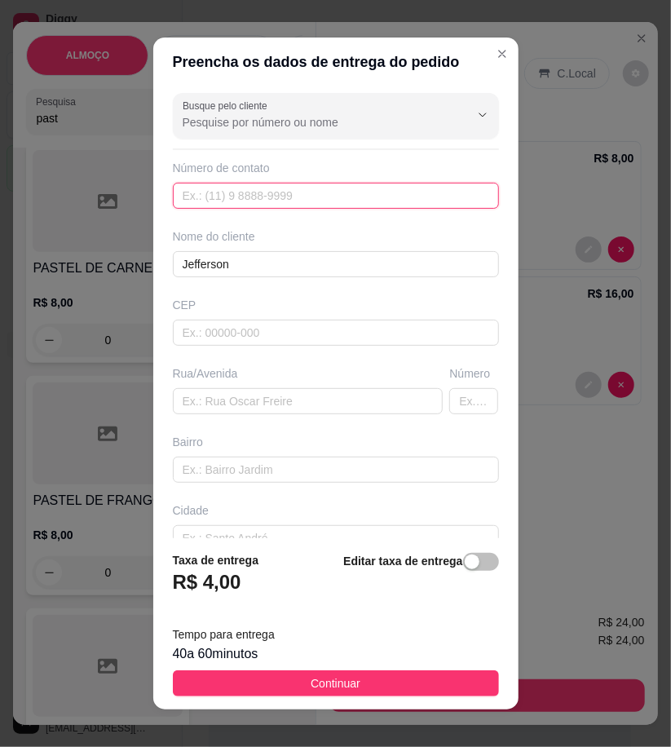
paste input "558 78868-2414"
type input "558 78868-2414"
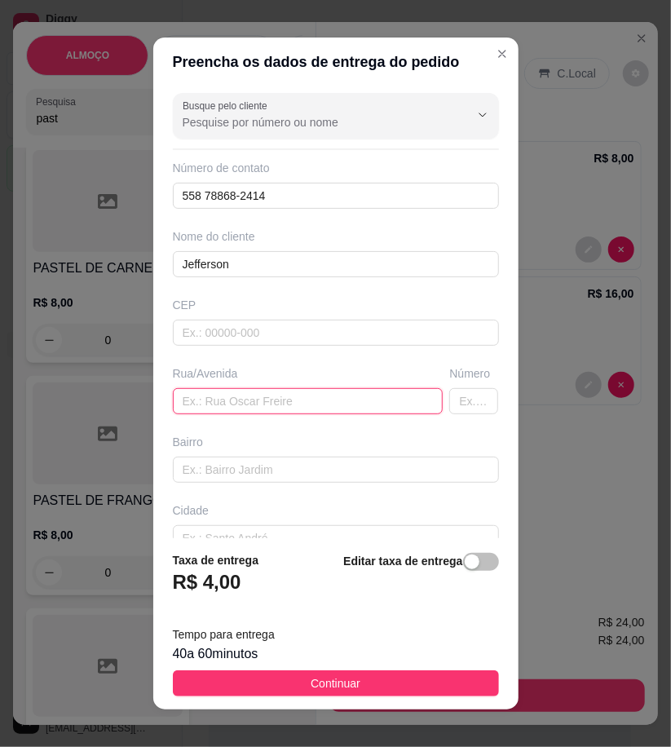
paste input "[PERSON_NAME] número 44 bairro [GEOGRAPHIC_DATA]"
type input "[PERSON_NAME] número 44 bairro [GEOGRAPHIC_DATA]"
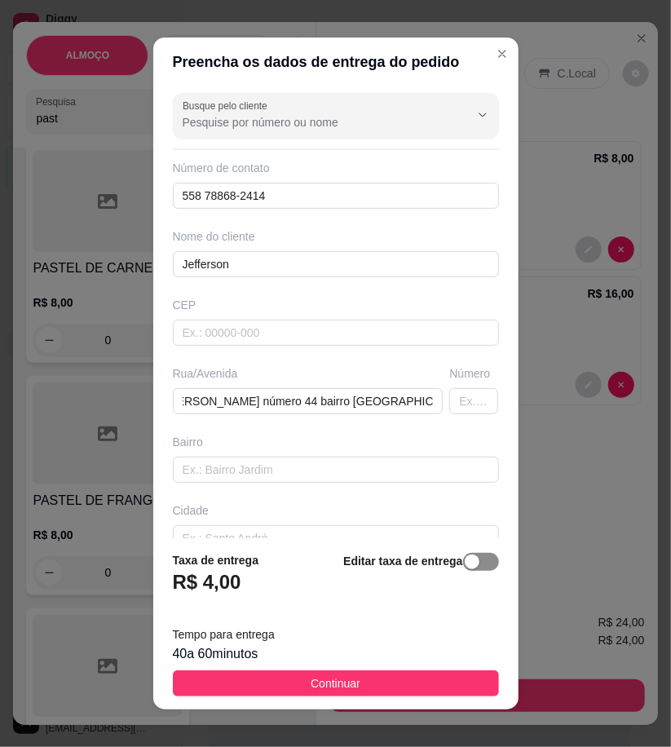
scroll to position [0, 0]
click at [465, 566] on div "button" at bounding box center [472, 562] width 15 height 15
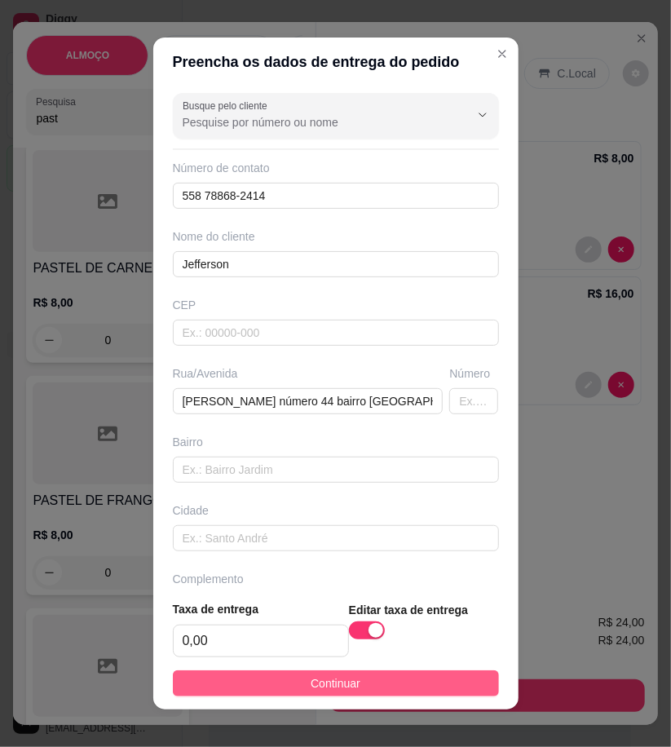
click at [436, 682] on button "Continuar" at bounding box center [336, 683] width 326 height 26
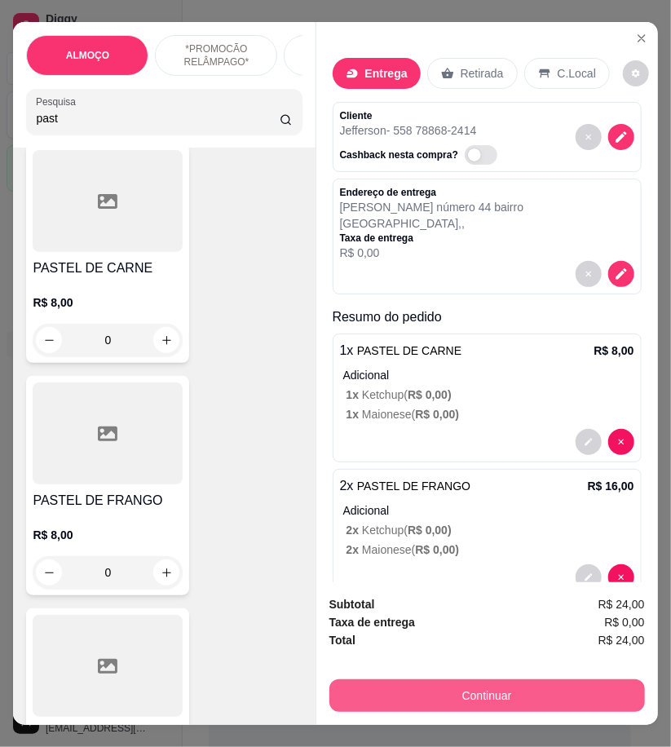
click at [495, 682] on button "Continuar" at bounding box center [487, 695] width 316 height 33
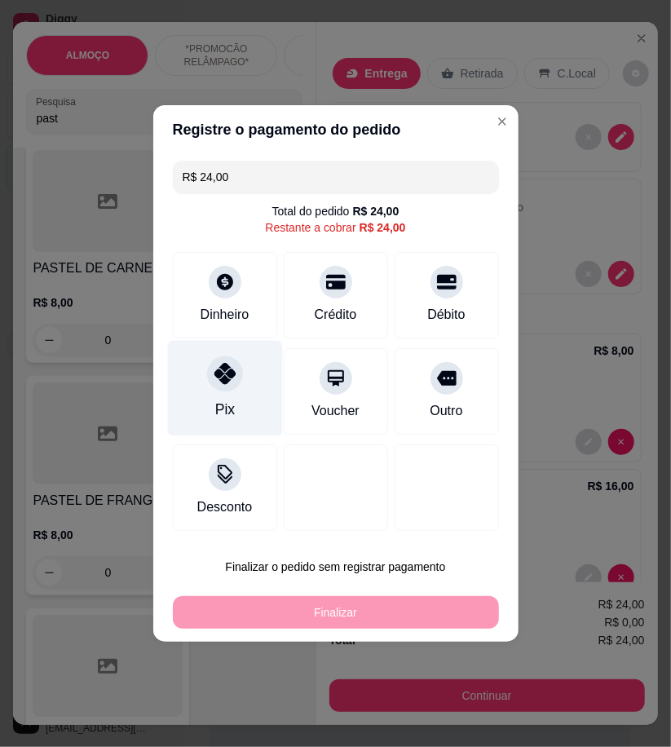
click at [238, 424] on div "Pix" at bounding box center [224, 388] width 115 height 95
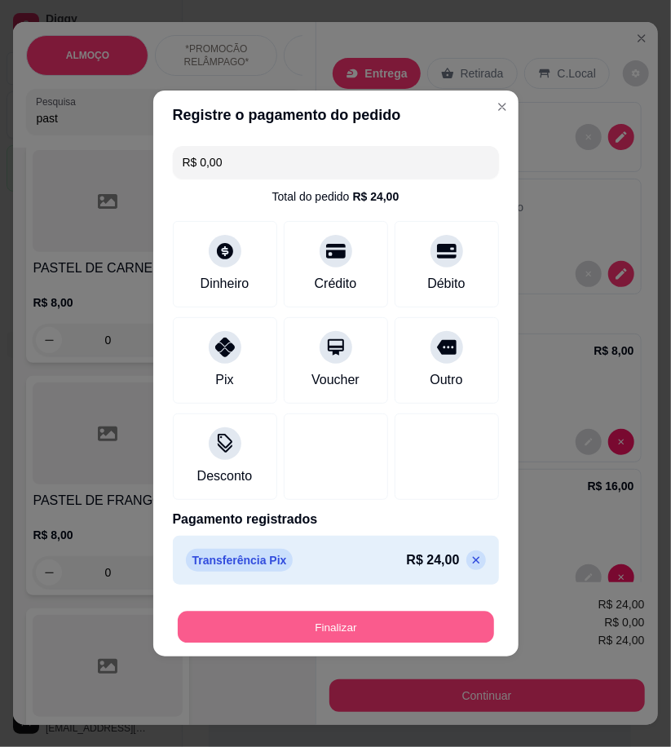
click at [447, 633] on button "Finalizar" at bounding box center [336, 628] width 316 height 32
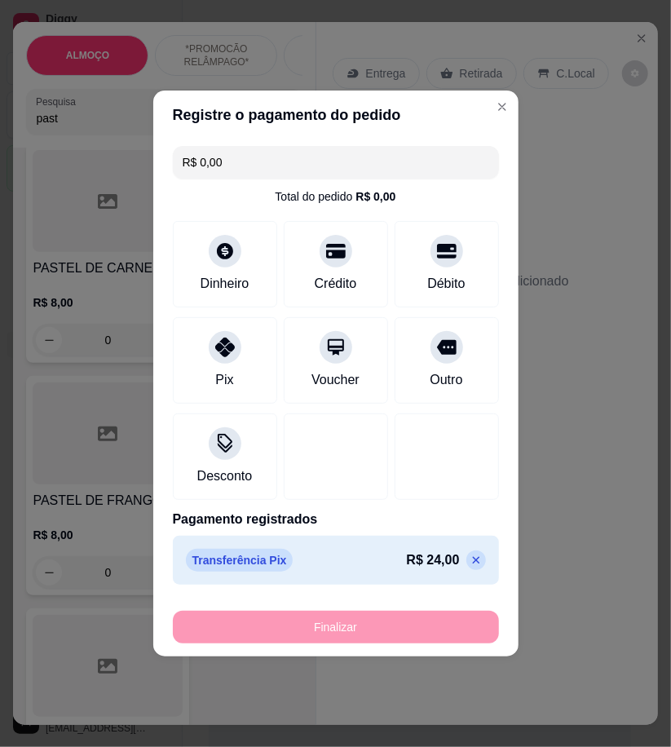
type input "-R$ 24,00"
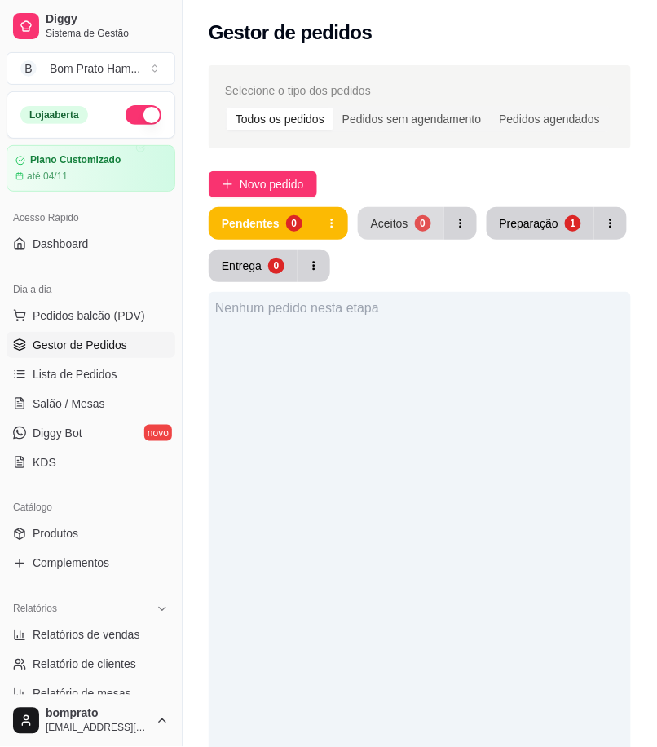
click at [400, 227] on div "Aceitos" at bounding box center [390, 223] width 38 height 16
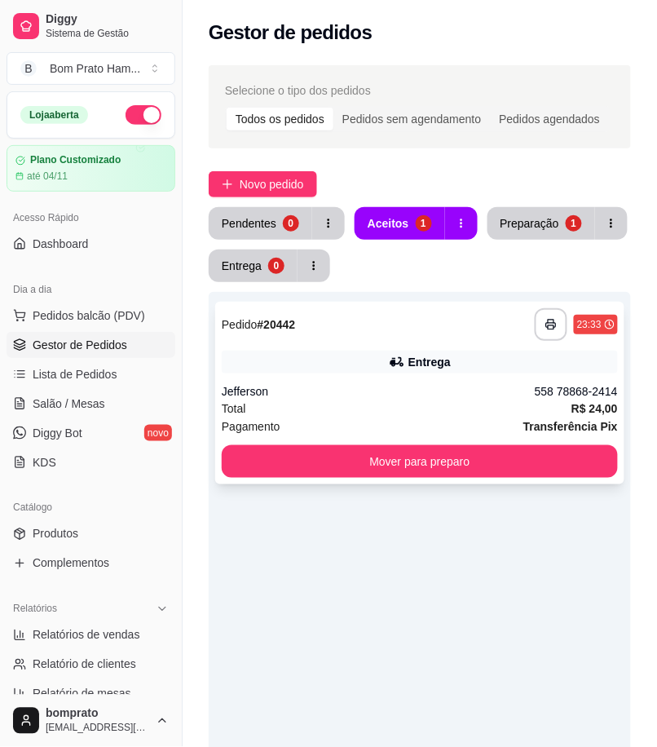
click at [443, 398] on div "Jefferson" at bounding box center [378, 391] width 313 height 16
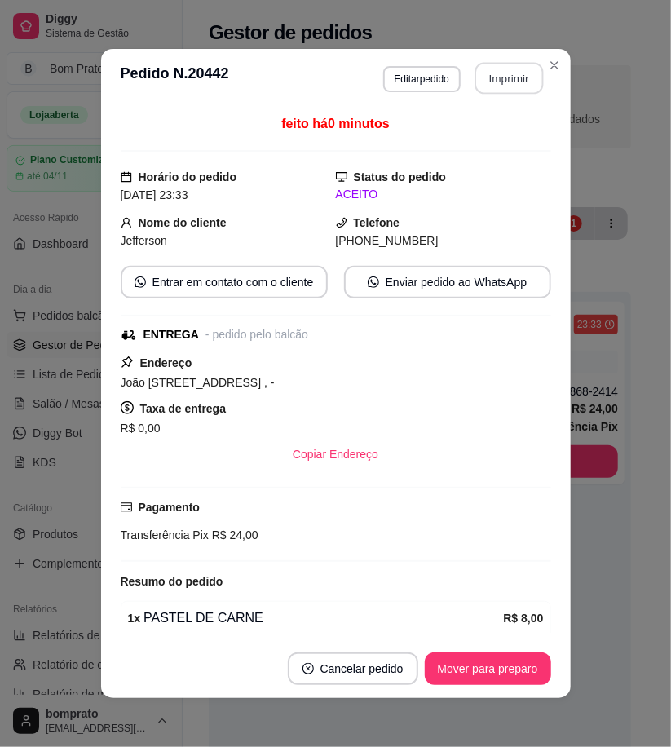
click at [515, 87] on button "Imprimir" at bounding box center [509, 79] width 69 height 32
click at [532, 664] on button "Mover para preparo" at bounding box center [488, 668] width 126 height 33
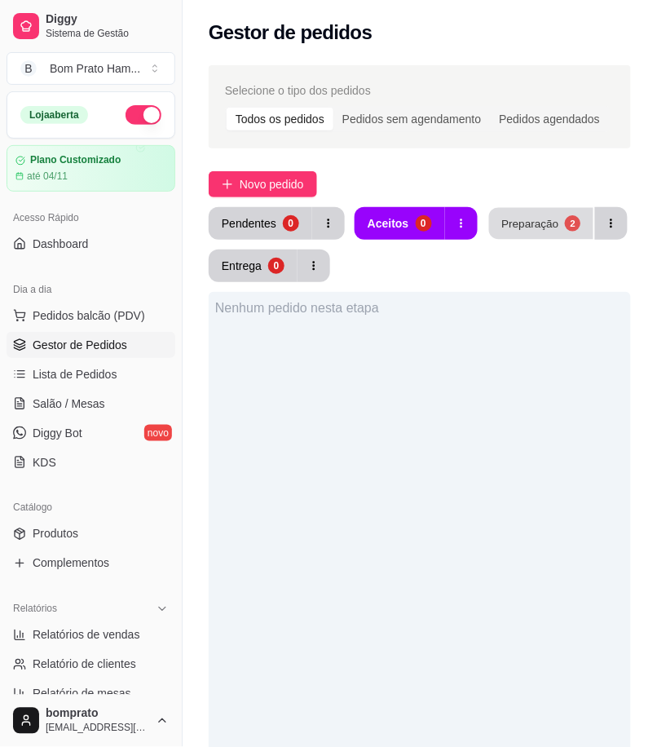
click at [549, 210] on button "Preparação 2" at bounding box center [541, 224] width 104 height 32
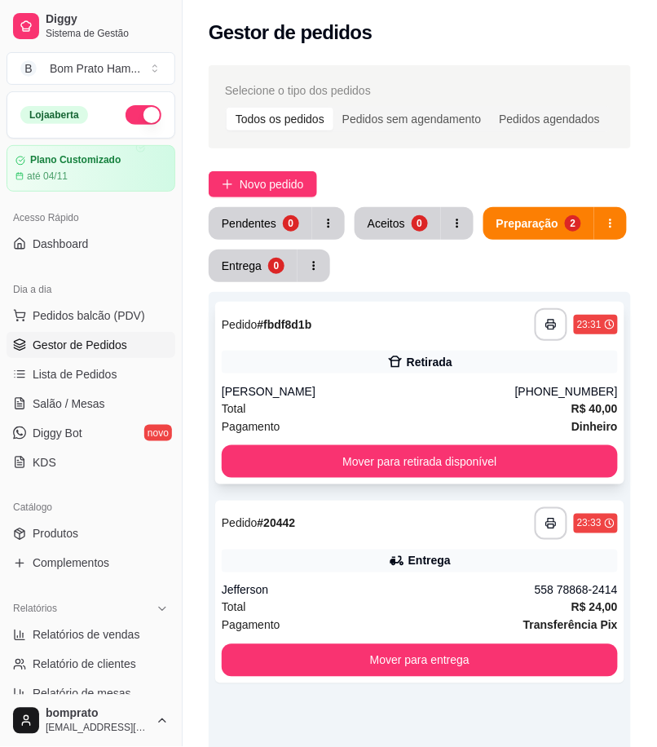
click at [433, 396] on div "[PERSON_NAME]" at bounding box center [369, 391] width 294 height 16
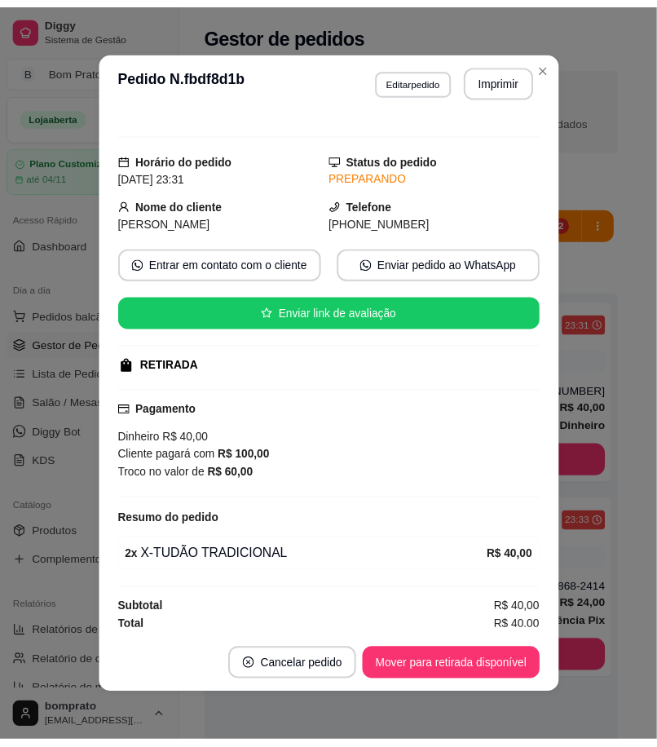
scroll to position [24, 0]
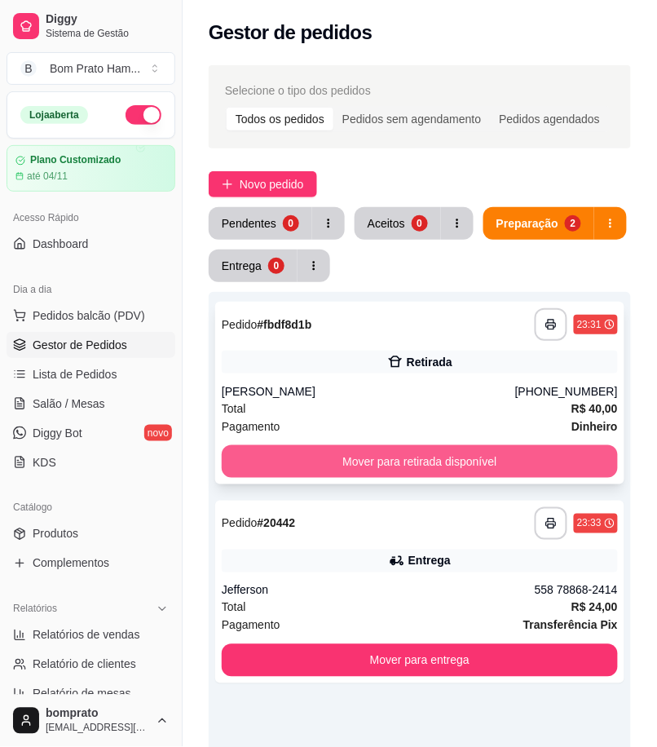
click at [508, 452] on button "Mover para retirada disponível" at bounding box center [420, 461] width 396 height 33
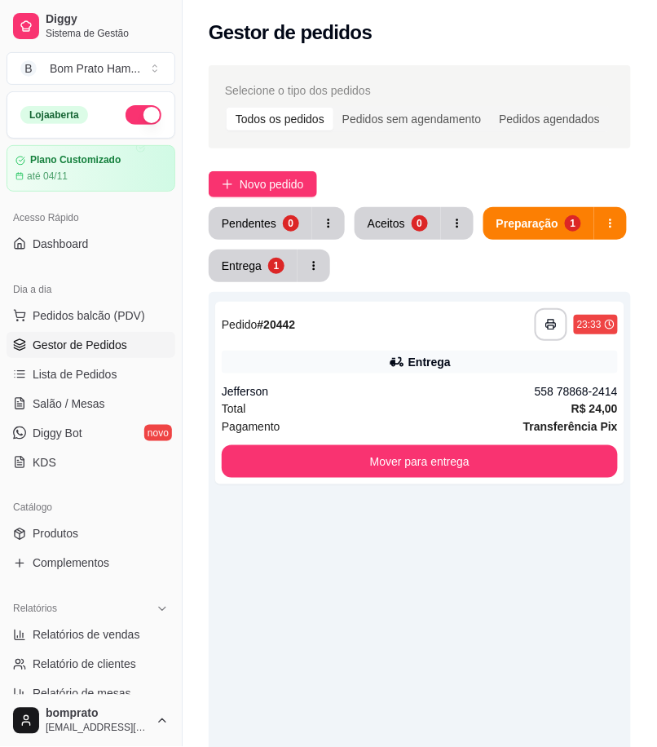
click at [108, 102] on div "Loja aberta" at bounding box center [90, 115] width 167 height 46
click at [144, 117] on button "button" at bounding box center [144, 115] width 36 height 20
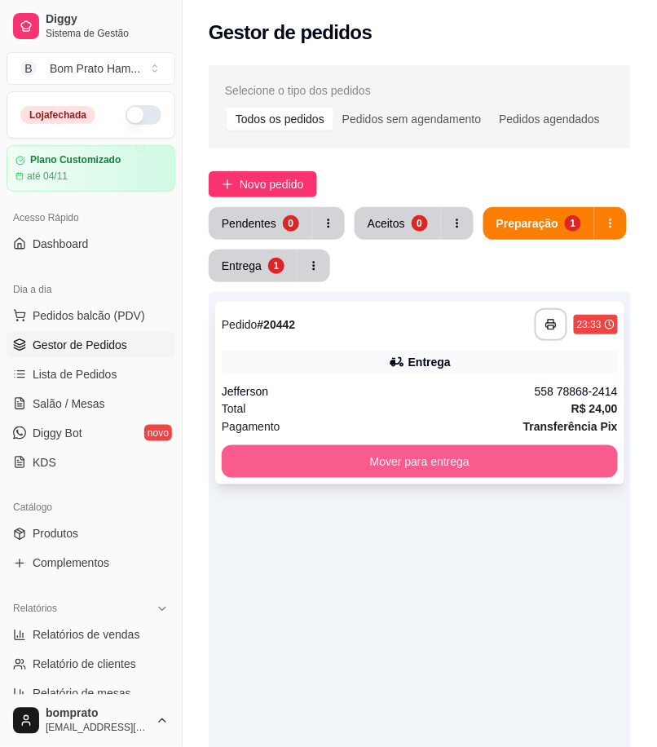
click at [609, 473] on button "Mover para entrega" at bounding box center [420, 461] width 396 height 33
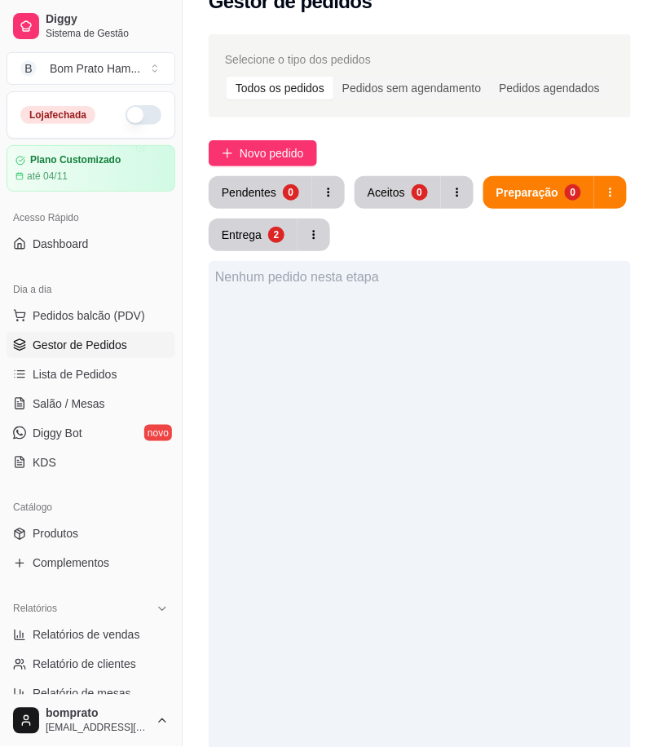
scroll to position [0, 0]
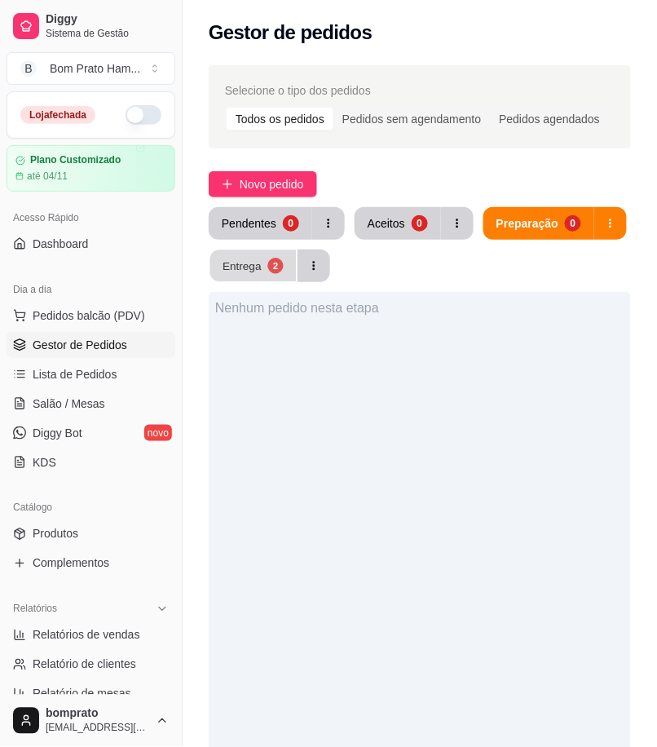
click at [265, 279] on button "Entrega 2" at bounding box center [253, 266] width 86 height 32
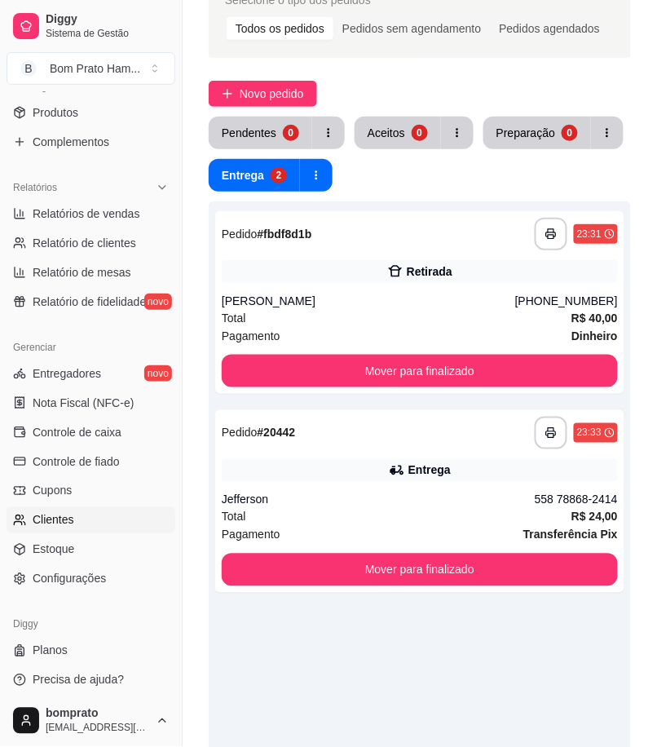
scroll to position [426, 0]
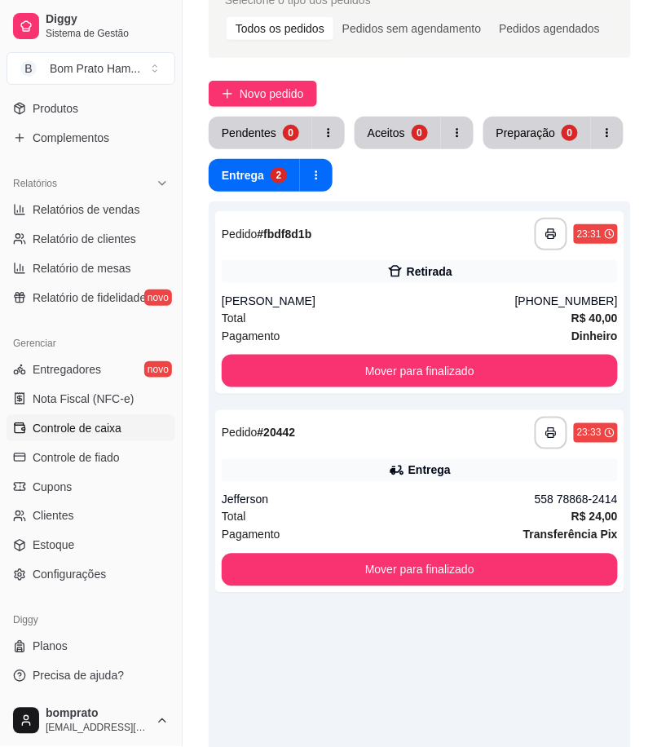
click at [141, 418] on link "Controle de caixa" at bounding box center [91, 428] width 169 height 26
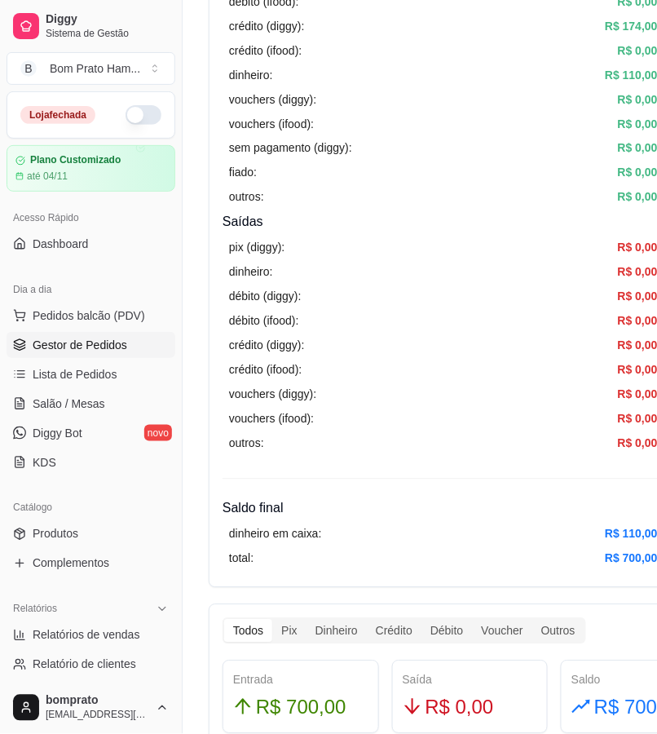
click at [118, 343] on span "Gestor de Pedidos" at bounding box center [80, 345] width 95 height 16
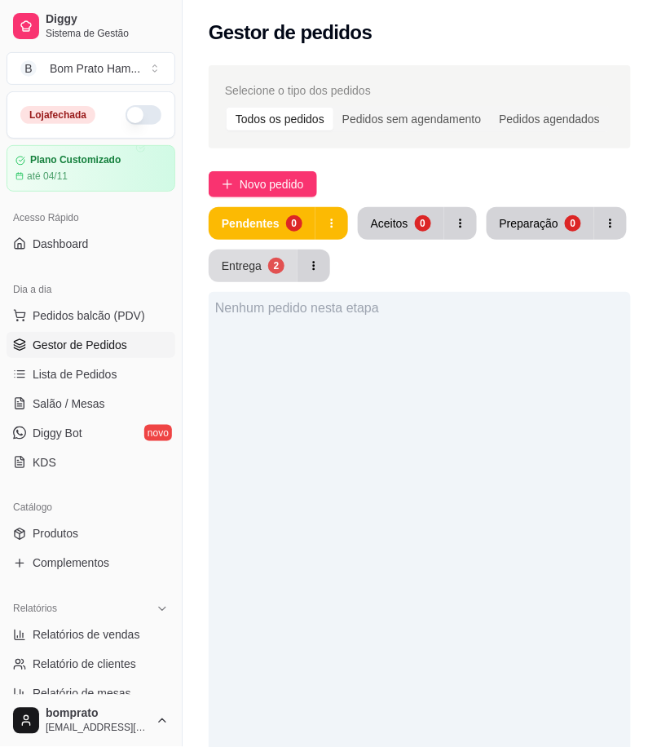
click at [269, 267] on div "2" at bounding box center [276, 266] width 16 height 16
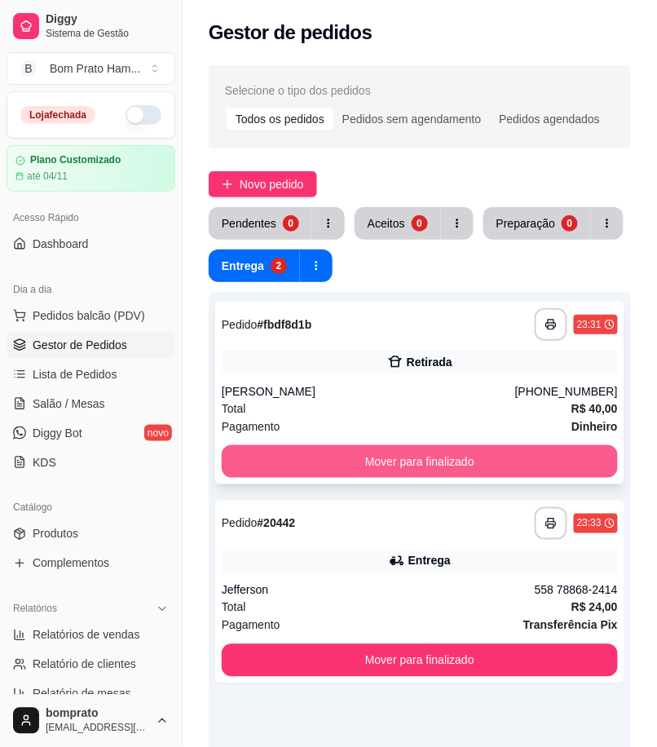
click at [515, 449] on button "Mover para finalizado" at bounding box center [420, 461] width 396 height 33
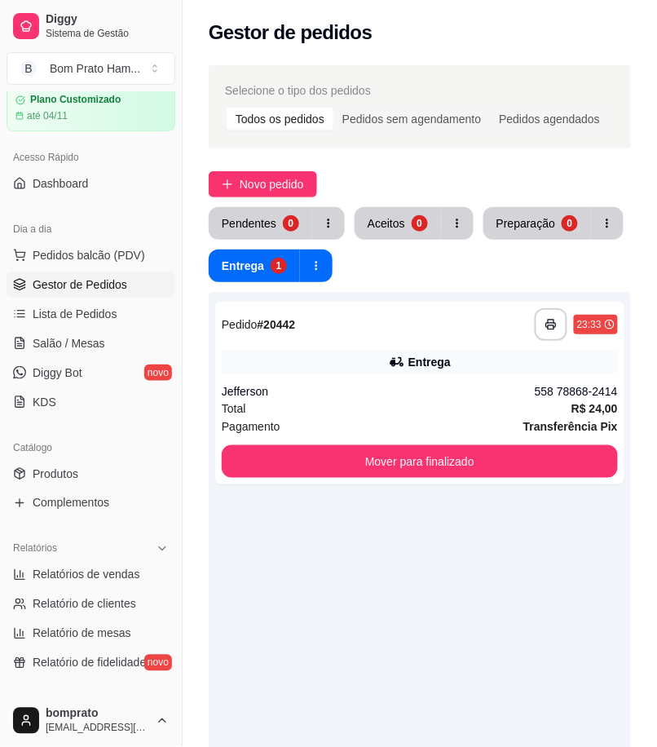
scroll to position [91, 0]
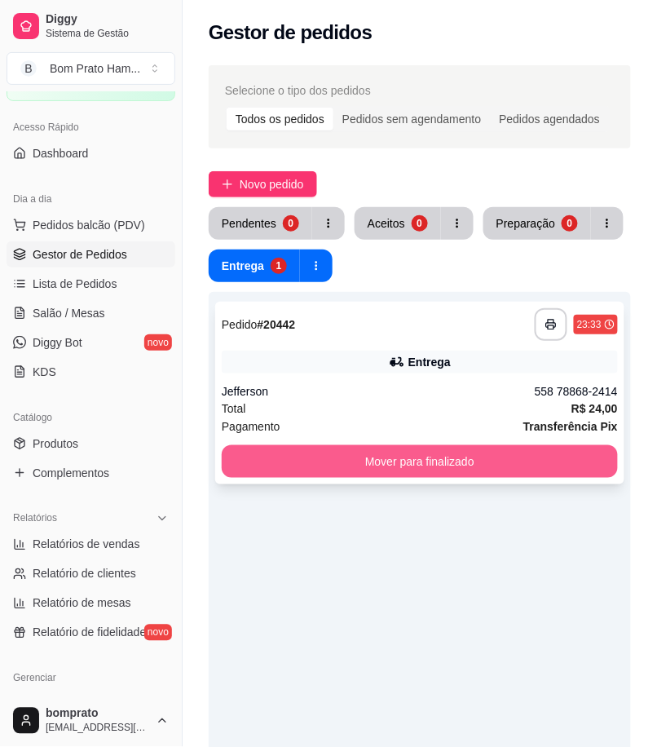
click at [422, 476] on button "Mover para finalizado" at bounding box center [420, 461] width 396 height 33
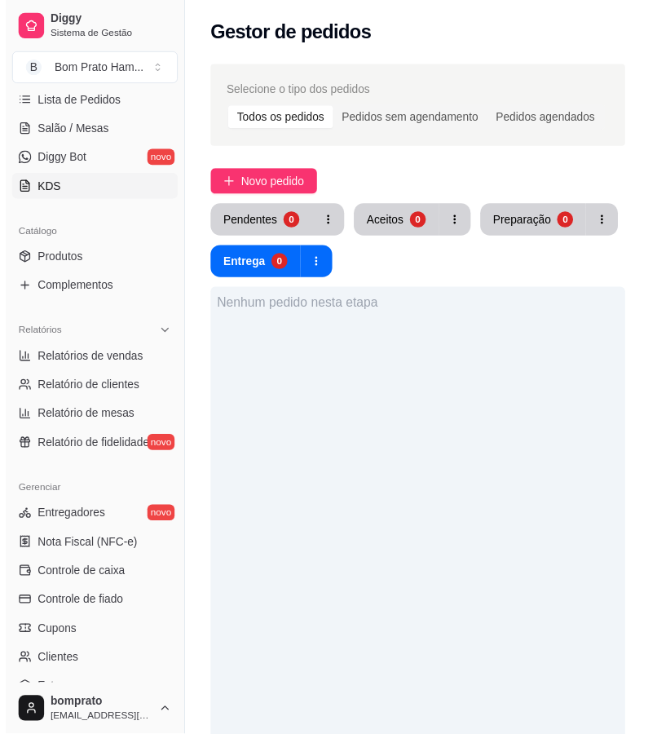
scroll to position [362, 0]
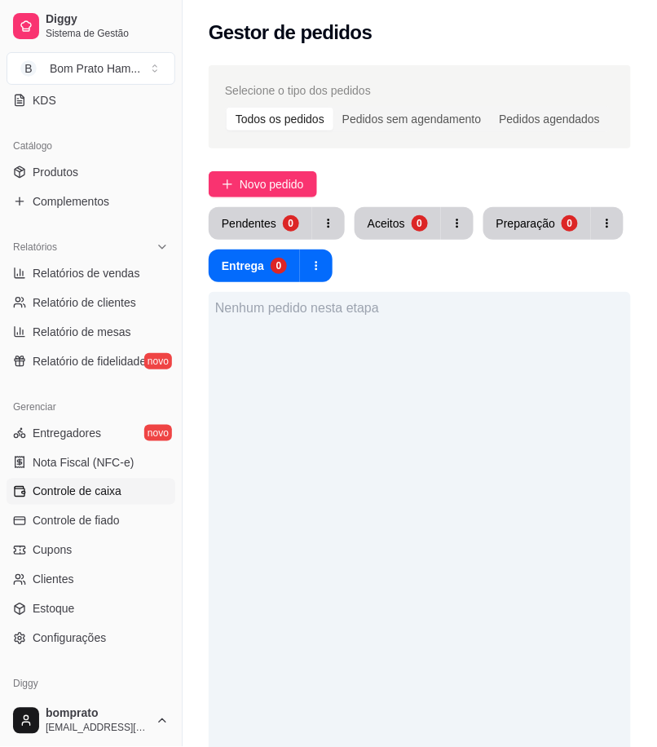
click at [128, 492] on link "Controle de caixa" at bounding box center [91, 492] width 169 height 26
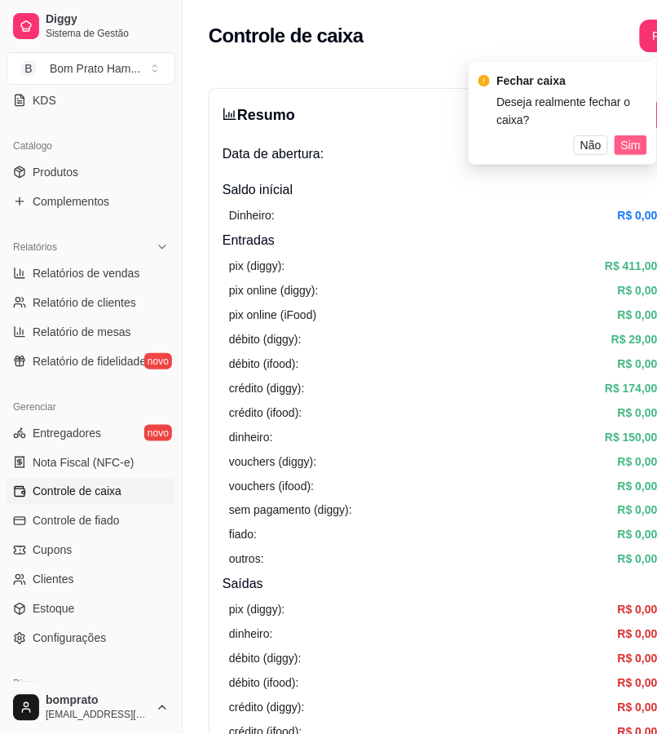
click at [623, 144] on span "Sim" at bounding box center [631, 145] width 20 height 18
